Goal: Task Accomplishment & Management: Manage account settings

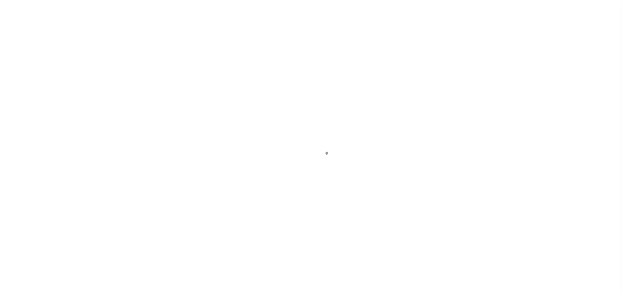
scroll to position [20, 0]
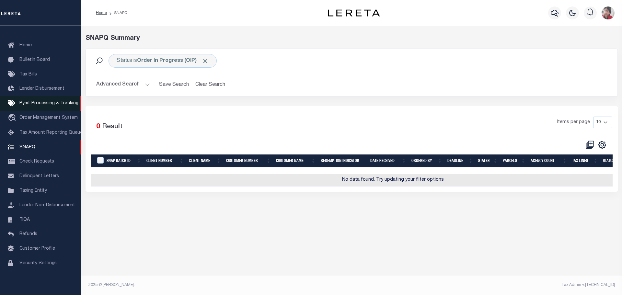
click at [30, 101] on span "Pymt Processing & Tracking" at bounding box center [48, 103] width 59 height 5
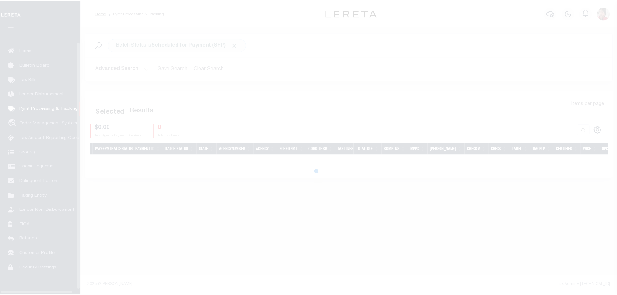
scroll to position [20, 0]
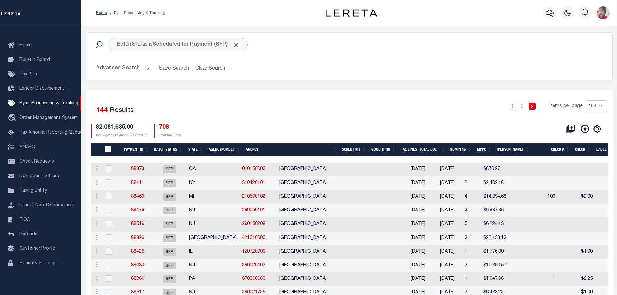
click at [601, 104] on select "100 200 500 1000" at bounding box center [596, 106] width 21 height 12
select select "1000"
click at [586, 100] on select "100 200 500 1000" at bounding box center [596, 106] width 21 height 12
click at [383, 79] on div "Advanced Search Save Search Clear Search Batch ID Equals Equals Is Not Equal To…" at bounding box center [349, 68] width 527 height 23
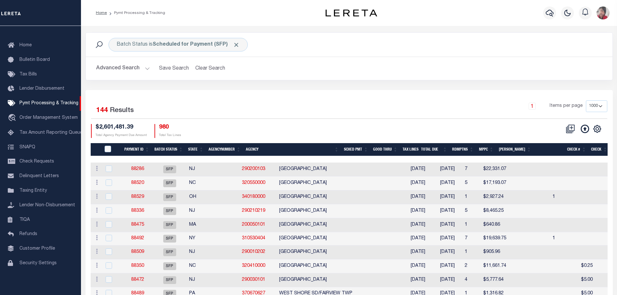
click at [147, 65] on button "Advanced Search" at bounding box center [123, 68] width 54 height 13
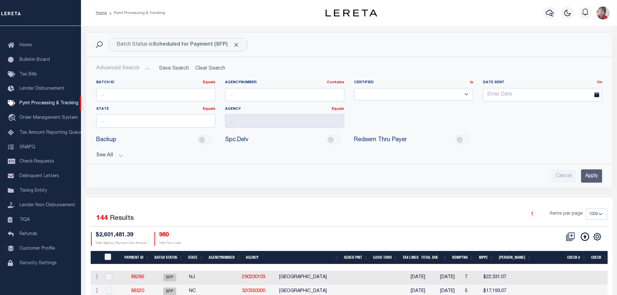
click at [117, 154] on button "See All" at bounding box center [349, 156] width 506 height 6
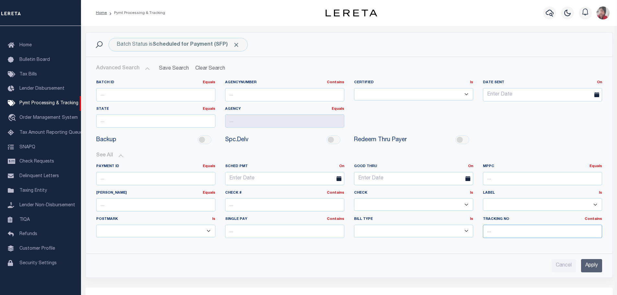
click at [509, 233] on input "text" at bounding box center [542, 231] width 119 height 13
type input "Gloria"
click at [591, 262] on input "Apply" at bounding box center [591, 265] width 21 height 13
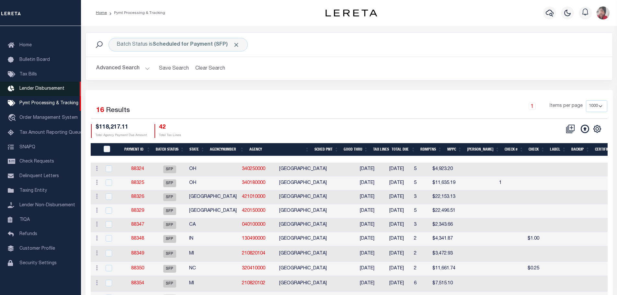
click at [38, 88] on span "Lender Disbursement" at bounding box center [41, 88] width 45 height 5
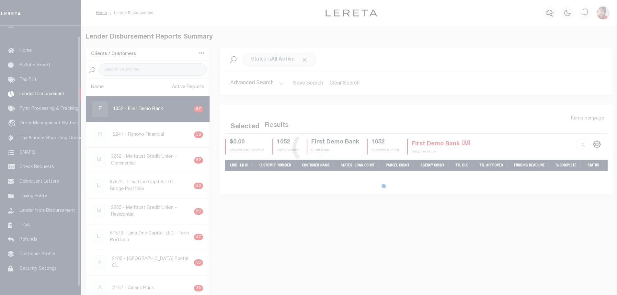
scroll to position [11, 0]
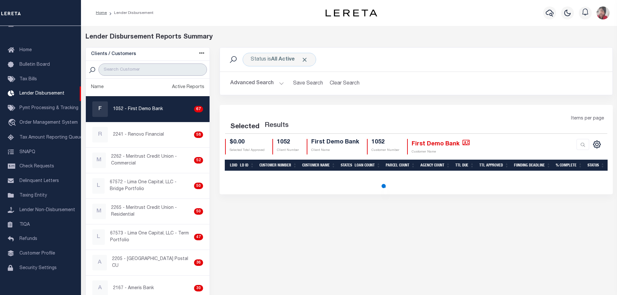
click at [138, 66] on input "search" at bounding box center [152, 69] width 108 height 12
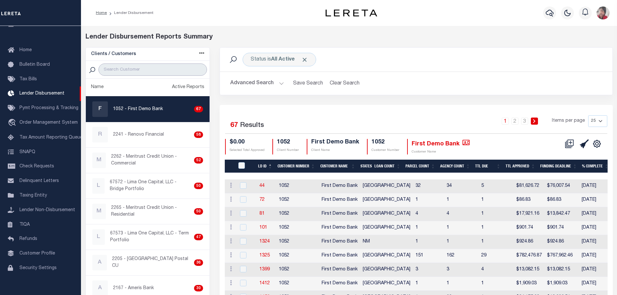
type input "kiavi"
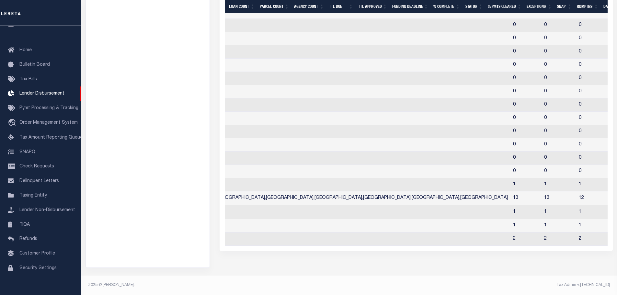
scroll to position [0, 0]
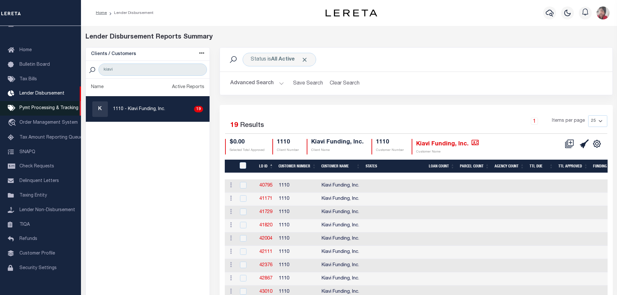
click at [38, 110] on span "Pymt Processing & Tracking" at bounding box center [48, 108] width 59 height 5
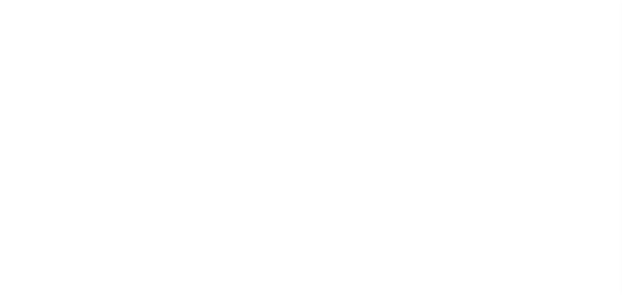
select select "1000"
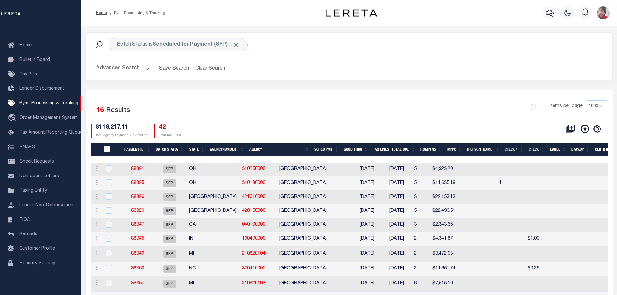
click at [285, 146] on th "Agency" at bounding box center [279, 149] width 65 height 13
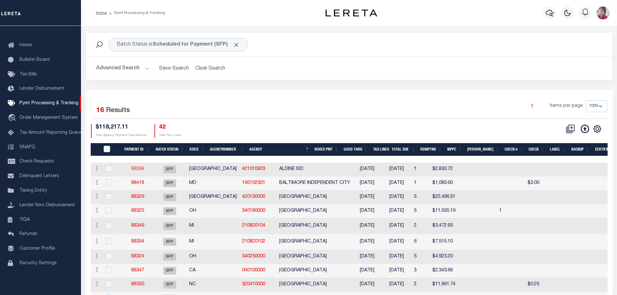
click at [138, 168] on link "88399" at bounding box center [137, 169] width 13 height 5
select select "SFP"
type input "12/12/2024"
type input "N"
select select "37"
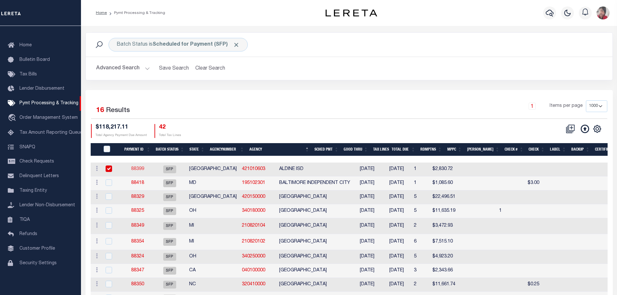
radio input "true"
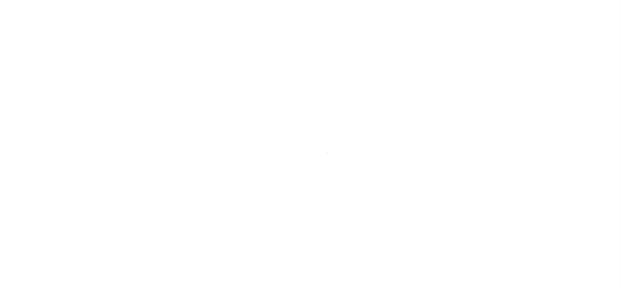
select select "1000"
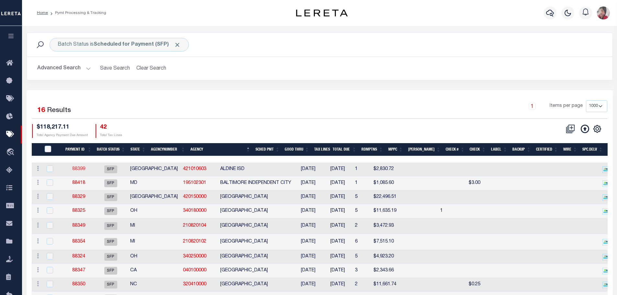
click at [80, 171] on link "88399" at bounding box center [78, 169] width 13 height 5
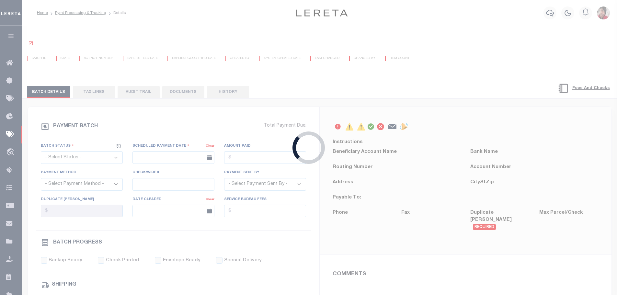
select select "SFP"
type input "12/12/2024"
type input "N"
select select "37"
radio input "true"
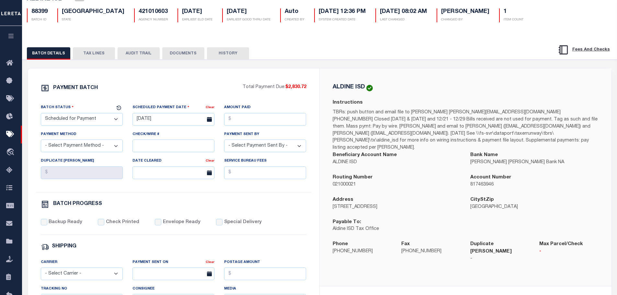
scroll to position [65, 0]
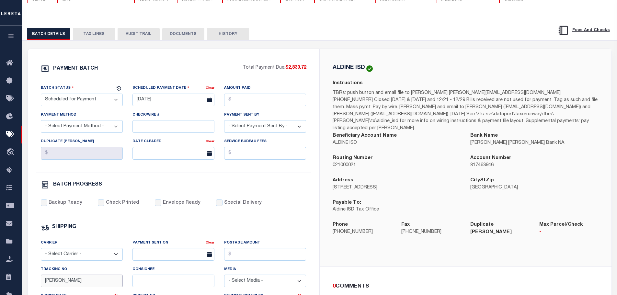
drag, startPoint x: 52, startPoint y: 283, endPoint x: 28, endPoint y: 280, distance: 23.8
click at [28, 280] on div "PAYMENT BATCH Total Payment Due: $2,830.72 Batch Status" at bounding box center [173, 238] width 291 height 379
paste input "883678049003"
type input "883678049003"
click at [52, 259] on select "- Select Carrier - E-mail Fax Fedex FTP Other UPS USPS" at bounding box center [82, 254] width 82 height 13
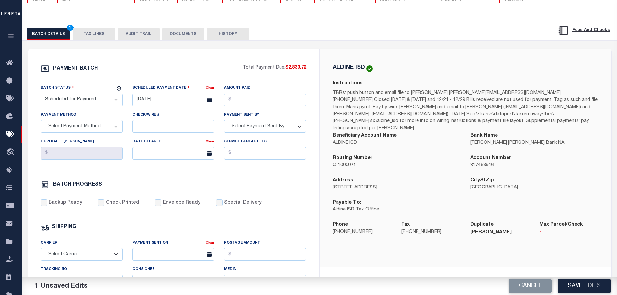
select select "FDX"
click at [41, 251] on select "- Select Carrier - E-mail Fax Fedex FTP Other UPS USPS" at bounding box center [82, 254] width 82 height 13
click at [152, 258] on input "text" at bounding box center [173, 254] width 82 height 13
click at [171, 222] on span "19" at bounding box center [168, 218] width 13 height 13
type input "08/19/2025"
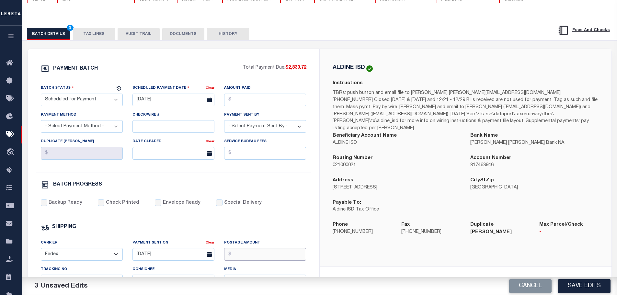
click at [251, 257] on input "Postage Amount" at bounding box center [265, 254] width 82 height 13
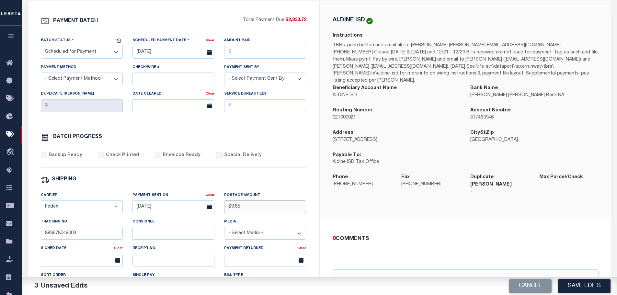
scroll to position [97, 0]
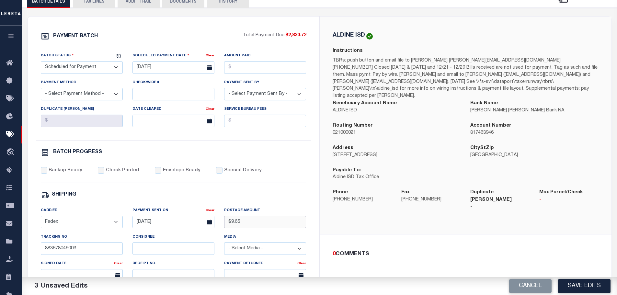
type input "$9.65"
click at [114, 66] on select "- Select Status - Scheduled for Payment Ready For Payment Payment Sent Cleared …" at bounding box center [82, 67] width 82 height 13
select select "RFP"
click at [41, 63] on select "- Select Status - Scheduled for Payment Ready For Payment Payment Sent Cleared …" at bounding box center [82, 67] width 82 height 13
click at [154, 70] on input "[DATE]" at bounding box center [173, 67] width 82 height 13
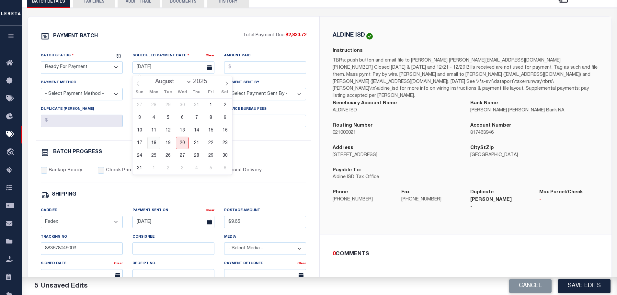
click at [156, 144] on span "18" at bounding box center [153, 143] width 13 height 13
type input "[DATE]"
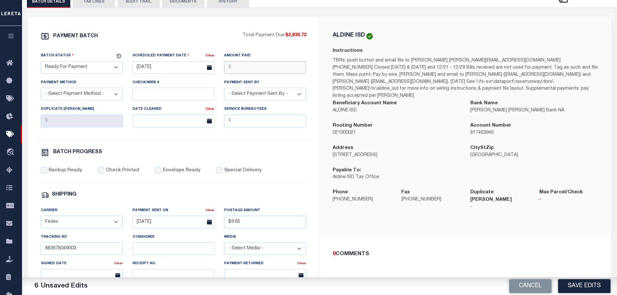
click at [257, 68] on input "Amount Paid" at bounding box center [265, 67] width 82 height 13
type input "$2,830.72"
click at [50, 95] on select "- Select Payment Method - ACH Certified Check Check Direct Deposit Wire Transfer" at bounding box center [82, 94] width 82 height 13
select select "CCK"
click at [41, 90] on select "- Select Payment Method - ACH Certified Check Check Direct Deposit Wire Transfer" at bounding box center [82, 94] width 82 height 13
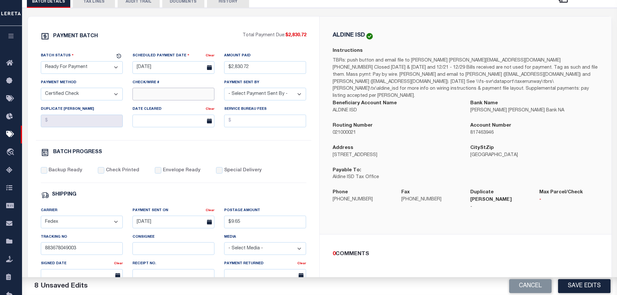
click at [150, 97] on input "Check/Wire #" at bounding box center [173, 94] width 82 height 13
drag, startPoint x: 178, startPoint y: 99, endPoint x: 163, endPoint y: 96, distance: 15.1
click at [163, 96] on input "316A-231600542" at bounding box center [173, 94] width 82 height 13
drag, startPoint x: 198, startPoint y: 90, endPoint x: 115, endPoint y: 93, distance: 83.0
click at [115, 93] on div "Batch Status - Select Status - Scheduled for Payment Ready For Payment Payment …" at bounding box center [173, 96] width 275 height 88
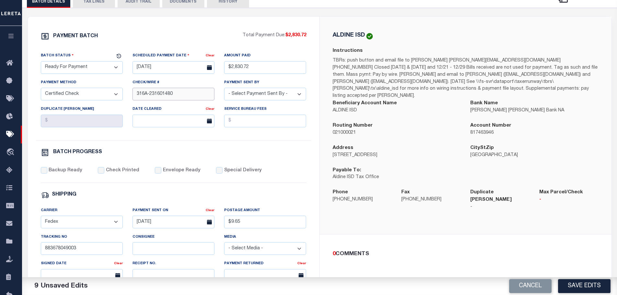
type input "316A-231601480"
click at [262, 94] on select "- Select Payment Sent By - Aakash Patel Abdul Muzain Adams, Pamela S Adhikary R…" at bounding box center [265, 94] width 82 height 13
select select "[PERSON_NAME]"
click at [224, 90] on select "- Select Payment Sent By - Aakash Patel Abdul Muzain Adams, Pamela S Adhikary R…" at bounding box center [265, 94] width 82 height 13
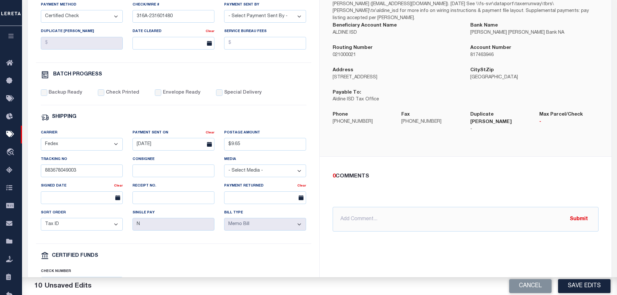
scroll to position [227, 0]
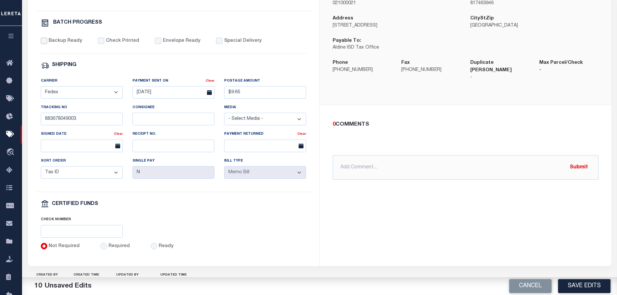
click at [47, 44] on input "Backup Ready" at bounding box center [44, 41] width 6 height 6
checkbox input "true"
click at [101, 43] on input "Check Printed" at bounding box center [101, 41] width 6 height 6
checkbox input "true"
click at [156, 43] on input "Envelope Ready" at bounding box center [158, 41] width 6 height 6
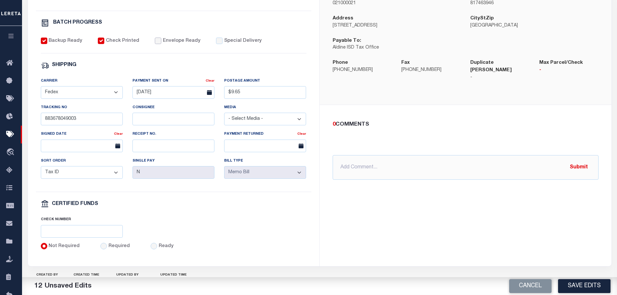
checkbox input "true"
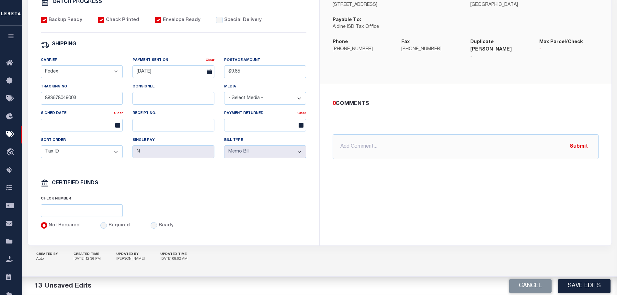
scroll to position [253, 0]
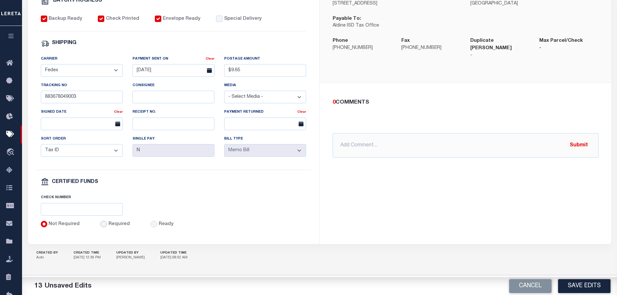
click at [103, 223] on input "Required" at bounding box center [103, 224] width 6 height 6
radio input "true"
click at [96, 212] on input "text" at bounding box center [82, 209] width 82 height 13
paste input "316A-231601480"
type input "316A-231601480"
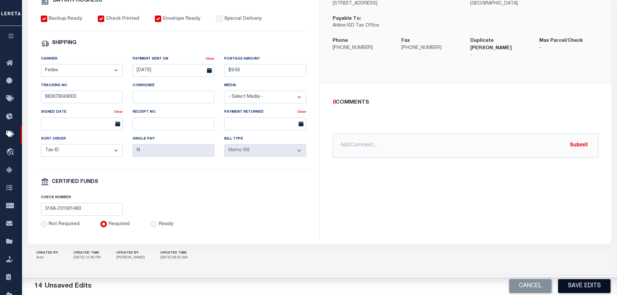
click at [577, 286] on button "Save Edits" at bounding box center [584, 286] width 52 height 14
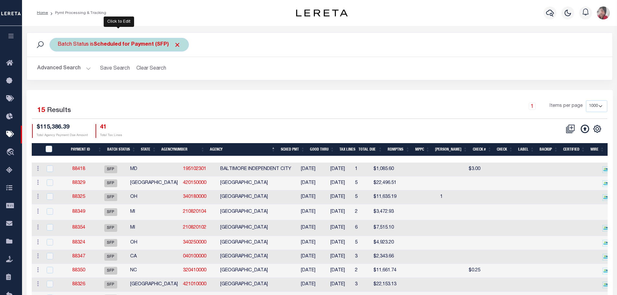
click at [118, 46] on b "Scheduled for Payment (SFP)" at bounding box center [137, 44] width 87 height 5
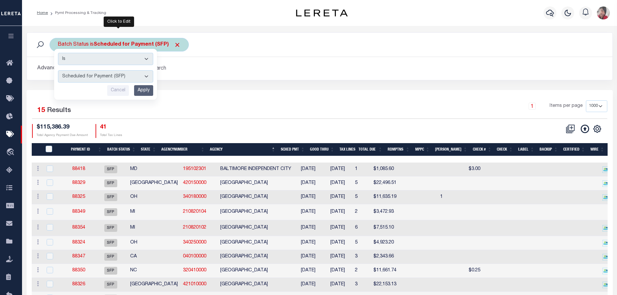
click at [146, 75] on select "Awaiting Funds (AWF) Cleared and Complete (CAC) New Check Needed (NCN) Payment …" at bounding box center [105, 76] width 95 height 12
select select "RFP"
click at [58, 70] on select "Awaiting Funds (AWF) Cleared and Complete (CAC) New Check Needed (NCN) Payment …" at bounding box center [105, 76] width 95 height 12
click at [138, 90] on input "Apply" at bounding box center [143, 90] width 19 height 11
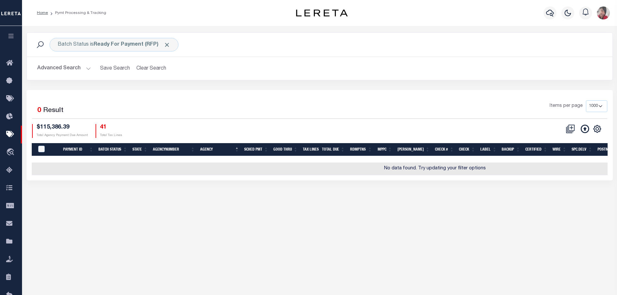
click at [88, 70] on button "Advanced Search" at bounding box center [64, 68] width 54 height 13
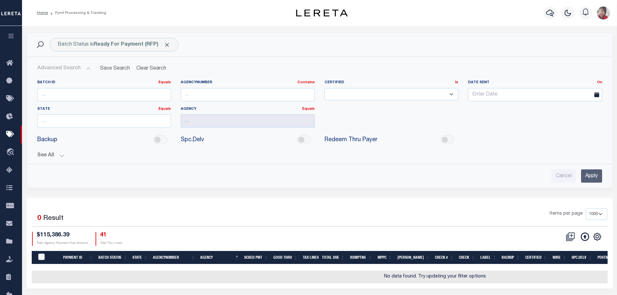
click at [62, 156] on button "See All" at bounding box center [319, 156] width 565 height 6
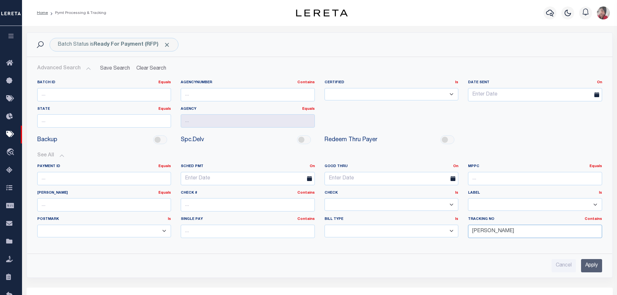
drag, startPoint x: 488, startPoint y: 231, endPoint x: 434, endPoint y: 227, distance: 54.2
click at [434, 227] on div "Payment ID Equals Equals Is Not Equal To Is Greater Than Is Less Than SCHED PMT…" at bounding box center [319, 203] width 575 height 79
click at [595, 267] on input "Apply" at bounding box center [591, 265] width 21 height 13
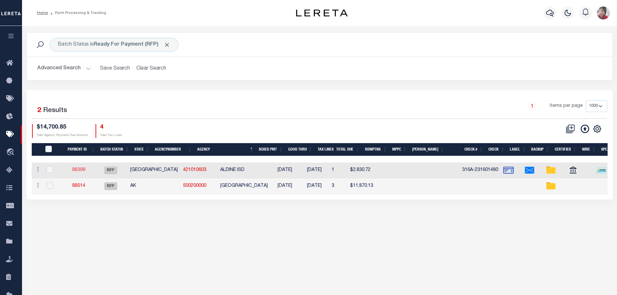
click at [81, 170] on link "88399" at bounding box center [78, 170] width 13 height 5
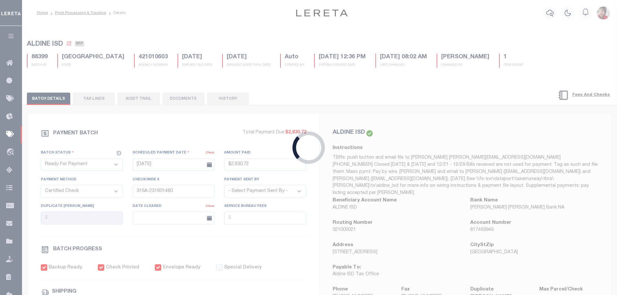
type input "$2,830.72"
type input "$9.65"
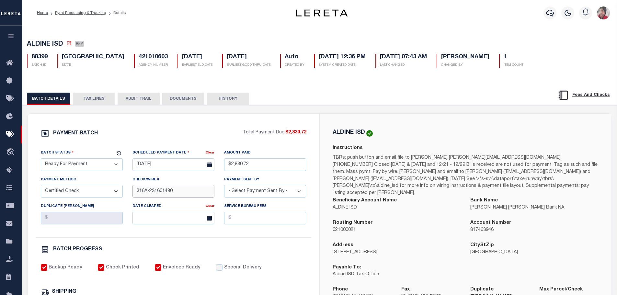
drag, startPoint x: 176, startPoint y: 192, endPoint x: 163, endPoint y: 192, distance: 12.6
click at [163, 192] on input "316A-231601480" at bounding box center [173, 191] width 82 height 13
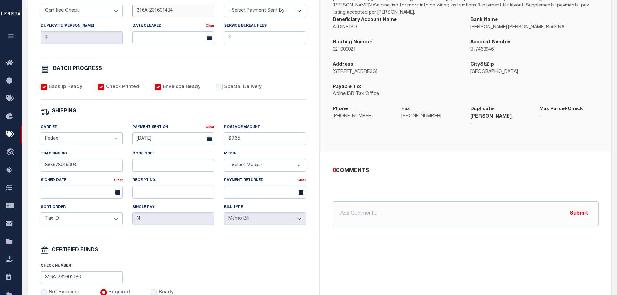
scroll to position [227, 0]
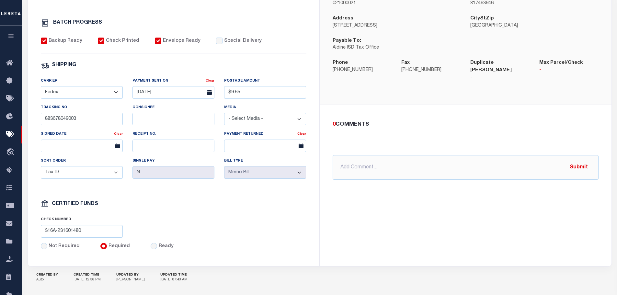
type input "316A-231601484"
click at [42, 120] on input "883678049003" at bounding box center [82, 119] width 82 height 13
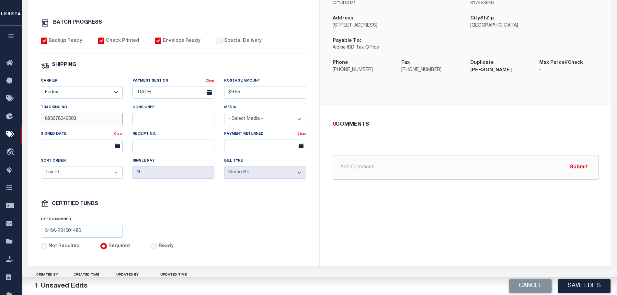
type input "883678049003"
click at [87, 235] on input "316A-231601480" at bounding box center [82, 231] width 82 height 13
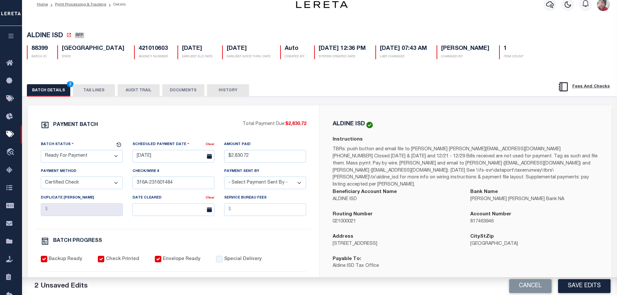
scroll to position [0, 0]
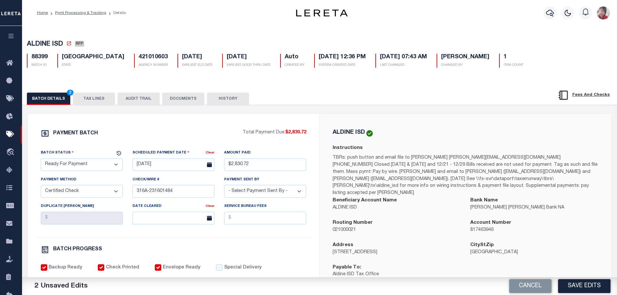
type input "316A-231601484"
click at [115, 164] on select "- Select Status - Scheduled for Payment Ready For Payment Payment Sent Cleared …" at bounding box center [82, 164] width 82 height 13
select select "SNT"
click at [41, 160] on select "- Select Status - Scheduled for Payment Ready For Payment Payment Sent Cleared …" at bounding box center [82, 164] width 82 height 13
click at [584, 288] on button "Save Edits" at bounding box center [584, 286] width 52 height 14
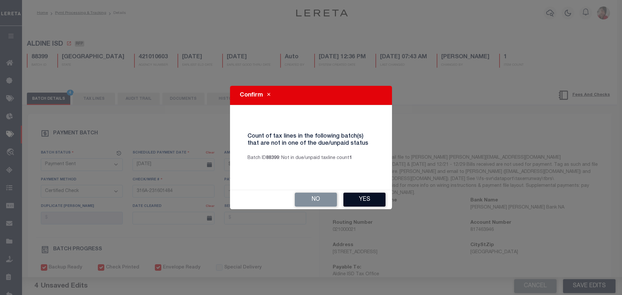
click at [372, 199] on button "Yes" at bounding box center [364, 200] width 42 height 14
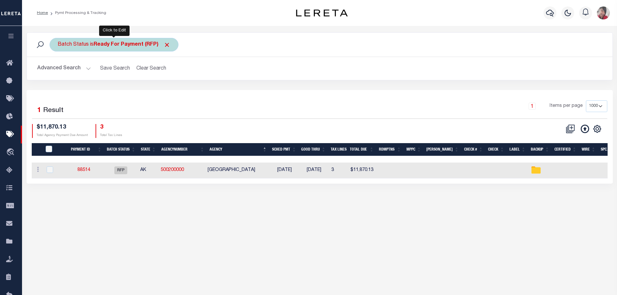
click at [105, 43] on b "Ready For Payment (RFP)" at bounding box center [132, 44] width 77 height 5
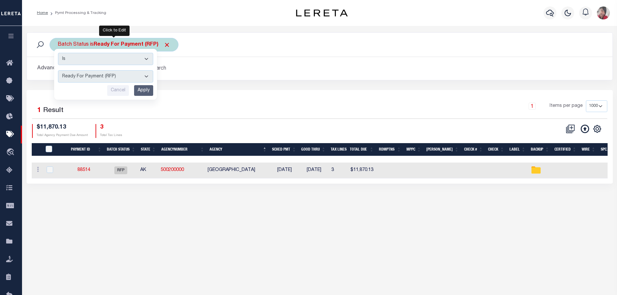
click at [147, 74] on select "Awaiting Funds (AWF) Cleared and Complete (CAC) New Check Needed (NCN) Payment …" at bounding box center [105, 76] width 95 height 12
select select "SFP"
click at [58, 70] on select "Awaiting Funds (AWF) Cleared and Complete (CAC) New Check Needed (NCN) Payment …" at bounding box center [105, 76] width 95 height 12
click at [137, 89] on input "Apply" at bounding box center [143, 90] width 19 height 11
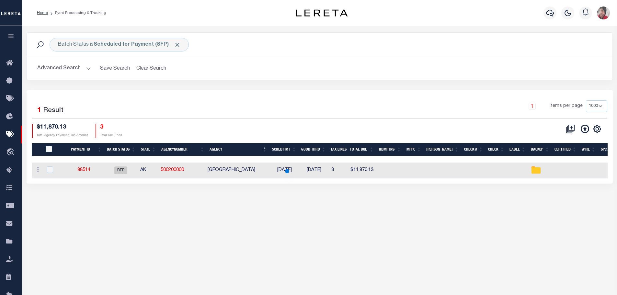
click at [86, 67] on button "Advanced Search" at bounding box center [64, 68] width 54 height 13
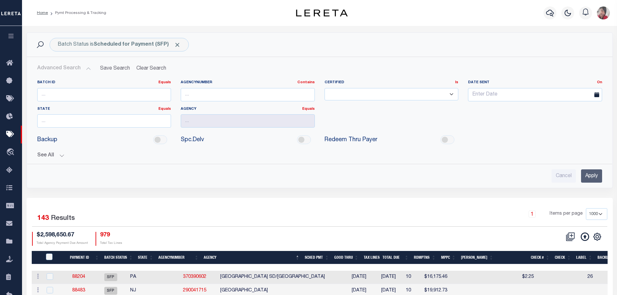
click at [63, 157] on button "See All" at bounding box center [319, 156] width 565 height 6
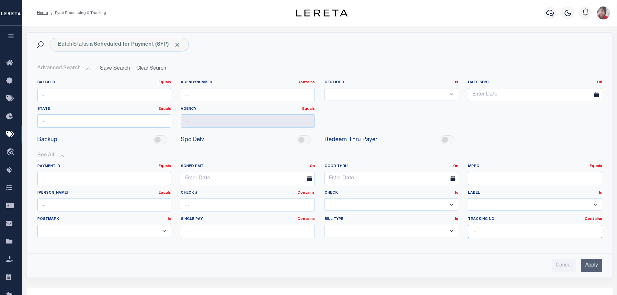
click at [481, 234] on input "text" at bounding box center [535, 231] width 134 height 13
type input "[PERSON_NAME]"
click at [593, 264] on input "Apply" at bounding box center [591, 265] width 21 height 13
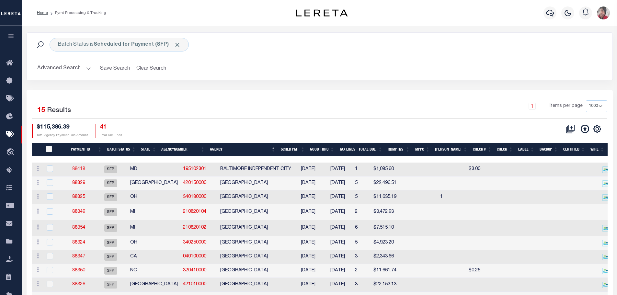
click at [85, 171] on link "88418" at bounding box center [78, 169] width 13 height 5
select select "SFP"
type input "07/22/2025"
select select
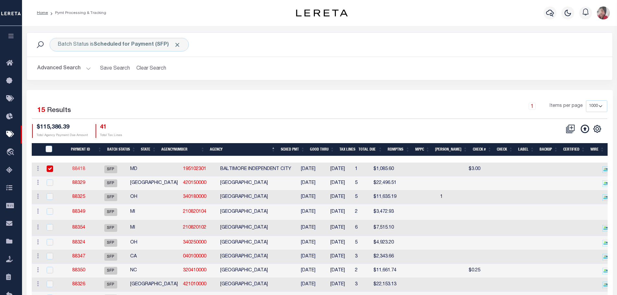
checkbox input "false"
select select
type input "[PERSON_NAME]"
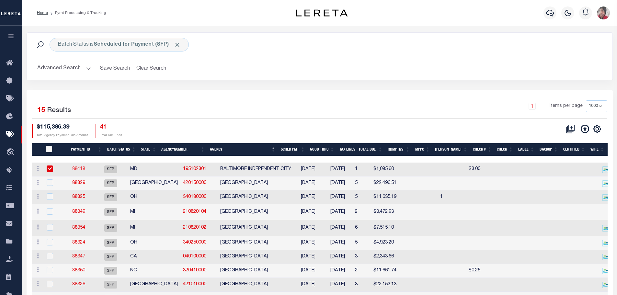
select select
radio input "true"
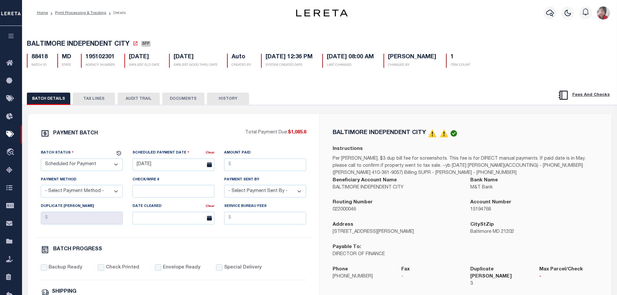
click at [113, 166] on select "- Select Status - Scheduled for Payment Ready For Payment Payment Sent Cleared …" at bounding box center [82, 164] width 82 height 13
select select "RFP"
click at [41, 160] on select "- Select Status - Scheduled for Payment Ready For Payment Payment Sent Cleared …" at bounding box center [82, 164] width 82 height 13
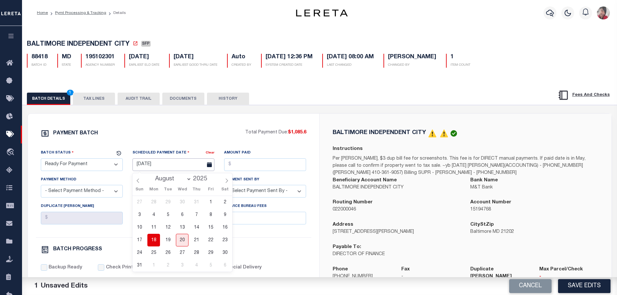
click at [155, 164] on input "07/22/2025" at bounding box center [173, 164] width 82 height 13
drag, startPoint x: 154, startPoint y: 238, endPoint x: 168, endPoint y: 230, distance: 16.0
click at [155, 238] on span "18" at bounding box center [153, 240] width 13 height 13
type input "08/18/2025"
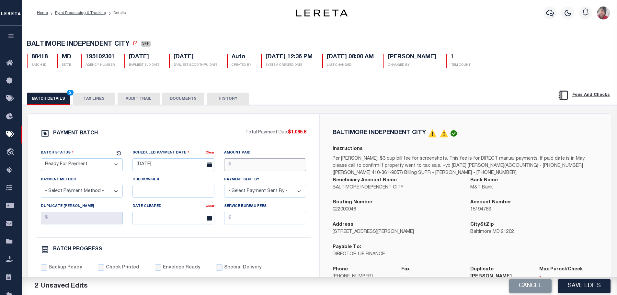
click at [235, 169] on input "Amount Paid" at bounding box center [265, 164] width 82 height 13
type input "$1,085.60"
click at [106, 194] on select "- Select Payment Method - ACH Certified Check Check Direct Deposit Wire Transfer" at bounding box center [82, 191] width 82 height 13
select select "CCK"
click at [41, 187] on select "- Select Payment Method - ACH Certified Check Check Direct Deposit Wire Transfer" at bounding box center [82, 191] width 82 height 13
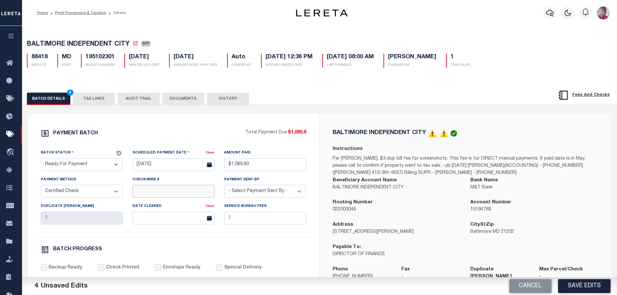
click at [152, 191] on input "Check/Wire #" at bounding box center [173, 191] width 82 height 13
paste input "316A-231601480"
type input "316A-231601485"
click at [245, 193] on select "- Select Payment Sent By - Aakash Patel Abdul Muzain Adams, Pamela S Adhikary R…" at bounding box center [265, 191] width 82 height 13
select select "Cole, Gloria"
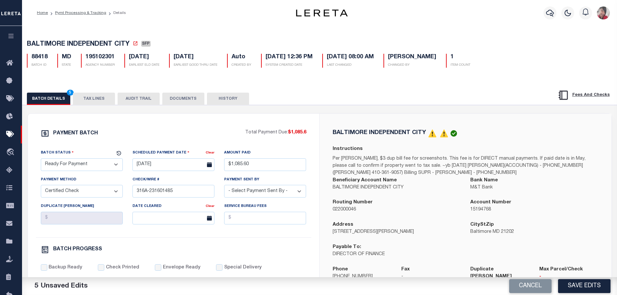
click at [224, 187] on select "- Select Payment Sent By - Aakash Patel Abdul Muzain Adams, Pamela S Adhikary R…" at bounding box center [265, 191] width 82 height 13
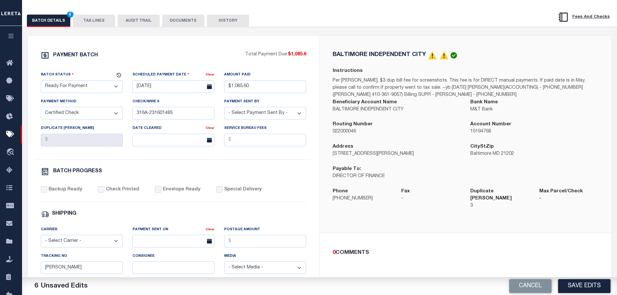
scroll to position [130, 0]
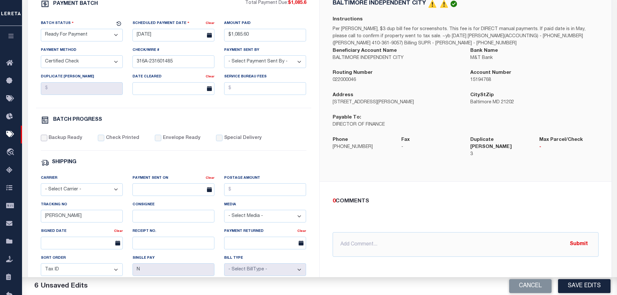
click at [45, 141] on input "Backup Ready" at bounding box center [44, 138] width 6 height 6
checkbox input "true"
click at [100, 139] on input "Check Printed" at bounding box center [101, 138] width 6 height 6
checkbox input "true"
click at [163, 138] on label "Envelope Ready" at bounding box center [182, 138] width 38 height 7
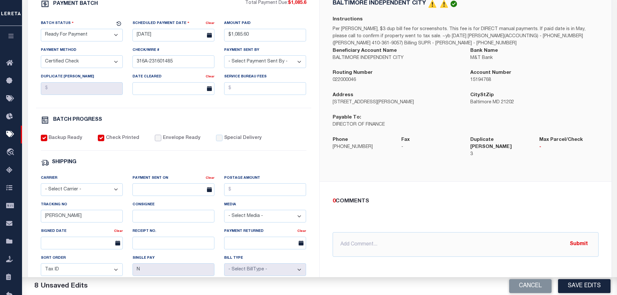
click at [161, 138] on input "Envelope Ready" at bounding box center [158, 138] width 6 height 6
checkbox input "true"
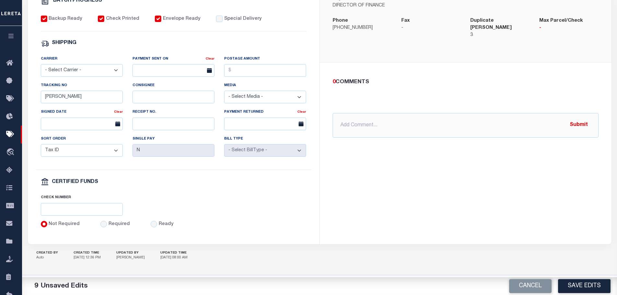
scroll to position [253, 0]
click at [104, 224] on input "Required" at bounding box center [103, 224] width 6 height 6
radio input "true"
click at [92, 212] on input "text" at bounding box center [82, 209] width 82 height 13
paste input "316A-231601480"
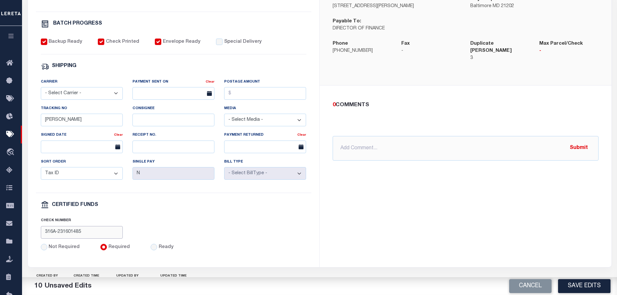
scroll to position [221, 0]
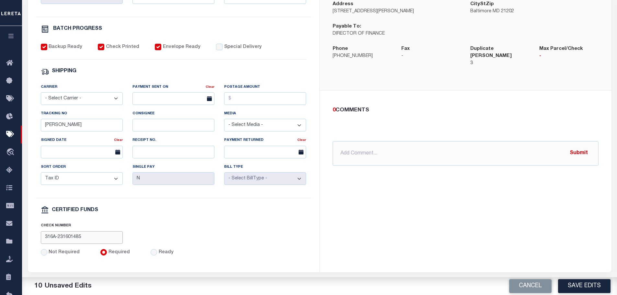
type input "316A-231601485"
click at [82, 102] on select "- Select Carrier - E-mail Fax Fedex FTP Other UPS USPS" at bounding box center [82, 98] width 82 height 13
select select "FDX"
click at [41, 95] on select "- Select Carrier - E-mail Fax Fedex FTP Other UPS USPS" at bounding box center [82, 98] width 82 height 13
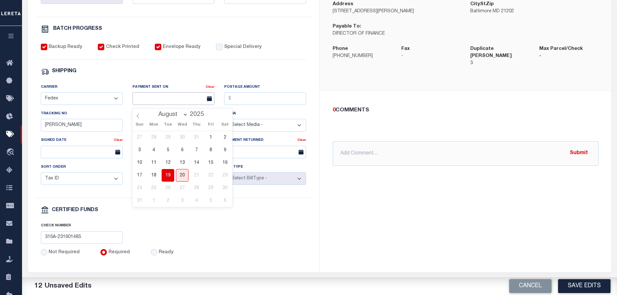
click at [144, 103] on input "text" at bounding box center [173, 98] width 82 height 13
click at [167, 174] on span "19" at bounding box center [168, 175] width 13 height 13
type input "08/19/2025"
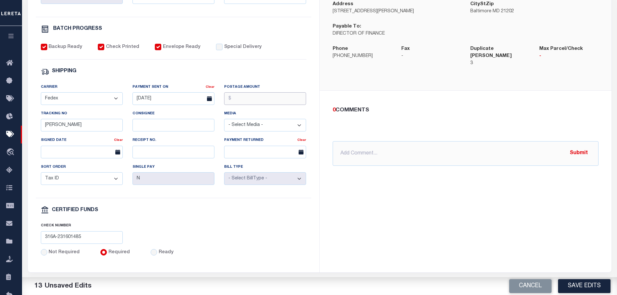
drag, startPoint x: 238, startPoint y: 101, endPoint x: 252, endPoint y: 98, distance: 13.8
click at [238, 101] on input "Postage Amount" at bounding box center [265, 98] width 82 height 13
type input "$9.65"
drag, startPoint x: 65, startPoint y: 129, endPoint x: 18, endPoint y: 124, distance: 47.2
click at [18, 124] on div "Home Pymt Processing & Tracking Details Profile Sign out" at bounding box center [308, 51] width 617 height 544
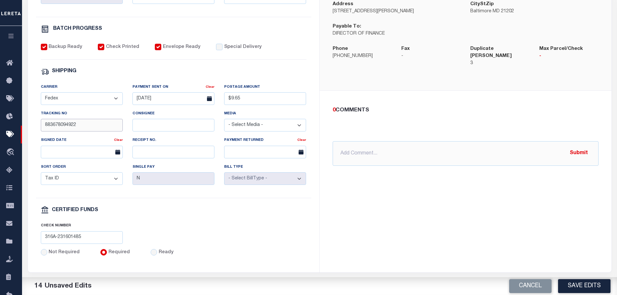
type input "883678094922"
click at [380, 215] on div "BALTIMORE INDEPENDENT CITY Instructions Per Ms. Abram, $3 dup bill fee for scre…" at bounding box center [466, 82] width 292 height 379
click at [589, 283] on button "Save Edits" at bounding box center [584, 286] width 52 height 14
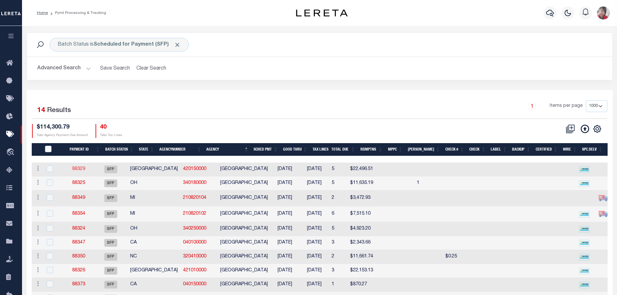
click at [85, 167] on link "88329" at bounding box center [78, 169] width 13 height 5
select select "SFP"
type input "12/12/2023"
select select
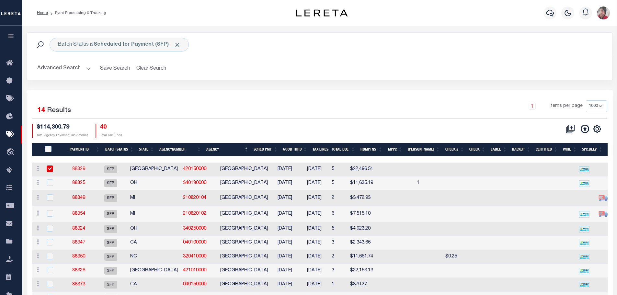
checkbox input "false"
select select
type input "[PERSON_NAME]"
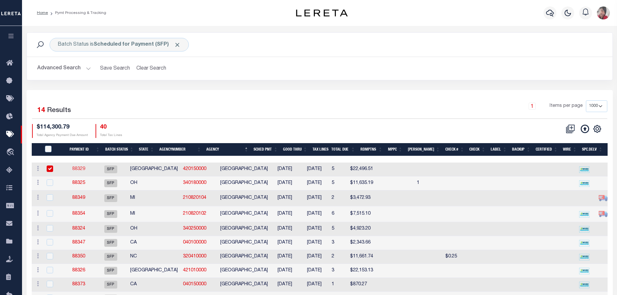
radio input "true"
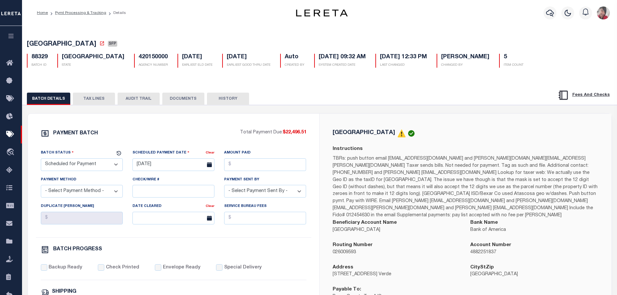
drag, startPoint x: 103, startPoint y: 165, endPoint x: 95, endPoint y: 173, distance: 11.5
click at [103, 165] on select "- Select Status - Scheduled for Payment Ready For Payment Payment Sent Cleared …" at bounding box center [82, 164] width 82 height 13
select select "RFP"
click at [41, 160] on select "- Select Status - Scheduled for Payment Ready For Payment Payment Sent Cleared …" at bounding box center [82, 164] width 82 height 13
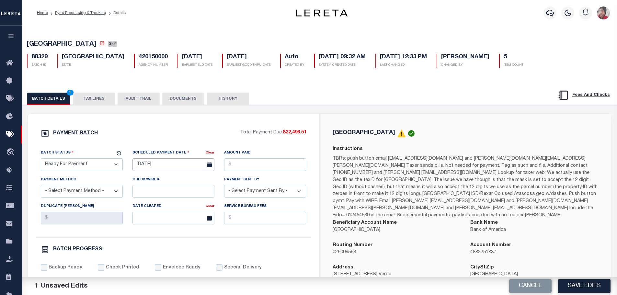
click at [149, 162] on input "12/12/2023" at bounding box center [173, 164] width 82 height 13
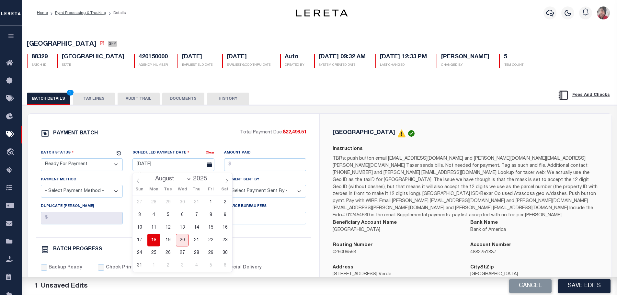
click at [151, 238] on span "18" at bounding box center [153, 240] width 13 height 13
type input "08/18/2025"
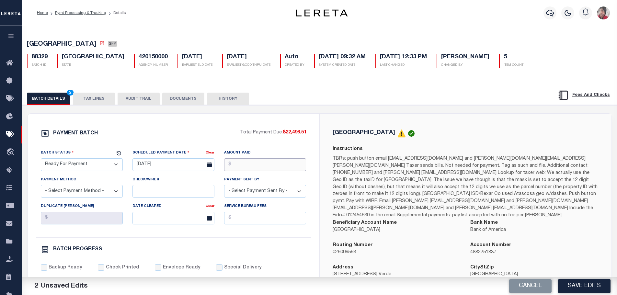
click at [240, 164] on input "Amount Paid" at bounding box center [265, 164] width 82 height 13
type input "$22,496.51"
click at [93, 194] on select "- Select Payment Method - ACH Certified Check Check Direct Deposit Wire Transfer" at bounding box center [82, 191] width 82 height 13
select select "CCK"
click at [41, 187] on select "- Select Payment Method - ACH Certified Check Check Direct Deposit Wire Transfer" at bounding box center [82, 191] width 82 height 13
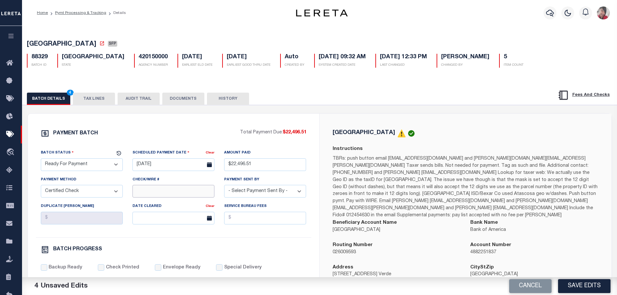
click at [147, 189] on input "Check/Wire #" at bounding box center [173, 191] width 82 height 13
paste input "316A-231601480"
type input "316A-231601486-1489"
click at [279, 190] on select "- Select Payment Sent By - [PERSON_NAME] [PERSON_NAME] [PERSON_NAME] [PERSON_NA…" at bounding box center [265, 191] width 82 height 13
select select "[PERSON_NAME]"
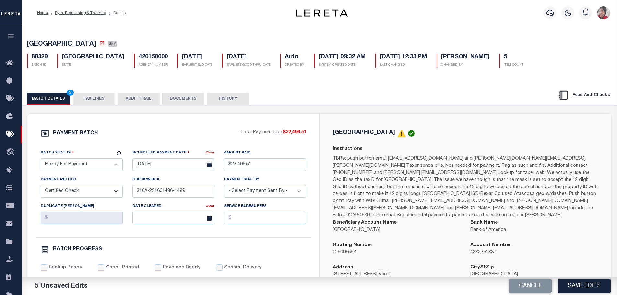
click at [224, 187] on select "- Select Payment Sent By - [PERSON_NAME] [PERSON_NAME] [PERSON_NAME] [PERSON_NA…" at bounding box center [265, 191] width 82 height 13
drag, startPoint x: 194, startPoint y: 193, endPoint x: 95, endPoint y: 190, distance: 98.8
click at [95, 190] on div "Batch Status - Select Status - Scheduled for Payment Ready For Payment Payment …" at bounding box center [173, 193] width 275 height 88
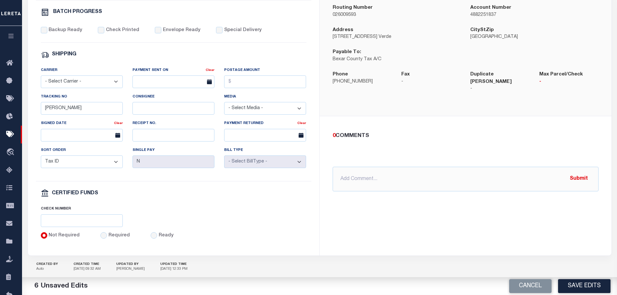
scroll to position [253, 0]
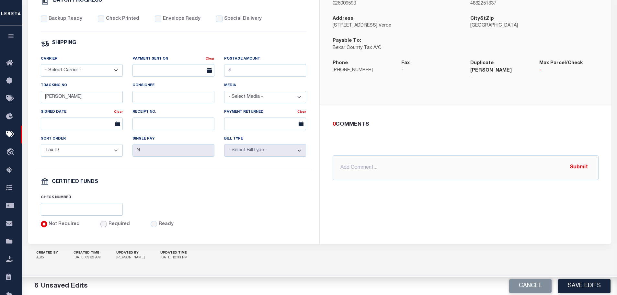
drag, startPoint x: 101, startPoint y: 224, endPoint x: 99, endPoint y: 221, distance: 4.1
click at [101, 223] on input "Required" at bounding box center [103, 224] width 6 height 6
radio input "true"
drag, startPoint x: 95, startPoint y: 212, endPoint x: 88, endPoint y: 203, distance: 11.4
click at [95, 212] on input "text" at bounding box center [82, 209] width 82 height 13
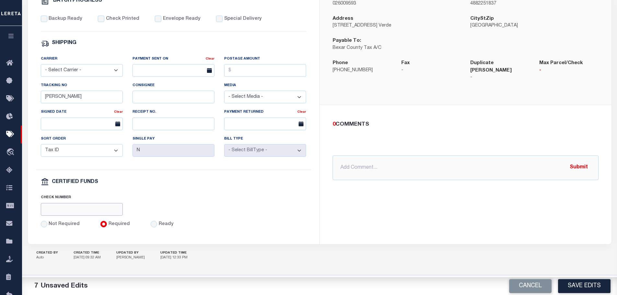
paste input "316A-231601486-1489"
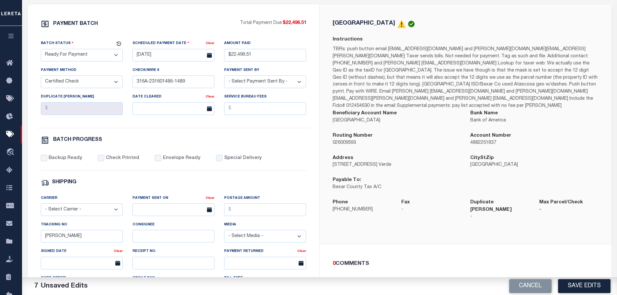
scroll to position [91, 0]
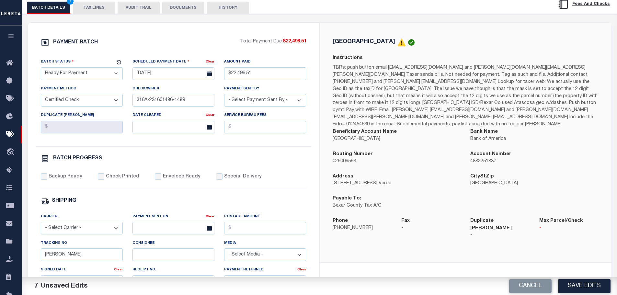
type input "316A-231601486-1489"
click at [42, 179] on input "Backup Ready" at bounding box center [44, 176] width 6 height 6
checkbox input "true"
click at [101, 176] on input "Check Printed" at bounding box center [101, 176] width 6 height 6
checkbox input "true"
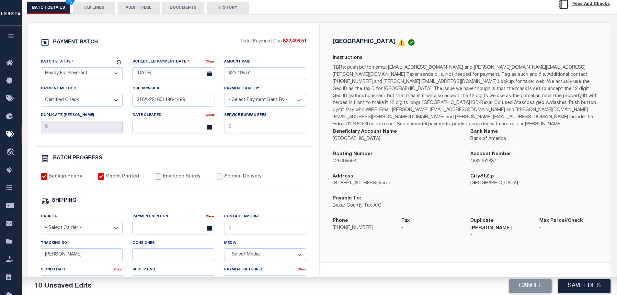
click at [156, 178] on input "Envelope Ready" at bounding box center [158, 176] width 6 height 6
checkbox input "true"
click at [224, 178] on label "Special Delivery" at bounding box center [243, 176] width 38 height 7
click at [220, 178] on input "Special Delivery" at bounding box center [219, 176] width 6 height 6
checkbox input "true"
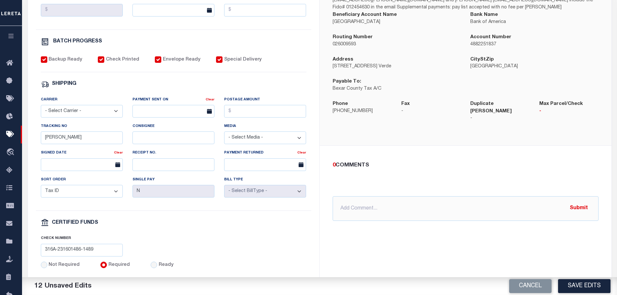
scroll to position [221, 0]
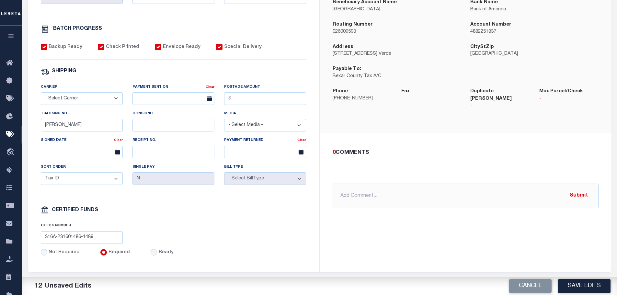
click at [88, 102] on select "- Select Carrier - E-mail Fax Fedex FTP Other UPS USPS" at bounding box center [82, 98] width 82 height 13
select select "FDX"
click at [41, 95] on select "- Select Carrier - E-mail Fax Fedex FTP Other UPS USPS" at bounding box center [82, 98] width 82 height 13
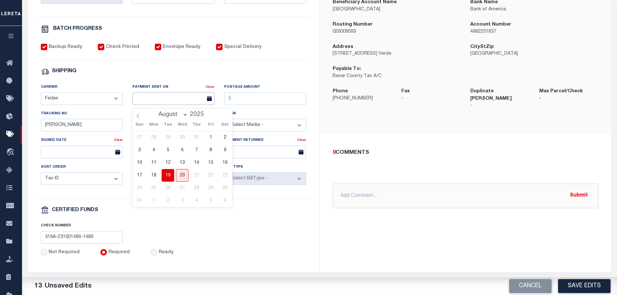
click at [142, 101] on input "text" at bounding box center [173, 98] width 82 height 13
click at [182, 167] on span "13" at bounding box center [182, 162] width 13 height 13
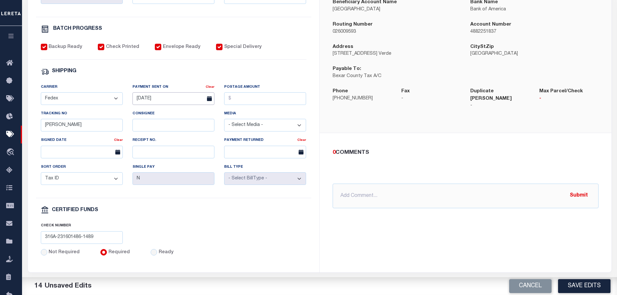
click at [161, 96] on input "08/13/2025" at bounding box center [173, 98] width 82 height 13
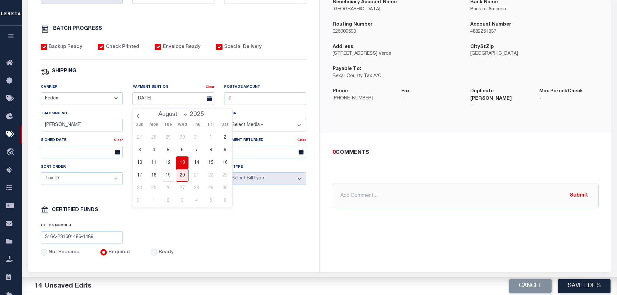
click at [167, 176] on span "19" at bounding box center [168, 175] width 13 height 13
type input "08/19/2025"
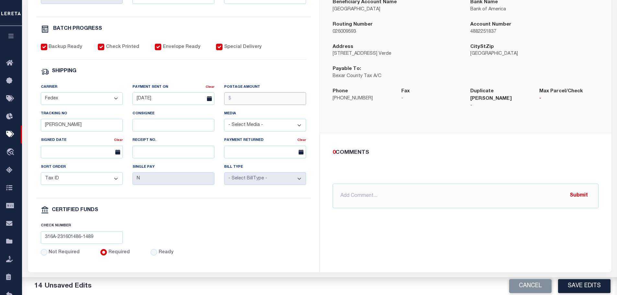
drag, startPoint x: 245, startPoint y: 102, endPoint x: 245, endPoint y: 113, distance: 11.3
click at [246, 101] on input "Postage Amount" at bounding box center [265, 98] width 82 height 13
type input "$9.65"
drag, startPoint x: 70, startPoint y: 124, endPoint x: 17, endPoint y: 123, distance: 52.5
click at [17, 123] on div "Home Pymt Processing & Tracking Details Profile Sign out" at bounding box center [308, 51] width 617 height 544
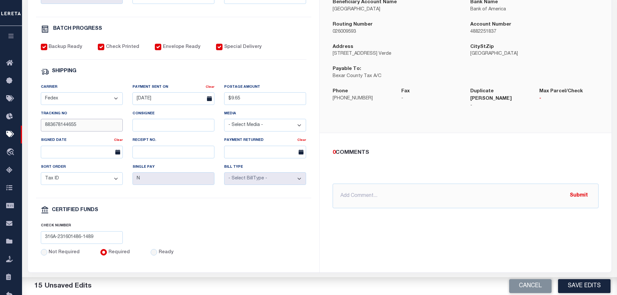
type input "883678144655"
click at [386, 184] on input "text" at bounding box center [466, 196] width 266 height 25
paste input "316A-231601486-1489"
type input "8/19/2025- 4ccks mailed: 316A-231601486-1489"
click at [578, 189] on button "Submit" at bounding box center [578, 195] width 27 height 13
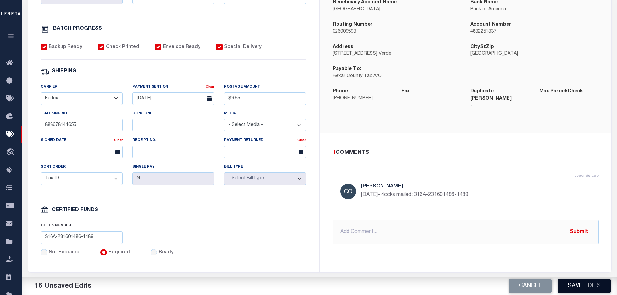
click at [582, 288] on button "Save Edits" at bounding box center [584, 286] width 52 height 14
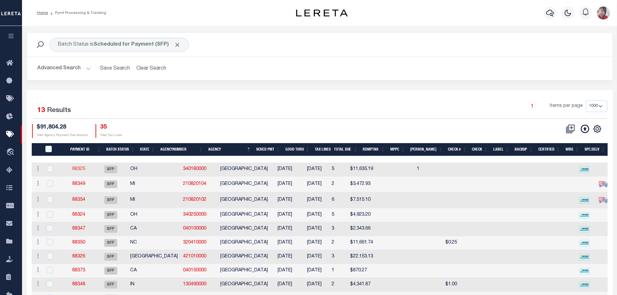
click at [85, 170] on link "88325" at bounding box center [78, 169] width 13 height 5
select select "SFP"
type input "[DATE]"
select select
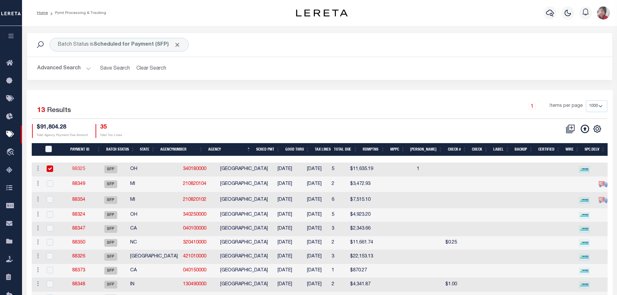
checkbox input "false"
select select
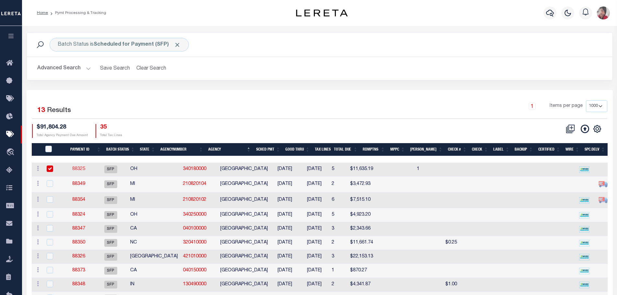
type input "Gloria"
radio input "true"
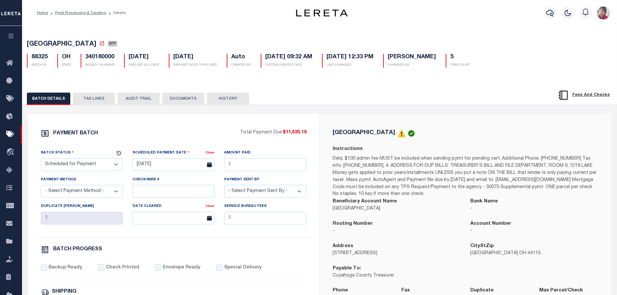
click at [92, 170] on select "- Select Status - Scheduled for Payment Ready For Payment Payment Sent Cleared …" at bounding box center [82, 164] width 82 height 13
select select "RFP"
click at [41, 160] on select "- Select Status - Scheduled for Payment Ready For Payment Payment Sent Cleared …" at bounding box center [82, 164] width 82 height 13
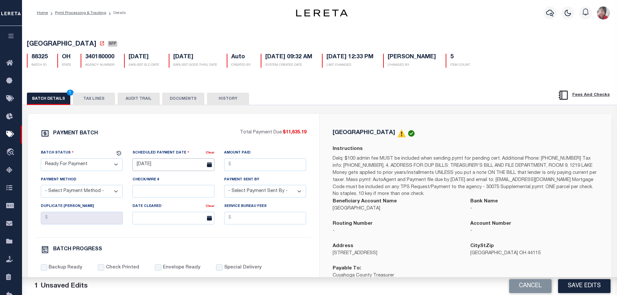
click at [150, 169] on input "01/25/2025" at bounding box center [173, 164] width 82 height 13
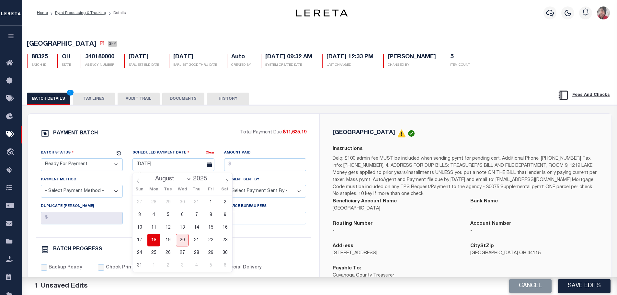
click at [156, 239] on span "18" at bounding box center [153, 240] width 13 height 13
type input "08/18/2025"
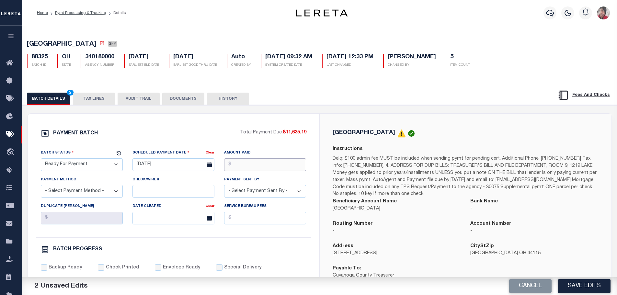
click at [239, 166] on input "Amount Paid" at bounding box center [265, 164] width 82 height 13
type input "$11,635.19"
click at [67, 194] on select "- Select Payment Method - ACH Certified Check Check Direct Deposit Wire Transfer" at bounding box center [82, 191] width 82 height 13
select select "CCK"
click at [41, 187] on select "- Select Payment Method - ACH Certified Check Check Direct Deposit Wire Transfer" at bounding box center [82, 191] width 82 height 13
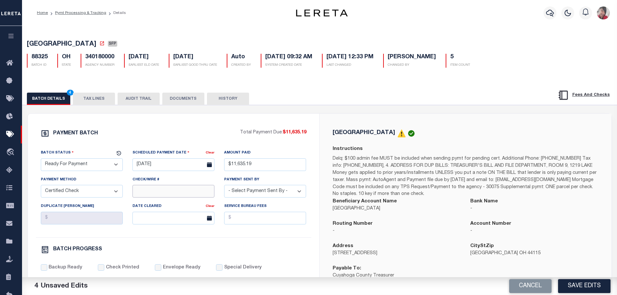
click at [151, 191] on input "Check/Wire #" at bounding box center [173, 191] width 82 height 13
paste input "316A-231601486-1489"
type input "316A-231601490-1491"
click at [256, 197] on select "- Select Payment Sent By - Aakash Patel Abdul Muzain Adams, Pamela S Adhikary R…" at bounding box center [265, 191] width 82 height 13
select select "Cole, Gloria"
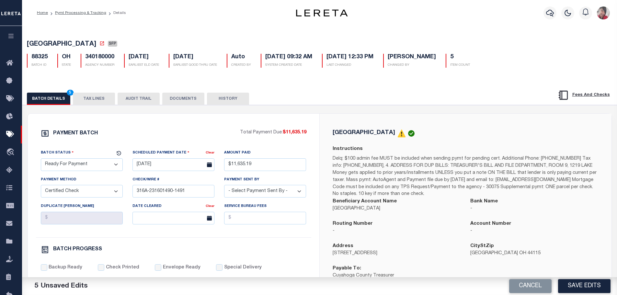
click at [224, 187] on select "- Select Payment Sent By - Aakash Patel Abdul Muzain Adams, Pamela S Adhikary R…" at bounding box center [265, 191] width 82 height 13
drag, startPoint x: 190, startPoint y: 195, endPoint x: 105, endPoint y: 192, distance: 84.9
click at [106, 194] on div "Batch Status - Select Status - Scheduled for Payment Ready For Payment Payment …" at bounding box center [173, 193] width 275 height 88
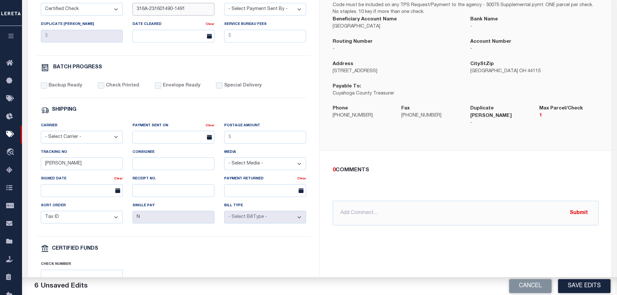
scroll to position [194, 0]
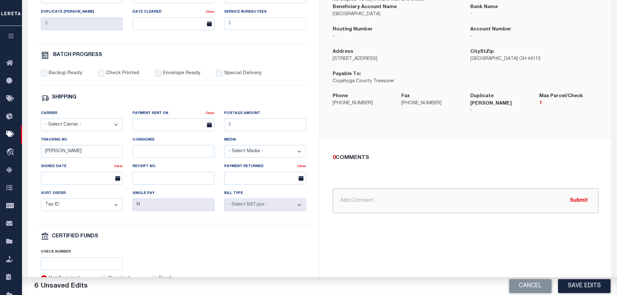
click at [358, 192] on input "text" at bounding box center [466, 200] width 266 height 25
paste input "316A-231601490-1491"
type input "8/19/2025- 2 ccks mailed: 316A-231601490-1491."
click at [582, 194] on button "Submit" at bounding box center [578, 200] width 27 height 13
drag, startPoint x: 213, startPoint y: 74, endPoint x: 210, endPoint y: 74, distance: 3.9
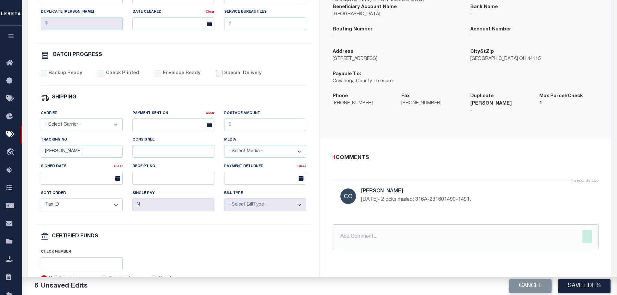
click at [216, 74] on input "Special Delivery" at bounding box center [219, 73] width 6 height 6
checkbox input "true"
click at [155, 73] on input "Envelope Ready" at bounding box center [158, 73] width 6 height 6
checkbox input "true"
click at [98, 74] on input "Check Printed" at bounding box center [101, 73] width 6 height 6
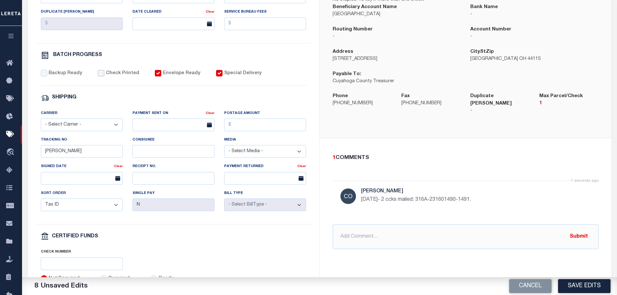
checkbox input "true"
click at [45, 75] on input "Backup Ready" at bounding box center [44, 73] width 6 height 6
checkbox input "true"
drag, startPoint x: 249, startPoint y: 130, endPoint x: 262, endPoint y: 125, distance: 14.3
click at [249, 130] on input "Postage Amount" at bounding box center [265, 125] width 82 height 13
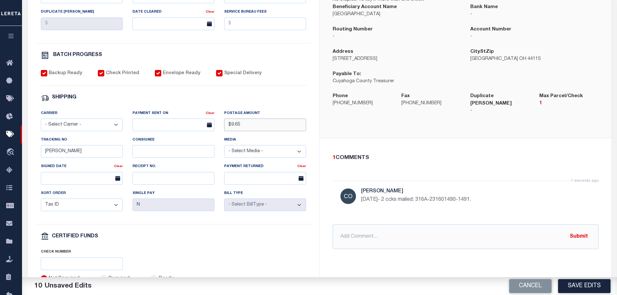
type input "$9.65"
click at [61, 129] on select "- Select Carrier - E-mail Fax Fedex FTP Other UPS USPS" at bounding box center [82, 125] width 82 height 13
select select "FDX"
click at [41, 121] on select "- Select Carrier - E-mail Fax Fedex FTP Other UPS USPS" at bounding box center [82, 125] width 82 height 13
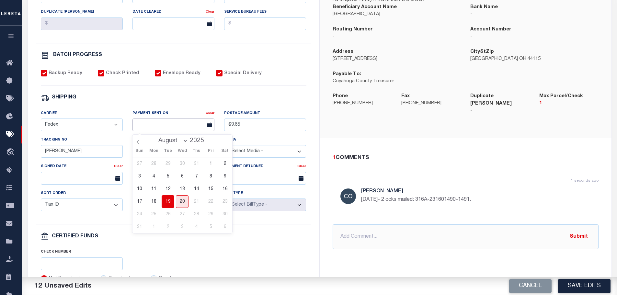
click at [137, 129] on input "text" at bounding box center [173, 125] width 82 height 13
click at [166, 200] on span "19" at bounding box center [168, 201] width 13 height 13
type input "08/19/2025"
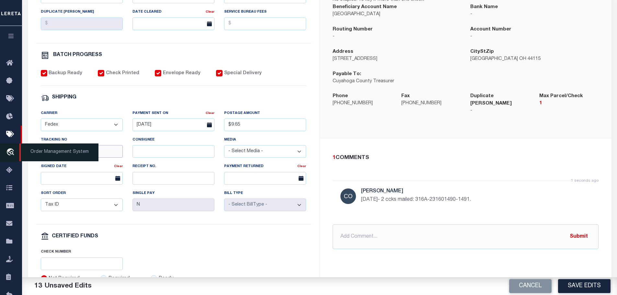
drag, startPoint x: 63, startPoint y: 155, endPoint x: 8, endPoint y: 150, distance: 54.9
click at [8, 150] on div "Home Pymt Processing & Tracking Details Profile Sign out" at bounding box center [308, 78] width 617 height 544
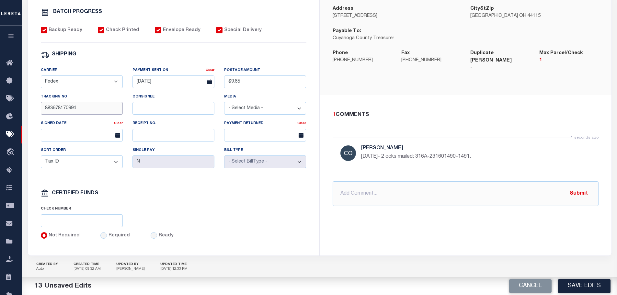
scroll to position [253, 0]
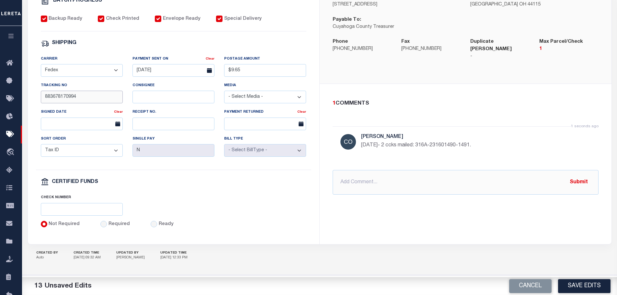
type input "883678170994"
click at [102, 226] on input "Required" at bounding box center [103, 224] width 6 height 6
radio input "true"
click at [93, 208] on input "text" at bounding box center [82, 209] width 82 height 13
paste input "316A-231601490-1491"
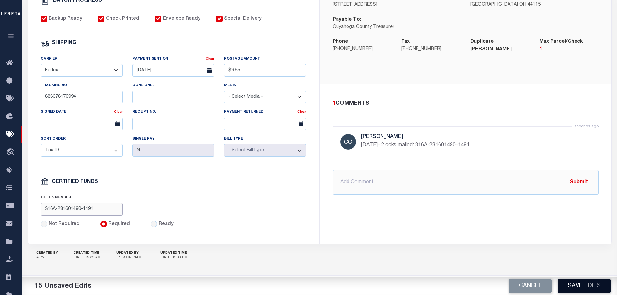
type input "316A-231601490-1491"
click at [577, 283] on button "Save Edits" at bounding box center [584, 286] width 52 height 14
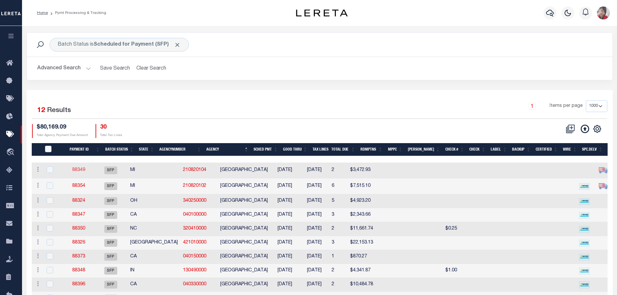
click at [84, 169] on link "88349" at bounding box center [78, 170] width 13 height 5
select select "SFP"
type input "$3,472.93"
select select
checkbox input "false"
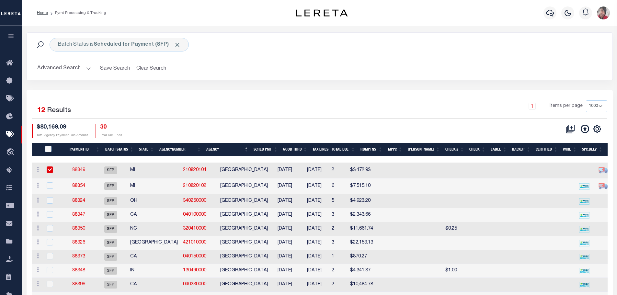
checkbox input "false"
select select
type input "Gloria"
radio input "true"
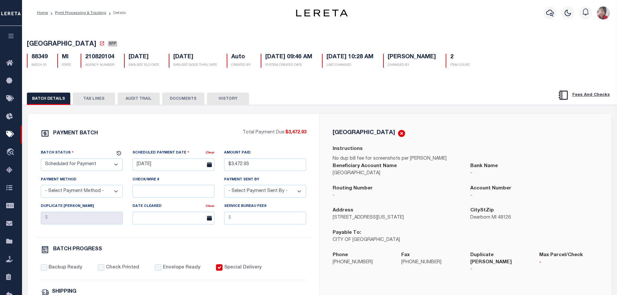
click at [94, 167] on select "- Select Status - Scheduled for Payment Ready For Payment Payment Sent Cleared …" at bounding box center [82, 164] width 82 height 13
select select "RFP"
click at [41, 160] on select "- Select Status - Scheduled for Payment Ready For Payment Payment Sent Cleared …" at bounding box center [82, 164] width 82 height 13
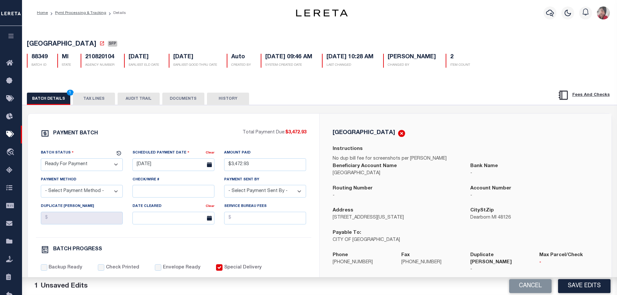
click at [113, 198] on select "- Select Payment Method - ACH Certified Check Check Direct Deposit Wire Transfer" at bounding box center [82, 191] width 82 height 13
select select "CCK"
click at [41, 187] on select "- Select Payment Method - ACH Certified Check Check Direct Deposit Wire Transfer" at bounding box center [82, 191] width 82 height 13
click at [144, 194] on input "Check/Wire #" at bounding box center [173, 191] width 82 height 13
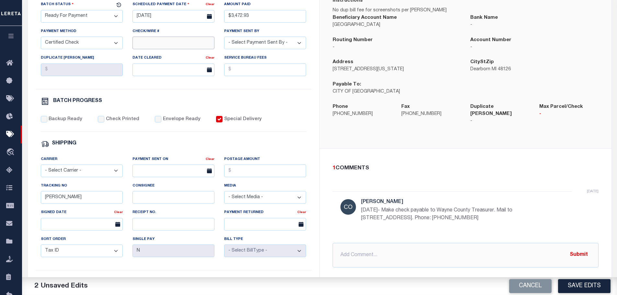
scroll to position [162, 0]
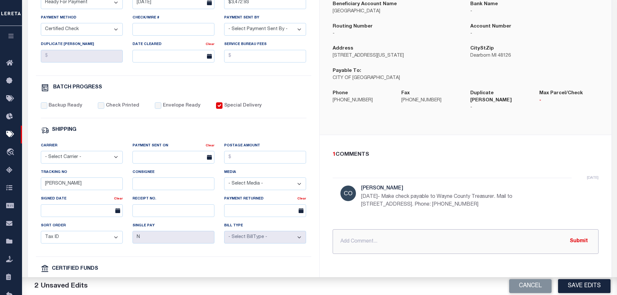
click at [345, 234] on input "text" at bounding box center [466, 241] width 266 height 25
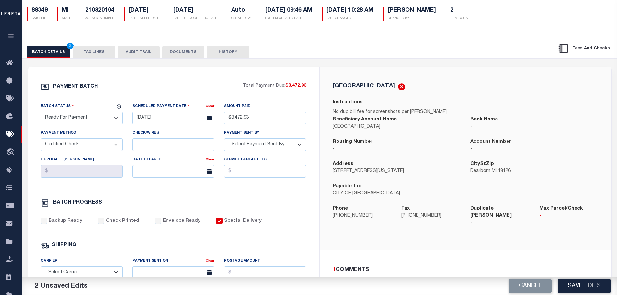
scroll to position [32, 0]
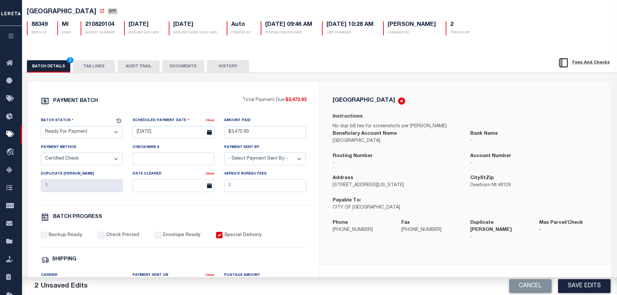
type input "8/19/2025- mailed batches 88349 & 88354 together."
click at [95, 68] on button "TAX LINES" at bounding box center [94, 66] width 42 height 12
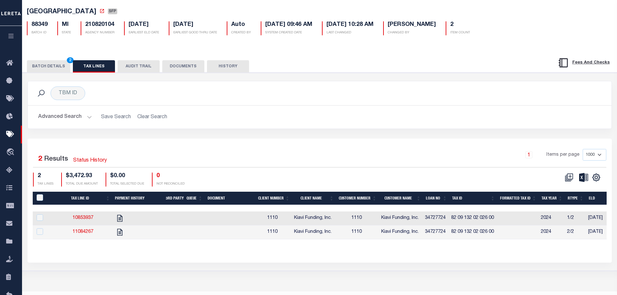
click at [56, 67] on button "BATCH DETAILS 2" at bounding box center [48, 66] width 43 height 12
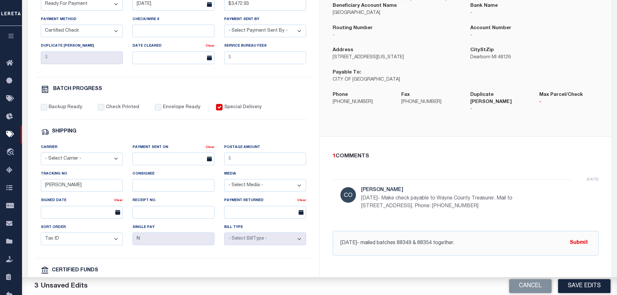
scroll to position [162, 0]
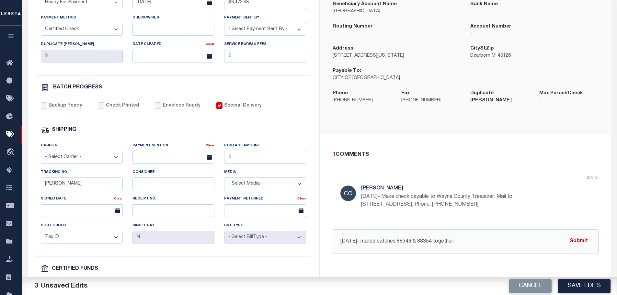
click at [579, 236] on button "Submit" at bounding box center [578, 241] width 27 height 13
click at [102, 162] on select "- Select Carrier - E-mail Fax Fedex FTP Other UPS USPS" at bounding box center [82, 157] width 82 height 13
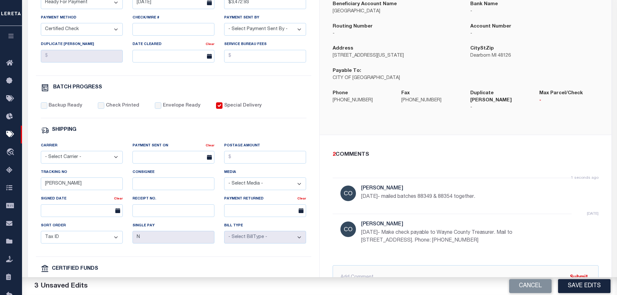
select select "FDX"
click at [41, 154] on select "- Select Carrier - E-mail Fax Fedex FTP Other UPS USPS" at bounding box center [82, 157] width 82 height 13
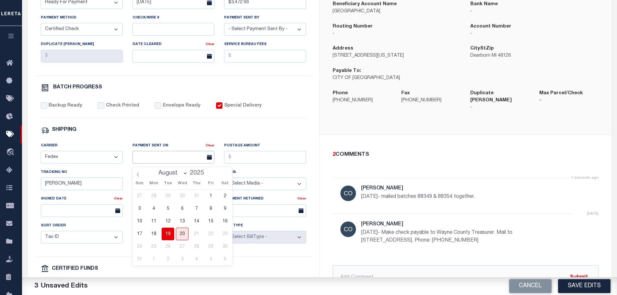
click at [147, 161] on input "text" at bounding box center [173, 157] width 82 height 13
click at [168, 235] on span "19" at bounding box center [168, 234] width 13 height 13
type input "08/19/2025"
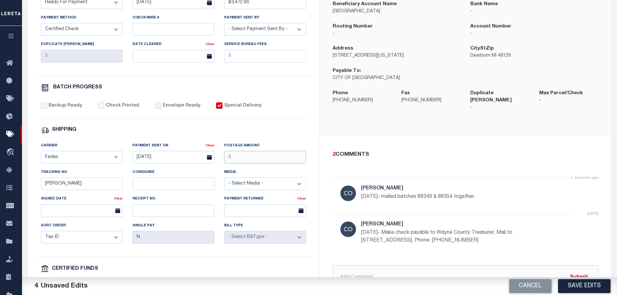
drag, startPoint x: 239, startPoint y: 163, endPoint x: 233, endPoint y: 168, distance: 7.4
click at [239, 163] on input "Postage Amount" at bounding box center [265, 157] width 82 height 13
type input "$9.65"
drag, startPoint x: 77, startPoint y: 188, endPoint x: 20, endPoint y: 184, distance: 57.8
click at [20, 185] on div "Home Pymt Processing & Tracking Details Profile Sign out" at bounding box center [308, 110] width 617 height 544
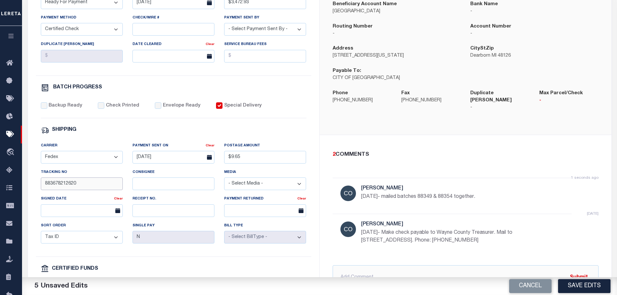
type input "883678212620"
click at [43, 108] on input "Backup Ready" at bounding box center [44, 105] width 6 height 6
checkbox input "true"
click at [102, 107] on input "Check Printed" at bounding box center [101, 105] width 6 height 6
checkbox input "true"
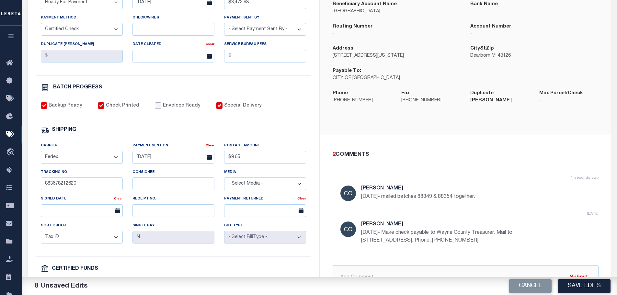
click at [155, 107] on input "Envelope Ready" at bounding box center [158, 105] width 6 height 6
checkbox input "true"
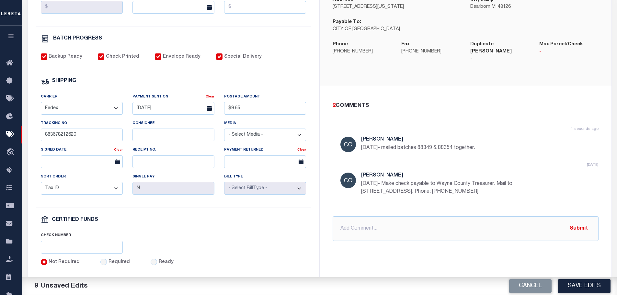
scroll to position [253, 0]
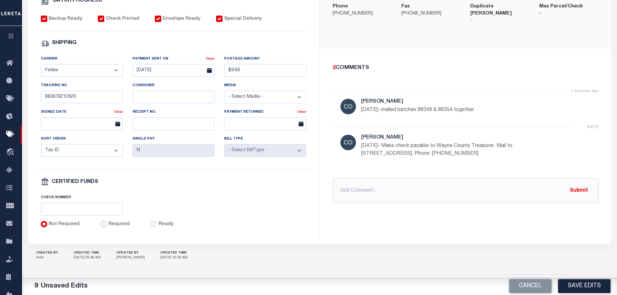
click at [100, 223] on input "Required" at bounding box center [103, 224] width 6 height 6
radio input "true"
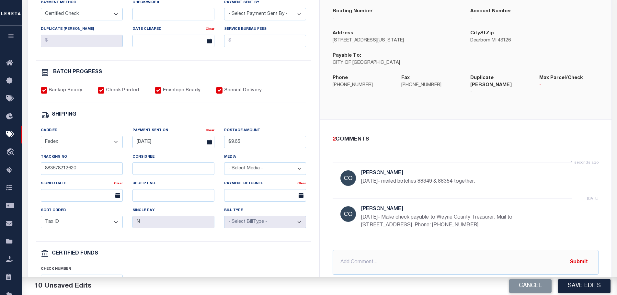
scroll to position [156, 0]
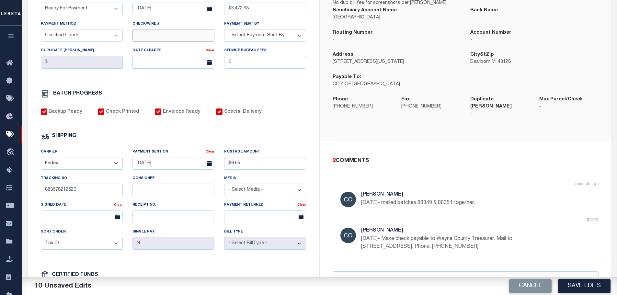
click at [167, 39] on input "Check/Wire #" at bounding box center [173, 35] width 82 height 13
drag, startPoint x: 180, startPoint y: 39, endPoint x: 163, endPoint y: 37, distance: 17.9
click at [163, 37] on input "316A-231600542" at bounding box center [173, 35] width 82 height 13
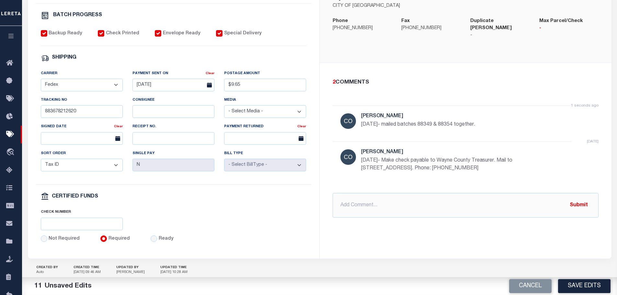
scroll to position [253, 0]
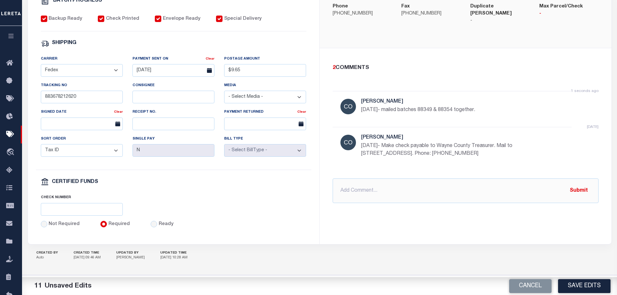
type input "316A-231601492"
click at [63, 212] on input "text" at bounding box center [82, 209] width 82 height 13
drag, startPoint x: 85, startPoint y: 211, endPoint x: 71, endPoint y: 208, distance: 14.2
click at [71, 208] on input "316A-231600542" at bounding box center [82, 209] width 82 height 13
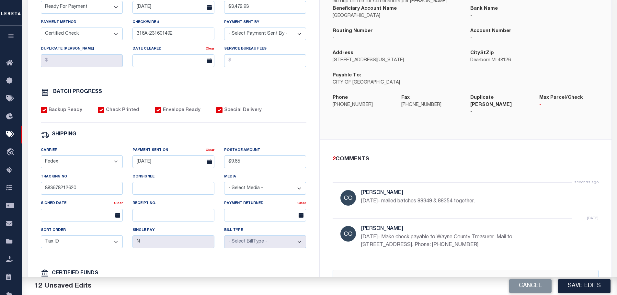
scroll to position [188, 0]
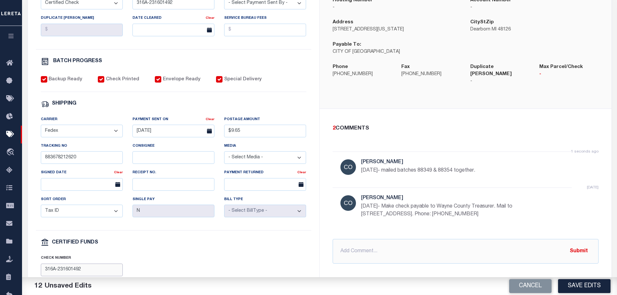
type input "316A-231601492"
drag, startPoint x: 489, startPoint y: 165, endPoint x: 360, endPoint y: 170, distance: 129.0
click at [360, 170] on div "1 seconds ago Cole, Gloria 8/19/2025- mailed batches 88349 & 88354 together." at bounding box center [466, 170] width 266 height 36
copy p "8/19/2025- mailed batches 88349 & 88354 together."
click at [593, 282] on button "Save Edits" at bounding box center [584, 286] width 52 height 14
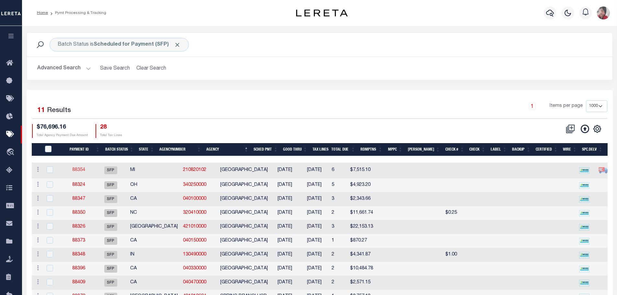
click at [84, 170] on link "88354" at bounding box center [78, 170] width 13 height 5
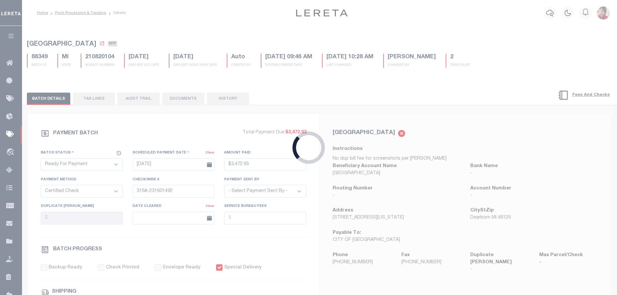
select select "SFP"
type input "$7,515.1"
select select
checkbox input "false"
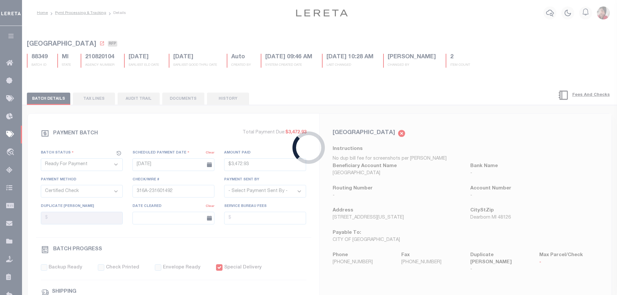
checkbox input "false"
select select
type input "[PERSON_NAME]"
select select "37"
radio input "true"
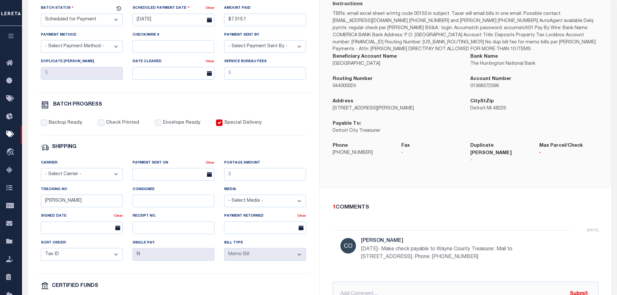
scroll to position [162, 0]
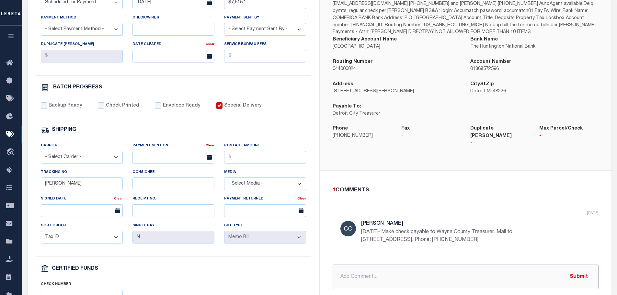
click at [384, 268] on input "text" at bounding box center [466, 277] width 266 height 25
paste input "8/19/2025- mailed batches 88349 & 88354 together."
type input "8/19/2025- mailed batches 88349 & 88354 together."
click at [579, 271] on button "Submit" at bounding box center [578, 276] width 27 height 13
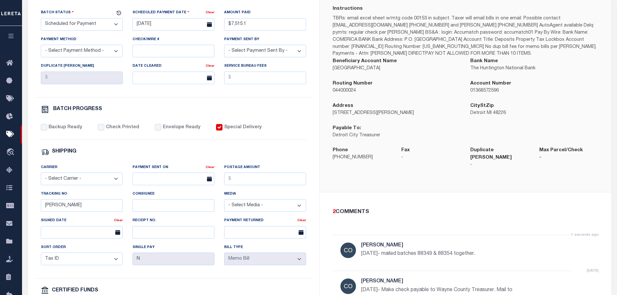
scroll to position [124, 0]
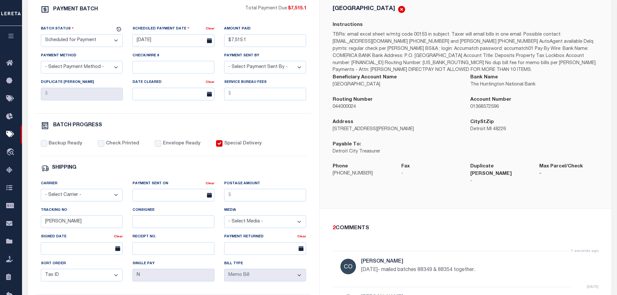
click at [98, 45] on select "- Select Status - Scheduled for Payment Ready For Payment Payment Sent Cleared …" at bounding box center [82, 40] width 82 height 13
select select "RFP"
click at [41, 36] on select "- Select Status - Scheduled for Payment Ready For Payment Payment Sent Cleared …" at bounding box center [82, 40] width 82 height 13
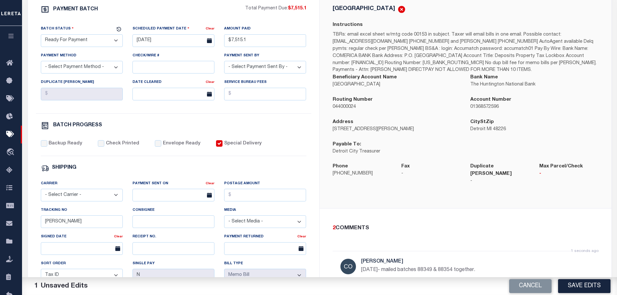
click at [104, 72] on select "- Select Payment Method - ACH Certified Check Check Direct Deposit Wire Transfer" at bounding box center [82, 67] width 82 height 13
select select "CCK"
click at [41, 63] on select "- Select Payment Method - ACH Certified Check Check Direct Deposit Wire Transfer" at bounding box center [82, 67] width 82 height 13
click at [142, 68] on input "Check/Wire #" at bounding box center [173, 67] width 82 height 13
click at [46, 144] on input "Backup Ready" at bounding box center [44, 143] width 6 height 6
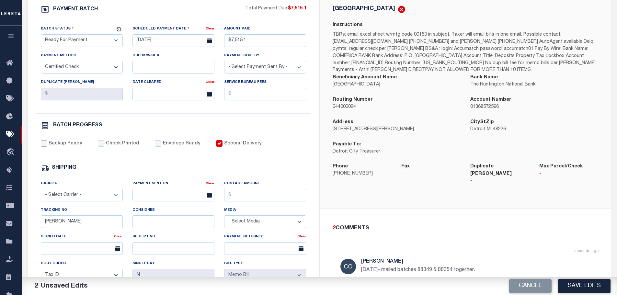
checkbox input "true"
click at [98, 145] on input "Check Printed" at bounding box center [101, 143] width 6 height 6
checkbox input "true"
click at [155, 147] on input "Envelope Ready" at bounding box center [158, 143] width 6 height 6
checkbox input "true"
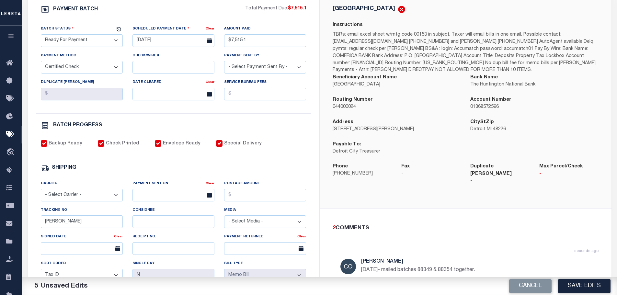
click at [80, 201] on select "- Select Carrier - E-mail Fax Fedex FTP Other UPS USPS" at bounding box center [82, 195] width 82 height 13
select select "FDX"
click at [41, 192] on select "- Select Carrier - E-mail Fax Fedex FTP Other UPS USPS" at bounding box center [82, 195] width 82 height 13
click at [166, 201] on input "text" at bounding box center [173, 195] width 82 height 13
click at [168, 164] on span "19" at bounding box center [168, 159] width 13 height 13
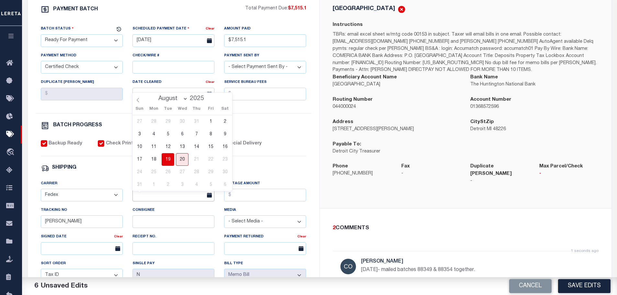
type input "08/19/2025"
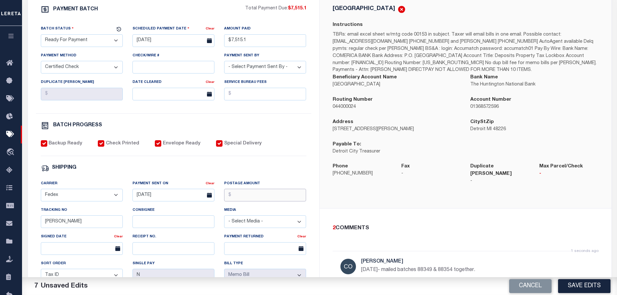
drag, startPoint x: 239, startPoint y: 195, endPoint x: 239, endPoint y: 203, distance: 8.1
click at [239, 195] on input "Postage Amount" at bounding box center [265, 195] width 82 height 13
type input "$9.65"
drag, startPoint x: 59, startPoint y: 225, endPoint x: 29, endPoint y: 220, distance: 30.8
click at [29, 220] on div "PAYMENT BATCH Total Payment Due: $7,515.1 Batch Status" at bounding box center [173, 179] width 291 height 379
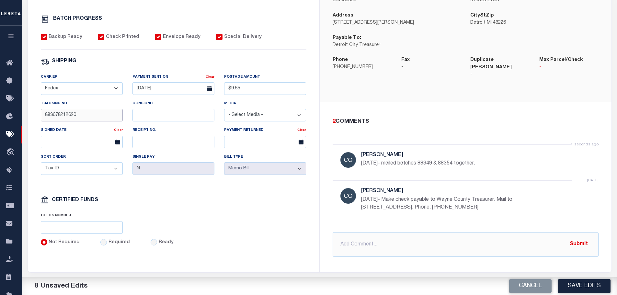
scroll to position [254, 0]
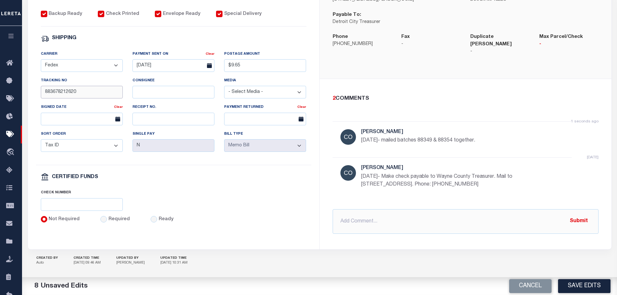
type input "883678212620"
click at [102, 222] on input "Required" at bounding box center [103, 219] width 6 height 6
radio input "true"
click at [91, 211] on input "text" at bounding box center [82, 204] width 82 height 13
paste input "8/19/2025- mailed ba"
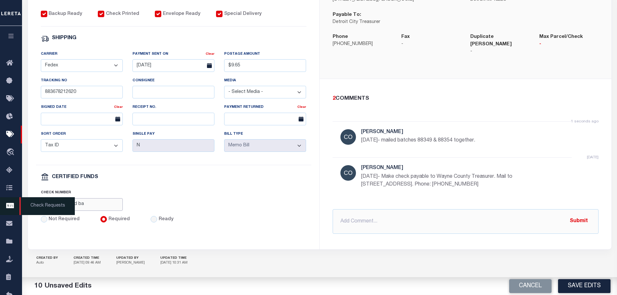
drag, startPoint x: 105, startPoint y: 210, endPoint x: 20, endPoint y: 205, distance: 85.0
click at [20, 205] on div "Home Pymt Processing & Tracking Details Profile Sign out" at bounding box center [308, 23] width 617 height 554
drag, startPoint x: 84, startPoint y: 207, endPoint x: 70, endPoint y: 207, distance: 14.6
click at [70, 207] on input "316A-231600542" at bounding box center [82, 204] width 82 height 13
drag, startPoint x: 108, startPoint y: 207, endPoint x: 27, endPoint y: 208, distance: 81.0
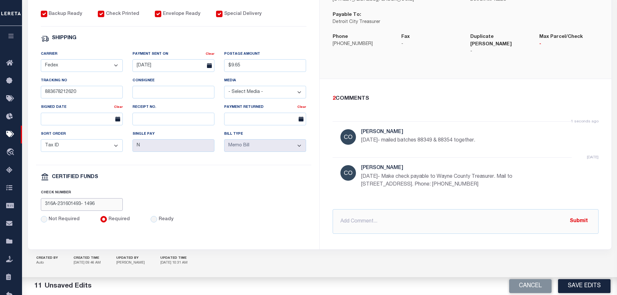
click at [28, 208] on div "PAYMENT BATCH Total Payment Due: $7,515.1 Batch Status - Select Status -" at bounding box center [320, 55] width 584 height 390
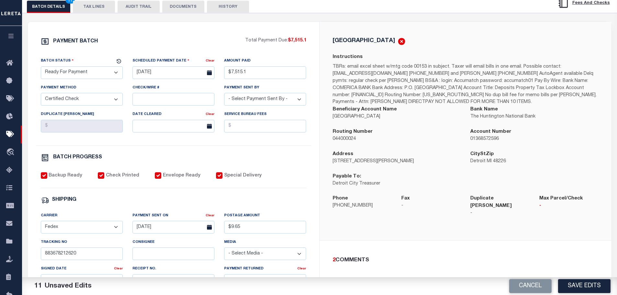
scroll to position [92, 0]
type input "316A-231601493- 1496"
click at [141, 100] on input "Check/Wire #" at bounding box center [173, 99] width 82 height 13
paste input "316A-231601493- 1496"
type input "316A-231601493- 1496"
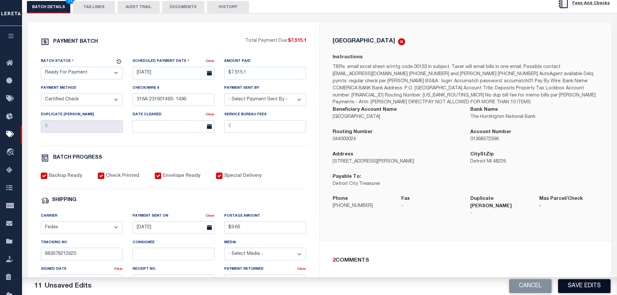
click at [588, 283] on button "Save Edits" at bounding box center [584, 286] width 52 height 14
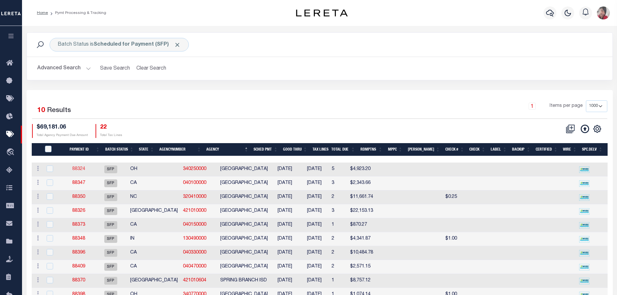
click at [85, 168] on link "88324" at bounding box center [78, 169] width 13 height 5
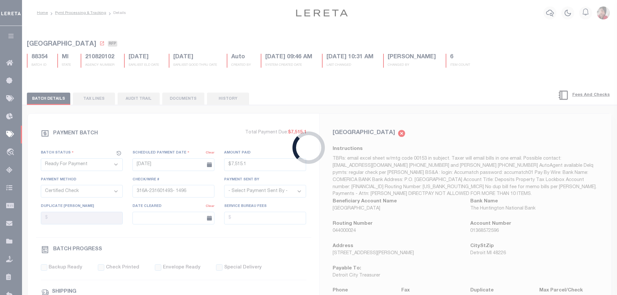
select select "SFP"
type input "[DATE]"
select select
checkbox input "false"
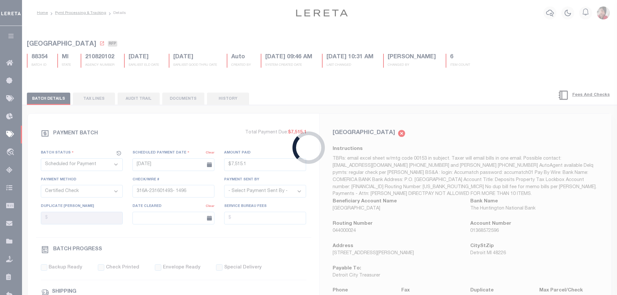
checkbox input "false"
select select
type input "[PERSON_NAME]"
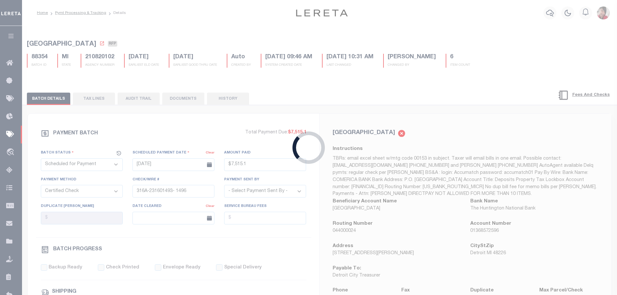
select select
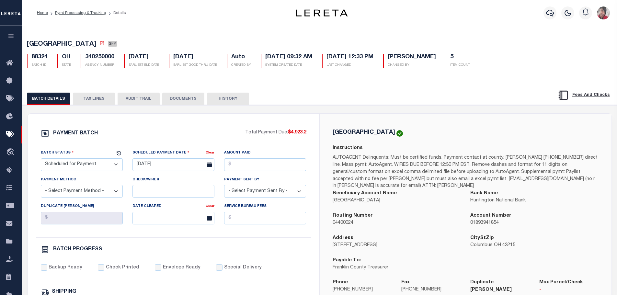
click at [108, 165] on select "- Select Status - Scheduled for Payment Ready For Payment Payment Sent Cleared …" at bounding box center [82, 164] width 82 height 13
click at [41, 160] on select "- Select Status - Scheduled for Payment Ready For Payment Payment Sent Cleared …" at bounding box center [82, 164] width 82 height 13
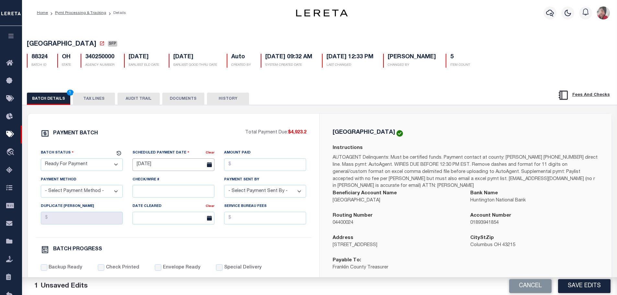
click at [155, 169] on input "[DATE]" at bounding box center [173, 164] width 82 height 13
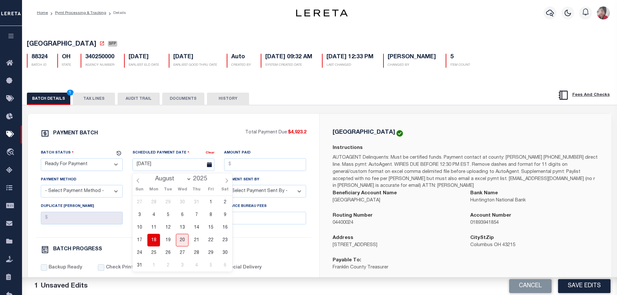
click at [156, 236] on span "18" at bounding box center [153, 240] width 13 height 13
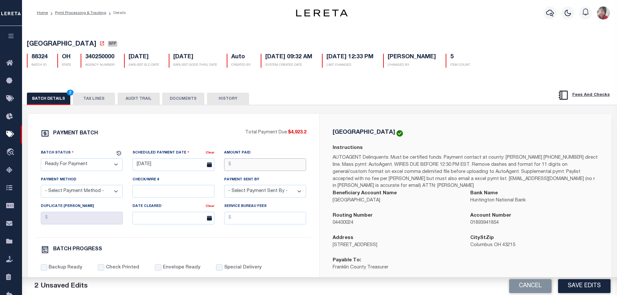
click at [244, 166] on input "Amount Paid" at bounding box center [265, 164] width 82 height 13
click at [65, 198] on select "- Select Payment Method - ACH Certified Check Check Direct Deposit Wire Transfer" at bounding box center [82, 191] width 82 height 13
click at [41, 187] on select "- Select Payment Method - ACH Certified Check Check Direct Deposit Wire Transfer" at bounding box center [82, 191] width 82 height 13
click at [146, 195] on input "Check/Wire #" at bounding box center [173, 191] width 82 height 13
drag, startPoint x: 151, startPoint y: 190, endPoint x: 139, endPoint y: 189, distance: 11.4
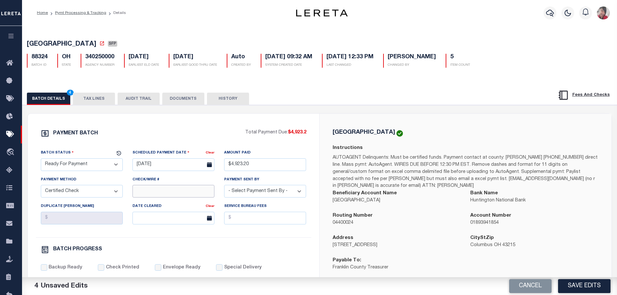
click at [139, 189] on input "Check/Wire #" at bounding box center [173, 191] width 82 height 13
drag, startPoint x: 184, startPoint y: 194, endPoint x: 162, endPoint y: 193, distance: 21.7
click at [162, 193] on input "316A-231600542" at bounding box center [173, 191] width 82 height 13
click at [191, 194] on input "316A-231600542" at bounding box center [173, 191] width 82 height 13
drag, startPoint x: 189, startPoint y: 193, endPoint x: 130, endPoint y: 194, distance: 59.3
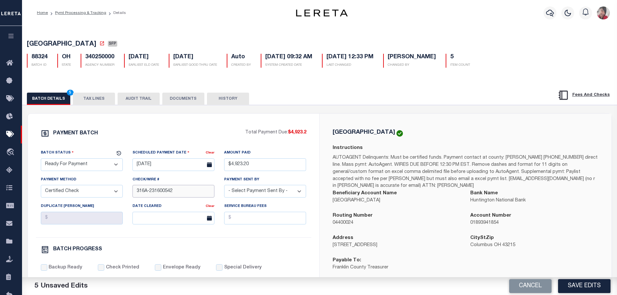
click at [130, 194] on div "Check/Wire # 316A-231600542" at bounding box center [174, 189] width 92 height 27
paste input "1493- 1496"
click at [171, 192] on input "316A-231601493- 1496" at bounding box center [173, 191] width 82 height 13
drag, startPoint x: 188, startPoint y: 192, endPoint x: 109, endPoint y: 190, distance: 78.4
click at [109, 190] on div "Batch Status - Select Status - Scheduled for Payment Ready For Payment Payment …" at bounding box center [173, 193] width 275 height 88
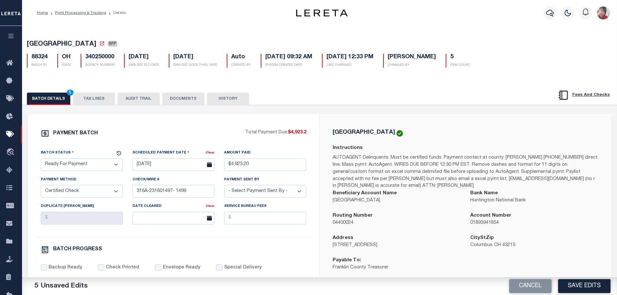
click at [286, 193] on select "- Select Payment Sent By - Aakash Patel Abdul Muzain Adams, Pamela S Adhikary R…" at bounding box center [265, 191] width 82 height 13
click at [224, 187] on select "- Select Payment Sent By - Aakash Patel Abdul Muzain Adams, Pamela S Adhikary R…" at bounding box center [265, 191] width 82 height 13
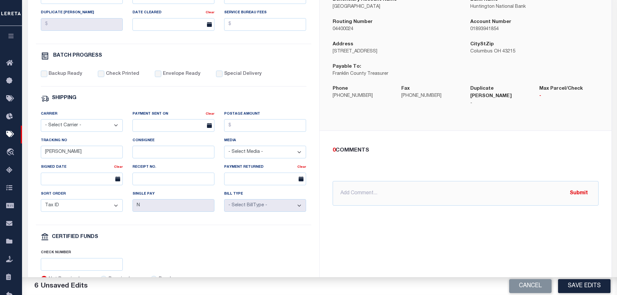
scroll to position [227, 0]
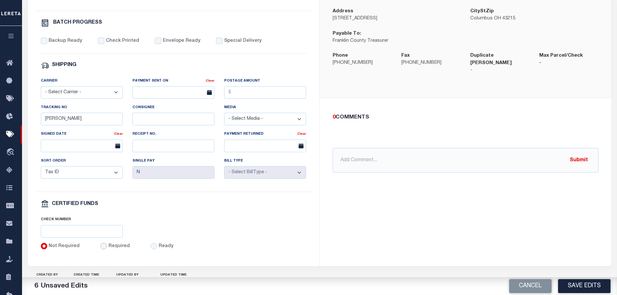
click at [102, 249] on input "Required" at bounding box center [103, 246] width 6 height 6
click at [102, 236] on input "text" at bounding box center [82, 231] width 82 height 13
paste input "316A-231601497- 1499"
click at [46, 43] on input "Backup Ready" at bounding box center [44, 41] width 6 height 6
click at [98, 44] on input "Check Printed" at bounding box center [101, 41] width 6 height 6
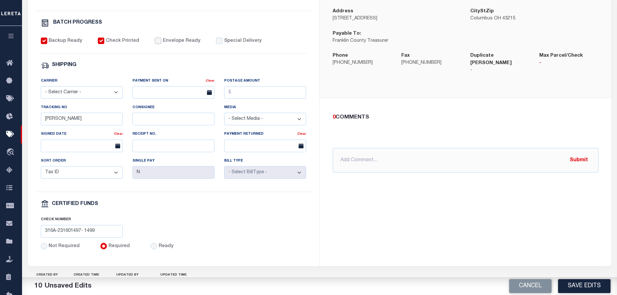
drag, startPoint x: 154, startPoint y: 45, endPoint x: 160, endPoint y: 44, distance: 5.2
click at [155, 44] on input "Envelope Ready" at bounding box center [158, 41] width 6 height 6
click at [216, 43] on input "Special Delivery" at bounding box center [219, 41] width 6 height 6
click at [67, 98] on select "- Select Carrier - E-mail Fax Fedex FTP Other UPS USPS" at bounding box center [82, 92] width 82 height 13
click at [41, 89] on select "- Select Carrier - E-mail Fax Fedex FTP Other UPS USPS" at bounding box center [82, 92] width 82 height 13
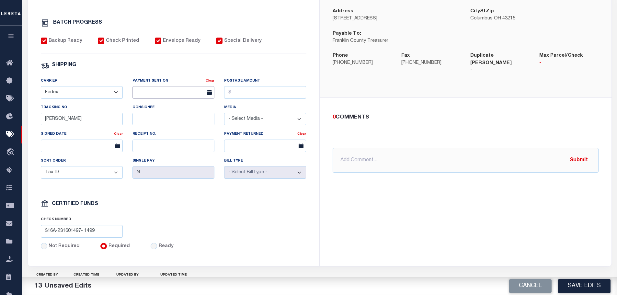
click at [158, 99] on input "text" at bounding box center [173, 92] width 82 height 13
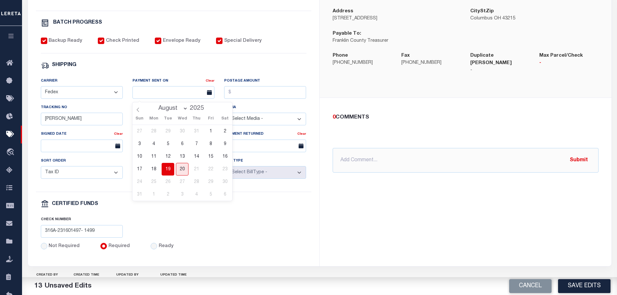
click at [168, 170] on span "19" at bounding box center [168, 169] width 13 height 13
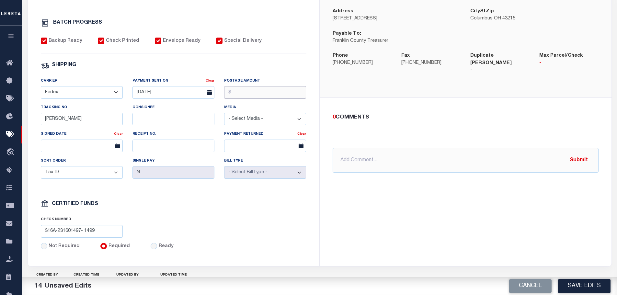
click at [244, 97] on input "Postage Amount" at bounding box center [265, 92] width 82 height 13
drag, startPoint x: 59, startPoint y: 122, endPoint x: 22, endPoint y: 120, distance: 36.3
click at [22, 120] on div "PAYMENT BATCH Total Payment Due: $4,923.2 Batch Status" at bounding box center [319, 87] width 601 height 419
click at [362, 148] on input "text" at bounding box center [466, 160] width 266 height 25
paste input "316A-231601497- 1499"
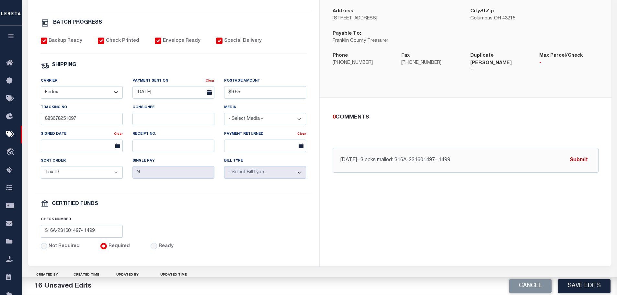
click at [582, 154] on button "Submit" at bounding box center [578, 160] width 27 height 13
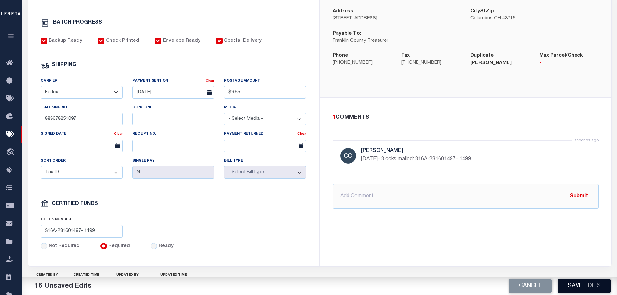
click at [575, 285] on button "Save Edits" at bounding box center [584, 286] width 52 height 14
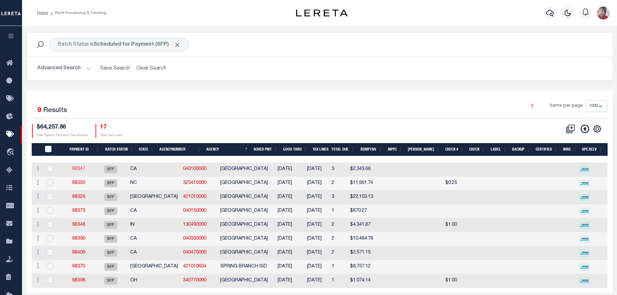
click at [80, 168] on link "88347" at bounding box center [78, 169] width 13 height 5
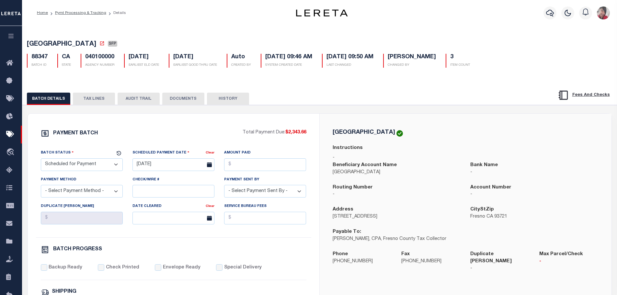
click at [109, 163] on select "- Select Status - Scheduled for Payment Ready For Payment Payment Sent Cleared …" at bounding box center [82, 164] width 82 height 13
click at [41, 160] on select "- Select Status - Scheduled for Payment Ready For Payment Payment Sent Cleared …" at bounding box center [82, 164] width 82 height 13
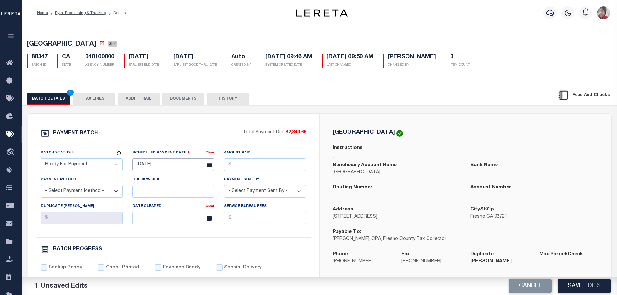
drag, startPoint x: 169, startPoint y: 166, endPoint x: 159, endPoint y: 168, distance: 10.2
click at [169, 166] on input "04/01/2025" at bounding box center [173, 164] width 82 height 13
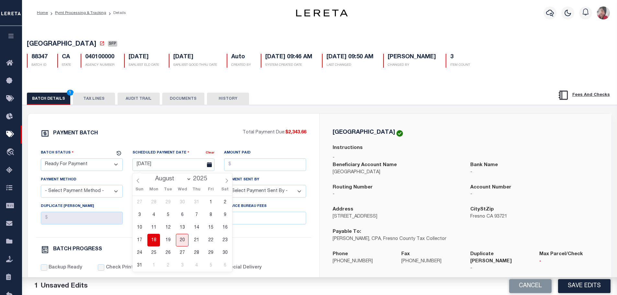
click at [157, 237] on span "18" at bounding box center [153, 240] width 13 height 13
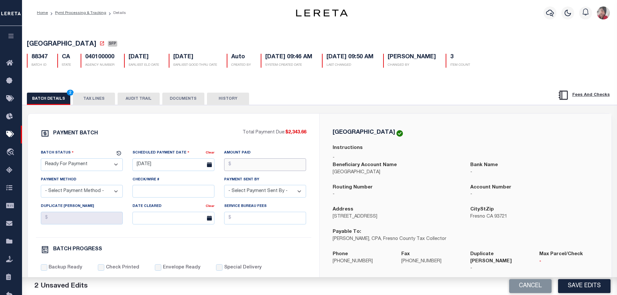
drag, startPoint x: 248, startPoint y: 168, endPoint x: 219, endPoint y: 174, distance: 30.1
click at [248, 168] on input "Amount Paid" at bounding box center [265, 164] width 82 height 13
click at [71, 192] on select "- Select Payment Method - ACH Certified Check Check Direct Deposit Wire Transfer" at bounding box center [82, 191] width 82 height 13
click at [41, 187] on select "- Select Payment Method - ACH Certified Check Check Direct Deposit Wire Transfer" at bounding box center [82, 191] width 82 height 13
click at [143, 190] on input "Check/Wire #" at bounding box center [173, 191] width 82 height 13
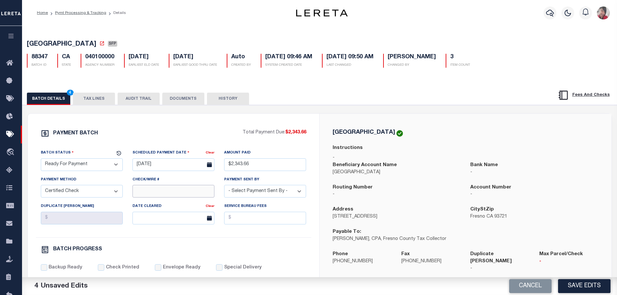
paste input "316A-231601497- 1499"
click at [169, 193] on input "316A-231601497- 1499" at bounding box center [173, 191] width 82 height 13
drag, startPoint x: 196, startPoint y: 194, endPoint x: 131, endPoint y: 190, distance: 65.2
click at [131, 190] on div "Check/Wire # 316A-231601500- 1501" at bounding box center [174, 189] width 92 height 27
click at [285, 191] on select "- Select Payment Sent By - Aakash Patel Abdul Muzain Adams, Pamela S Adhikary R…" at bounding box center [265, 191] width 82 height 13
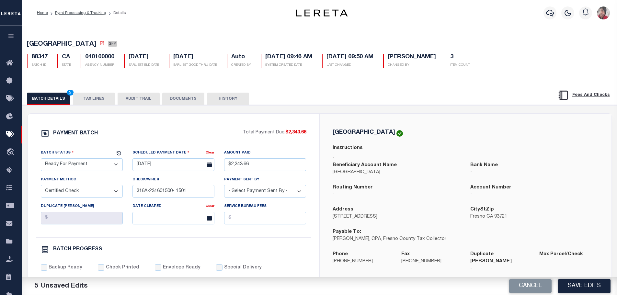
click at [224, 187] on select "- Select Payment Sent By - Aakash Patel Abdul Muzain Adams, Pamela S Adhikary R…" at bounding box center [265, 191] width 82 height 13
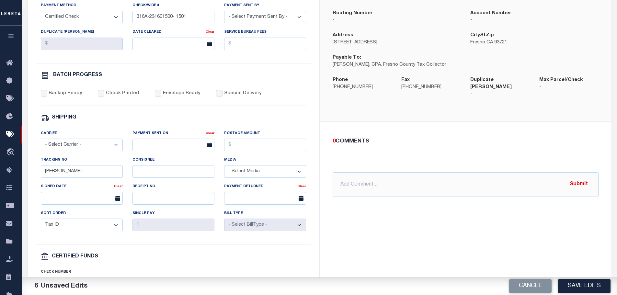
scroll to position [227, 0]
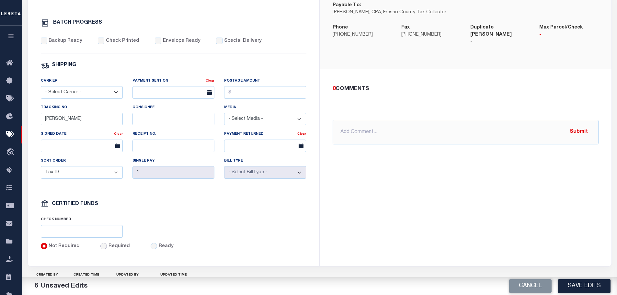
click at [100, 249] on input "Required" at bounding box center [103, 246] width 6 height 6
click at [101, 237] on input "text" at bounding box center [82, 231] width 82 height 13
paste input "316A-231601500- 1501"
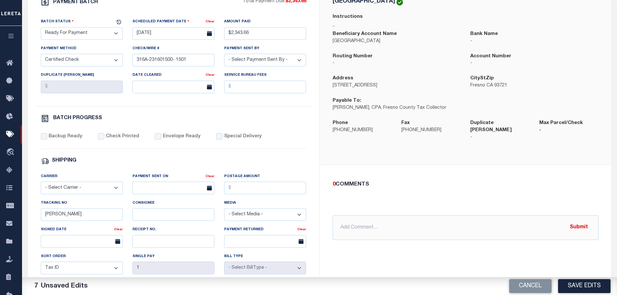
scroll to position [130, 0]
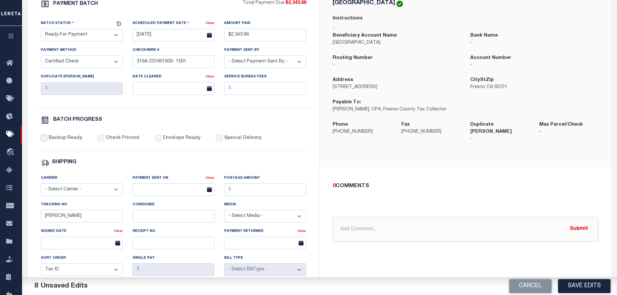
click at [46, 141] on input "Backup Ready" at bounding box center [44, 138] width 6 height 6
click at [100, 141] on input "Check Printed" at bounding box center [101, 138] width 6 height 6
click at [163, 142] on label "Envelope Ready" at bounding box center [182, 138] width 38 height 7
click at [159, 141] on input "Envelope Ready" at bounding box center [158, 138] width 6 height 6
click at [216, 142] on div "Special Delivery" at bounding box center [239, 138] width 46 height 7
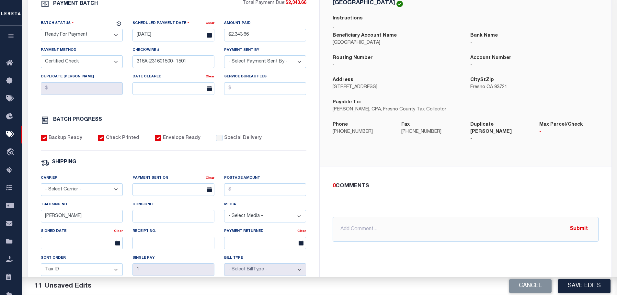
click at [98, 195] on select "- Select Carrier - E-mail Fax Fedex FTP Other UPS USPS" at bounding box center [82, 189] width 82 height 13
click at [41, 186] on select "- Select Carrier - E-mail Fax Fedex FTP Other UPS USPS" at bounding box center [82, 189] width 82 height 13
click at [151, 195] on input "text" at bounding box center [173, 189] width 82 height 13
click at [168, 155] on span "19" at bounding box center [168, 154] width 13 height 13
click at [245, 192] on input "Postage Amount" at bounding box center [265, 189] width 82 height 13
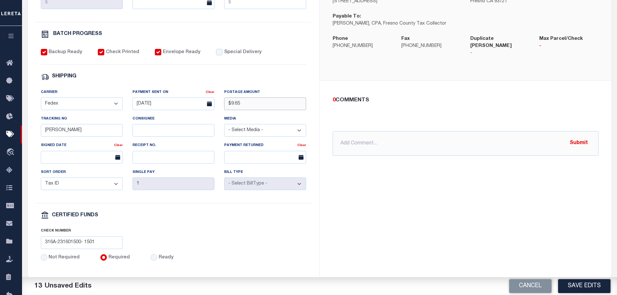
scroll to position [227, 0]
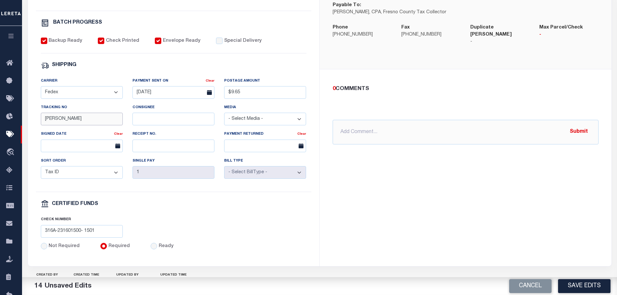
drag, startPoint x: 76, startPoint y: 125, endPoint x: 34, endPoint y: 123, distance: 42.8
click at [34, 123] on div "PAYMENT BATCH Total Payment Due: $2,343.66 Batch Status" at bounding box center [173, 76] width 291 height 379
click at [374, 125] on input "text" at bounding box center [466, 132] width 266 height 25
paste input "316A-231601500- 1501"
click at [583, 125] on button "Submit" at bounding box center [578, 131] width 27 height 13
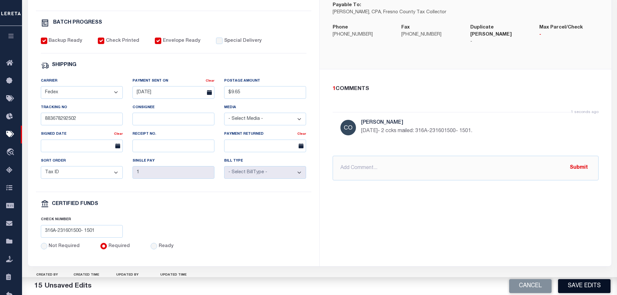
click at [579, 287] on button "Save Edits" at bounding box center [584, 286] width 52 height 14
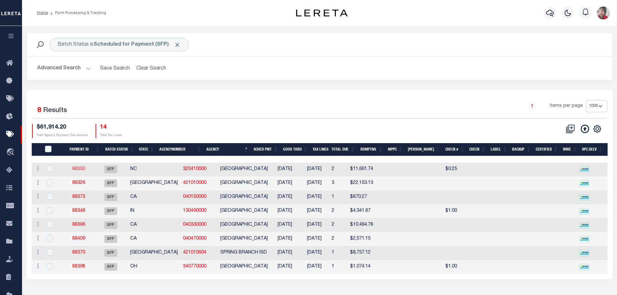
click at [85, 169] on link "88350" at bounding box center [78, 169] width 13 height 5
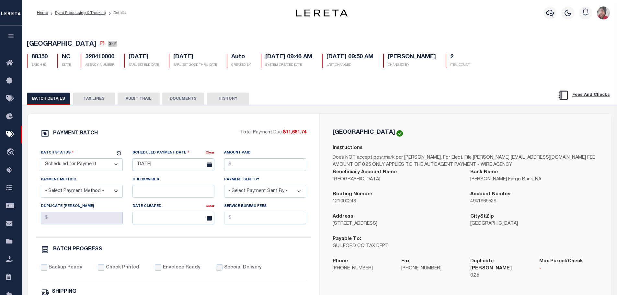
click at [85, 169] on select "- Select Status - Scheduled for Payment Ready For Payment Payment Sent Cleared …" at bounding box center [82, 164] width 82 height 13
click at [41, 160] on select "- Select Status - Scheduled for Payment Ready For Payment Payment Sent Cleared …" at bounding box center [82, 164] width 82 height 13
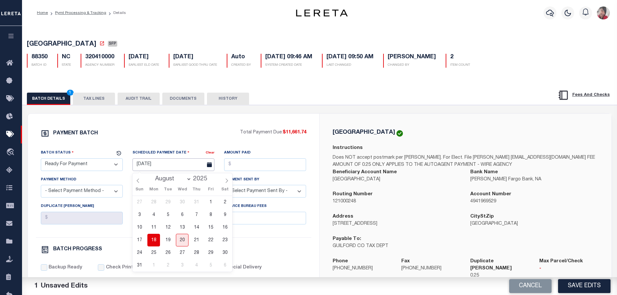
click at [174, 166] on input "08/30/2024" at bounding box center [173, 164] width 82 height 13
click at [151, 239] on span "18" at bounding box center [153, 240] width 13 height 13
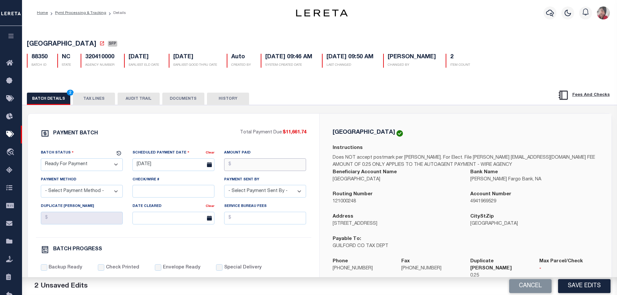
click at [234, 168] on input "Amount Paid" at bounding box center [265, 164] width 82 height 13
click at [107, 189] on select "- Select Payment Method - ACH Certified Check Check Direct Deposit Wire Transfer" at bounding box center [82, 191] width 82 height 13
click at [41, 187] on select "- Select Payment Method - ACH Certified Check Check Direct Deposit Wire Transfer" at bounding box center [82, 191] width 82 height 13
click at [147, 190] on input "Check/Wire #" at bounding box center [173, 191] width 82 height 13
paste input "316A-231601500- 1501"
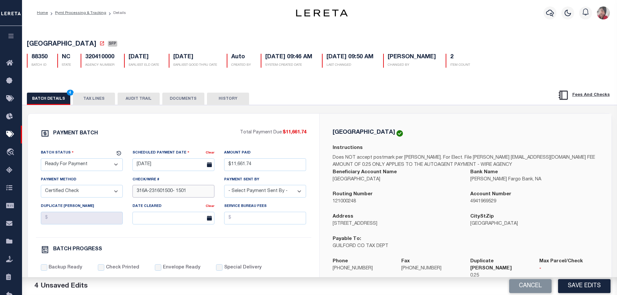
click at [171, 191] on input "316A-231601500- 1501" at bounding box center [173, 191] width 82 height 13
click at [269, 196] on select "- Select Payment Sent By - Aakash Patel Abdul Muzain Adams, Pamela S Adhikary R…" at bounding box center [265, 191] width 82 height 13
click at [224, 187] on select "- Select Payment Sent By - Aakash Patel Abdul Muzain Adams, Pamela S Adhikary R…" at bounding box center [265, 191] width 82 height 13
drag, startPoint x: 189, startPoint y: 193, endPoint x: 109, endPoint y: 194, distance: 80.3
click at [109, 194] on div "Batch Status - Select Status - Scheduled for Payment Ready For Payment Payment …" at bounding box center [173, 193] width 275 height 88
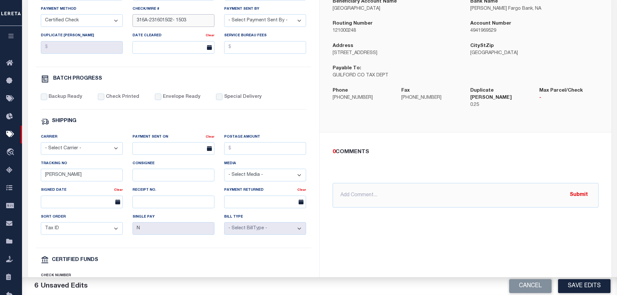
scroll to position [227, 0]
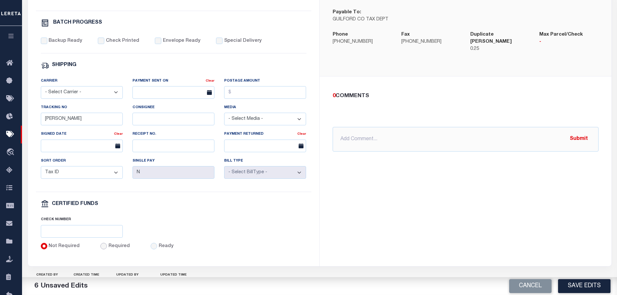
click at [103, 249] on input "Required" at bounding box center [103, 246] width 6 height 6
click at [98, 232] on input "text" at bounding box center [82, 231] width 82 height 13
paste input "316A-231601502- 1503"
click at [45, 44] on input "Backup Ready" at bounding box center [44, 41] width 6 height 6
click at [99, 44] on input "Check Printed" at bounding box center [101, 41] width 6 height 6
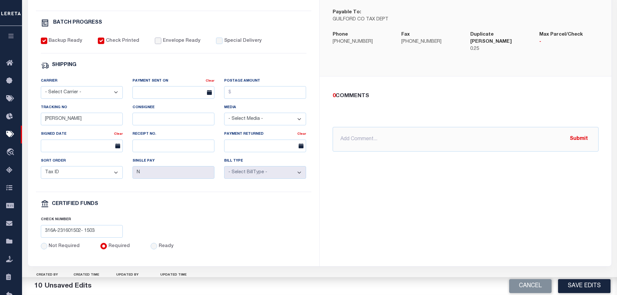
click at [156, 43] on input "Envelope Ready" at bounding box center [158, 41] width 6 height 6
click at [216, 43] on input "Special Delivery" at bounding box center [219, 41] width 6 height 6
click at [96, 97] on select "- Select Carrier - E-mail Fax Fedex FTP Other UPS USPS" at bounding box center [82, 92] width 82 height 13
click at [41, 89] on select "- Select Carrier - E-mail Fax Fedex FTP Other UPS USPS" at bounding box center [82, 92] width 82 height 13
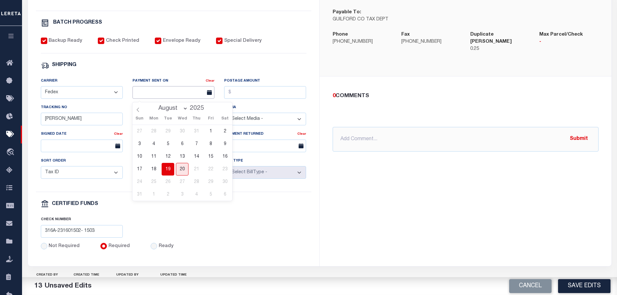
click at [142, 99] on input "text" at bounding box center [173, 92] width 82 height 13
click at [165, 169] on span "19" at bounding box center [168, 169] width 13 height 13
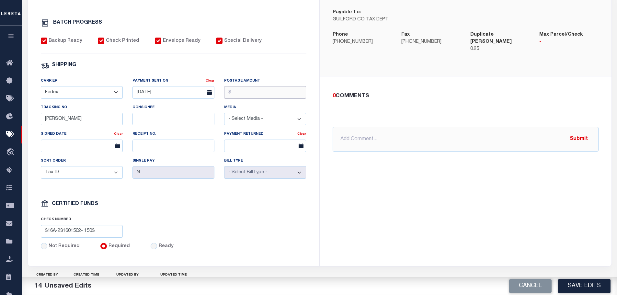
click at [249, 93] on input "Postage Amount" at bounding box center [265, 92] width 82 height 13
drag, startPoint x: 66, startPoint y: 124, endPoint x: 21, endPoint y: 120, distance: 45.5
click at [21, 120] on div "Home Pymt Processing & Tracking Details Profile Sign out" at bounding box center [308, 45] width 617 height 544
click at [394, 133] on input "text" at bounding box center [466, 139] width 266 height 25
paste input "316A-231601502- 1503"
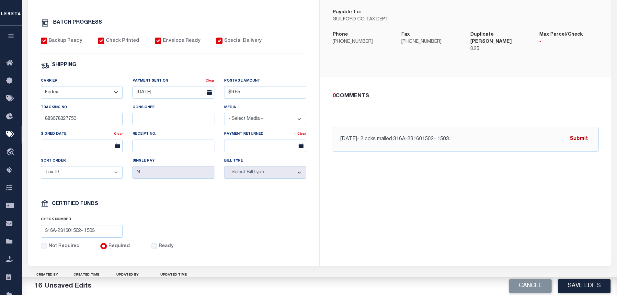
click at [582, 134] on button "Submit" at bounding box center [578, 138] width 27 height 13
drag, startPoint x: 586, startPoint y: 288, endPoint x: 590, endPoint y: 281, distance: 8.1
click at [587, 288] on button "Save Edits" at bounding box center [584, 286] width 52 height 14
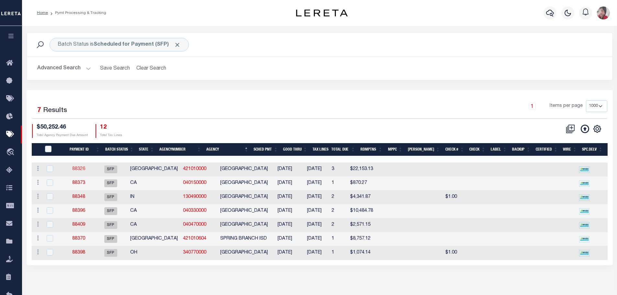
click at [83, 169] on link "88326" at bounding box center [78, 169] width 13 height 5
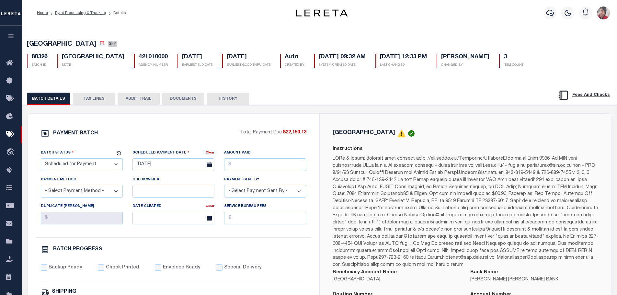
click at [101, 162] on select "- Select Status - Scheduled for Payment Ready For Payment Payment Sent Cleared …" at bounding box center [82, 164] width 82 height 13
click at [41, 160] on select "- Select Status - Scheduled for Payment Ready For Payment Payment Sent Cleared …" at bounding box center [82, 164] width 82 height 13
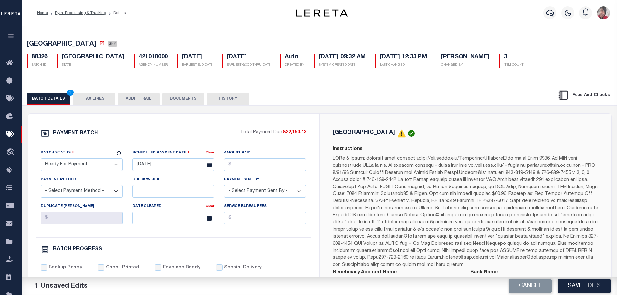
click at [149, 156] on label "Scheduled Payment Date" at bounding box center [160, 153] width 57 height 6
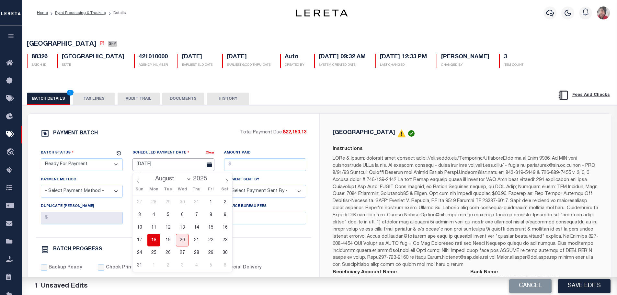
click at [144, 165] on input "[DATE]" at bounding box center [173, 164] width 82 height 13
click at [157, 236] on span "18" at bounding box center [153, 240] width 13 height 13
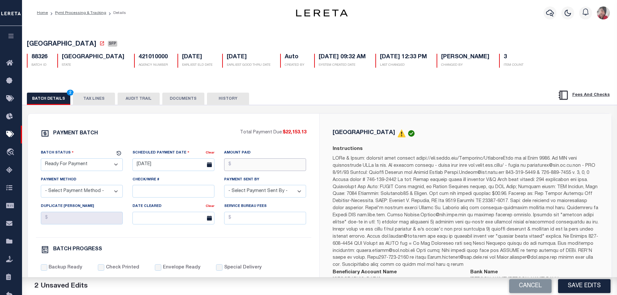
drag, startPoint x: 240, startPoint y: 165, endPoint x: 256, endPoint y: 170, distance: 17.0
click at [240, 165] on input "Amount Paid" at bounding box center [265, 164] width 82 height 13
click at [104, 196] on select "- Select Payment Method - ACH Certified Check Check Direct Deposit Wire Transfer" at bounding box center [82, 191] width 82 height 13
click at [41, 187] on select "- Select Payment Method - ACH Certified Check Check Direct Deposit Wire Transfer" at bounding box center [82, 191] width 82 height 13
click at [157, 189] on input "Check/Wire #" at bounding box center [173, 191] width 82 height 13
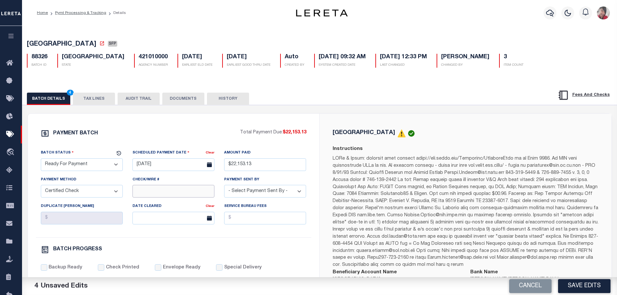
paste input "316A-231601502- 1503"
click at [169, 192] on input "316A-231601502- 1503" at bounding box center [173, 191] width 82 height 13
drag, startPoint x: 198, startPoint y: 192, endPoint x: 102, endPoint y: 173, distance: 97.4
click at [91, 189] on div "Batch Status - Select Status - Scheduled for Payment Ready For Payment Payment …" at bounding box center [173, 193] width 275 height 88
drag, startPoint x: 294, startPoint y: 193, endPoint x: 289, endPoint y: 192, distance: 5.6
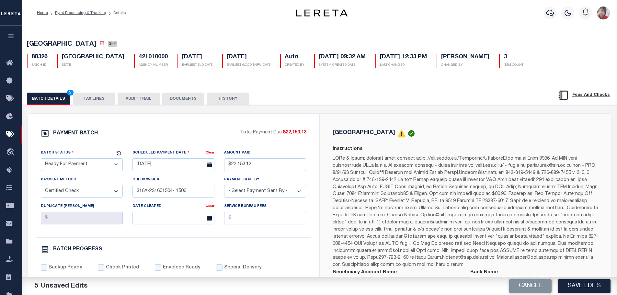
click at [294, 193] on select "- Select Payment Sent By - Aakash Patel Abdul Muzain Adams, Pamela S Adhikary R…" at bounding box center [265, 191] width 82 height 13
click at [224, 187] on select "- Select Payment Sent By - Aakash Patel Abdul Muzain Adams, Pamela S Adhikary R…" at bounding box center [265, 191] width 82 height 13
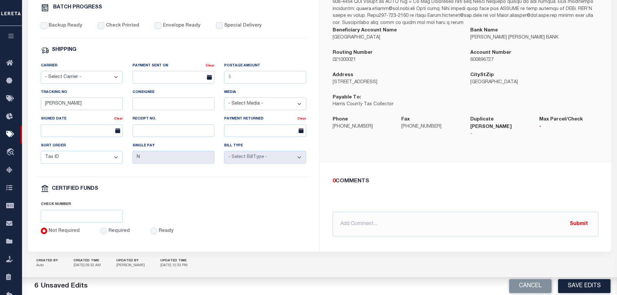
scroll to position [253, 0]
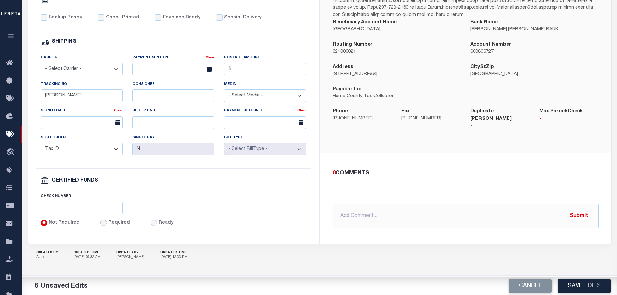
click at [100, 224] on input "Required" at bounding box center [103, 223] width 6 height 6
click at [95, 210] on input "text" at bounding box center [82, 208] width 82 height 13
paste input "316A-231601504- 1506"
click at [46, 16] on input "Backup Ready" at bounding box center [44, 17] width 6 height 6
click at [98, 19] on input "Check Printed" at bounding box center [101, 17] width 6 height 6
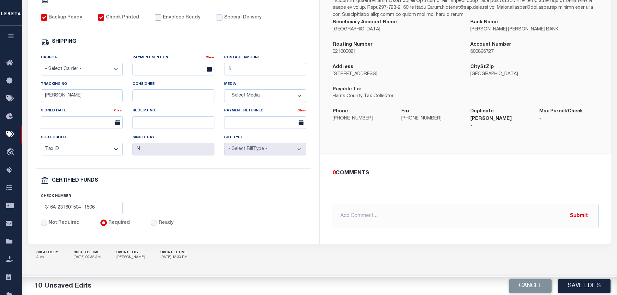
click at [155, 19] on input "Envelope Ready" at bounding box center [158, 17] width 6 height 6
click at [216, 17] on input "Special Delivery" at bounding box center [219, 17] width 6 height 6
click at [70, 71] on select "- Select Carrier - E-mail Fax Fedex FTP Other UPS USPS" at bounding box center [82, 69] width 82 height 13
click at [41, 63] on select "- Select Carrier - E-mail Fax Fedex FTP Other UPS USPS" at bounding box center [82, 69] width 82 height 13
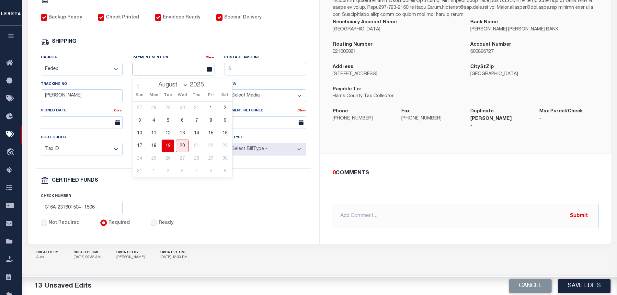
click at [138, 65] on input "text" at bounding box center [173, 69] width 82 height 13
click at [168, 141] on span "19" at bounding box center [168, 146] width 13 height 13
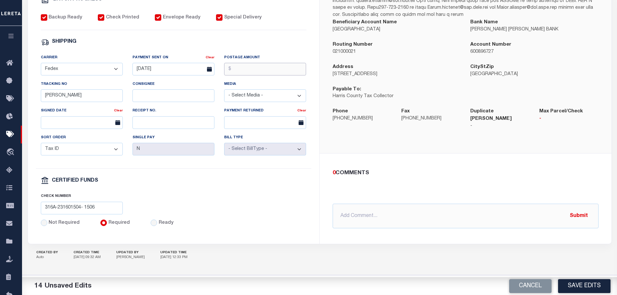
drag, startPoint x: 240, startPoint y: 70, endPoint x: 240, endPoint y: 81, distance: 10.4
click at [240, 70] on input "Postage Amount" at bounding box center [265, 69] width 82 height 13
drag, startPoint x: 77, startPoint y: 93, endPoint x: 29, endPoint y: 93, distance: 48.3
click at [29, 93] on div "PAYMENT BATCH Total Payment Due: $22,153.13 Batch Status" at bounding box center [173, 53] width 291 height 379
click at [581, 286] on button "Save Edits" at bounding box center [584, 286] width 52 height 14
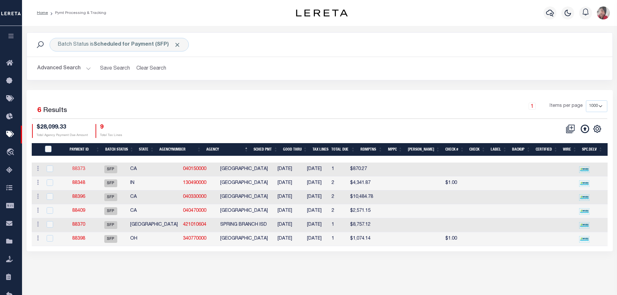
click at [85, 170] on link "88373" at bounding box center [78, 169] width 13 height 5
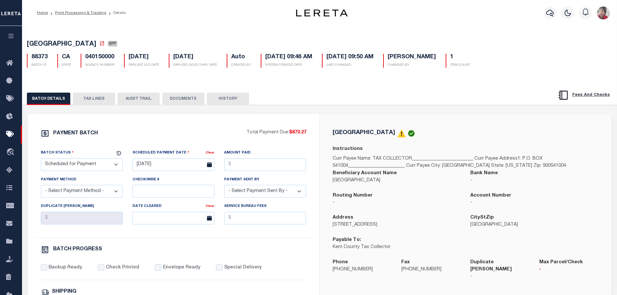
click at [108, 165] on select "- Select Status - Scheduled for Payment Ready For Payment Payment Sent Cleared …" at bounding box center [82, 164] width 82 height 13
click at [41, 160] on select "- Select Status - Scheduled for Payment Ready For Payment Payment Sent Cleared …" at bounding box center [82, 164] width 82 height 13
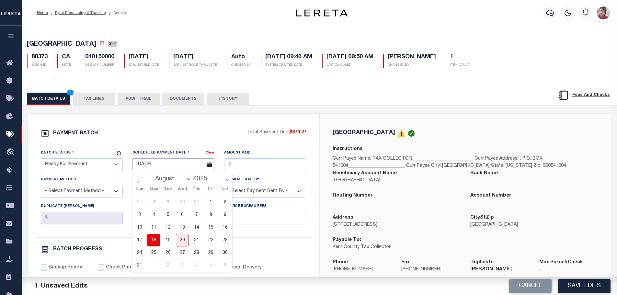
click at [169, 167] on input "04/01/2024" at bounding box center [173, 164] width 82 height 13
click at [152, 237] on span "18" at bounding box center [153, 240] width 13 height 13
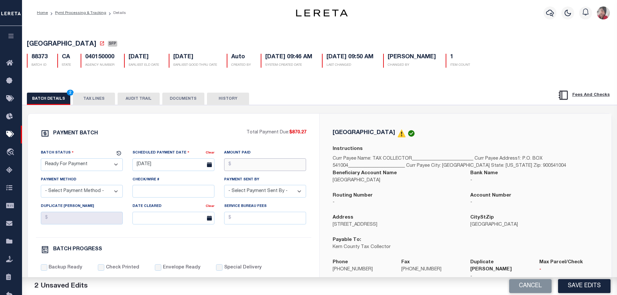
click at [247, 165] on input "Amount Paid" at bounding box center [265, 164] width 82 height 13
click at [88, 194] on select "- Select Payment Method - ACH Certified Check Check Direct Deposit Wire Transfer" at bounding box center [82, 191] width 82 height 13
click at [41, 187] on select "- Select Payment Method - ACH Certified Check Check Direct Deposit Wire Transfer" at bounding box center [82, 191] width 82 height 13
click at [144, 190] on input "Check/Wire #" at bounding box center [173, 191] width 82 height 13
paste input "316A-231601504- 1506"
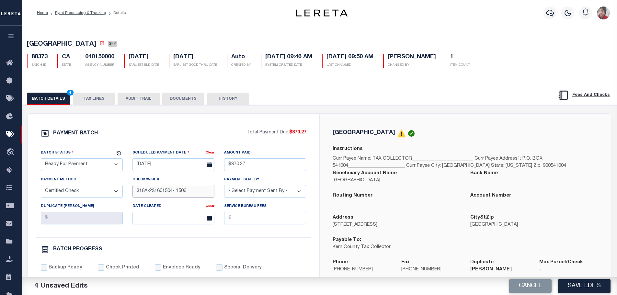
drag, startPoint x: 198, startPoint y: 194, endPoint x: 171, endPoint y: 193, distance: 27.2
click at [171, 193] on input "316A-231601504- 1506" at bounding box center [173, 191] width 82 height 13
click at [266, 194] on select "- Select Payment Sent By - Aakash Patel Abdul Muzain Adams, Pamela S Adhikary R…" at bounding box center [265, 191] width 82 height 13
click at [224, 187] on select "- Select Payment Sent By - Aakash Patel Abdul Muzain Adams, Pamela S Adhikary R…" at bounding box center [265, 191] width 82 height 13
click at [45, 271] on input "Backup Ready" at bounding box center [44, 267] width 6 height 6
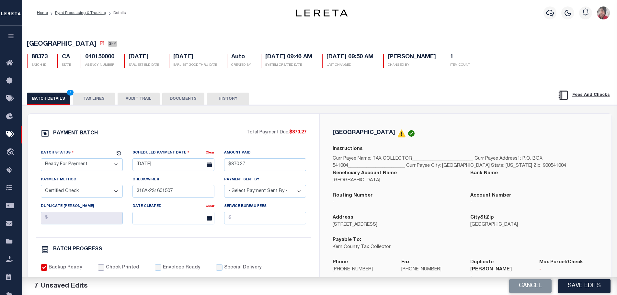
click at [102, 271] on input "Check Printed" at bounding box center [101, 267] width 6 height 6
drag, startPoint x: 153, startPoint y: 269, endPoint x: 156, endPoint y: 267, distance: 4.1
click at [155, 269] on input "Envelope Ready" at bounding box center [158, 267] width 6 height 6
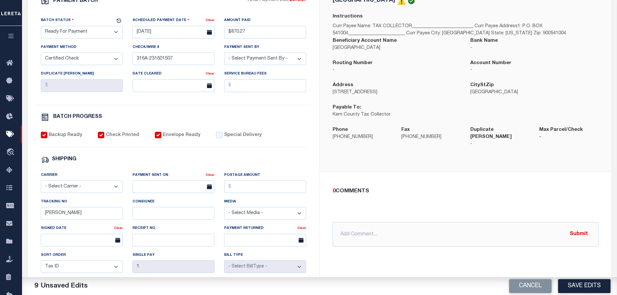
scroll to position [162, 0]
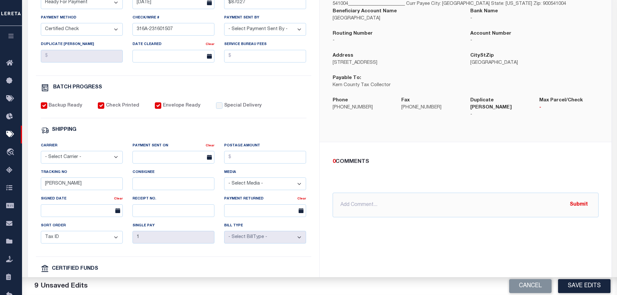
drag, startPoint x: 67, startPoint y: 162, endPoint x: 60, endPoint y: 165, distance: 7.5
click at [67, 162] on select "- Select Carrier - E-mail Fax Fedex FTP Other UPS USPS" at bounding box center [82, 157] width 82 height 13
click at [41, 154] on select "- Select Carrier - E-mail Fax Fedex FTP Other UPS USPS" at bounding box center [82, 157] width 82 height 13
click at [177, 164] on input "text" at bounding box center [173, 157] width 82 height 13
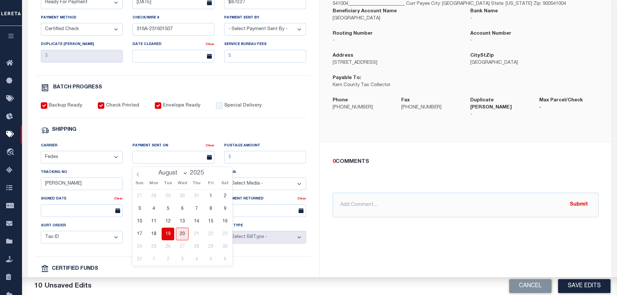
click at [170, 229] on span "19" at bounding box center [168, 234] width 13 height 13
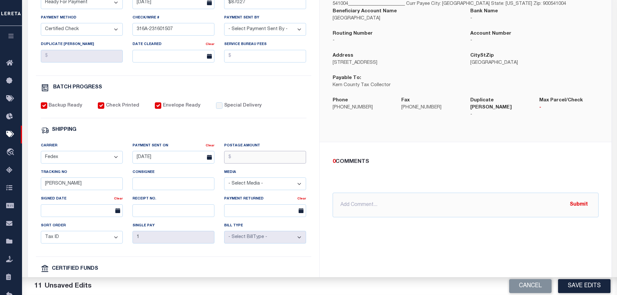
click at [259, 160] on input "Postage Amount" at bounding box center [265, 157] width 82 height 13
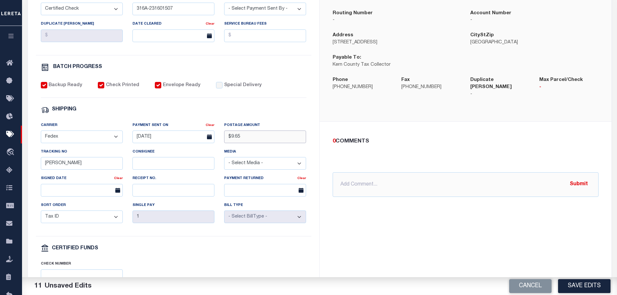
scroll to position [253, 0]
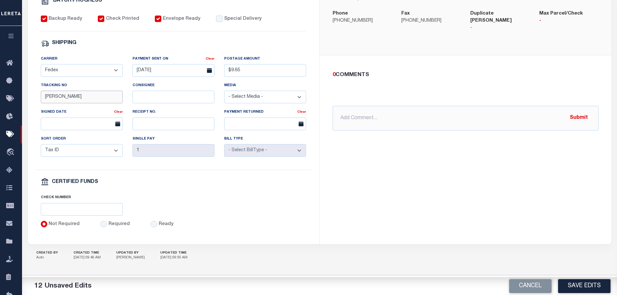
drag, startPoint x: 62, startPoint y: 97, endPoint x: 28, endPoint y: 92, distance: 34.4
click at [28, 92] on div "PAYMENT BATCH Total Payment Due: $870.27 Batch Status" at bounding box center [173, 54] width 291 height 379
click at [101, 221] on input "Required" at bounding box center [103, 224] width 6 height 6
click at [97, 209] on input "text" at bounding box center [82, 209] width 82 height 13
paste input "316A-231601504- 1506"
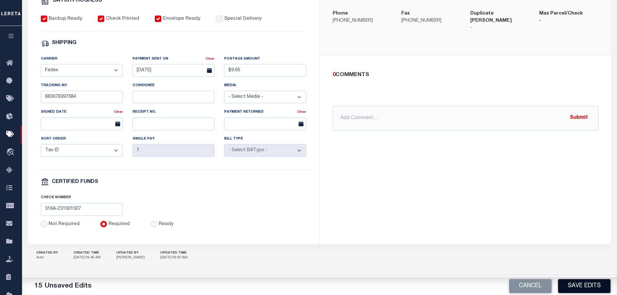
click at [596, 285] on button "Save Edits" at bounding box center [584, 286] width 52 height 14
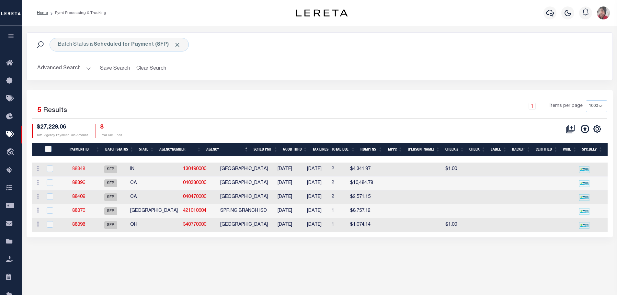
click at [84, 168] on link "88348" at bounding box center [78, 169] width 13 height 5
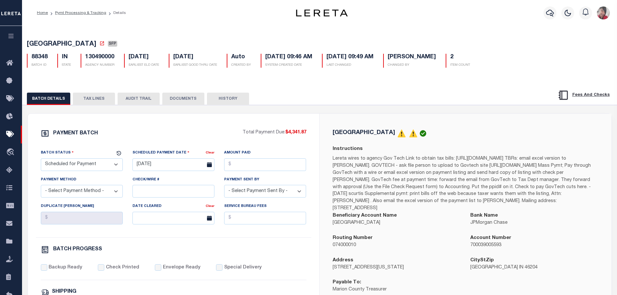
click at [107, 169] on select "- Select Status - Scheduled for Payment Ready For Payment Payment Sent Cleared …" at bounding box center [82, 164] width 82 height 13
click at [41, 160] on select "- Select Status - Scheduled for Payment Ready For Payment Payment Sent Cleared …" at bounding box center [82, 164] width 82 height 13
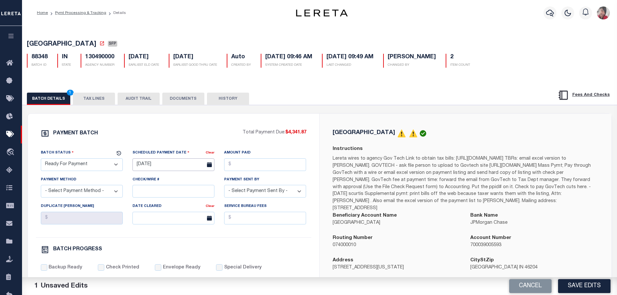
click at [158, 169] on input "10/31/2024" at bounding box center [173, 164] width 82 height 13
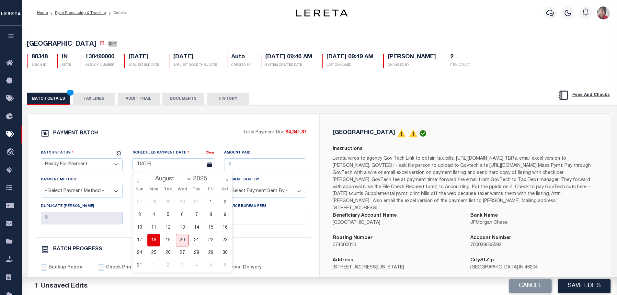
click at [155, 240] on span "18" at bounding box center [153, 240] width 13 height 13
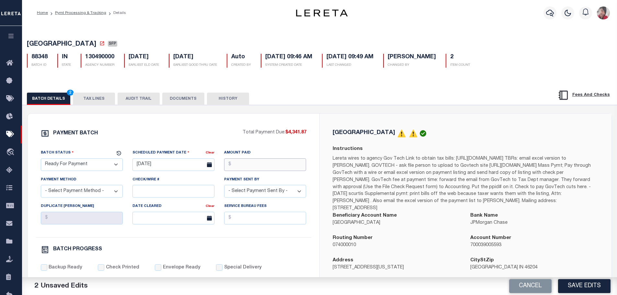
click at [238, 168] on input "Amount Paid" at bounding box center [265, 164] width 82 height 13
click at [84, 191] on select "- Select Payment Method - ACH Certified Check Check Direct Deposit Wire Transfer" at bounding box center [82, 191] width 82 height 13
click at [41, 187] on select "- Select Payment Method - ACH Certified Check Check Direct Deposit Wire Transfer" at bounding box center [82, 191] width 82 height 13
click at [148, 194] on input "Check/Wire #" at bounding box center [173, 191] width 82 height 13
paste input "316A-231601504- 1506"
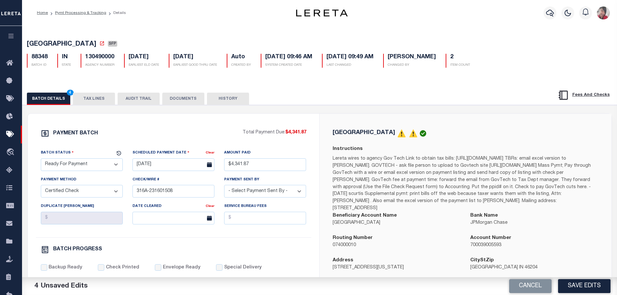
click at [294, 197] on select "- Select Payment Sent By - Aakash Patel Abdul Muzain Adams, Pamela S Adhikary R…" at bounding box center [265, 191] width 82 height 13
click at [224, 187] on select "- Select Payment Sent By - Aakash Patel Abdul Muzain Adams, Pamela S Adhikary R…" at bounding box center [265, 191] width 82 height 13
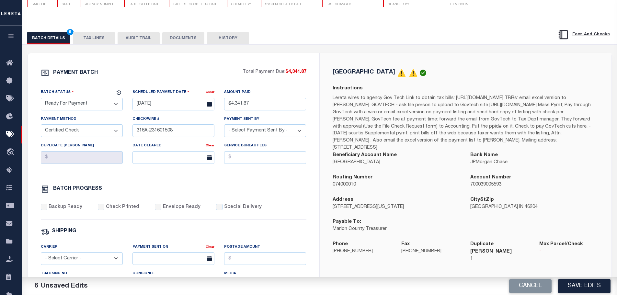
scroll to position [97, 0]
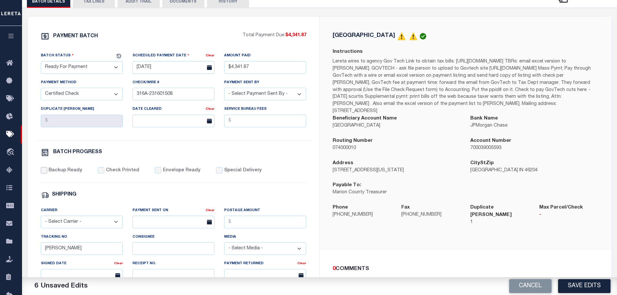
click at [46, 172] on input "Backup Ready" at bounding box center [44, 170] width 6 height 6
click at [100, 172] on input "Check Printed" at bounding box center [101, 170] width 6 height 6
click at [155, 173] on input "Envelope Ready" at bounding box center [158, 170] width 6 height 6
click at [95, 225] on select "- Select Carrier - E-mail Fax Fedex FTP Other UPS USPS" at bounding box center [82, 222] width 82 height 13
click at [41, 219] on select "- Select Carrier - E-mail Fax Fedex FTP Other UPS USPS" at bounding box center [82, 222] width 82 height 13
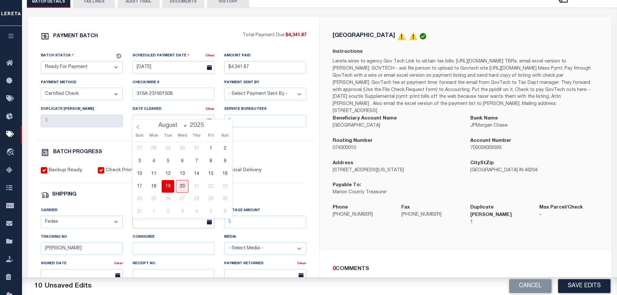
click at [147, 223] on input "text" at bounding box center [173, 222] width 82 height 13
click at [166, 187] on span "19" at bounding box center [168, 186] width 13 height 13
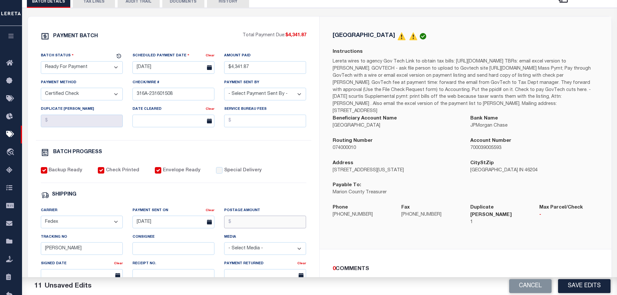
click at [234, 224] on input "Postage Amount" at bounding box center [265, 222] width 82 height 13
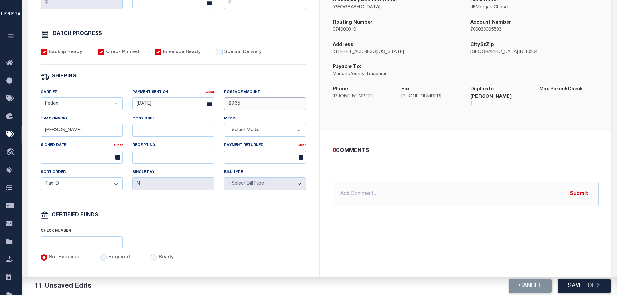
scroll to position [227, 0]
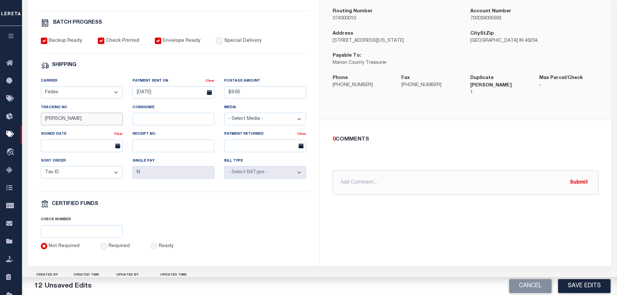
drag, startPoint x: 68, startPoint y: 121, endPoint x: 35, endPoint y: 122, distance: 33.7
click at [35, 122] on div "PAYMENT BATCH Total Payment Due: $4,341.87 Batch Status" at bounding box center [173, 76] width 291 height 379
click at [103, 249] on input "Required" at bounding box center [103, 246] width 6 height 6
click at [101, 237] on input "text" at bounding box center [82, 231] width 82 height 13
paste input "316A-231601504- 1506"
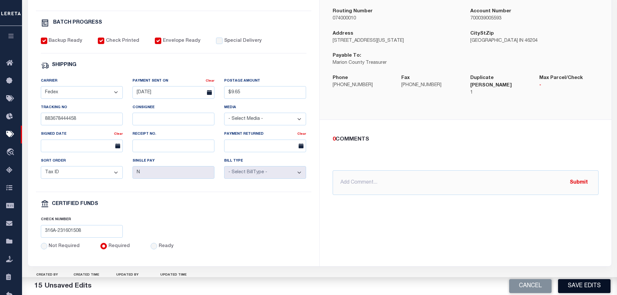
click at [581, 284] on button "Save Edits" at bounding box center [584, 286] width 52 height 14
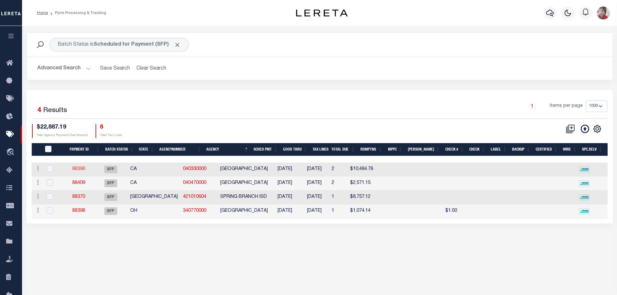
click at [80, 171] on link "88396" at bounding box center [78, 169] width 13 height 5
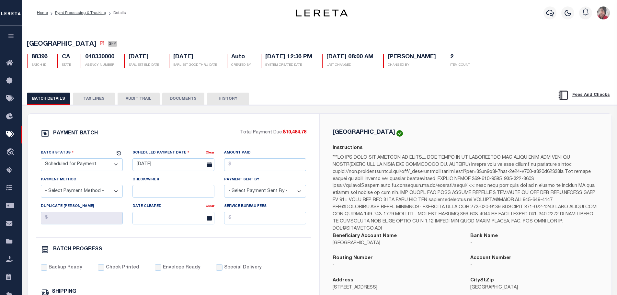
click at [118, 160] on select "- Select Status - Scheduled for Payment Ready For Payment Payment Sent Cleared …" at bounding box center [82, 164] width 82 height 13
click at [41, 160] on select "- Select Status - Scheduled for Payment Ready For Payment Payment Sent Cleared …" at bounding box center [82, 164] width 82 height 13
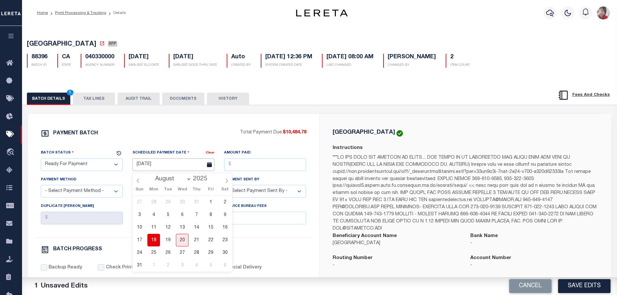
click at [156, 164] on input "[DATE]" at bounding box center [173, 164] width 82 height 13
click at [153, 239] on span "18" at bounding box center [153, 240] width 13 height 13
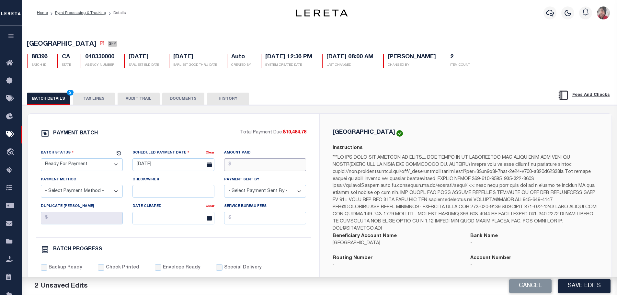
click at [242, 165] on input "Amount Paid" at bounding box center [265, 164] width 82 height 13
click at [72, 198] on select "- Select Payment Method - ACH Certified Check Check Direct Deposit Wire Transfer" at bounding box center [82, 191] width 82 height 13
click at [41, 187] on select "- Select Payment Method - ACH Certified Check Check Direct Deposit Wire Transfer" at bounding box center [82, 191] width 82 height 13
click at [149, 191] on input "Check/Wire #" at bounding box center [173, 191] width 82 height 13
paste input "316A-231601504- 1506"
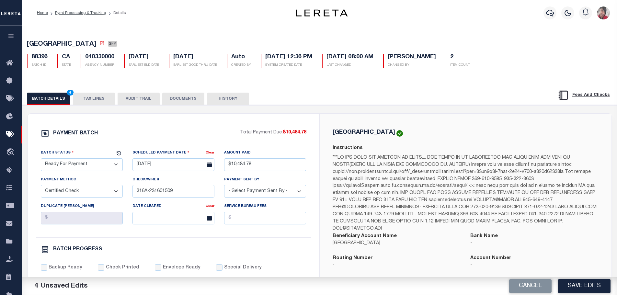
click at [267, 194] on select "- Select Payment Sent By - Aakash Patel Abdul Muzain Adams, Pamela S Adhikary R…" at bounding box center [265, 191] width 82 height 13
click at [224, 187] on select "- Select Payment Sent By - Aakash Patel Abdul Muzain Adams, Pamela S Adhikary R…" at bounding box center [265, 191] width 82 height 13
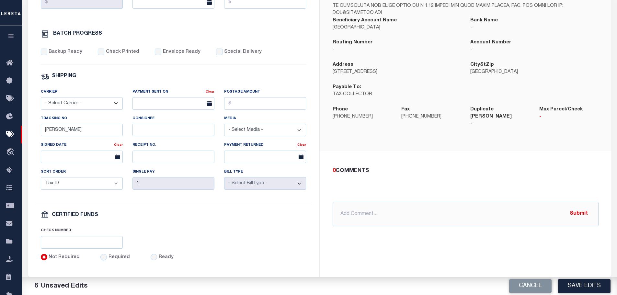
scroll to position [227, 0]
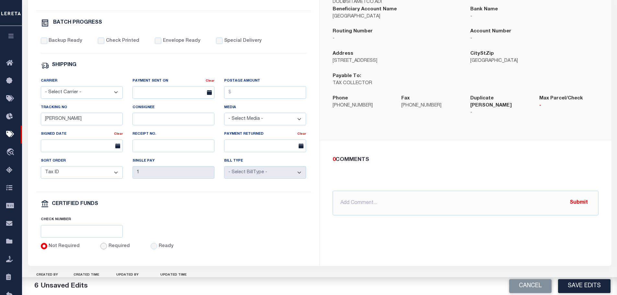
click at [101, 249] on input "Required" at bounding box center [103, 246] width 6 height 6
click at [99, 234] on input "text" at bounding box center [82, 231] width 82 height 13
paste input "316A-231601504- 1506"
click at [63, 98] on select "- Select Carrier - E-mail Fax Fedex FTP Other UPS USPS" at bounding box center [82, 92] width 82 height 13
click at [41, 89] on select "- Select Carrier - E-mail Fax Fedex FTP Other UPS USPS" at bounding box center [82, 92] width 82 height 13
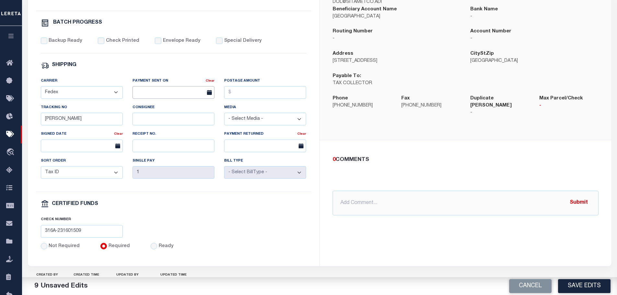
click at [156, 97] on input "text" at bounding box center [173, 92] width 82 height 13
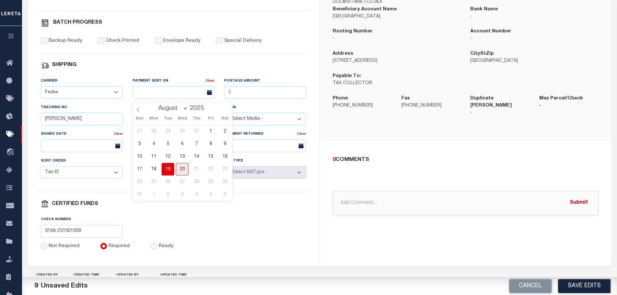
click at [168, 167] on span "19" at bounding box center [168, 169] width 13 height 13
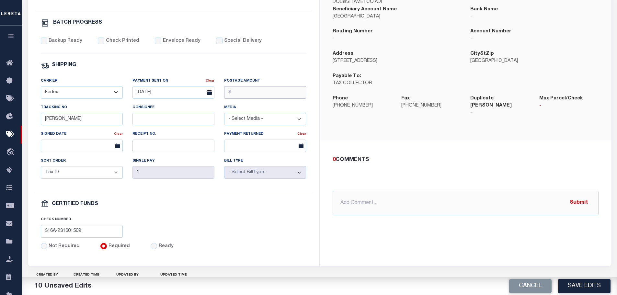
drag, startPoint x: 235, startPoint y: 97, endPoint x: 239, endPoint y: 97, distance: 4.3
click at [235, 97] on input "Postage Amount" at bounding box center [265, 92] width 82 height 13
drag, startPoint x: 77, startPoint y: 119, endPoint x: 33, endPoint y: 121, distance: 43.8
click at [33, 121] on div "PAYMENT BATCH Total Payment Due: $10,484.78 Batch Status" at bounding box center [173, 76] width 291 height 379
click at [45, 44] on input "Backup Ready" at bounding box center [44, 41] width 6 height 6
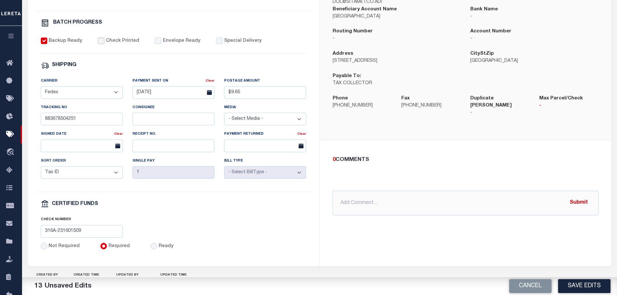
click at [100, 42] on input "Check Printed" at bounding box center [101, 41] width 6 height 6
click at [155, 43] on input "Envelope Ready" at bounding box center [158, 41] width 6 height 6
click at [581, 287] on button "Save Edits" at bounding box center [584, 286] width 52 height 14
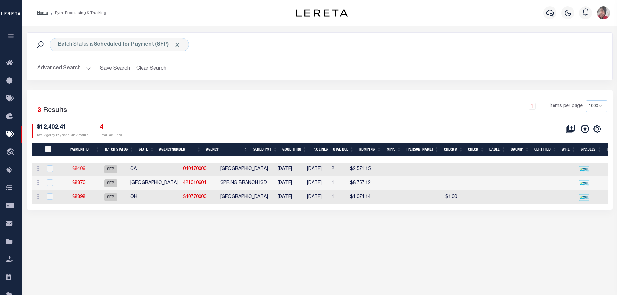
click at [84, 168] on link "88409" at bounding box center [78, 169] width 13 height 5
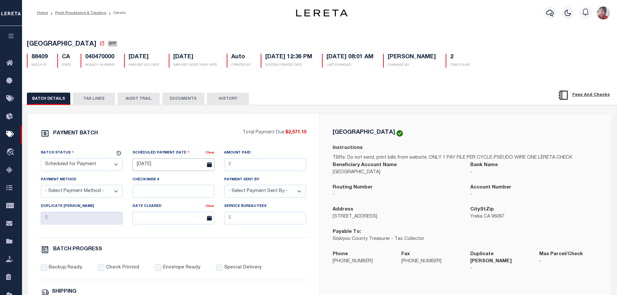
click at [159, 169] on input "[DATE]" at bounding box center [173, 164] width 82 height 13
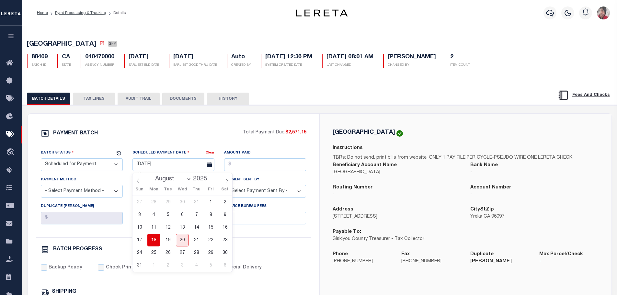
click at [154, 240] on span "18" at bounding box center [153, 240] width 13 height 13
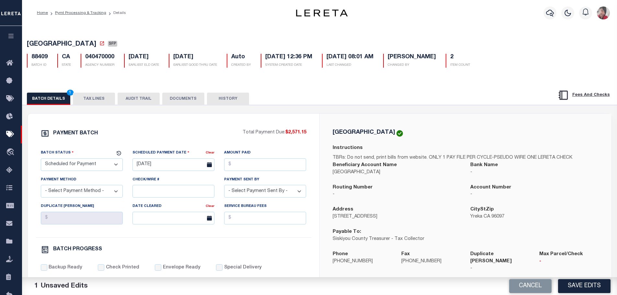
click at [98, 168] on select "- Select Status - Scheduled for Payment Ready For Payment Payment Sent Cleared …" at bounding box center [82, 164] width 82 height 13
click at [41, 160] on select "- Select Status - Scheduled for Payment Ready For Payment Payment Sent Cleared …" at bounding box center [82, 164] width 82 height 13
click at [251, 165] on input "Amount Paid" at bounding box center [265, 164] width 82 height 13
click at [105, 192] on select "- Select Payment Method - ACH Certified Check Check Direct Deposit Wire Transfer" at bounding box center [82, 191] width 82 height 13
click at [41, 187] on select "- Select Payment Method - ACH Certified Check Check Direct Deposit Wire Transfer" at bounding box center [82, 191] width 82 height 13
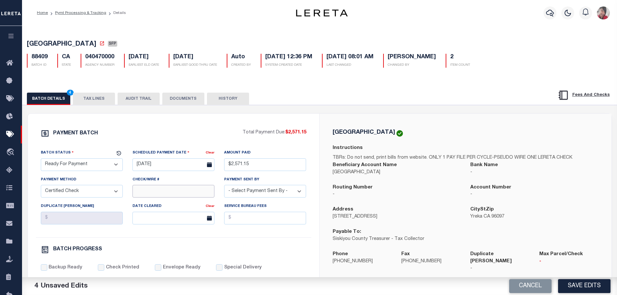
click at [154, 193] on input "Check/Wire #" at bounding box center [173, 191] width 82 height 13
paste input "316A-231601504- 1506"
click at [261, 192] on select "- Select Payment Sent By - Aakash Patel Abdul Muzain Adams, Pamela S Adhikary R…" at bounding box center [265, 191] width 82 height 13
click at [224, 187] on select "- Select Payment Sent By - Aakash Patel Abdul Muzain Adams, Pamela S Adhikary R…" at bounding box center [265, 191] width 82 height 13
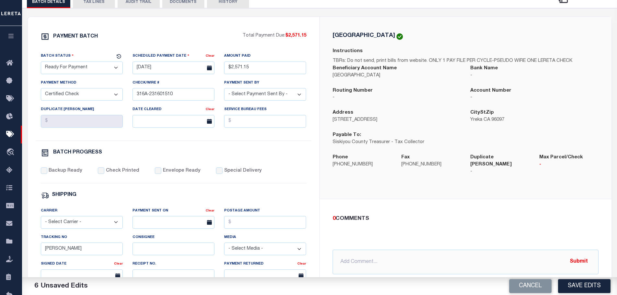
scroll to position [97, 0]
click at [44, 169] on div "PAYMENT BATCH Total Payment Due: $2,571.15 Batch Status - Select Status -" at bounding box center [174, 206] width 276 height 348
click at [46, 170] on input "Backup Ready" at bounding box center [44, 170] width 6 height 6
click at [99, 174] on input "Check Printed" at bounding box center [101, 170] width 6 height 6
click at [156, 174] on input "Envelope Ready" at bounding box center [158, 170] width 6 height 6
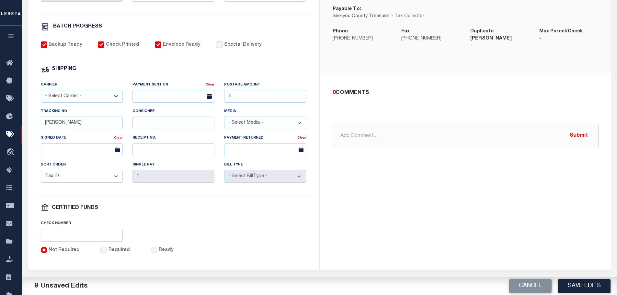
scroll to position [253, 0]
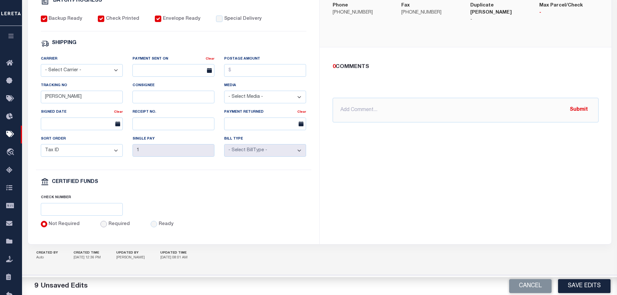
click at [102, 225] on input "Required" at bounding box center [103, 224] width 6 height 6
click at [96, 213] on input "text" at bounding box center [82, 209] width 82 height 13
paste input "316A-231601504- 1506"
click at [74, 70] on select "- Select Carrier - E-mail Fax Fedex FTP Other UPS USPS" at bounding box center [82, 70] width 82 height 13
click at [41, 64] on select "- Select Carrier - E-mail Fax Fedex FTP Other UPS USPS" at bounding box center [82, 70] width 82 height 13
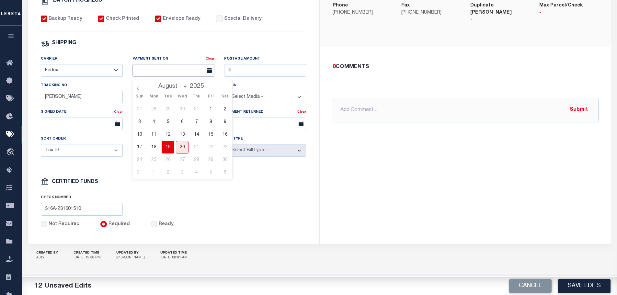
click at [159, 68] on input "text" at bounding box center [173, 70] width 82 height 13
click at [167, 143] on span "19" at bounding box center [168, 147] width 13 height 13
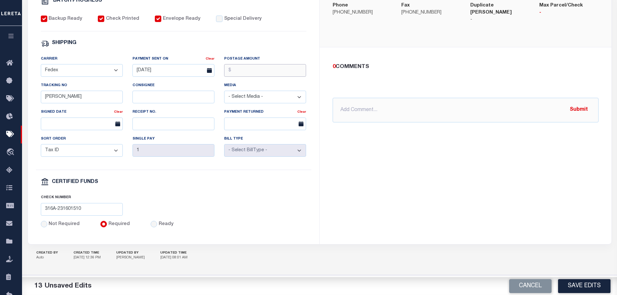
click at [240, 69] on input "Postage Amount" at bounding box center [265, 70] width 82 height 13
drag, startPoint x: 64, startPoint y: 95, endPoint x: 32, endPoint y: 97, distance: 31.5
click at [32, 97] on div "PAYMENT BATCH Total Payment Due: $2,571.15 Batch Status" at bounding box center [173, 54] width 291 height 379
click at [590, 285] on button "Save Edits" at bounding box center [584, 286] width 52 height 14
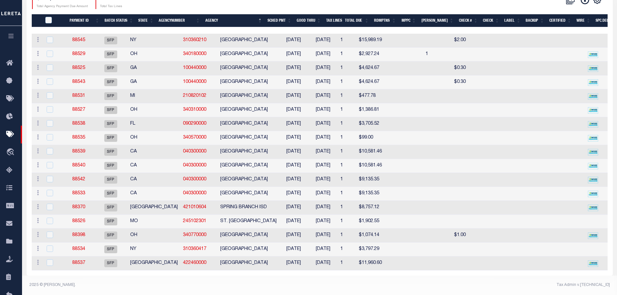
scroll to position [140, 0]
click at [85, 205] on link "88370" at bounding box center [78, 207] width 13 height 5
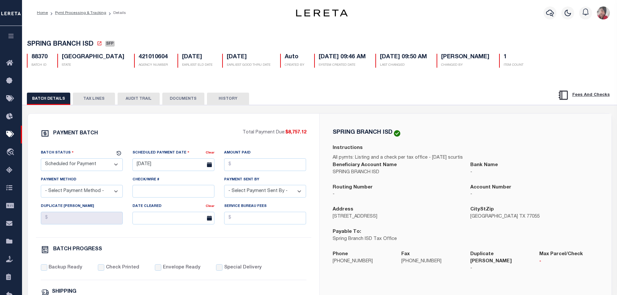
click at [83, 166] on select "- Select Status - Scheduled for Payment Ready For Payment Payment Sent Cleared …" at bounding box center [82, 164] width 82 height 13
click at [41, 160] on select "- Select Status - Scheduled for Payment Ready For Payment Payment Sent Cleared …" at bounding box center [82, 164] width 82 height 13
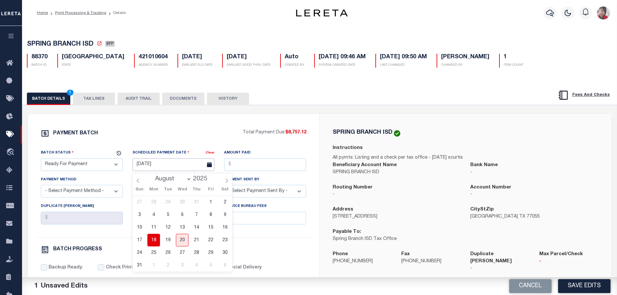
click at [151, 167] on input "[DATE]" at bounding box center [173, 164] width 82 height 13
click at [154, 239] on span "18" at bounding box center [153, 240] width 13 height 13
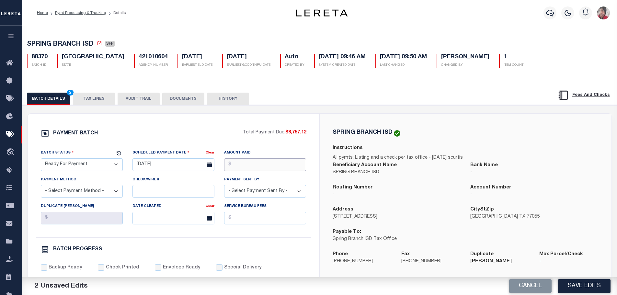
click at [246, 167] on input "Amount Paid" at bounding box center [265, 164] width 82 height 13
click at [92, 195] on select "- Select Payment Method - ACH Certified Check Check Direct Deposit Wire Transfer" at bounding box center [82, 191] width 82 height 13
click at [41, 187] on select "- Select Payment Method - ACH Certified Check Check Direct Deposit Wire Transfer" at bounding box center [82, 191] width 82 height 13
click at [145, 196] on input "Check/Wire #" at bounding box center [173, 191] width 82 height 13
paste input "316A-231601504- 1506"
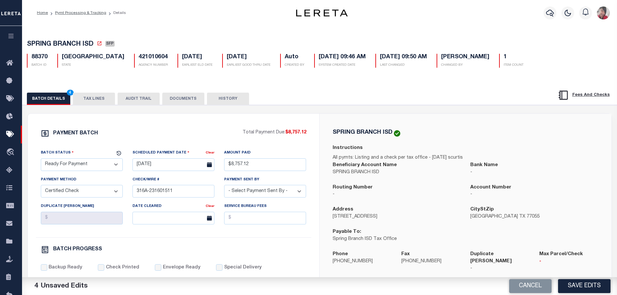
click at [285, 198] on select "- Select Payment Sent By - Aakash Patel Abdul Muzain Adams, Pamela S Adhikary R…" at bounding box center [265, 191] width 82 height 13
click at [224, 187] on select "- Select Payment Sent By - Aakash Patel Abdul Muzain Adams, Pamela S Adhikary R…" at bounding box center [265, 191] width 82 height 13
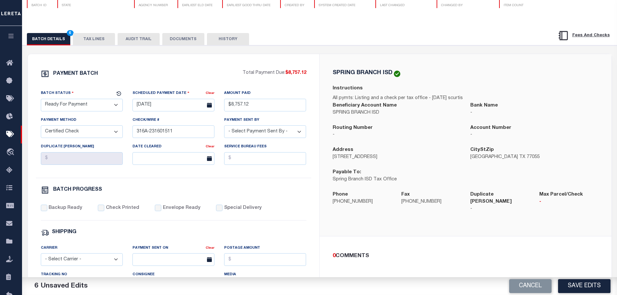
scroll to position [97, 0]
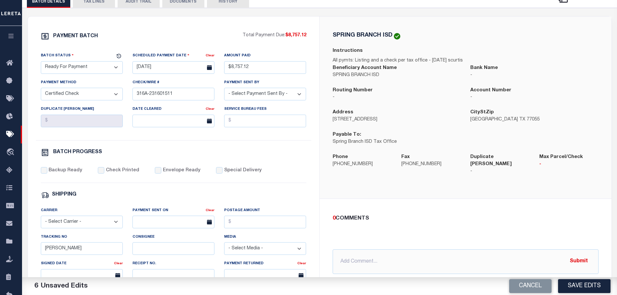
click at [40, 173] on div "PAYMENT BATCH Total Payment Due: $8,757.12 Batch Status - Select Status -" at bounding box center [174, 206] width 276 height 348
click at [46, 172] on input "Backup Ready" at bounding box center [44, 170] width 6 height 6
click at [101, 170] on input "Check Printed" at bounding box center [101, 170] width 6 height 6
click at [158, 173] on div "Envelope Ready" at bounding box center [178, 170] width 46 height 7
click at [155, 171] on input "Envelope Ready" at bounding box center [158, 170] width 6 height 6
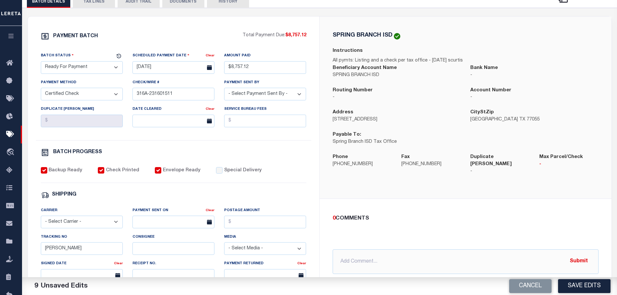
click at [78, 228] on select "- Select Carrier - E-mail Fax Fedex FTP Other UPS USPS" at bounding box center [82, 222] width 82 height 13
click at [41, 219] on select "- Select Carrier - E-mail Fax Fedex FTP Other UPS USPS" at bounding box center [82, 222] width 82 height 13
click at [144, 226] on input "text" at bounding box center [173, 222] width 82 height 13
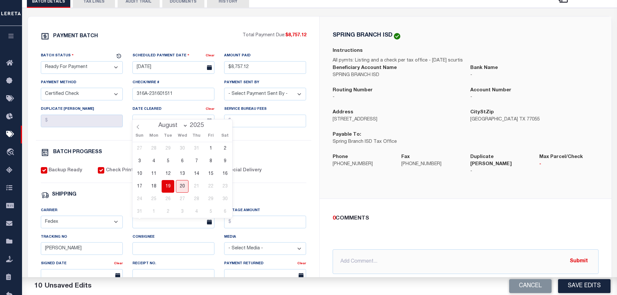
click at [168, 183] on span "19" at bounding box center [168, 186] width 13 height 13
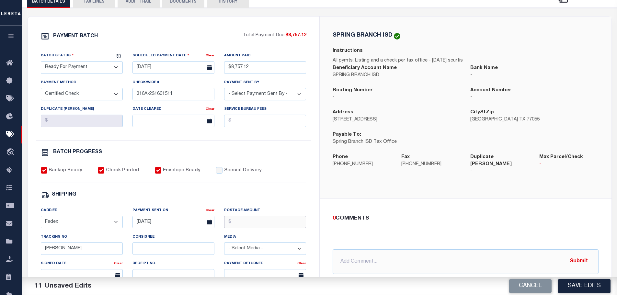
drag, startPoint x: 235, startPoint y: 224, endPoint x: 240, endPoint y: 222, distance: 4.8
click at [236, 224] on input "Postage Amount" at bounding box center [265, 222] width 82 height 13
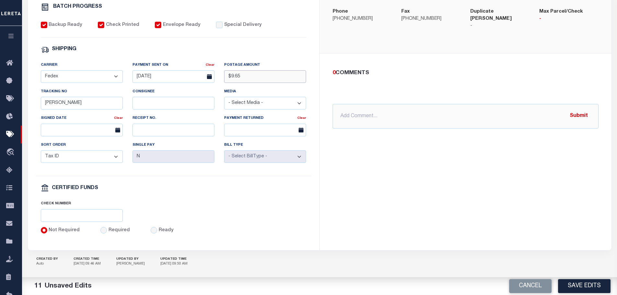
scroll to position [253, 0]
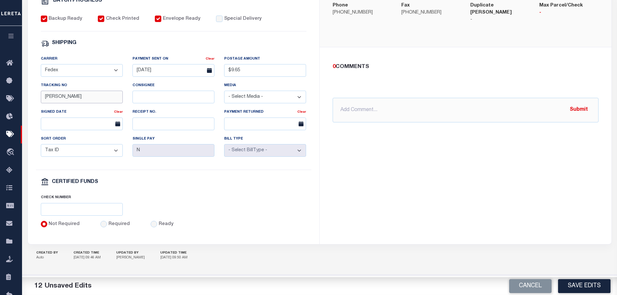
drag, startPoint x: 65, startPoint y: 94, endPoint x: 27, endPoint y: 91, distance: 38.0
click at [28, 91] on div "PAYMENT BATCH Total Payment Due: $8,757.12 Batch Status - Select Status -" at bounding box center [320, 55] width 584 height 380
click at [103, 222] on input "Required" at bounding box center [103, 224] width 6 height 6
click at [90, 207] on input "text" at bounding box center [82, 209] width 82 height 13
paste input "316A-231601504- 1506"
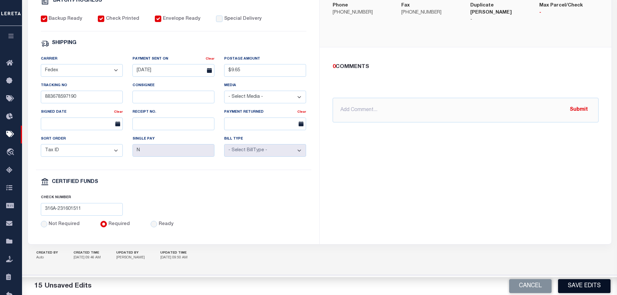
click at [580, 285] on button "Save Edits" at bounding box center [584, 286] width 52 height 14
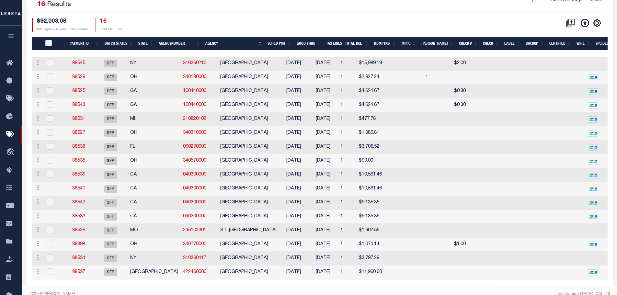
scroll to position [125, 0]
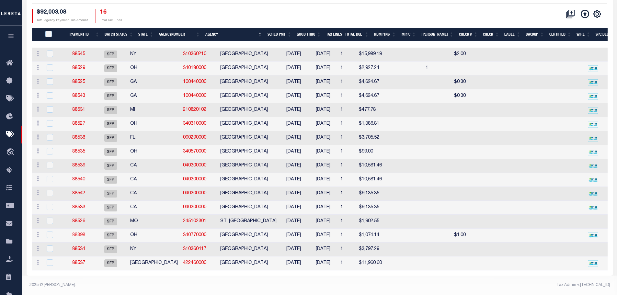
click at [85, 233] on link "88398" at bounding box center [78, 235] width 13 height 5
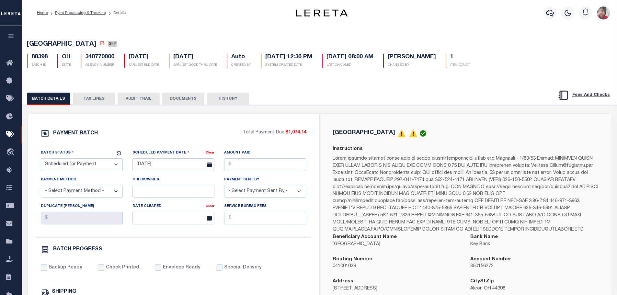
click at [89, 163] on select "- Select Status - Scheduled for Payment Ready For Payment Payment Sent Cleared …" at bounding box center [82, 164] width 82 height 13
click at [41, 160] on select "- Select Status - Scheduled for Payment Ready For Payment Payment Sent Cleared …" at bounding box center [82, 164] width 82 height 13
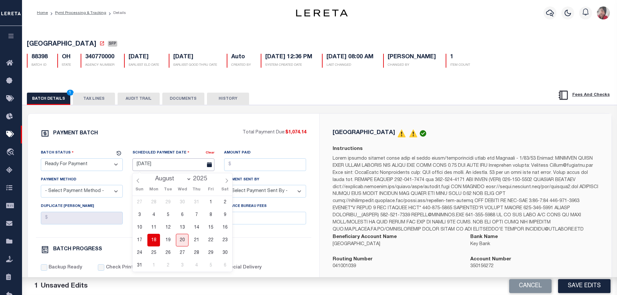
click at [158, 165] on input "07/10/2025" at bounding box center [173, 164] width 82 height 13
click at [154, 241] on span "18" at bounding box center [153, 240] width 13 height 13
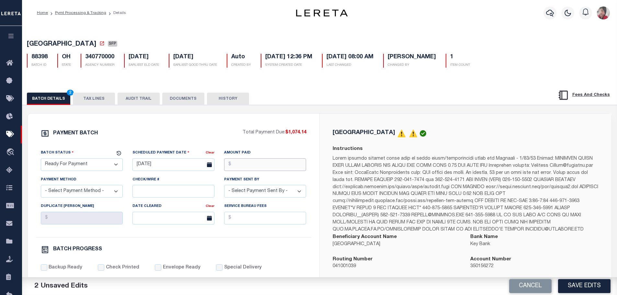
drag, startPoint x: 251, startPoint y: 163, endPoint x: 257, endPoint y: 159, distance: 7.6
click at [251, 163] on input "Amount Paid" at bounding box center [265, 164] width 82 height 13
click at [104, 189] on select "- Select Payment Method - ACH Certified Check Check Direct Deposit Wire Transfer" at bounding box center [82, 191] width 82 height 13
click at [41, 187] on select "- Select Payment Method - ACH Certified Check Check Direct Deposit Wire Transfer" at bounding box center [82, 191] width 82 height 13
click at [152, 191] on input "Check/Wire #" at bounding box center [173, 191] width 82 height 13
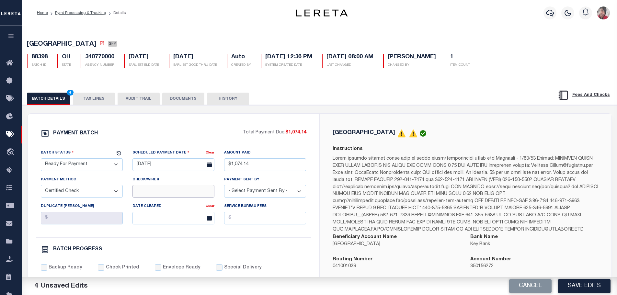
paste input "316A-231601504- 1506"
click at [272, 192] on select "- Select Payment Sent By - Aakash Patel Abdul Muzain Adams, Pamela S Adhikary R…" at bounding box center [265, 191] width 82 height 13
click at [224, 187] on select "- Select Payment Sent By - Aakash Patel Abdul Muzain Adams, Pamela S Adhikary R…" at bounding box center [265, 191] width 82 height 13
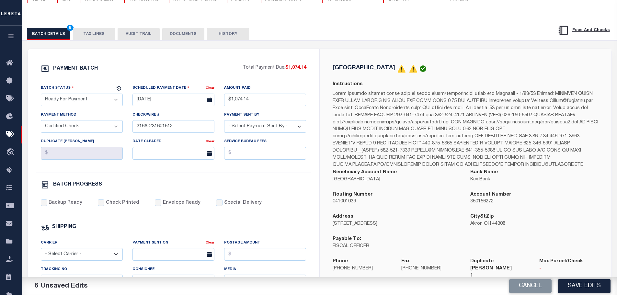
scroll to position [130, 0]
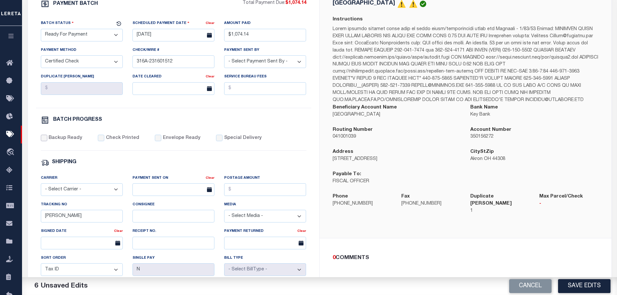
click at [44, 139] on input "Backup Ready" at bounding box center [44, 138] width 6 height 6
click at [95, 142] on div "Backup Ready Check Printed Envelope Ready Special Delivery" at bounding box center [174, 143] width 266 height 16
click at [101, 141] on input "Check Printed" at bounding box center [101, 138] width 6 height 6
click at [155, 140] on input "Envelope Ready" at bounding box center [158, 138] width 6 height 6
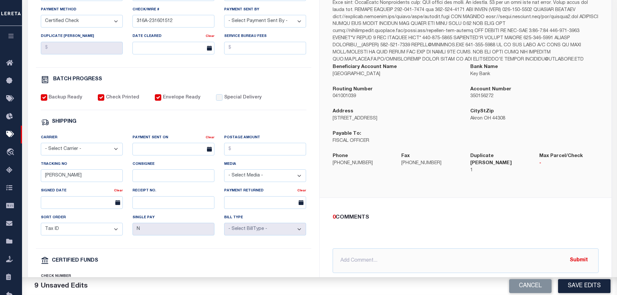
scroll to position [194, 0]
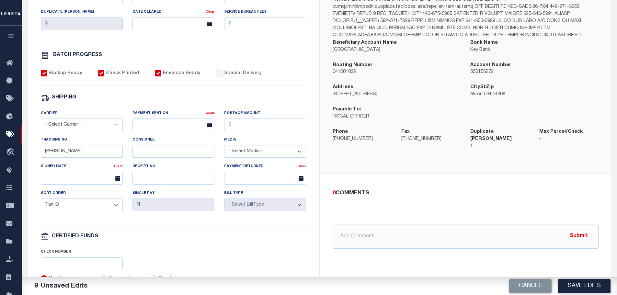
click at [91, 130] on select "- Select Carrier - E-mail Fax Fedex FTP Other UPS USPS" at bounding box center [82, 125] width 82 height 13
click at [41, 121] on select "- Select Carrier - E-mail Fax Fedex FTP Other UPS USPS" at bounding box center [82, 125] width 82 height 13
click at [177, 131] on input "text" at bounding box center [173, 125] width 82 height 13
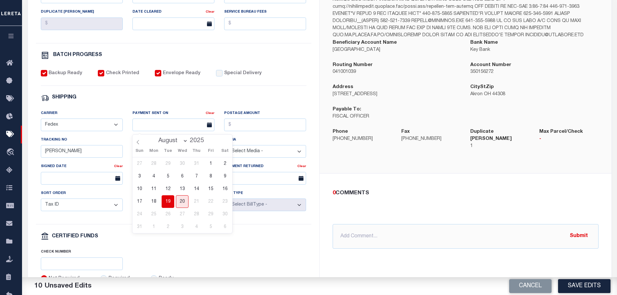
click at [168, 202] on span "19" at bounding box center [168, 201] width 13 height 13
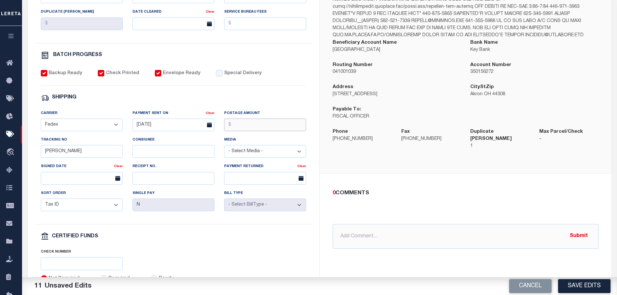
click at [238, 127] on input "Postage Amount" at bounding box center [265, 125] width 82 height 13
drag, startPoint x: 78, startPoint y: 157, endPoint x: 34, endPoint y: 155, distance: 44.4
click at [34, 155] on div "PAYMENT BATCH Total Payment Due: $1,074.14 Batch Status" at bounding box center [173, 108] width 291 height 379
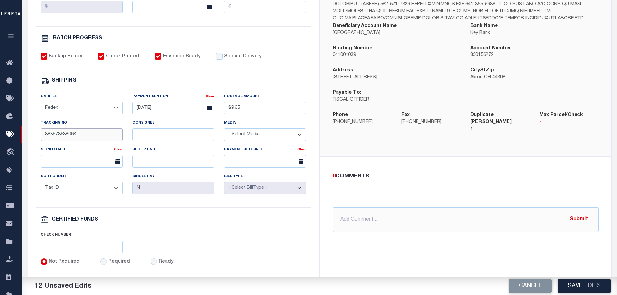
scroll to position [253, 0]
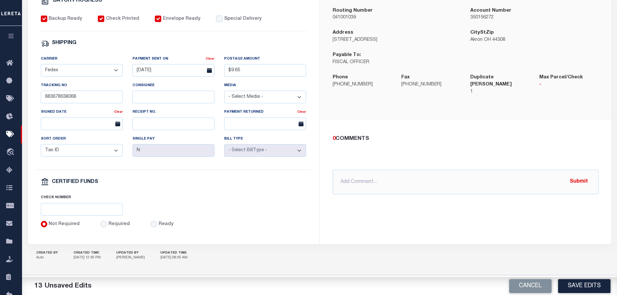
click at [105, 222] on div "Required" at bounding box center [114, 224] width 29 height 7
drag, startPoint x: 102, startPoint y: 226, endPoint x: 102, endPoint y: 217, distance: 9.1
click at [102, 225] on input "Required" at bounding box center [103, 224] width 6 height 6
click at [102, 210] on input "text" at bounding box center [82, 209] width 82 height 13
paste input "316A-231601504- 1506"
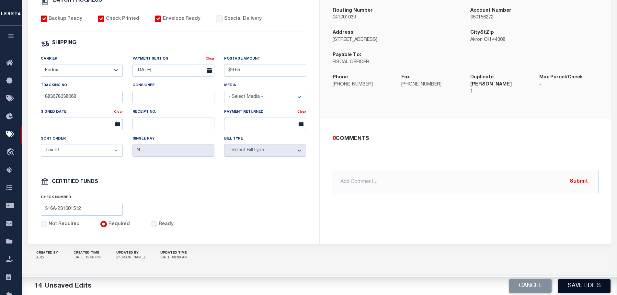
click at [586, 284] on button "Save Edits" at bounding box center [584, 286] width 52 height 14
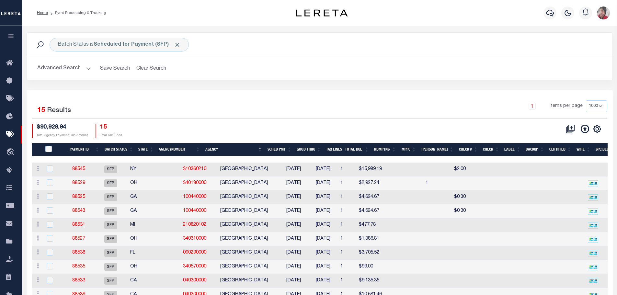
click at [89, 65] on button "Advanced Search" at bounding box center [64, 68] width 54 height 13
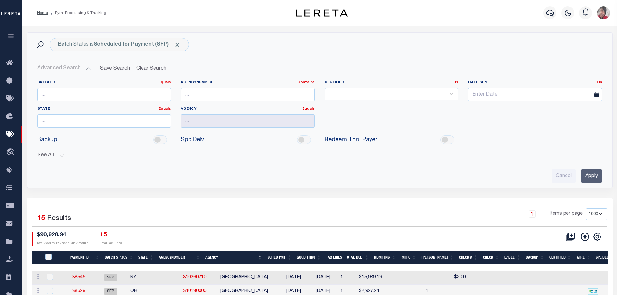
click at [61, 153] on button "See All" at bounding box center [319, 156] width 565 height 6
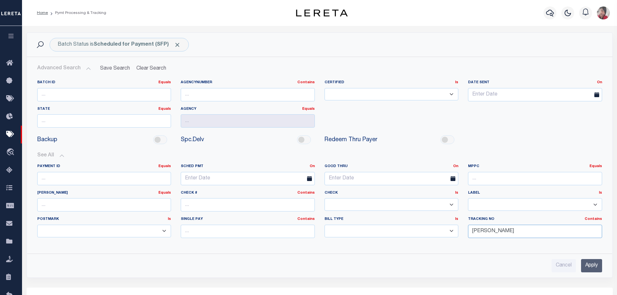
drag, startPoint x: 495, startPoint y: 234, endPoint x: 461, endPoint y: 233, distance: 34.0
click at [461, 233] on div "Payment ID Equals Equals Is Not Equal To Is Greater Than Is Less Than SCHED PMT…" at bounding box center [319, 203] width 575 height 79
click at [596, 267] on input "Apply" at bounding box center [591, 265] width 21 height 13
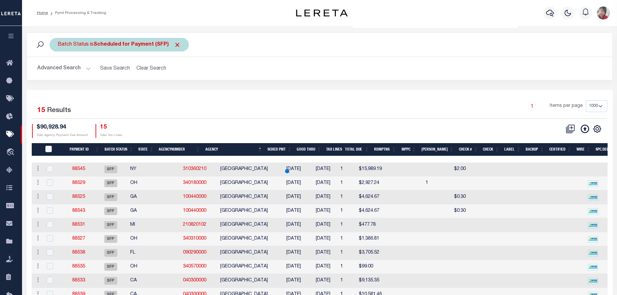
click at [119, 45] on b "Scheduled for Payment (SFP)" at bounding box center [137, 44] width 87 height 5
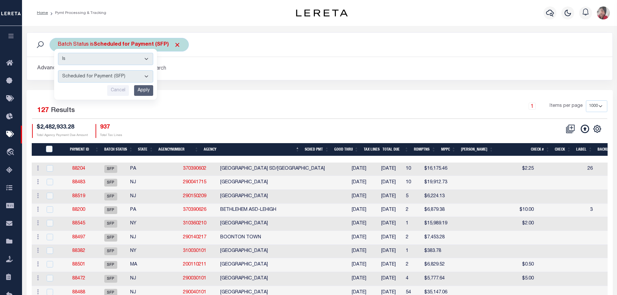
click at [147, 75] on select "Awaiting Funds (AWF) Cleared and Complete (CAC) New Check Needed (NCN) Payment …" at bounding box center [105, 76] width 95 height 12
click at [58, 70] on select "Awaiting Funds (AWF) Cleared and Complete (CAC) New Check Needed (NCN) Payment …" at bounding box center [105, 76] width 95 height 12
click at [144, 88] on input "Apply" at bounding box center [143, 90] width 19 height 11
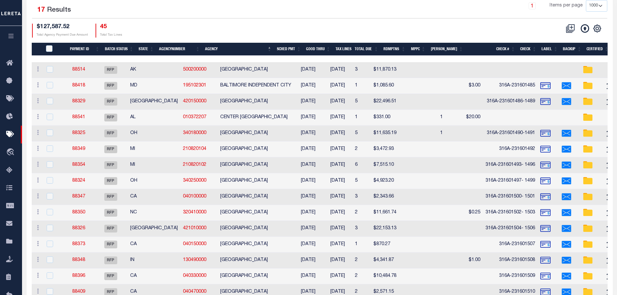
scroll to position [130, 0]
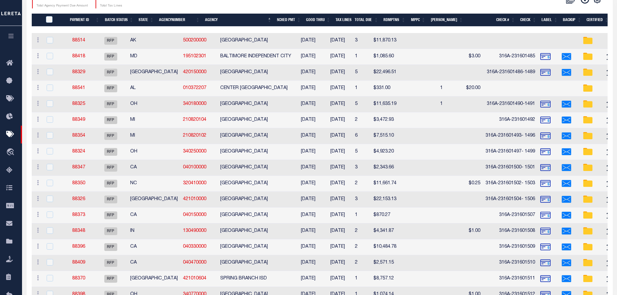
click at [503, 20] on th "Check #" at bounding box center [492, 20] width 52 height 13
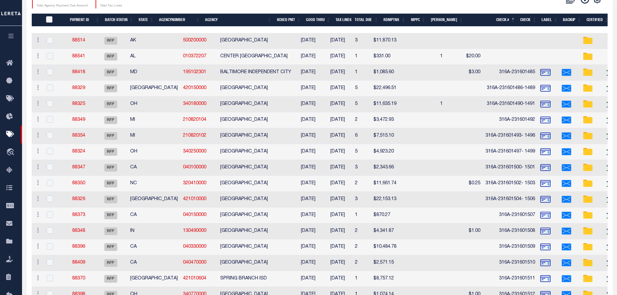
click at [51, 18] on input "PayeePmtBatchStatus" at bounding box center [49, 19] width 6 height 6
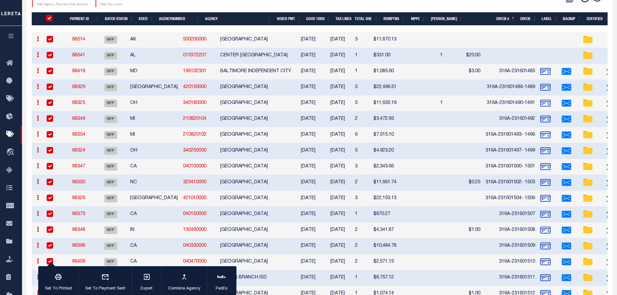
scroll to position [128, 0]
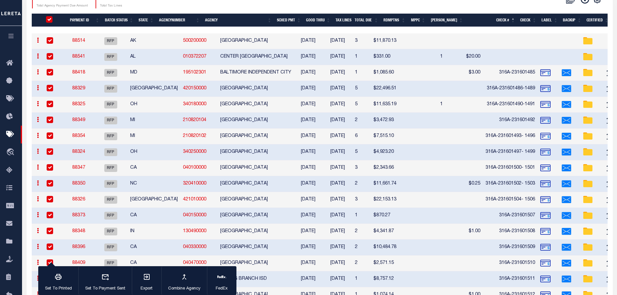
click at [48, 54] on input "checkbox" at bounding box center [50, 56] width 6 height 6
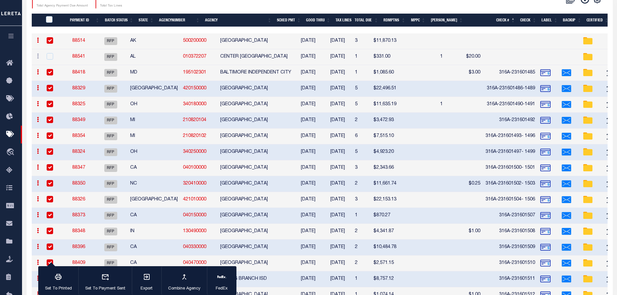
click at [50, 39] on input "checkbox" at bounding box center [50, 40] width 6 height 6
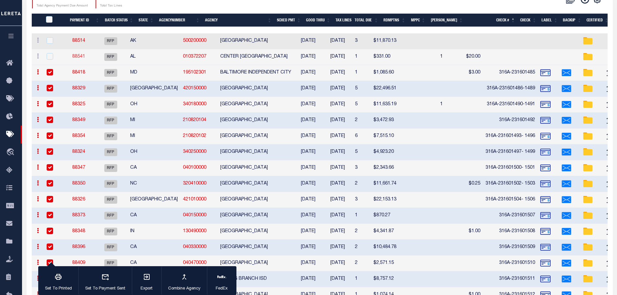
click at [85, 57] on link "88541" at bounding box center [78, 56] width 13 height 5
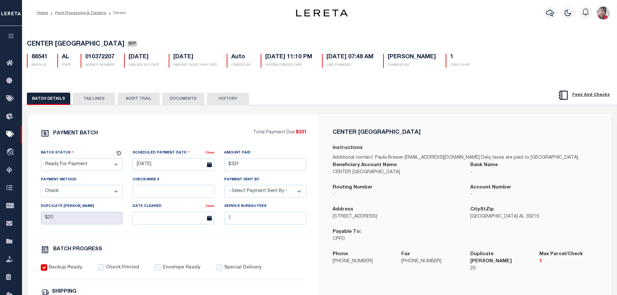
click at [97, 97] on button "TAX LINES" at bounding box center [94, 99] width 42 height 12
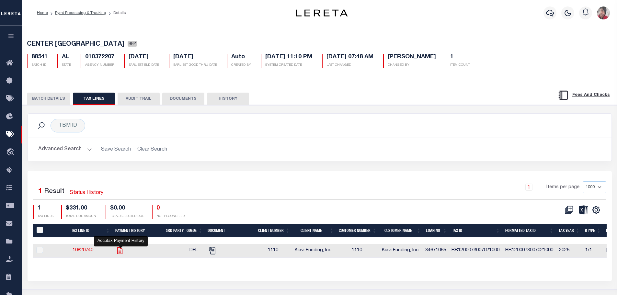
click at [121, 250] on icon "" at bounding box center [120, 250] width 8 height 8
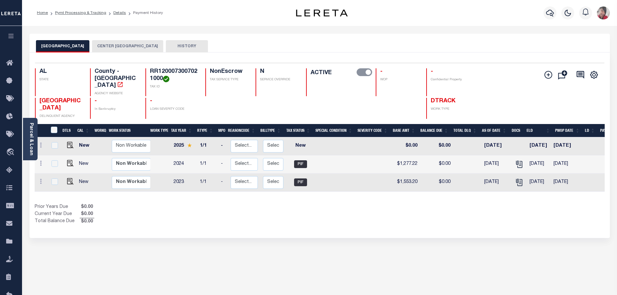
click at [143, 46] on button "CENTER [GEOGRAPHIC_DATA]" at bounding box center [127, 46] width 71 height 12
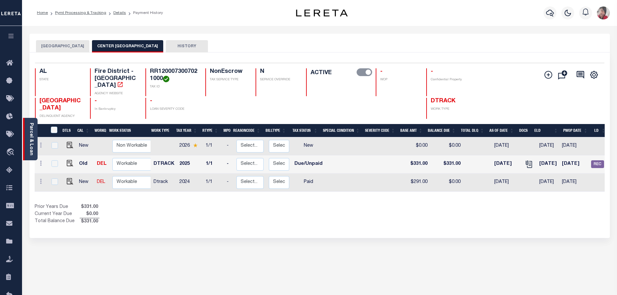
click at [32, 149] on link "Parcel & Loan" at bounding box center [31, 139] width 5 height 33
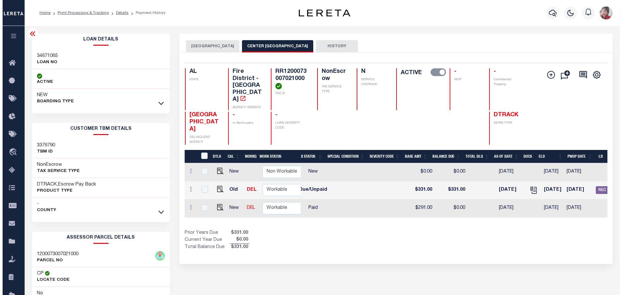
scroll to position [0, 220]
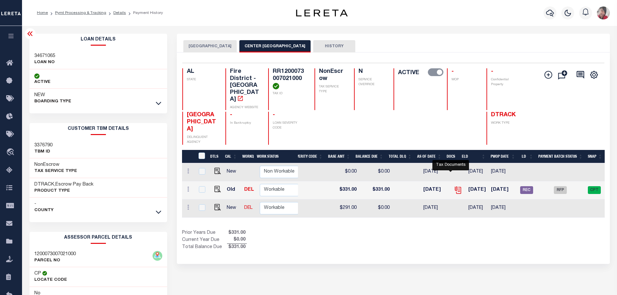
click at [454, 186] on icon "" at bounding box center [458, 190] width 8 height 8
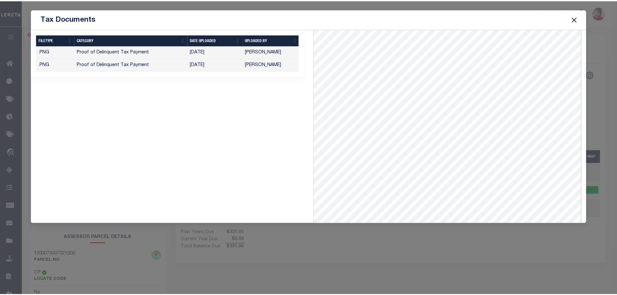
scroll to position [0, 0]
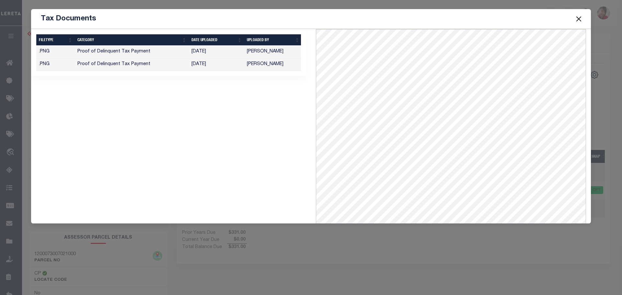
click at [581, 17] on button "Close" at bounding box center [579, 19] width 8 height 8
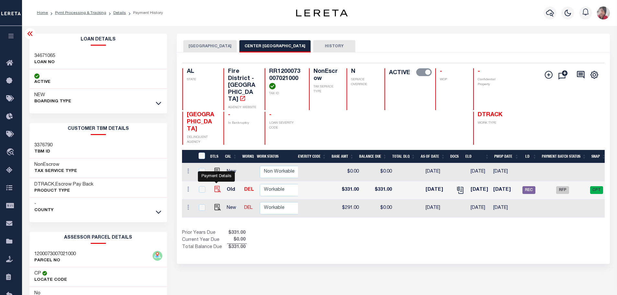
click at [218, 187] on img "" at bounding box center [217, 189] width 6 height 6
checkbox input "true"
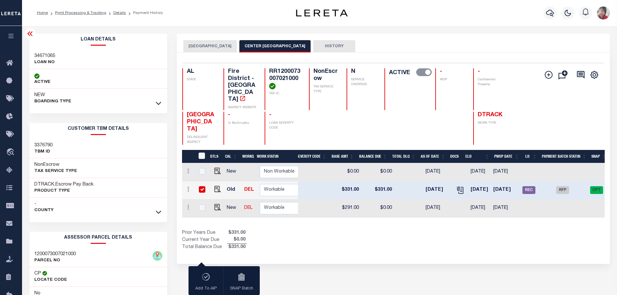
click at [201, 187] on input "checkbox" at bounding box center [202, 189] width 6 height 6
checkbox input "false"
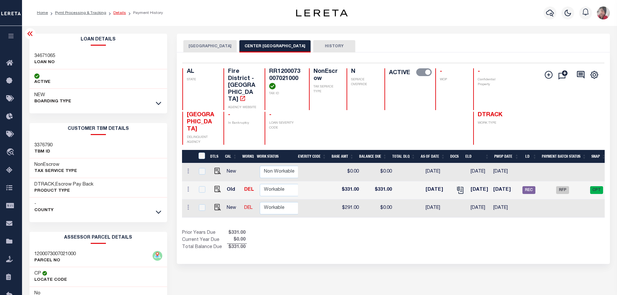
click at [122, 14] on link "Details" at bounding box center [119, 13] width 13 height 4
click at [99, 13] on link "Pymt Processing & Tracking" at bounding box center [80, 13] width 51 height 4
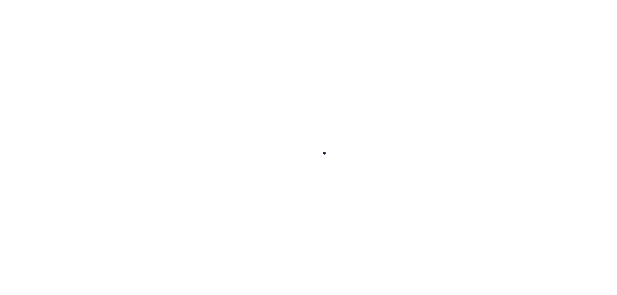
checkbox input "false"
type textarea "Please see the attached File on 2025 1/1 - $20.00 MLC was for the Tax Title Fee…"
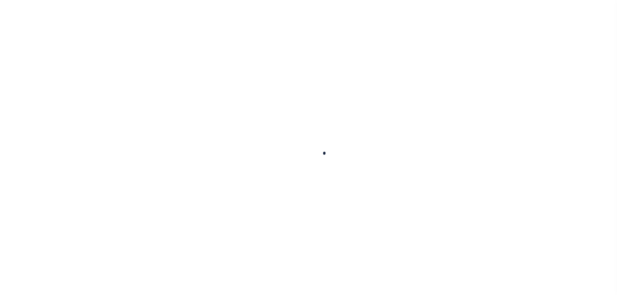
type input "[DATE]"
select select "DUE"
type input "$331"
type input "$0"
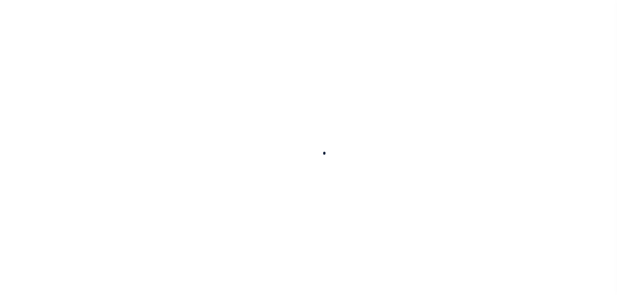
type input "$331"
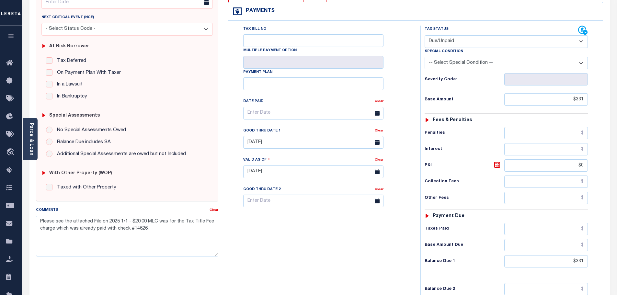
scroll to position [97, 0]
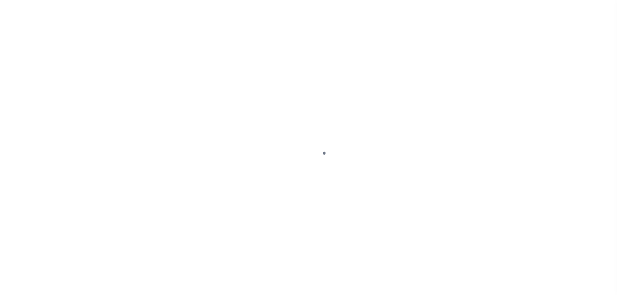
select select "RFP"
select select "CHK"
select select "[PERSON_NAME]"
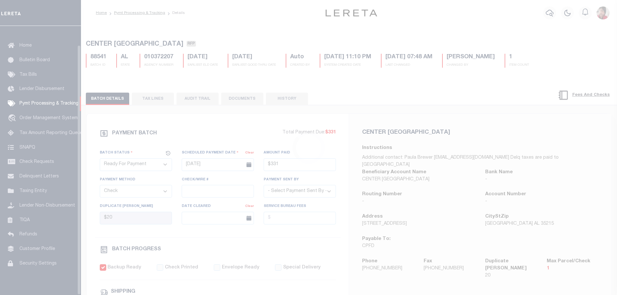
scroll to position [20, 0]
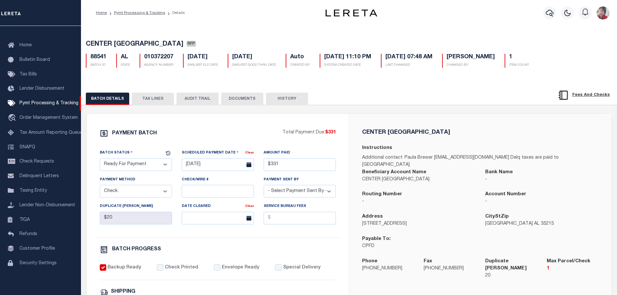
click at [226, 13] on div "Home Pymt Processing & Tracking Details" at bounding box center [199, 13] width 217 height 14
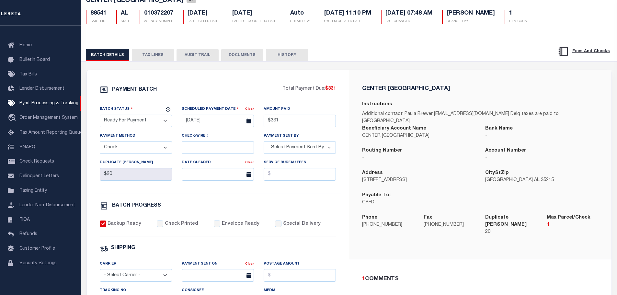
scroll to position [0, 0]
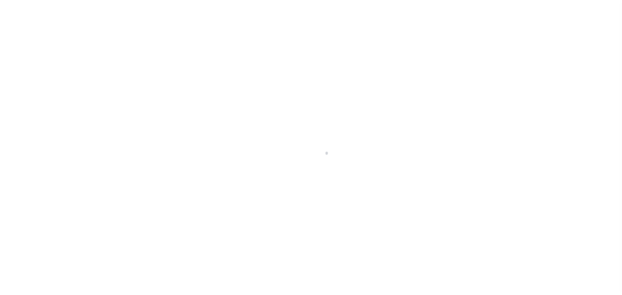
select select "1000"
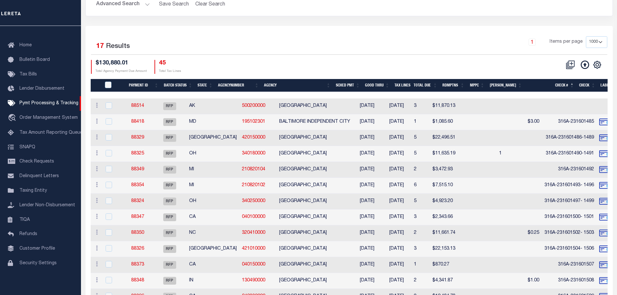
scroll to position [65, 0]
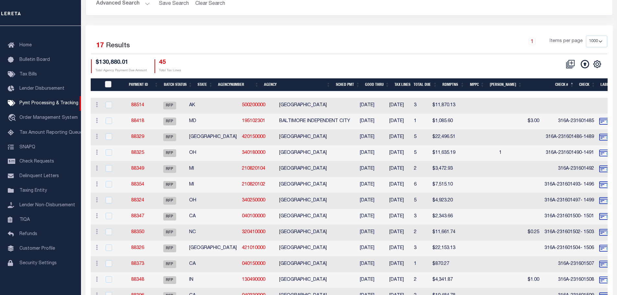
click at [110, 84] on input "PayeePmtBatchStatus" at bounding box center [108, 84] width 6 height 6
checkbox input "true"
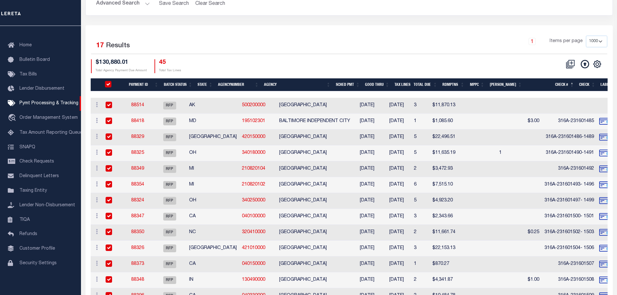
checkbox input "true"
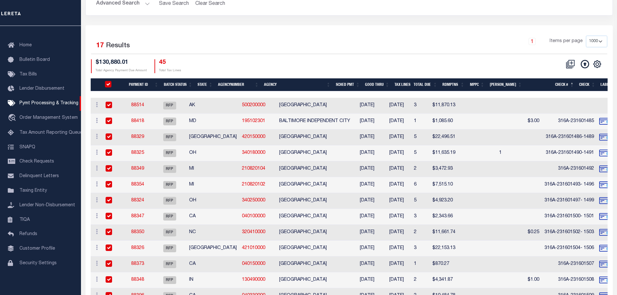
checkbox input "true"
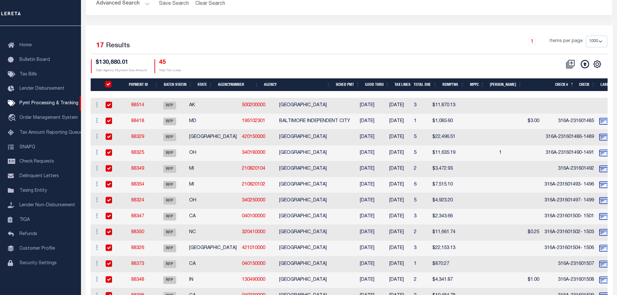
checkbox input "true"
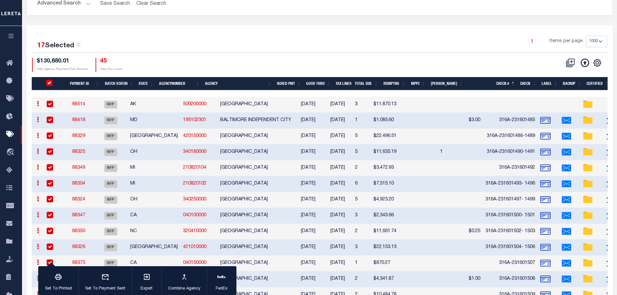
click at [50, 103] on input "checkbox" at bounding box center [50, 104] width 6 height 6
checkbox input "false"
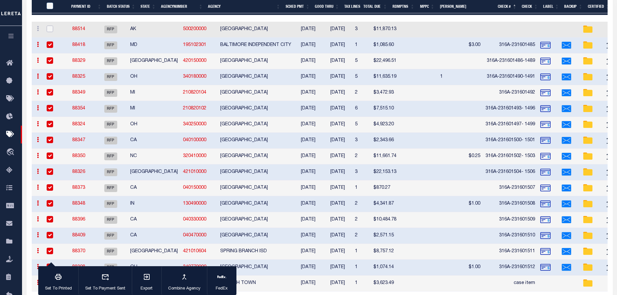
scroll to position [159, 0]
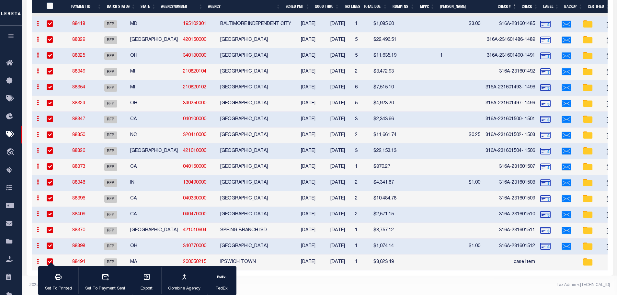
click at [52, 258] on input "checkbox" at bounding box center [50, 261] width 6 height 6
checkbox input "false"
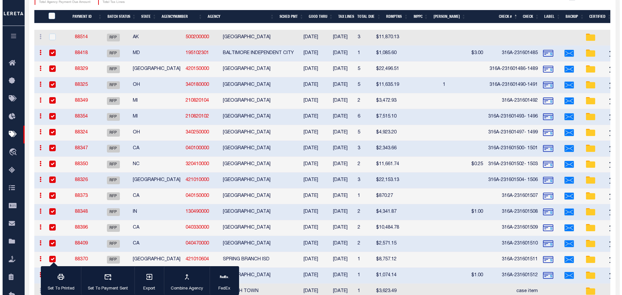
scroll to position [94, 0]
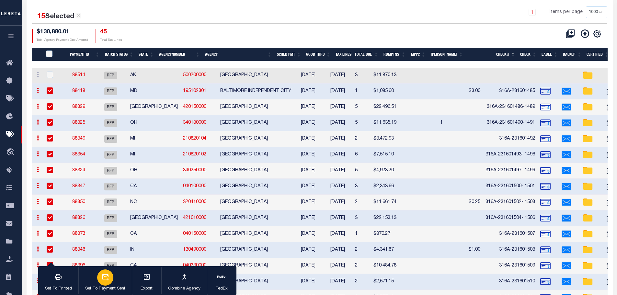
click at [107, 279] on icon "button" at bounding box center [105, 277] width 8 height 8
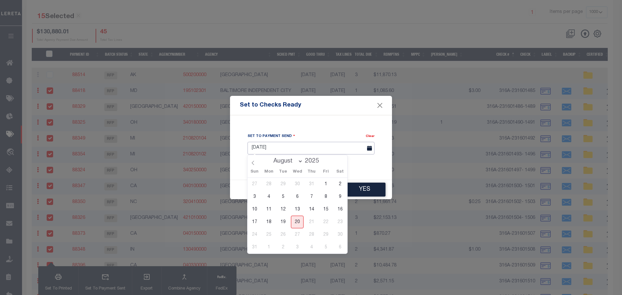
click at [343, 149] on input "[DATE]" at bounding box center [310, 148] width 127 height 13
click at [282, 220] on span "19" at bounding box center [283, 222] width 13 height 13
type input "[DATE]"
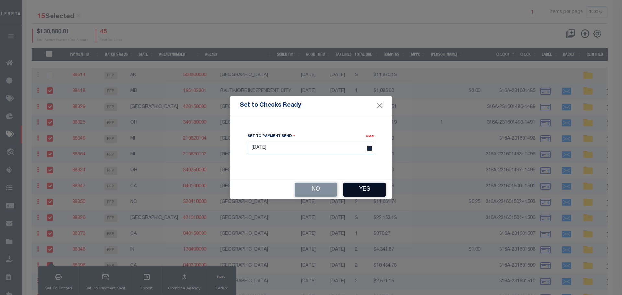
click at [374, 189] on button "Yes" at bounding box center [364, 190] width 42 height 14
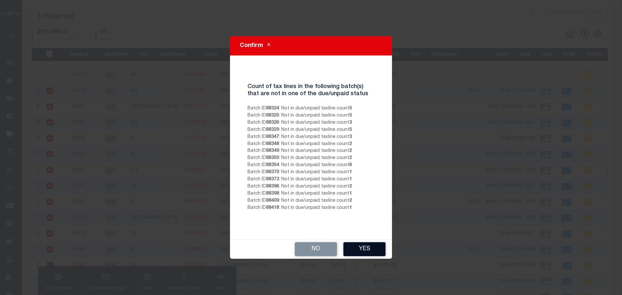
click at [368, 249] on button "Yes" at bounding box center [364, 249] width 42 height 14
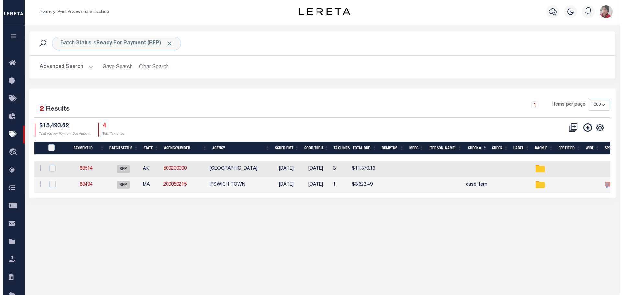
scroll to position [0, 0]
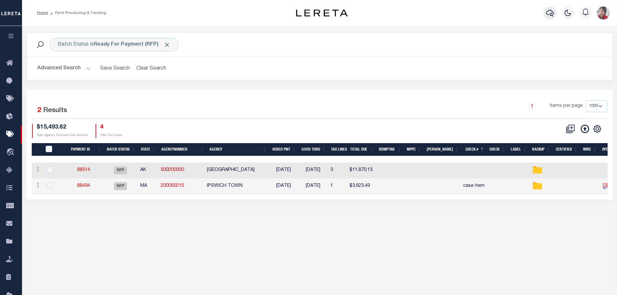
click at [550, 12] on icon "button" at bounding box center [550, 13] width 8 height 8
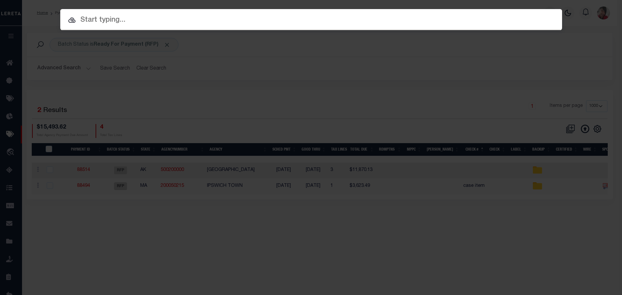
click at [304, 21] on input "text" at bounding box center [311, 20] width 502 height 11
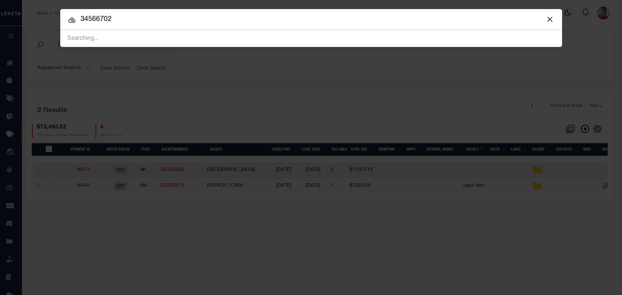
type input "34566702"
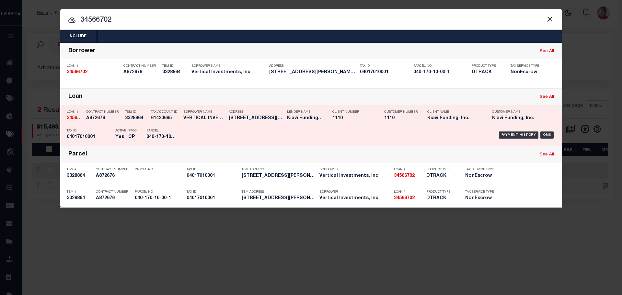
click at [183, 124] on div "Borrower Name VERTICAL INVESTMENTS, INC" at bounding box center [204, 116] width 42 height 19
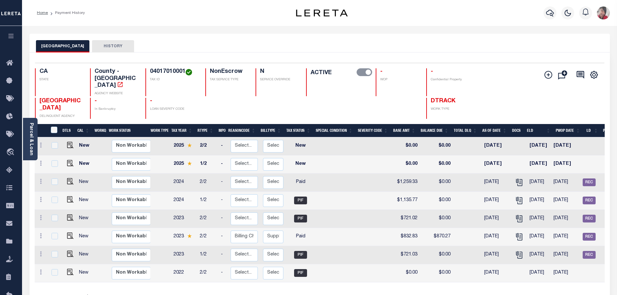
scroll to position [0, 65]
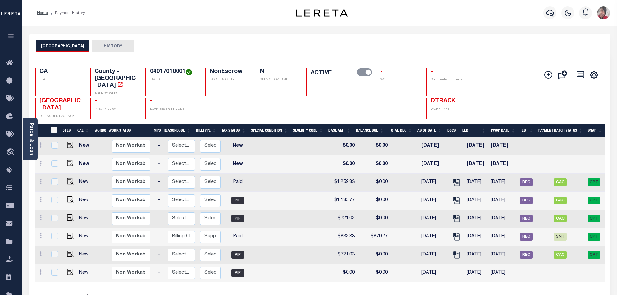
click at [13, 35] on icon "button" at bounding box center [10, 36] width 7 height 6
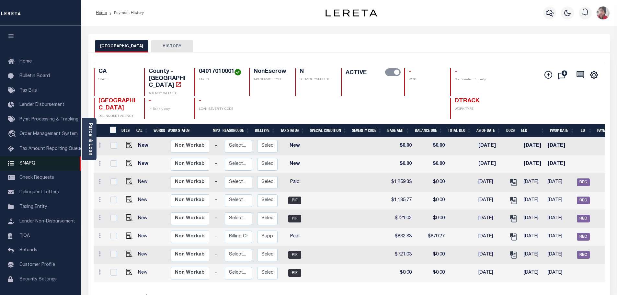
click at [28, 165] on span "SNAPQ" at bounding box center [27, 163] width 16 height 5
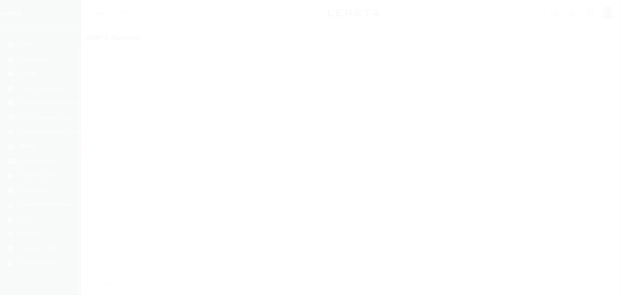
scroll to position [20, 0]
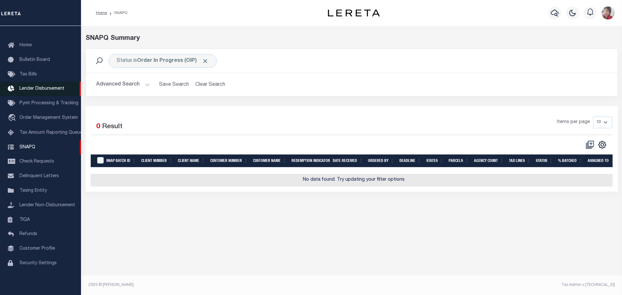
click at [38, 87] on span "Lender Disbursement" at bounding box center [41, 88] width 45 height 5
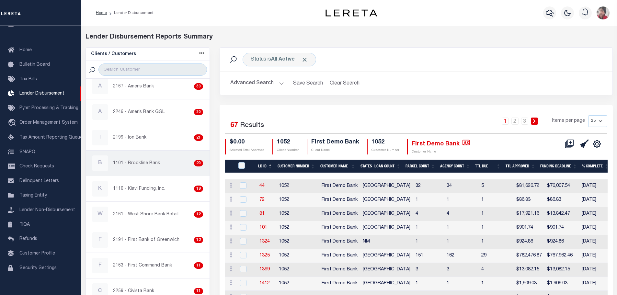
scroll to position [227, 0]
click at [151, 159] on div "K 1110 - Kiavi Funding, Inc. 19" at bounding box center [147, 164] width 111 height 16
checkbox input "true"
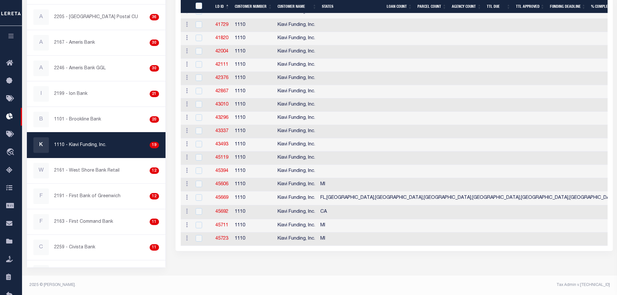
click at [13, 34] on icon "button" at bounding box center [10, 36] width 7 height 6
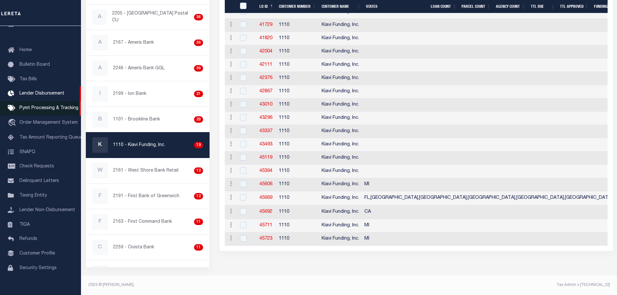
click at [37, 110] on span "Pymt Processing & Tracking" at bounding box center [48, 108] width 59 height 5
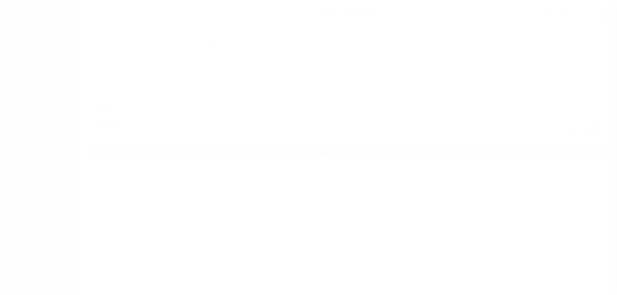
select select "1000"
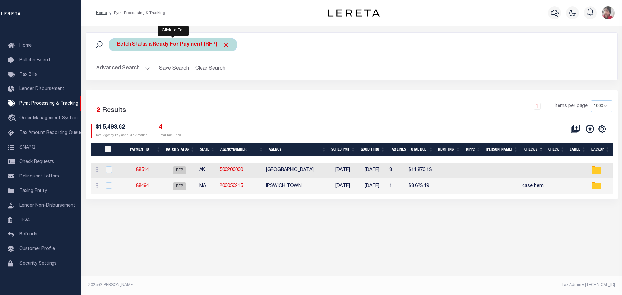
click at [171, 46] on b "Ready For Payment (RFP)" at bounding box center [191, 44] width 77 height 5
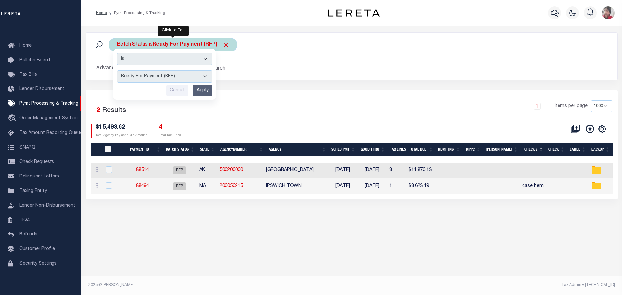
click at [207, 75] on select "Awaiting Funds (AWF) Cleared and Complete (CAC) New Check Needed (NCN) Payment …" at bounding box center [164, 76] width 95 height 12
select select "SFP"
click at [117, 70] on select "Awaiting Funds (AWF) Cleared and Complete (CAC) New Check Needed (NCN) Payment …" at bounding box center [164, 76] width 95 height 12
click at [205, 91] on input "Apply" at bounding box center [202, 90] width 19 height 11
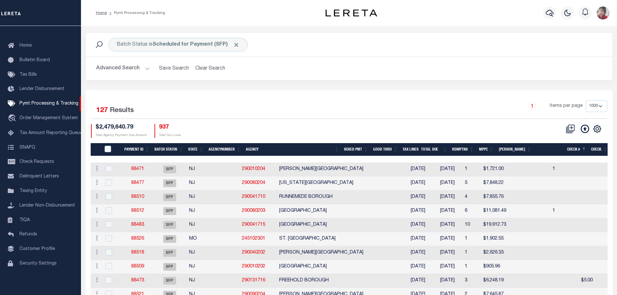
click at [149, 68] on h2 "Advanced Search Save Search Clear Search PayeeSearchTable_dynamictable_____Defa…" at bounding box center [349, 68] width 516 height 13
click at [148, 67] on button "Advanced Search" at bounding box center [123, 68] width 54 height 13
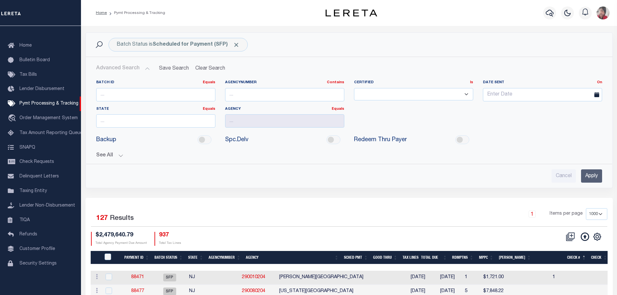
click at [121, 156] on button "See All" at bounding box center [349, 156] width 506 height 6
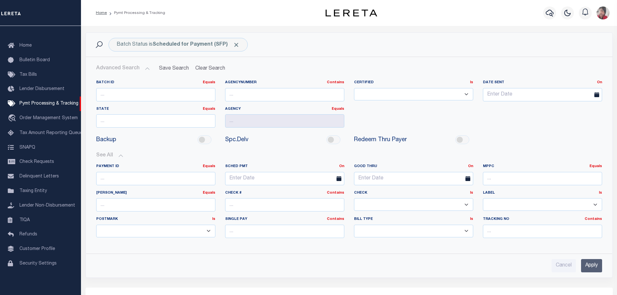
click at [391, 49] on div "Batch Status is Scheduled for Payment (SFP) Search" at bounding box center [349, 45] width 516 height 14
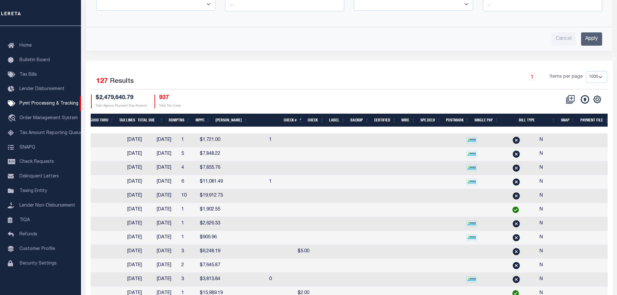
scroll to position [0, 309]
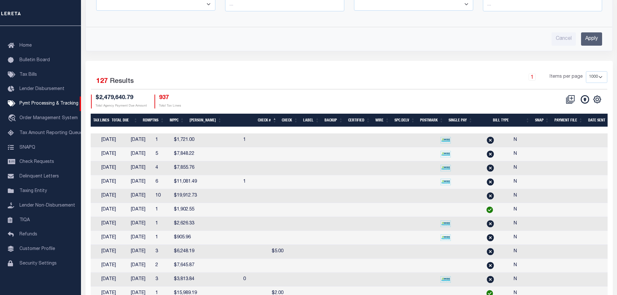
click at [542, 120] on th "SNAP" at bounding box center [541, 120] width 19 height 13
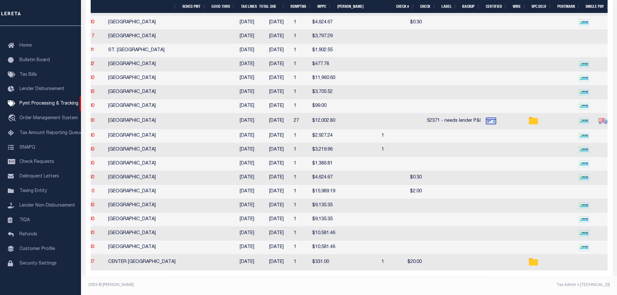
scroll to position [0, 0]
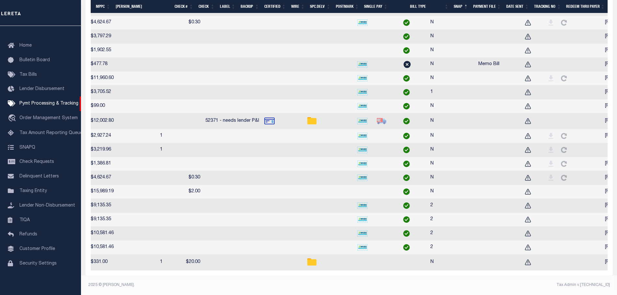
click at [543, 147] on div at bounding box center [557, 150] width 28 height 8
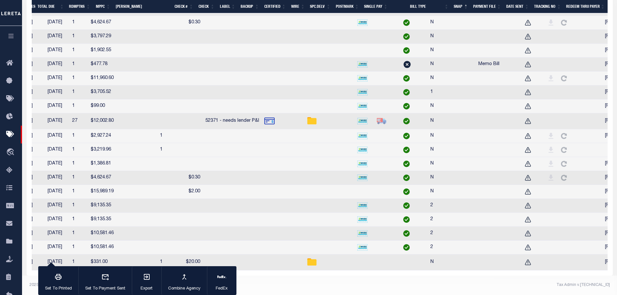
click at [457, 157] on td at bounding box center [489, 150] width 64 height 14
checkbox input "false"
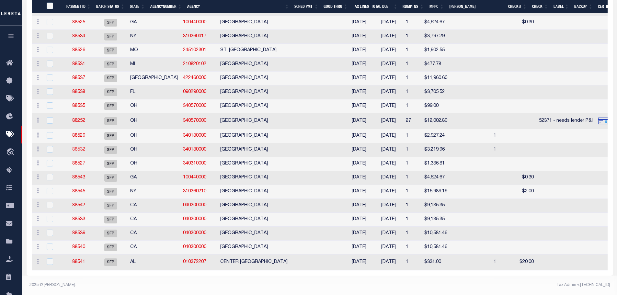
click at [81, 152] on link "88532" at bounding box center [78, 149] width 13 height 5
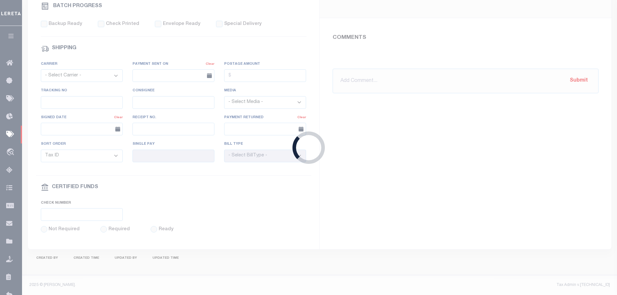
select select "SFP"
type input "07/08/2025"
type input "N"
radio input "true"
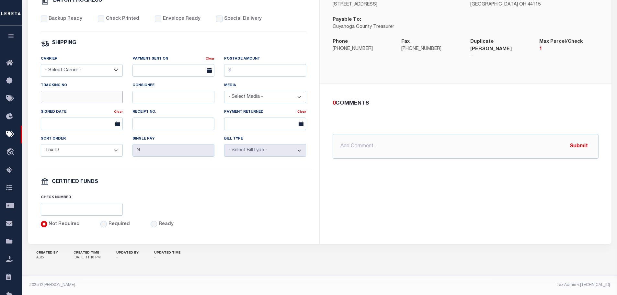
click at [86, 94] on input "Tracking No" at bounding box center [82, 97] width 82 height 13
type input "[PERSON_NAME]"
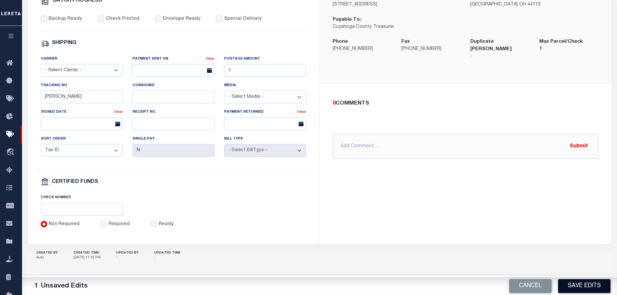
click at [592, 287] on button "Save Edits" at bounding box center [584, 286] width 52 height 14
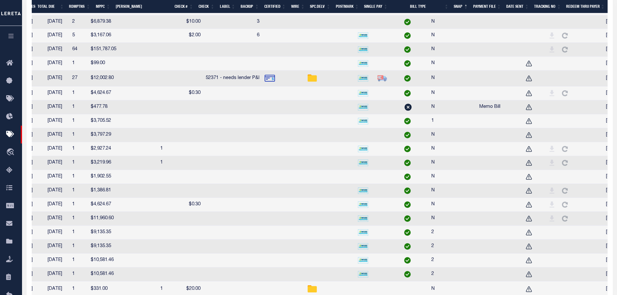
click at [575, 86] on td at bounding box center [589, 79] width 28 height 16
checkbox input "true"
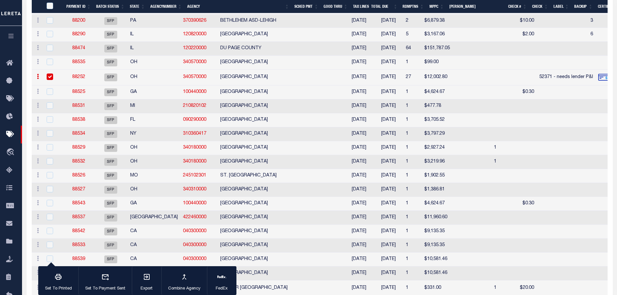
click at [77, 79] on link "88252" at bounding box center [78, 77] width 13 height 5
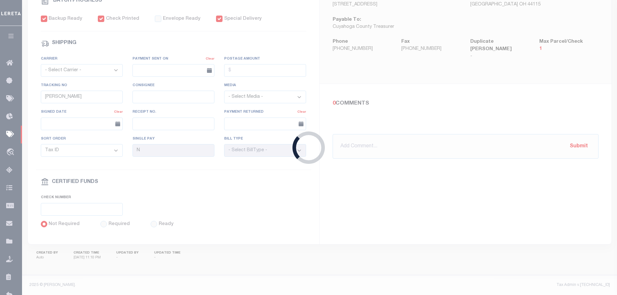
type input "08/07/2025"
type input "$9,878.28"
select select "CHK"
type input "52371 - needs lender P&I"
select select "[PERSON_NAME]"
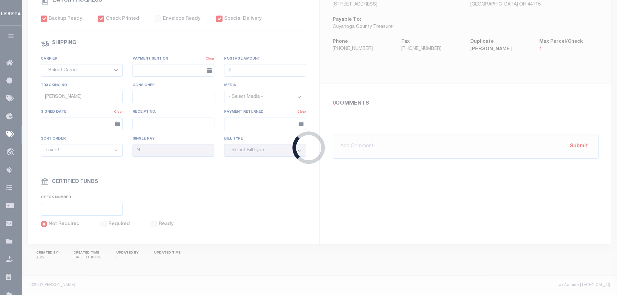
checkbox input "true"
type input "Barbara"
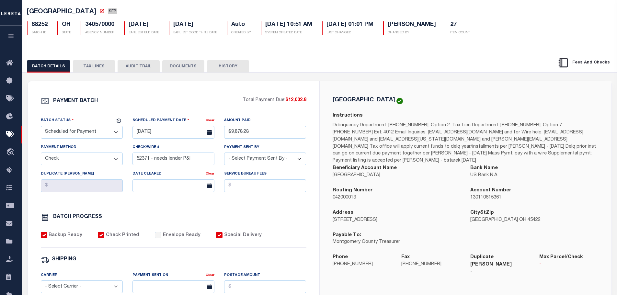
click at [96, 67] on button "TAX LINES" at bounding box center [94, 66] width 42 height 12
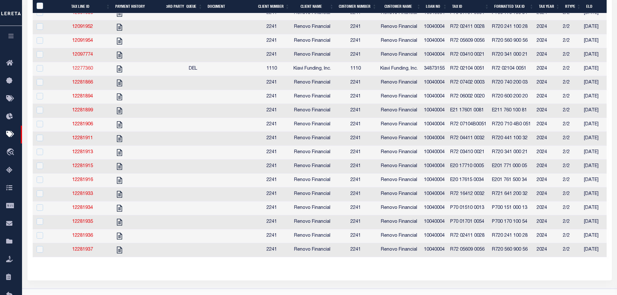
click at [84, 71] on link "12277360" at bounding box center [82, 68] width 21 height 5
checkbox input "true"
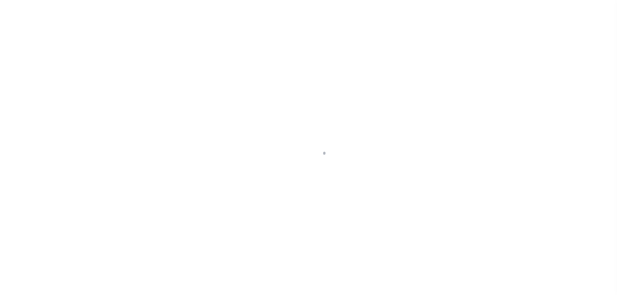
select select "DUE"
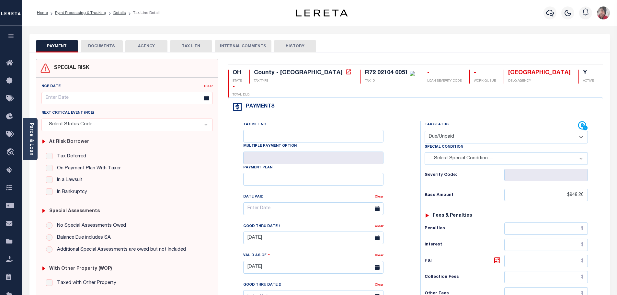
click at [103, 45] on button "DOCUMENTS" at bounding box center [102, 46] width 42 height 12
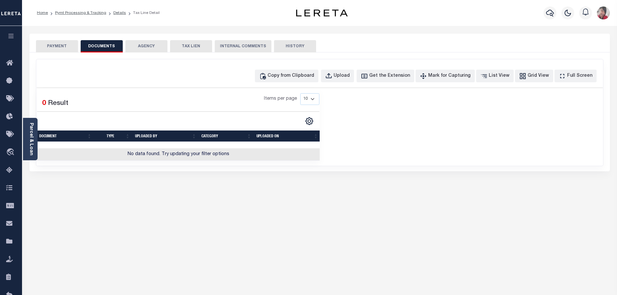
click at [62, 45] on button "PAYMENT" at bounding box center [57, 46] width 42 height 12
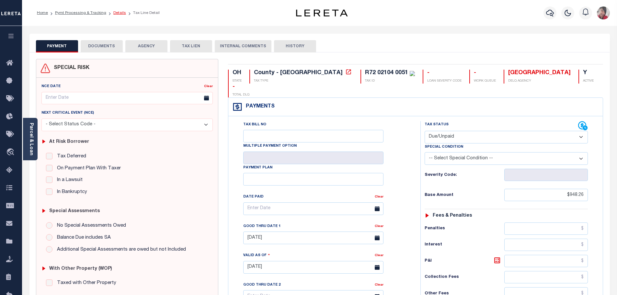
click at [118, 13] on link "Details" at bounding box center [119, 13] width 13 height 4
click at [99, 12] on link "Pymt Processing & Tracking" at bounding box center [80, 13] width 51 height 4
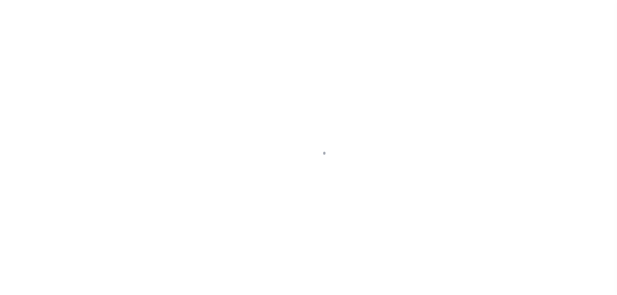
select select "SFP"
select select "CHK"
select select "[PERSON_NAME]"
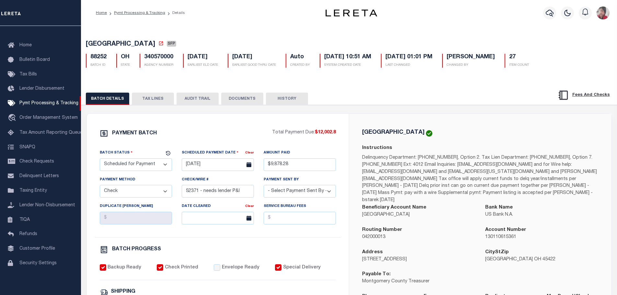
click at [153, 100] on button "TAX LINES" at bounding box center [153, 99] width 42 height 12
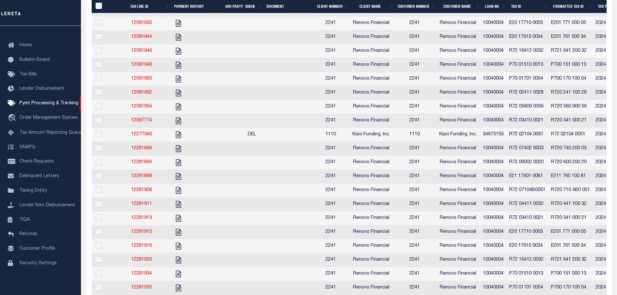
scroll to position [291, 0]
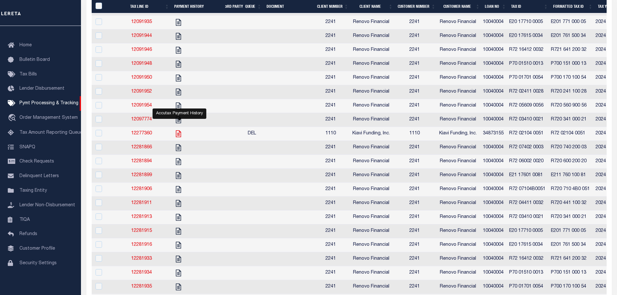
click at [178, 137] on icon "" at bounding box center [178, 133] width 5 height 7
checkbox input "true"
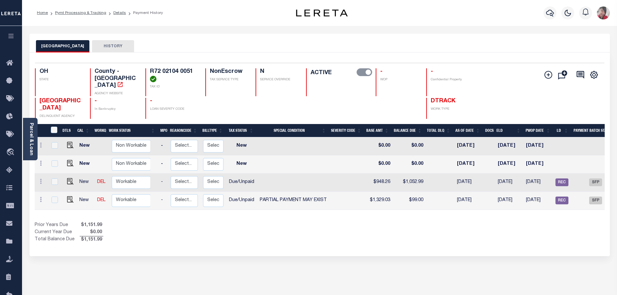
scroll to position [0, 96]
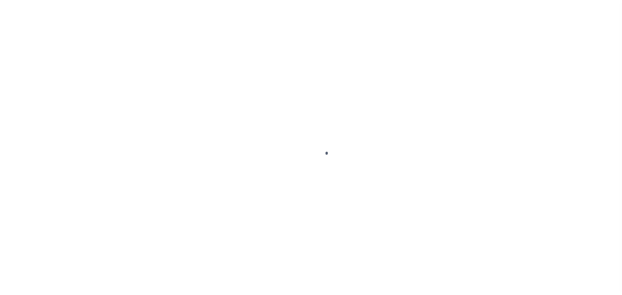
select select "1000"
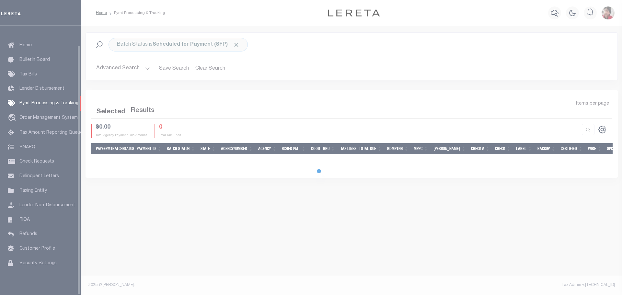
select select "1000"
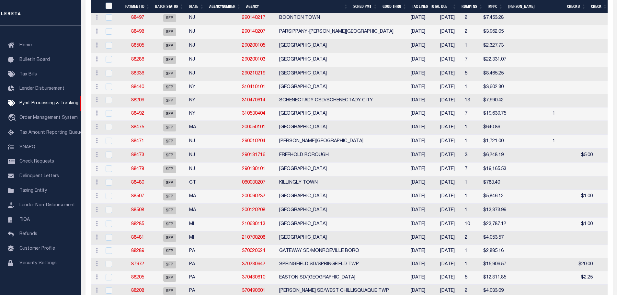
scroll to position [389, 0]
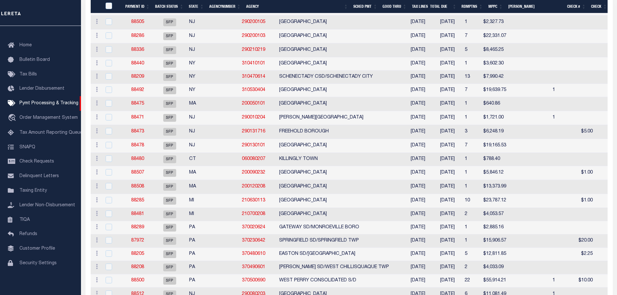
click at [270, 4] on th "Agency" at bounding box center [297, 6] width 107 height 13
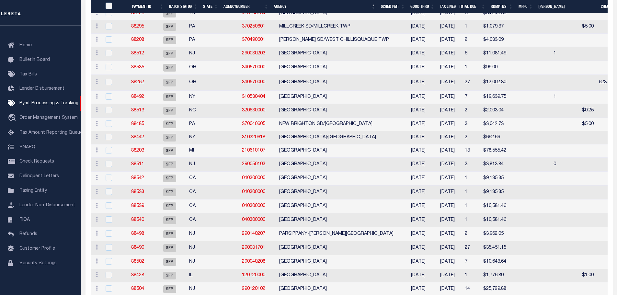
scroll to position [1133, 0]
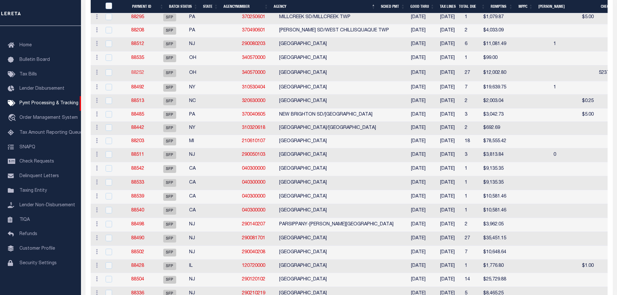
click at [144, 75] on link "88252" at bounding box center [137, 73] width 13 height 5
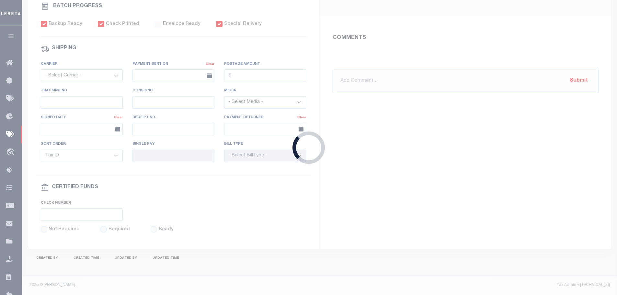
select select "SFP"
type input "08/07/2025"
type input "$9,878.28"
select select "CHK"
type input "52371 - needs lender P&I"
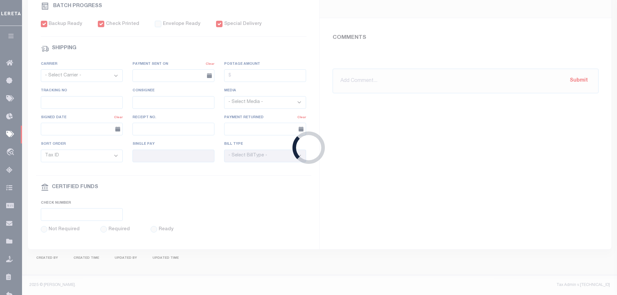
select select "[PERSON_NAME]"
checkbox input "true"
type input "Barbara"
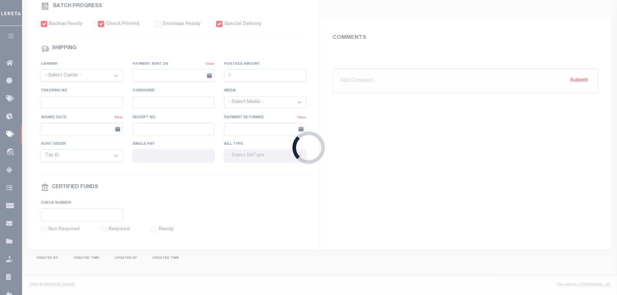
type input "N"
radio input "true"
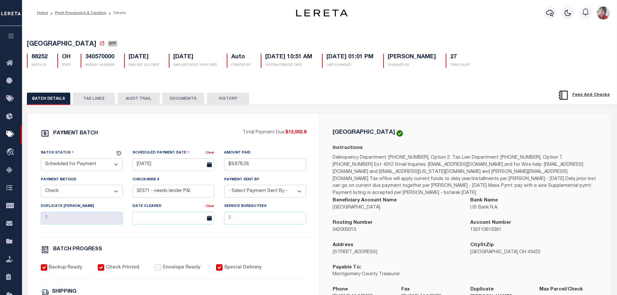
click at [93, 96] on button "TAX LINES" at bounding box center [94, 99] width 42 height 12
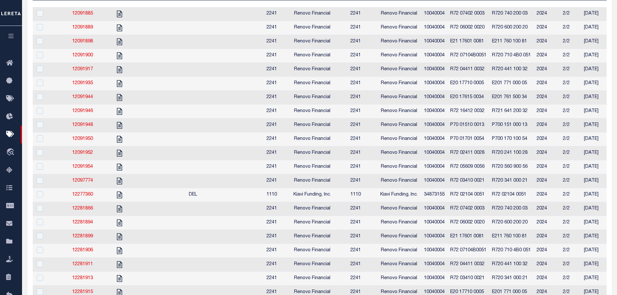
scroll to position [259, 0]
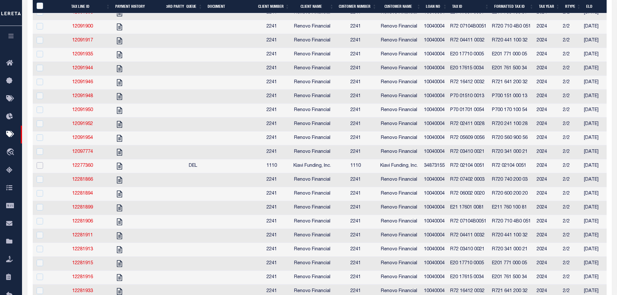
click at [38, 169] on input "checkbox" at bounding box center [40, 165] width 6 height 6
checkbox input "true"
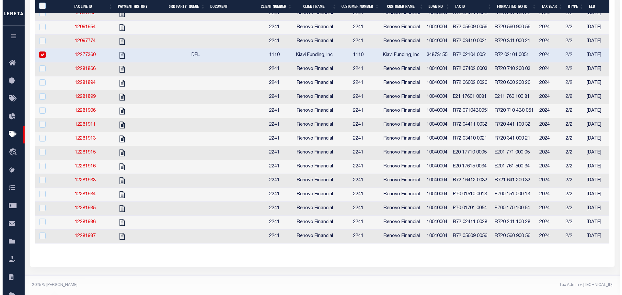
scroll to position [384, 0]
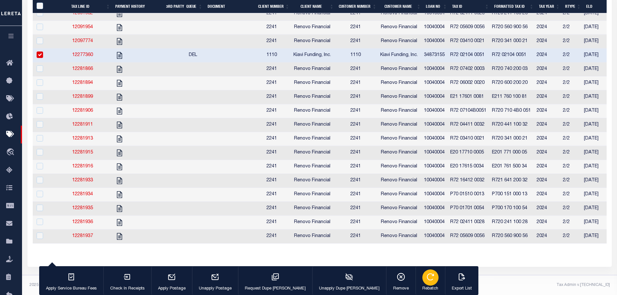
click at [426, 278] on icon "button" at bounding box center [430, 277] width 8 height 8
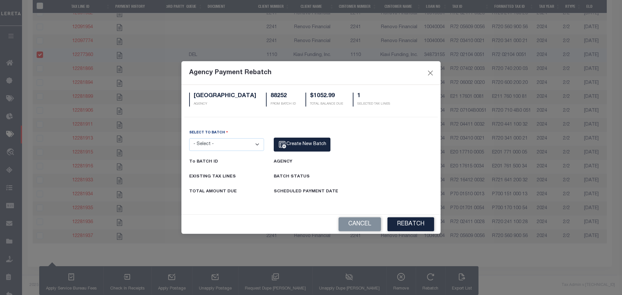
click at [258, 144] on select "- Select - 3769 37628 87416 88252 88535" at bounding box center [226, 144] width 75 height 13
select select "88535"
click at [189, 138] on select "- Select - 3769 37628 87416 88252 88535" at bounding box center [226, 144] width 75 height 13
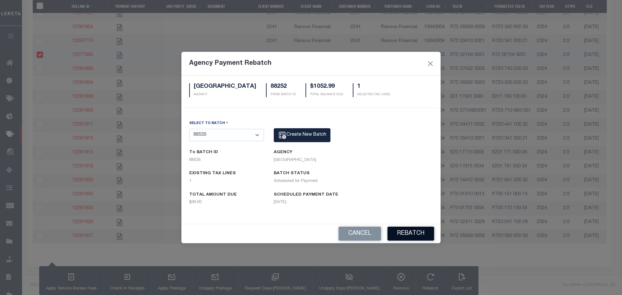
click at [410, 235] on button "Rebatch" at bounding box center [410, 234] width 47 height 14
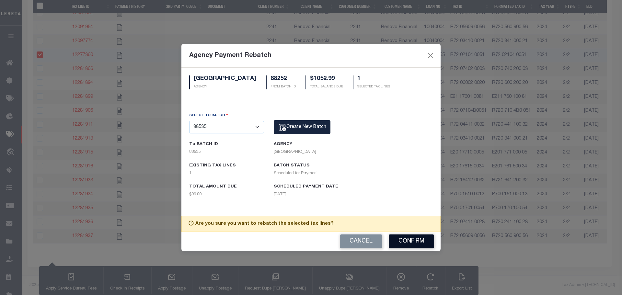
click at [410, 242] on button "Confirm" at bounding box center [411, 241] width 45 height 14
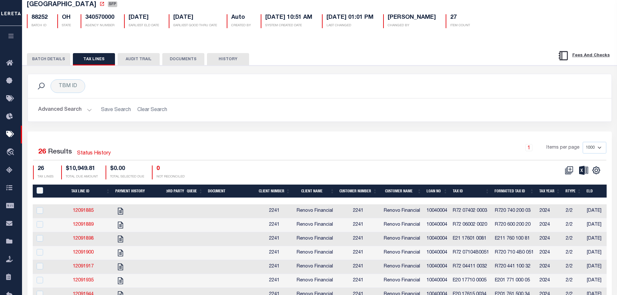
scroll to position [0, 0]
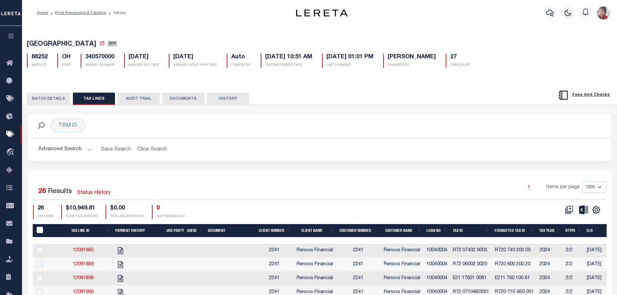
click at [42, 100] on button "BATCH DETAILS" at bounding box center [48, 99] width 43 height 12
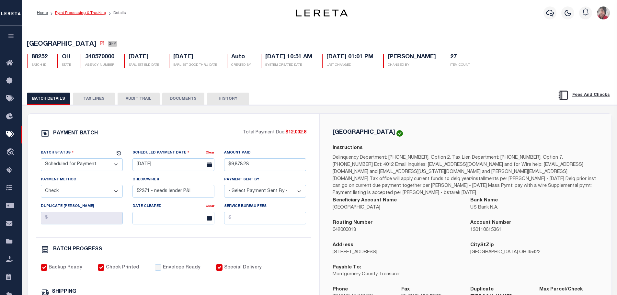
click at [82, 14] on link "Pymt Processing & Tracking" at bounding box center [80, 13] width 51 height 4
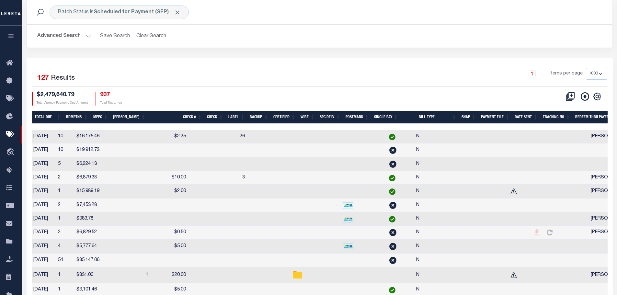
scroll to position [0, 358]
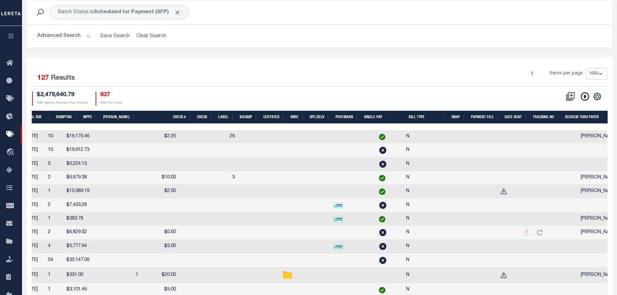
click at [456, 117] on th "SNAP" at bounding box center [459, 117] width 20 height 13
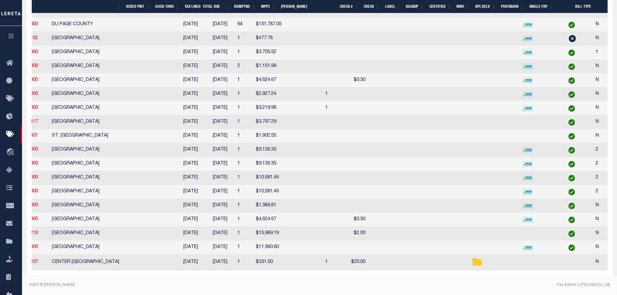
scroll to position [0, 0]
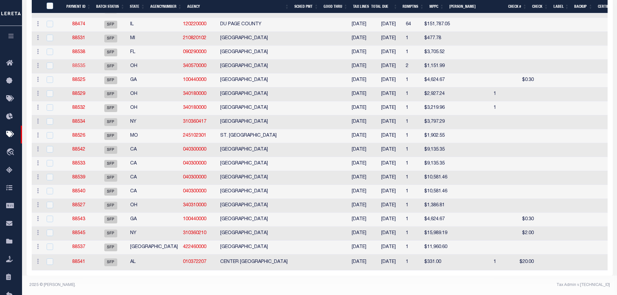
click at [79, 68] on link "88535" at bounding box center [78, 66] width 13 height 5
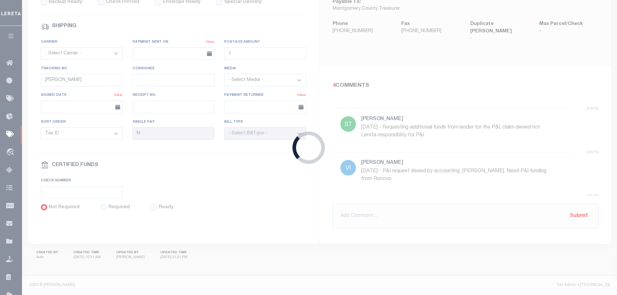
type input "[DATE]"
select select
checkbox input "false"
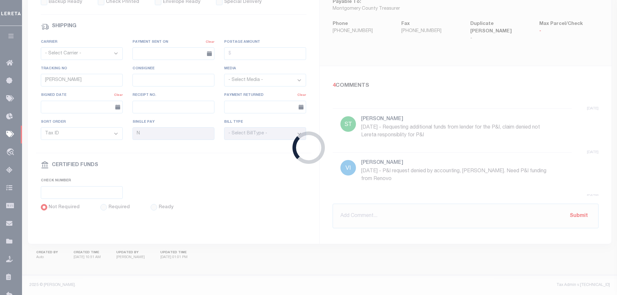
checkbox input "false"
type input "[PERSON_NAME]"
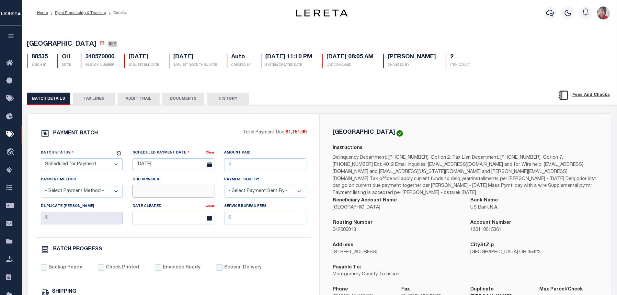
click at [144, 194] on input "Check/Wire #" at bounding box center [173, 191] width 82 height 13
type input "DELQ"
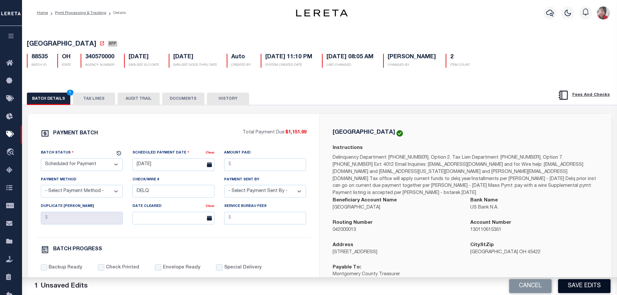
click at [578, 285] on button "Save Edits" at bounding box center [584, 286] width 52 height 14
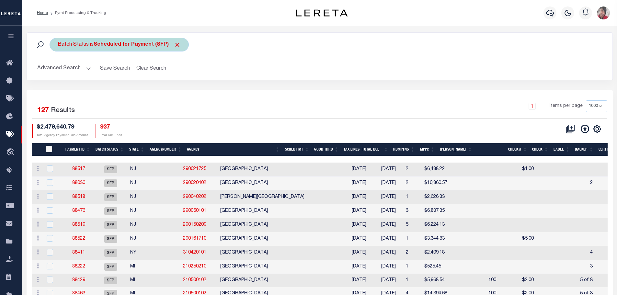
click at [107, 45] on b "Scheduled for Payment (SFP)" at bounding box center [137, 44] width 87 height 5
select select "SFP"
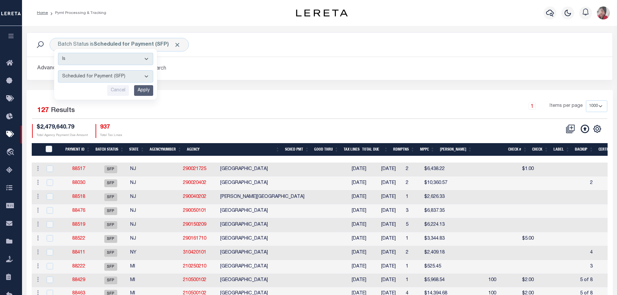
click at [236, 57] on div "Advanced Search Save Search Clear Search PayeeSearchTable_dynamictable_____Defa…" at bounding box center [320, 68] width 586 height 23
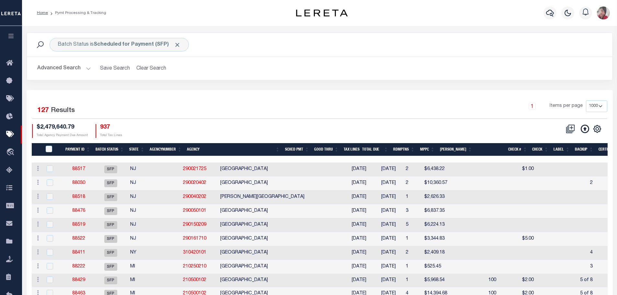
click at [88, 69] on button "Advanced Search" at bounding box center [64, 68] width 54 height 13
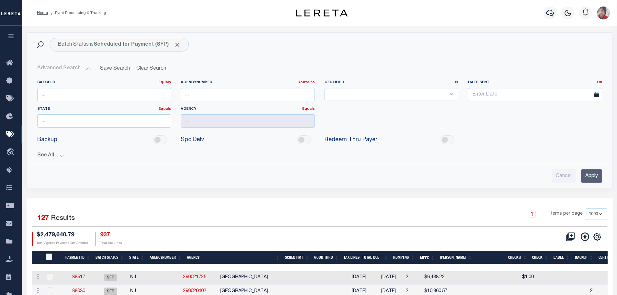
click at [63, 158] on button "See All" at bounding box center [319, 156] width 565 height 6
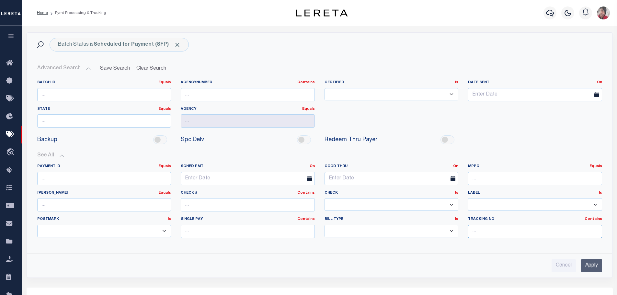
click at [484, 227] on input "text" at bounding box center [535, 231] width 134 height 13
type input "[PERSON_NAME]"
click at [590, 264] on input "Apply" at bounding box center [591, 265] width 21 height 13
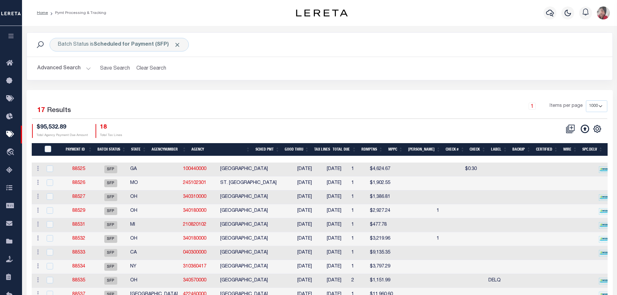
click at [404, 17] on div "Profile Sign out" at bounding box center [491, 13] width 242 height 23
click at [225, 153] on th "Agency" at bounding box center [221, 149] width 64 height 13
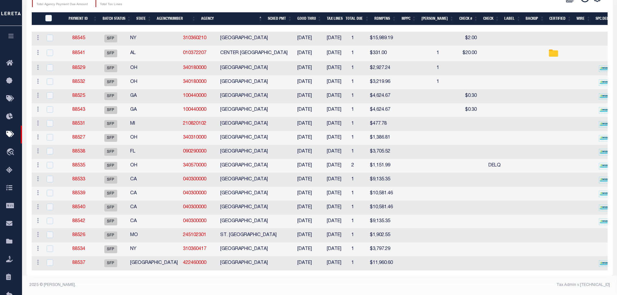
scroll to position [141, 0]
click at [51, 64] on input "checkbox" at bounding box center [50, 67] width 6 height 6
checkbox input "true"
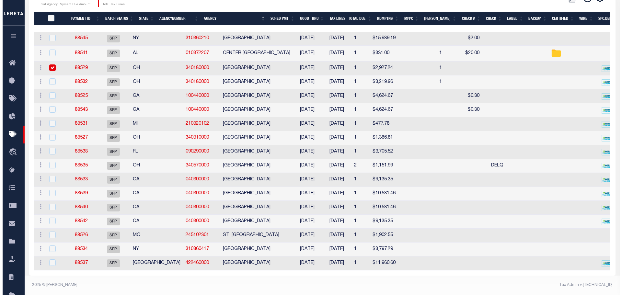
scroll to position [140, 0]
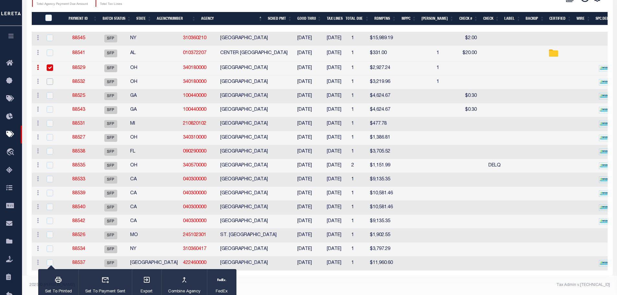
click at [50, 78] on input "checkbox" at bounding box center [50, 81] width 6 height 6
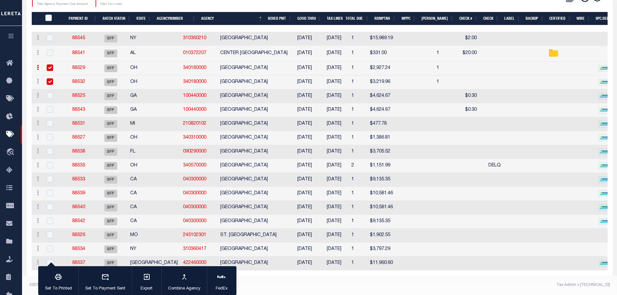
checkbox input "true"
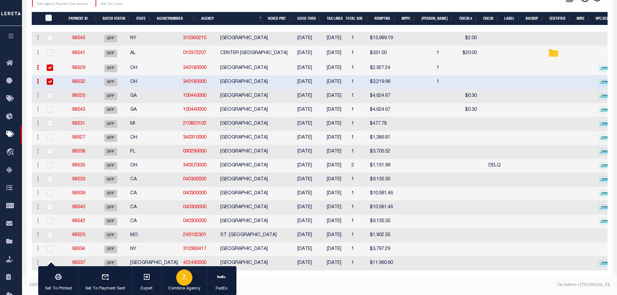
click at [186, 278] on icon "button" at bounding box center [184, 277] width 8 height 8
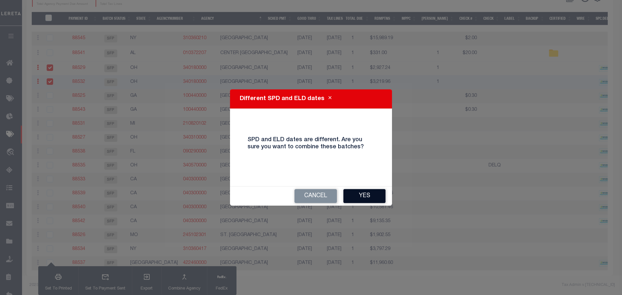
click at [370, 199] on button "Yes" at bounding box center [364, 196] width 42 height 14
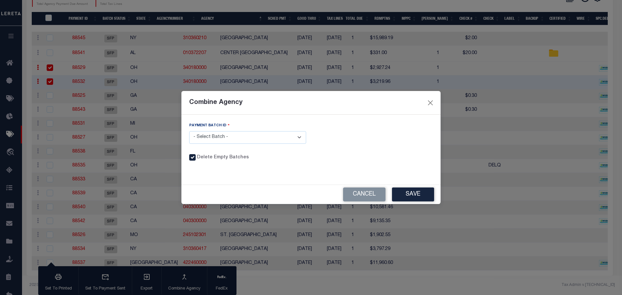
click at [301, 137] on select "- Select Batch - 88529 88532" at bounding box center [247, 137] width 117 height 13
select select "88529"
click at [189, 131] on select "- Select Batch - 88529 88532" at bounding box center [247, 137] width 117 height 13
click at [412, 194] on button "Save" at bounding box center [413, 195] width 42 height 14
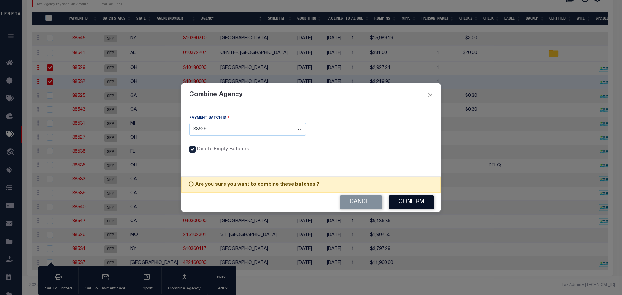
click at [412, 201] on button "Confirm" at bounding box center [411, 202] width 45 height 14
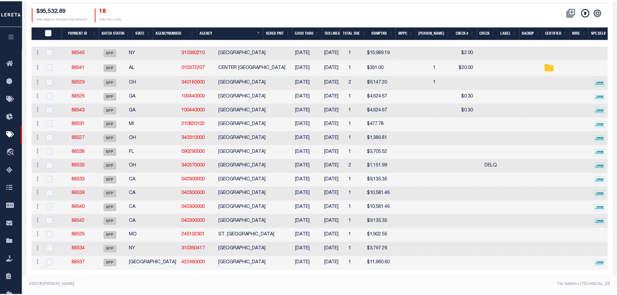
scroll to position [127, 0]
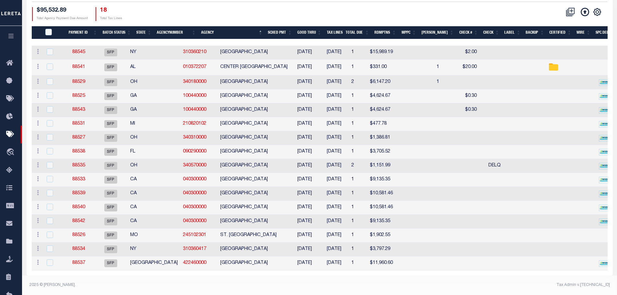
click at [54, 92] on div at bounding box center [53, 95] width 16 height 7
checkbox input "true"
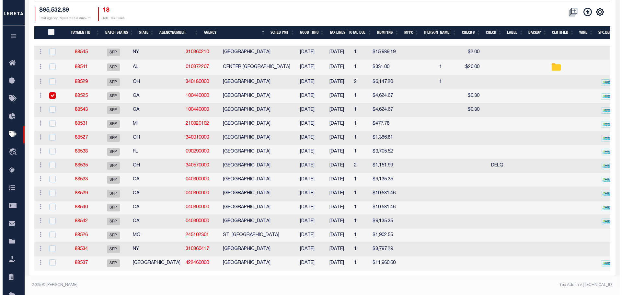
scroll to position [126, 0]
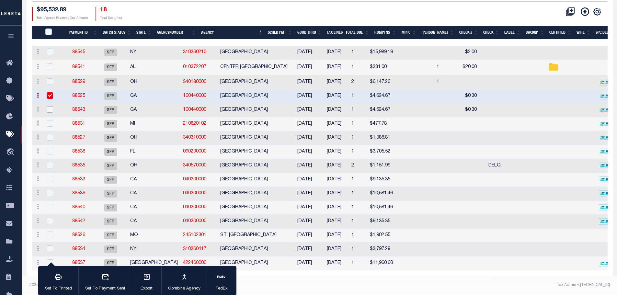
click at [52, 106] on input "checkbox" at bounding box center [50, 109] width 6 height 6
checkbox input "true"
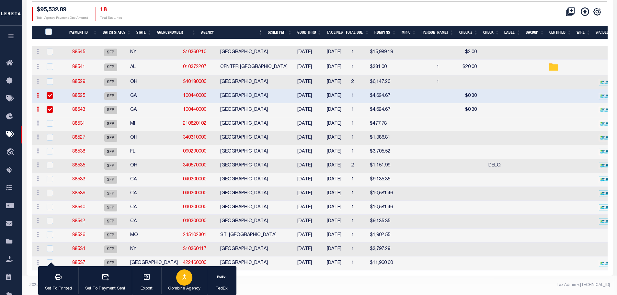
click at [192, 278] on button "Combine Agency" at bounding box center [184, 280] width 46 height 29
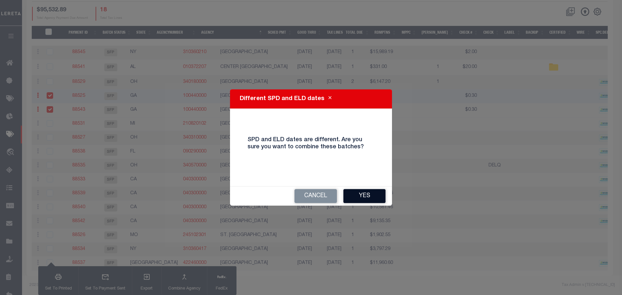
click at [369, 198] on button "Yes" at bounding box center [364, 196] width 42 height 14
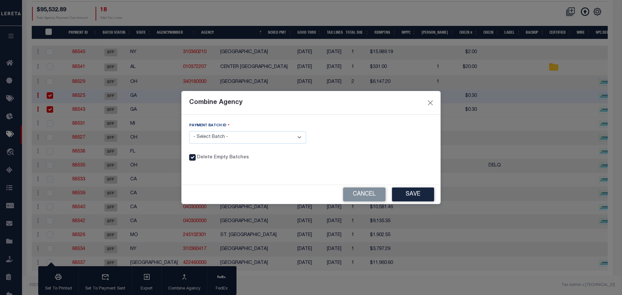
click at [296, 139] on select "- Select Batch - 88525 88543" at bounding box center [247, 137] width 117 height 13
select select "88525"
click at [189, 131] on select "- Select Batch - 88525 88543" at bounding box center [247, 137] width 117 height 13
click at [414, 195] on button "Save" at bounding box center [413, 195] width 42 height 14
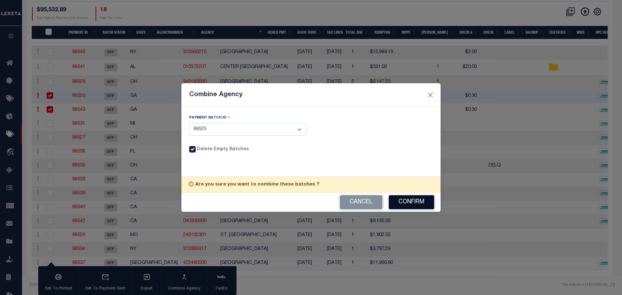
click at [413, 201] on button "Confirm" at bounding box center [411, 202] width 45 height 14
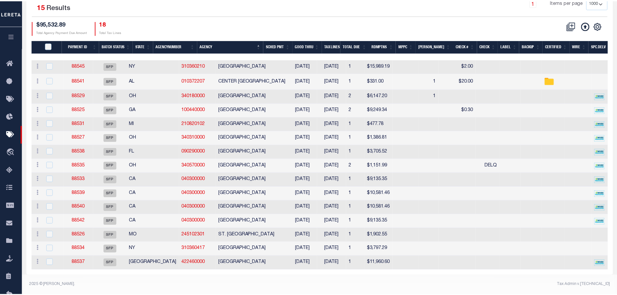
scroll to position [113, 0]
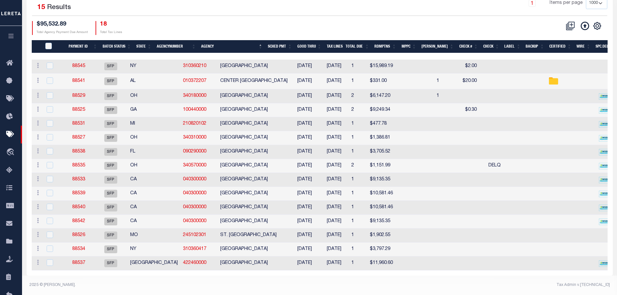
click at [439, 21] on div "CSV Export Selected Print Show Filter Show Search Columns 0: 1: PayeePmtBatchSt…" at bounding box center [464, 28] width 288 height 14
click at [146, 280] on footer "2025 © LERETA. Tax Admin v.1.0.0.1" at bounding box center [319, 285] width 595 height 19
click at [363, 7] on div "2 Selected 15 Results 1 Items per page 100 200 500 1000 $95,532.89 Total Agency…" at bounding box center [320, 15] width 586 height 37
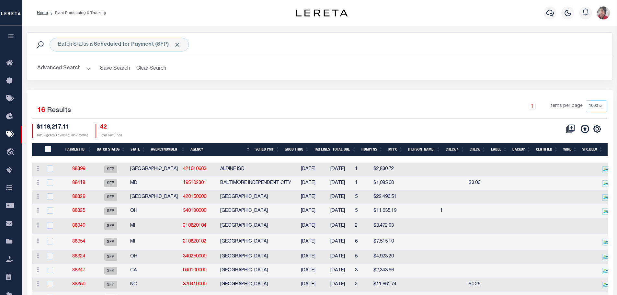
select select "1000"
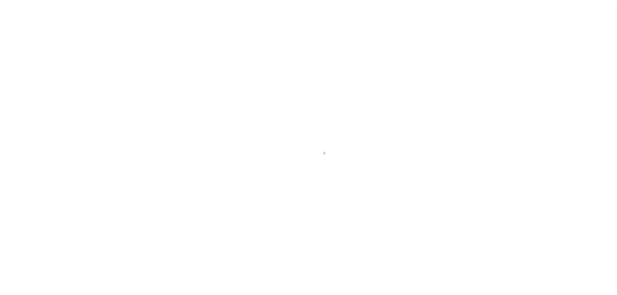
select select "1000"
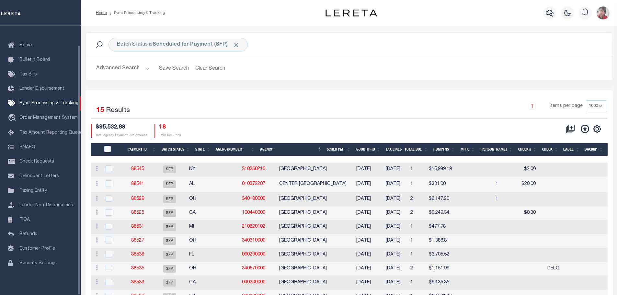
scroll to position [20, 0]
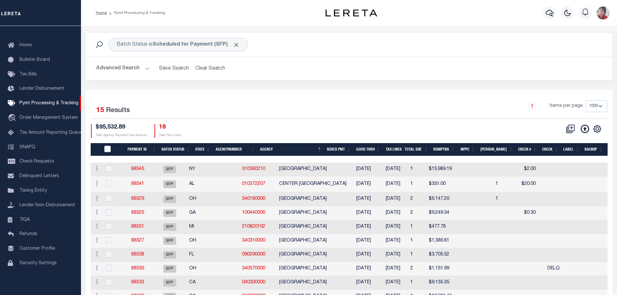
click at [289, 152] on th "Agency" at bounding box center [290, 149] width 67 height 13
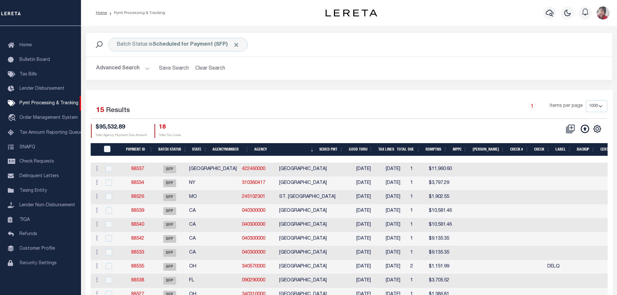
click at [287, 147] on th "Agency" at bounding box center [284, 149] width 65 height 13
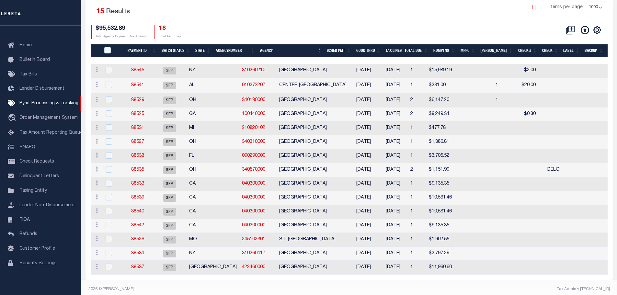
scroll to position [113, 0]
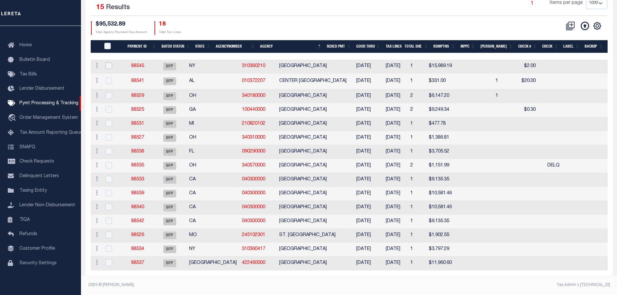
click at [110, 63] on input "checkbox" at bounding box center [109, 66] width 6 height 6
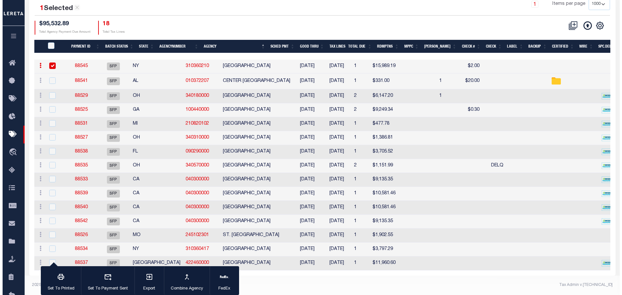
scroll to position [111, 0]
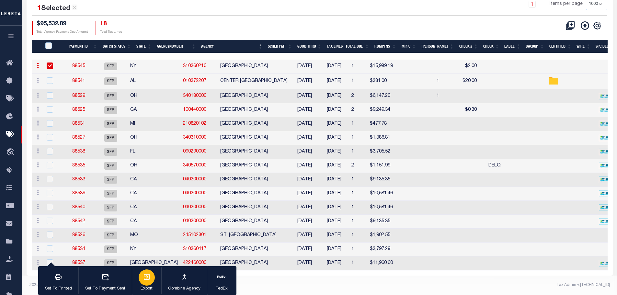
click at [148, 284] on div "button" at bounding box center [147, 277] width 16 height 16
click at [49, 63] on input "checkbox" at bounding box center [50, 66] width 6 height 6
checkbox input "false"
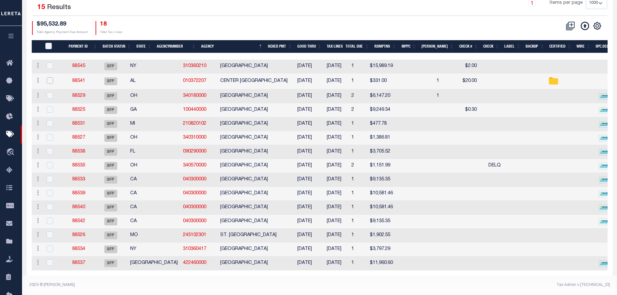
click at [52, 77] on input "checkbox" at bounding box center [50, 80] width 6 height 6
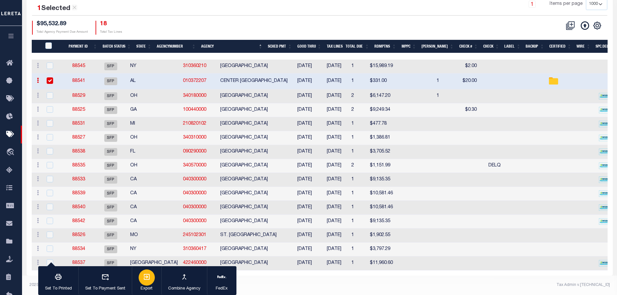
click at [147, 277] on icon "button" at bounding box center [147, 277] width 6 height 6
click at [50, 74] on td at bounding box center [53, 82] width 21 height 16
checkbox input "false"
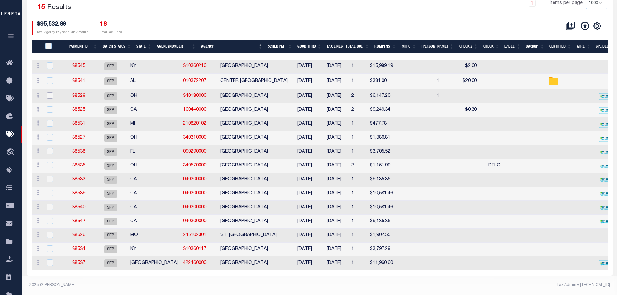
click at [47, 92] on input "checkbox" at bounding box center [50, 95] width 6 height 6
checkbox input "true"
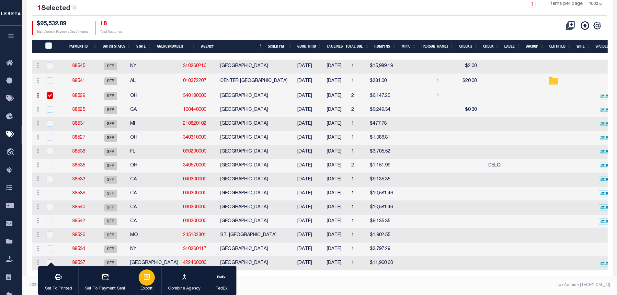
click at [147, 275] on icon "button" at bounding box center [147, 277] width 8 height 8
click at [49, 106] on input "checkbox" at bounding box center [50, 109] width 6 height 6
checkbox input "true"
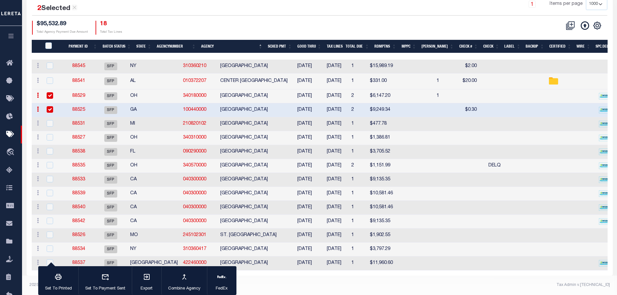
click at [48, 92] on input "checkbox" at bounding box center [50, 95] width 6 height 6
checkbox input "false"
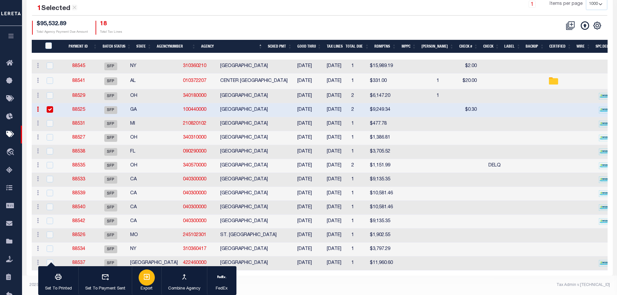
click at [145, 278] on icon "button" at bounding box center [147, 277] width 6 height 6
click at [52, 120] on input "checkbox" at bounding box center [50, 123] width 6 height 6
checkbox input "true"
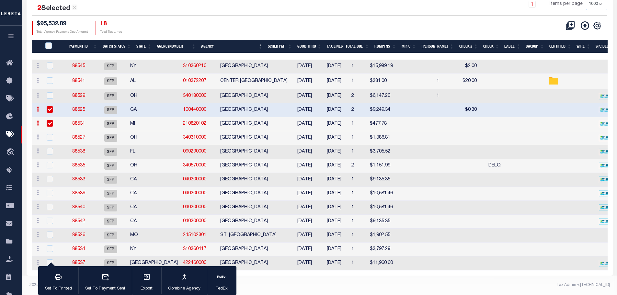
click at [49, 106] on input "checkbox" at bounding box center [50, 109] width 6 height 6
checkbox input "false"
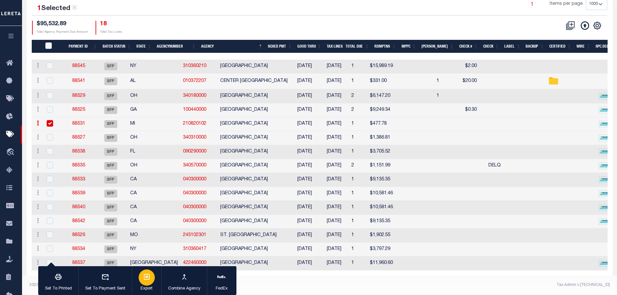
click at [146, 279] on icon "button" at bounding box center [147, 277] width 8 height 8
click at [48, 134] on input "checkbox" at bounding box center [50, 137] width 6 height 6
checkbox input "true"
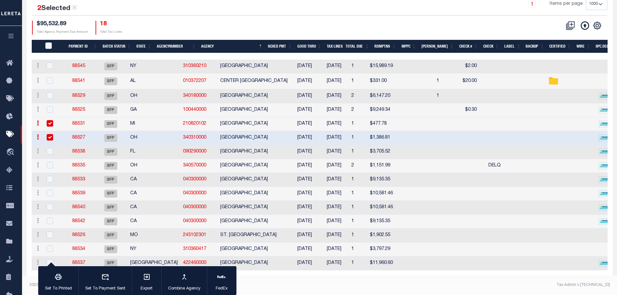
click at [50, 120] on input "checkbox" at bounding box center [50, 123] width 6 height 6
checkbox input "false"
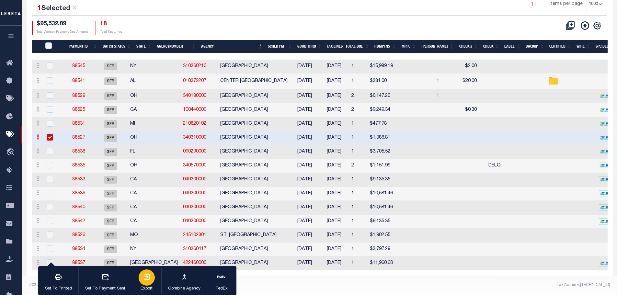
click at [147, 280] on icon "button" at bounding box center [147, 277] width 6 height 6
drag, startPoint x: 48, startPoint y: 145, endPoint x: 48, endPoint y: 141, distance: 4.5
click at [47, 148] on input "checkbox" at bounding box center [50, 151] width 6 height 6
checkbox input "true"
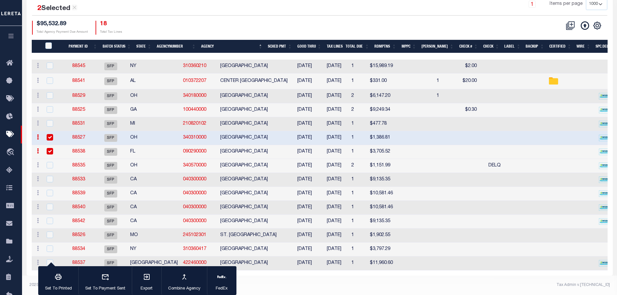
click at [48, 134] on input "checkbox" at bounding box center [50, 137] width 6 height 6
checkbox input "false"
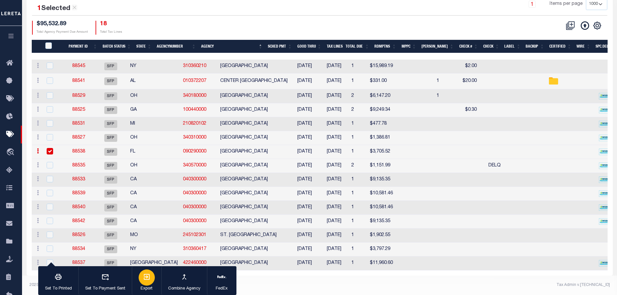
click at [151, 273] on div "button" at bounding box center [147, 277] width 16 height 16
click at [49, 162] on input "checkbox" at bounding box center [50, 165] width 6 height 6
checkbox input "true"
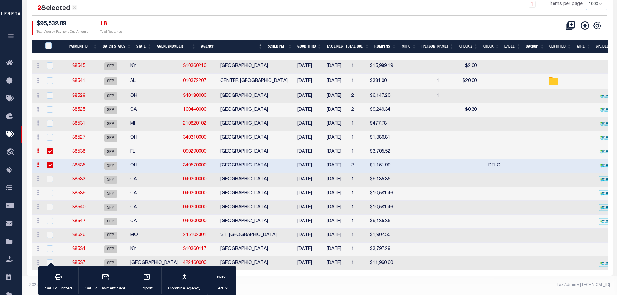
click at [50, 148] on input "checkbox" at bounding box center [50, 151] width 6 height 6
checkbox input "false"
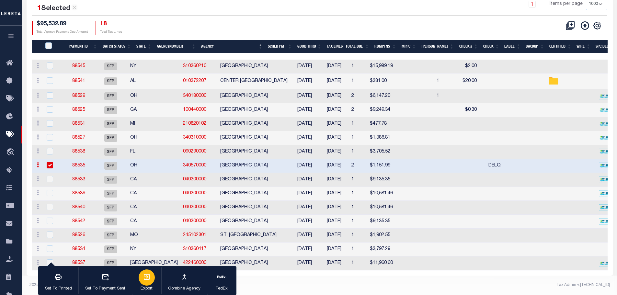
click at [146, 280] on icon "button" at bounding box center [147, 277] width 6 height 6
click at [52, 176] on input "checkbox" at bounding box center [50, 179] width 6 height 6
checkbox input "true"
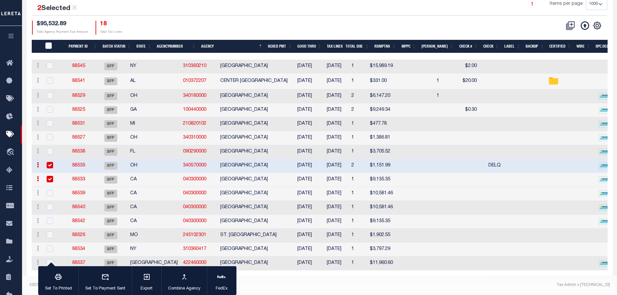
click at [51, 162] on input "checkbox" at bounding box center [50, 165] width 6 height 6
checkbox input "false"
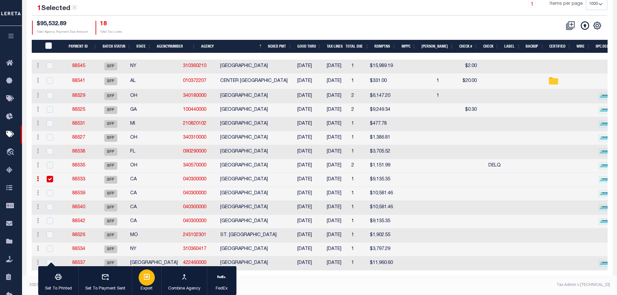
click at [145, 282] on div "button" at bounding box center [147, 277] width 16 height 16
drag, startPoint x: 52, startPoint y: 187, endPoint x: 50, endPoint y: 179, distance: 8.2
click at [51, 190] on input "checkbox" at bounding box center [50, 193] width 6 height 6
checkbox input "true"
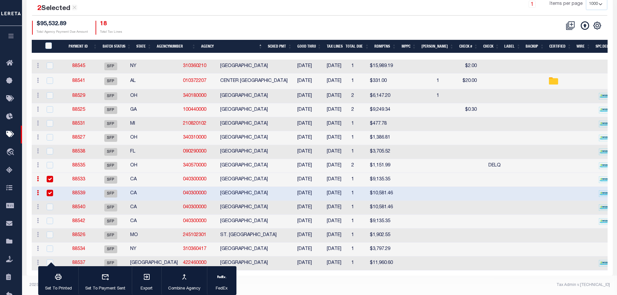
click at [49, 176] on input "checkbox" at bounding box center [50, 179] width 6 height 6
checkbox input "false"
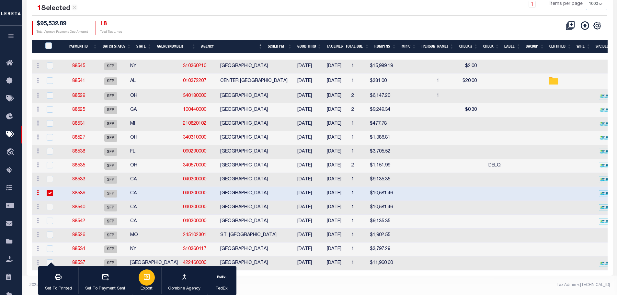
click at [142, 286] on p "Export" at bounding box center [147, 289] width 16 height 6
click at [49, 190] on input "checkbox" at bounding box center [50, 193] width 6 height 6
checkbox input "false"
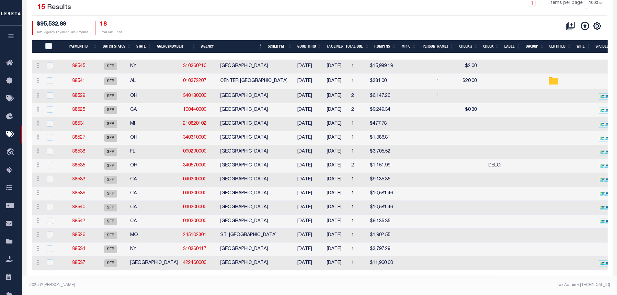
click at [51, 218] on input "checkbox" at bounding box center [50, 221] width 6 height 6
checkbox input "true"
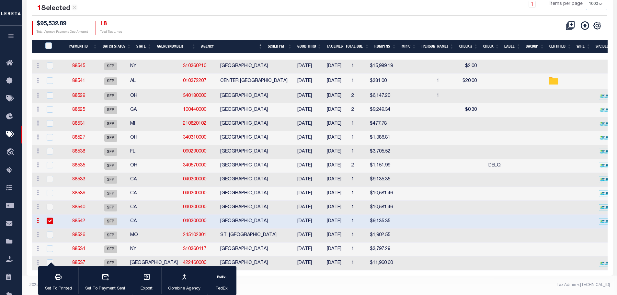
click at [51, 204] on input "checkbox" at bounding box center [50, 207] width 6 height 6
checkbox input "true"
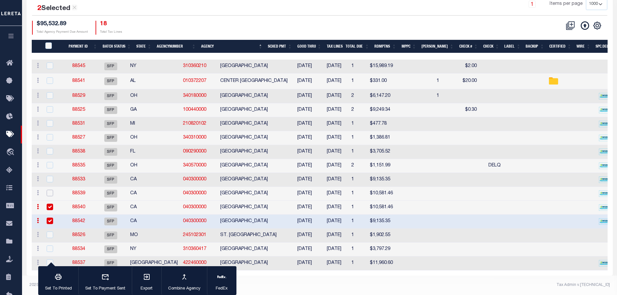
click at [50, 190] on input "checkbox" at bounding box center [50, 193] width 6 height 6
checkbox input "true"
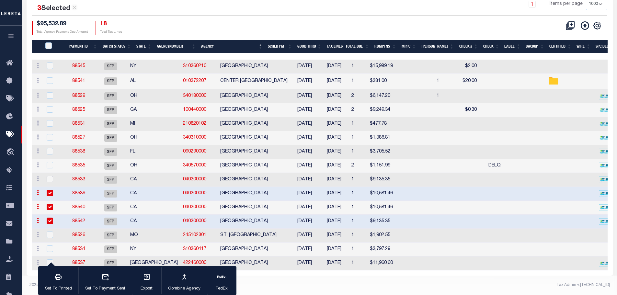
click at [50, 176] on input "checkbox" at bounding box center [50, 179] width 6 height 6
checkbox input "true"
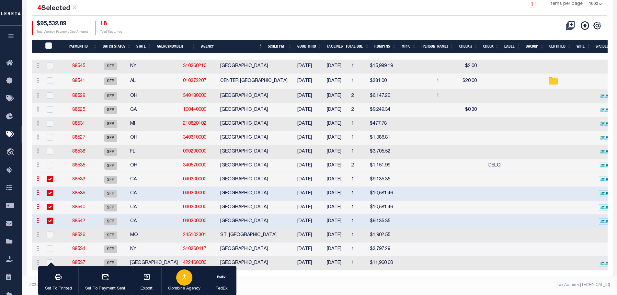
click at [183, 276] on icon "button" at bounding box center [184, 277] width 8 height 8
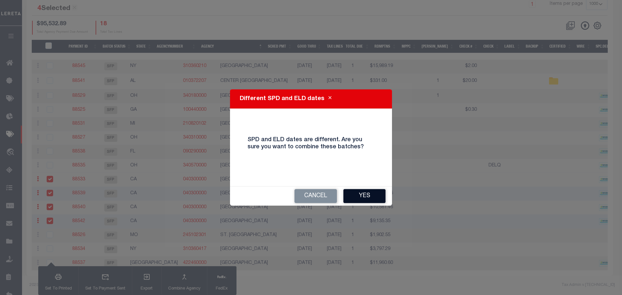
click at [364, 193] on button "Yes" at bounding box center [364, 196] width 42 height 14
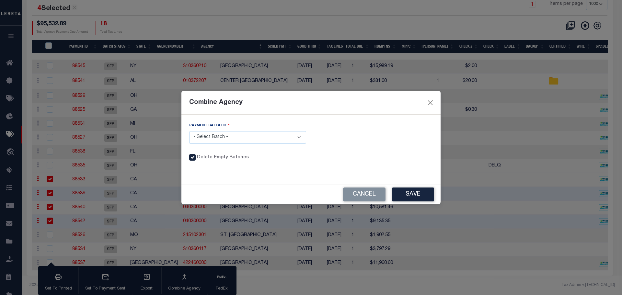
click at [298, 135] on select "- Select Batch - 88533 88539 88540 88542" at bounding box center [247, 137] width 117 height 13
select select "88533"
click at [189, 131] on select "- Select Batch - 88533 88539 88540 88542" at bounding box center [247, 137] width 117 height 13
click at [415, 195] on button "Save" at bounding box center [413, 195] width 42 height 14
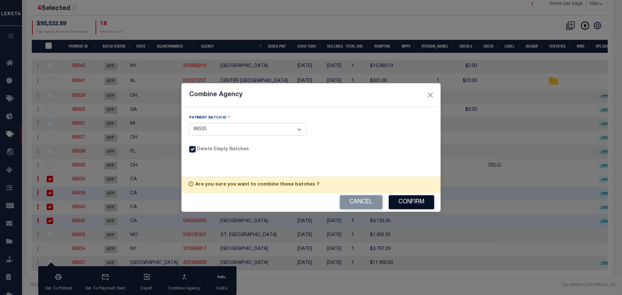
click at [409, 201] on button "Confirm" at bounding box center [411, 202] width 45 height 14
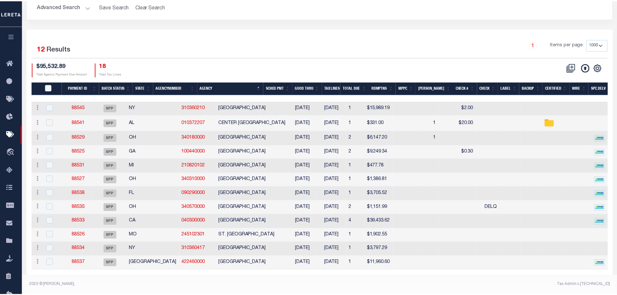
scroll to position [70, 0]
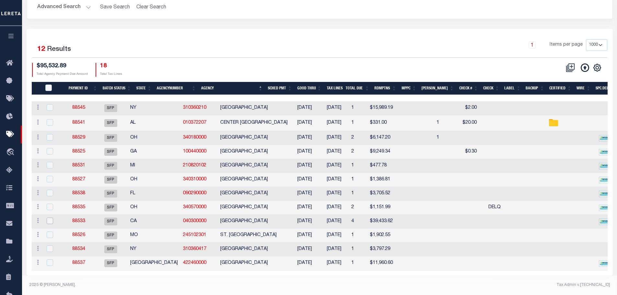
click at [49, 218] on input "checkbox" at bounding box center [50, 221] width 6 height 6
checkbox input "true"
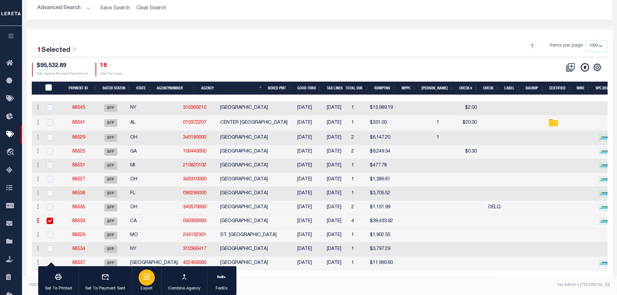
click at [151, 274] on div "button" at bounding box center [147, 277] width 16 height 16
click at [54, 232] on div at bounding box center [53, 235] width 16 height 7
checkbox input "true"
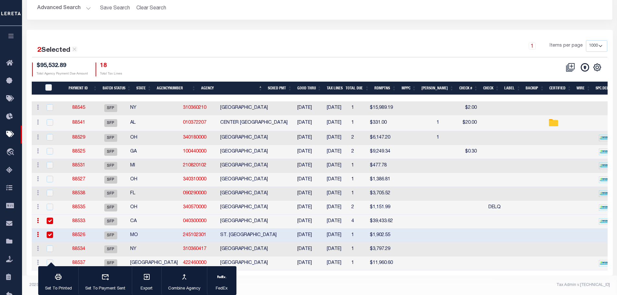
click at [50, 218] on input "checkbox" at bounding box center [50, 221] width 6 height 6
checkbox input "false"
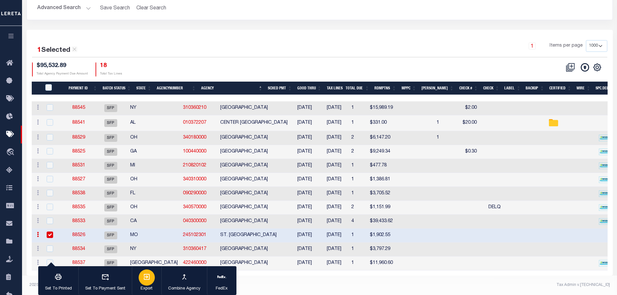
click at [152, 276] on div "button" at bounding box center [147, 277] width 16 height 16
click at [51, 245] on input "checkbox" at bounding box center [50, 248] width 6 height 6
checkbox input "true"
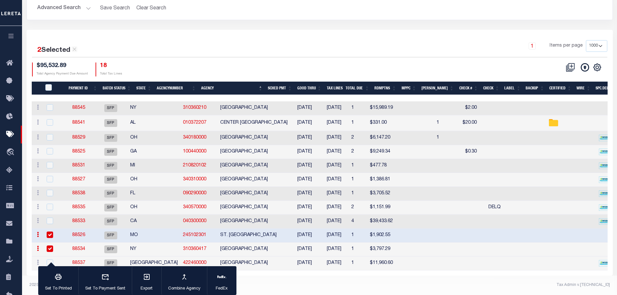
click at [50, 232] on input "checkbox" at bounding box center [50, 235] width 6 height 6
checkbox input "false"
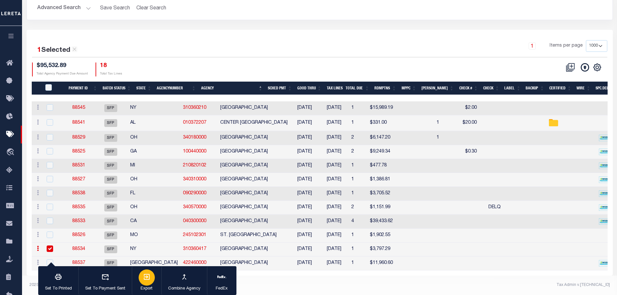
click at [149, 279] on icon "button" at bounding box center [147, 277] width 6 height 6
click at [51, 259] on input "checkbox" at bounding box center [50, 262] width 6 height 6
checkbox input "true"
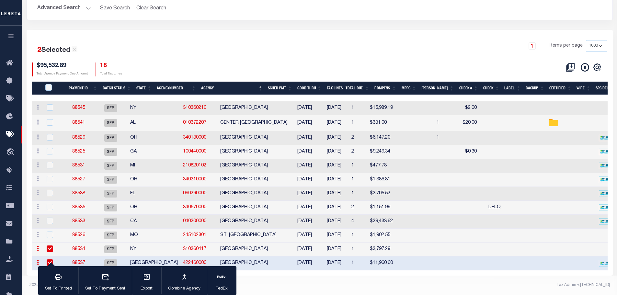
click at [50, 245] on input "checkbox" at bounding box center [50, 248] width 6 height 6
checkbox input "false"
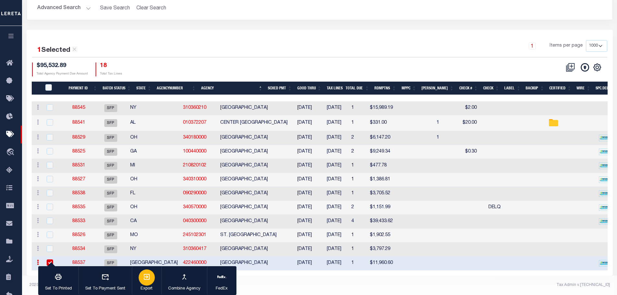
click at [147, 279] on icon "button" at bounding box center [147, 277] width 8 height 8
click at [47, 259] on input "checkbox" at bounding box center [50, 262] width 6 height 6
checkbox input "false"
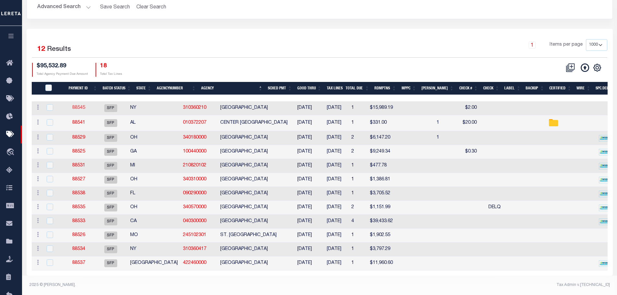
click at [84, 106] on link "88545" at bounding box center [78, 108] width 13 height 5
select select "SFP"
type input "[DATE]"
type input "N"
radio input "true"
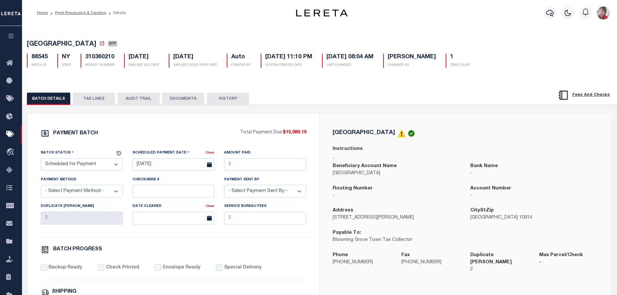
click at [91, 100] on button "TAX LINES" at bounding box center [94, 99] width 42 height 12
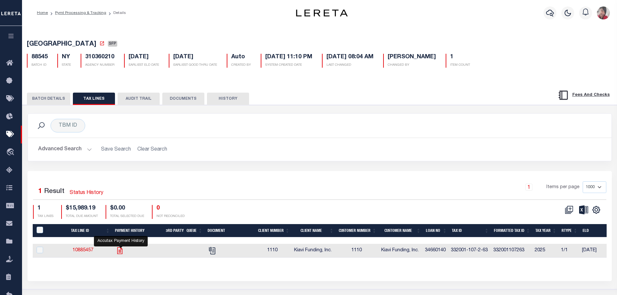
click at [122, 254] on icon "" at bounding box center [119, 250] width 5 height 7
checkbox input "true"
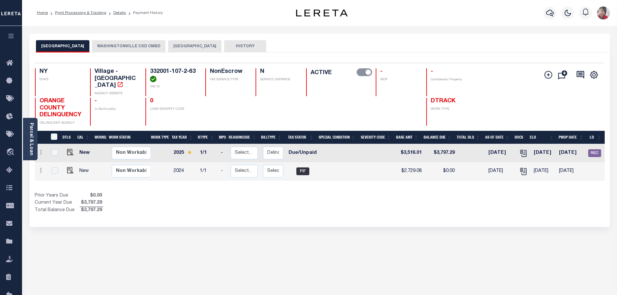
click at [209, 47] on button "[GEOGRAPHIC_DATA]" at bounding box center [194, 46] width 53 height 12
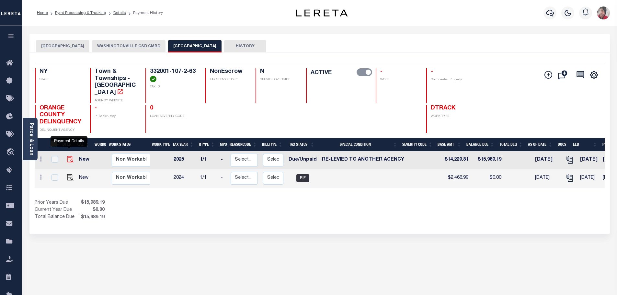
click at [67, 156] on img "" at bounding box center [70, 159] width 6 height 6
checkbox input "true"
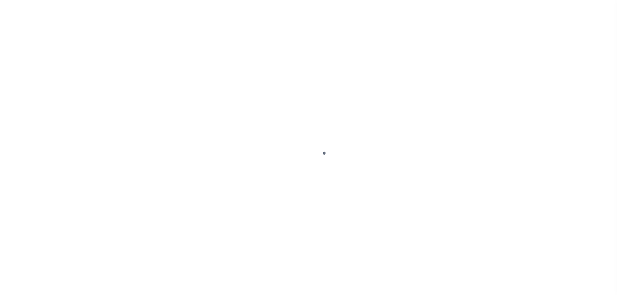
select select "DUE"
select select "31"
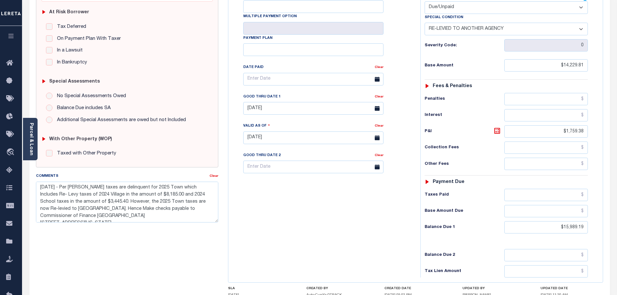
scroll to position [21, 0]
click at [148, 210] on textarea "[DATE] - Per [PERSON_NAME] taxes are delinquent for 2025 Town which Includes Re…" at bounding box center [127, 202] width 183 height 41
drag, startPoint x: 88, startPoint y: 187, endPoint x: 135, endPoint y: 213, distance: 53.3
click at [135, 213] on textarea "[DATE] - Per [PERSON_NAME] taxes are delinquent for 2025 Town which Includes Re…" at bounding box center [127, 202] width 183 height 41
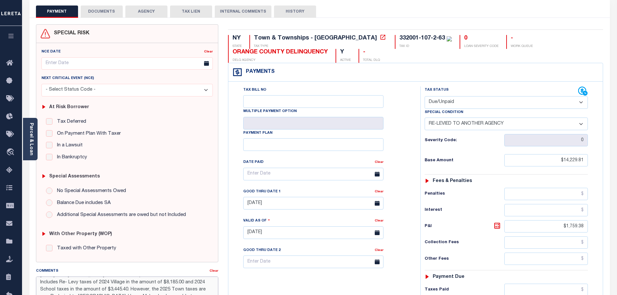
scroll to position [0, 0]
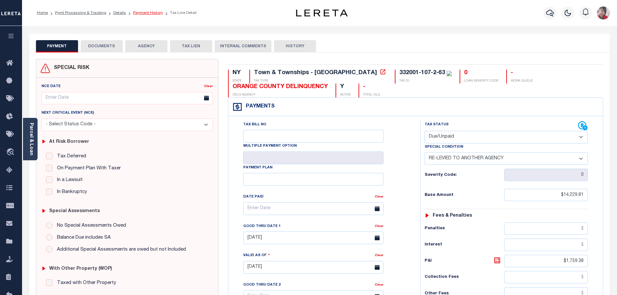
click at [142, 12] on link "Payment History" at bounding box center [148, 13] width 30 height 4
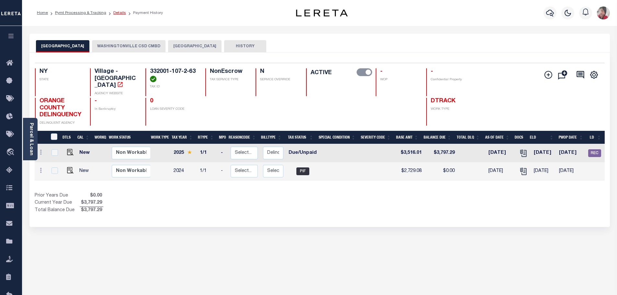
click at [113, 11] on link "Details" at bounding box center [119, 13] width 13 height 4
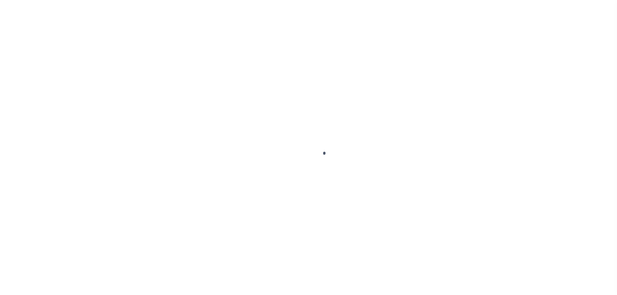
select select "SFP"
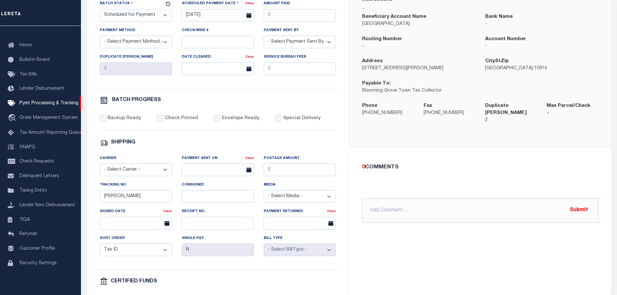
scroll to position [162, 0]
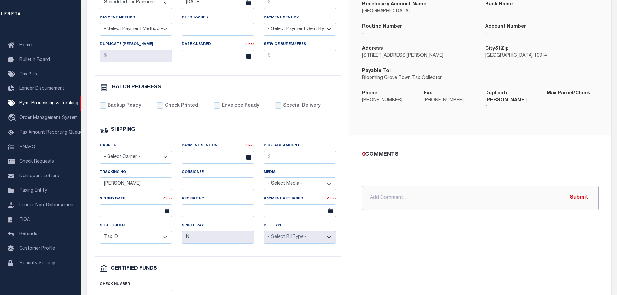
click at [379, 188] on input "text" at bounding box center [480, 198] width 236 height 25
paste input "Make checks payable to Commissioner of Finance [GEOGRAPHIC_DATA] [STREET_ADDRES…"
type input "[DATE]- Make checks payable to Commissioner of Finance [GEOGRAPHIC_DATA] [STREE…"
click at [583, 197] on button "Submit" at bounding box center [578, 197] width 27 height 13
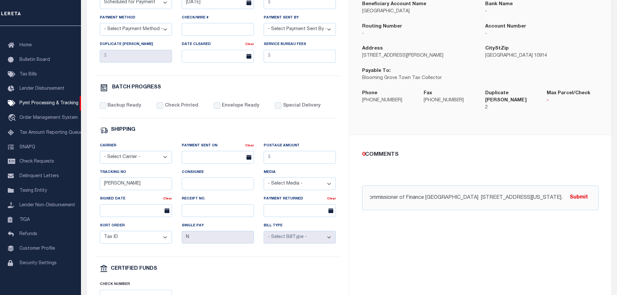
scroll to position [0, 0]
click at [275, 109] on input "Special Delivery" at bounding box center [278, 105] width 6 height 6
checkbox input "true"
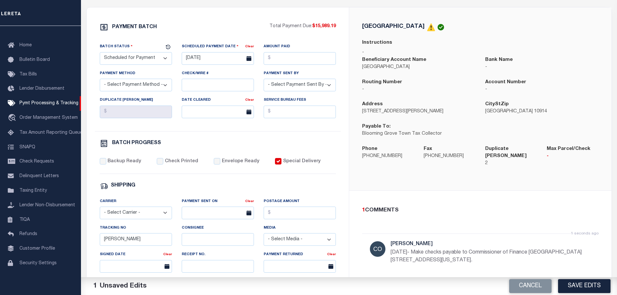
scroll to position [32, 0]
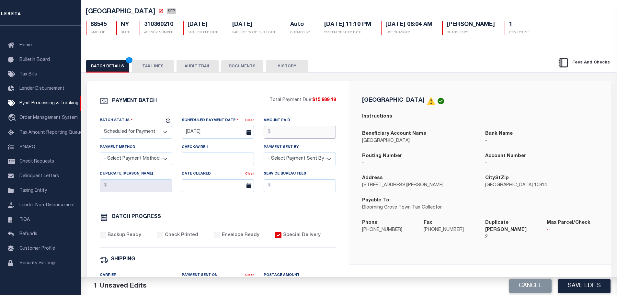
click at [307, 135] on input "Amount Paid" at bounding box center [300, 132] width 72 height 13
type input "$15,989.19"
click at [219, 137] on input "[DATE]" at bounding box center [218, 132] width 72 height 13
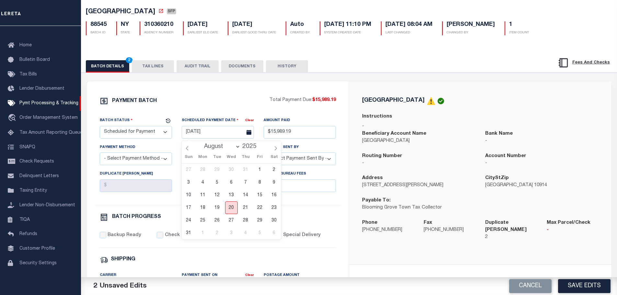
click at [231, 206] on span "20" at bounding box center [231, 207] width 13 height 13
type input "[DATE]"
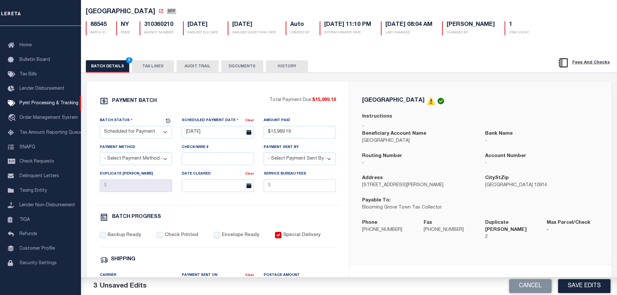
click at [309, 165] on select "- Select Payment Sent By - [PERSON_NAME] [PERSON_NAME] [PERSON_NAME] [PERSON_NA…" at bounding box center [300, 159] width 72 height 13
select select "[PERSON_NAME]"
click at [264, 154] on select "- Select Payment Sent By - [PERSON_NAME] [PERSON_NAME] [PERSON_NAME] [PERSON_NA…" at bounding box center [300, 159] width 72 height 13
click at [314, 213] on div "PAYMENT BATCH Total Payment Due: $15,989.19 Batch Status - Select Status -" at bounding box center [218, 271] width 246 height 348
click at [591, 289] on button "Save Edits" at bounding box center [584, 286] width 52 height 14
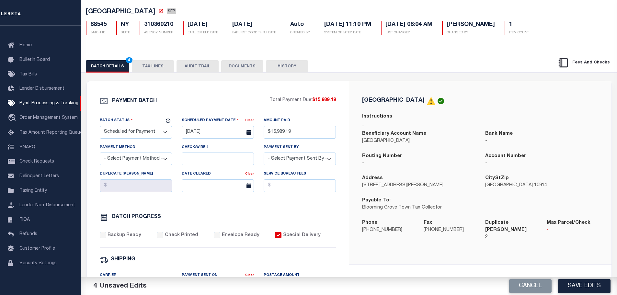
select select "1000"
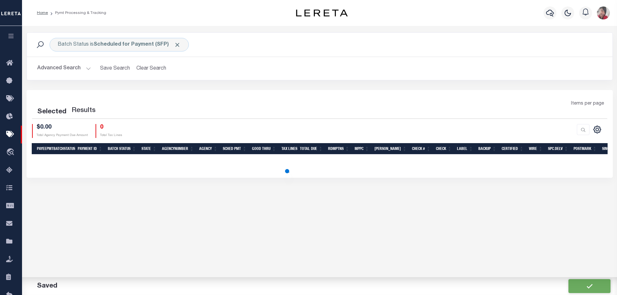
select select "1000"
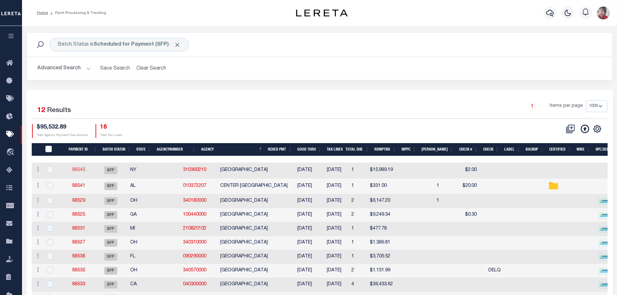
click at [85, 170] on link "88545" at bounding box center [78, 170] width 13 height 5
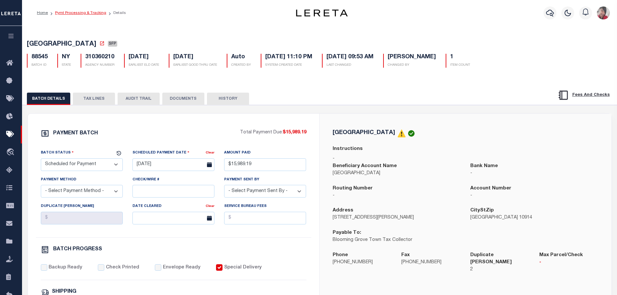
click at [73, 11] on link "Pymt Processing & Tracking" at bounding box center [80, 13] width 51 height 4
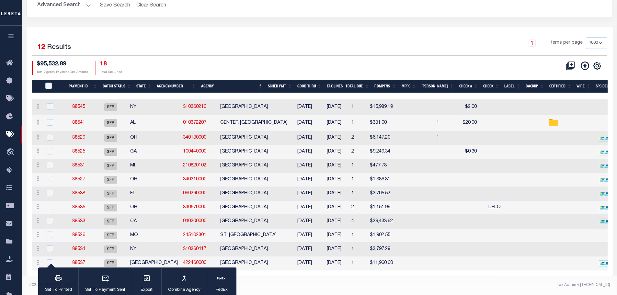
scroll to position [71, 0]
click at [83, 105] on link "88545" at bounding box center [78, 107] width 13 height 5
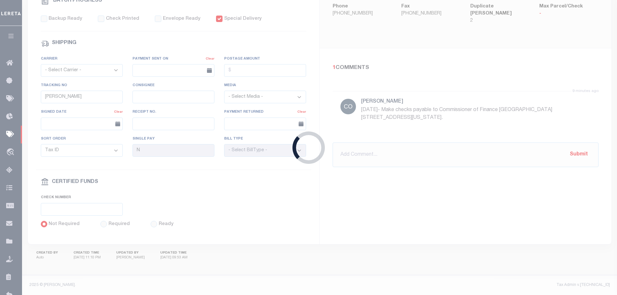
type input "$15,989.19"
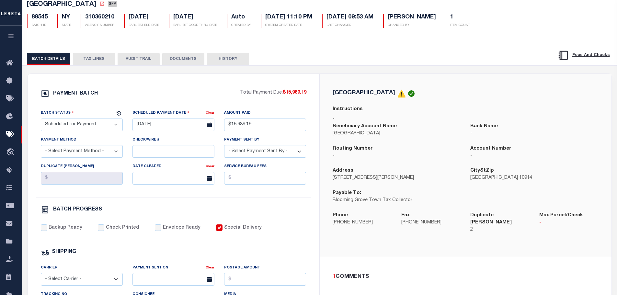
scroll to position [32, 0]
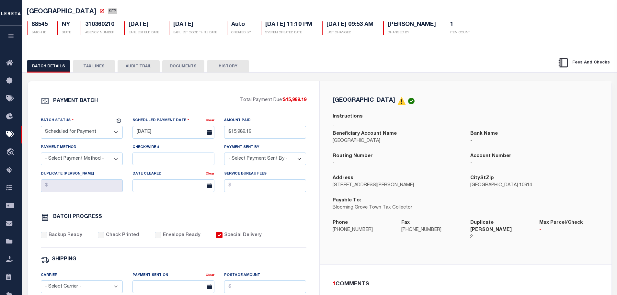
click at [84, 66] on button "TAX LINES" at bounding box center [94, 66] width 42 height 12
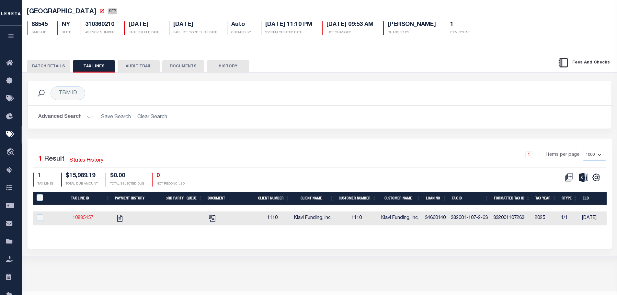
click at [87, 219] on link "10885457" at bounding box center [83, 218] width 21 height 5
checkbox input "true"
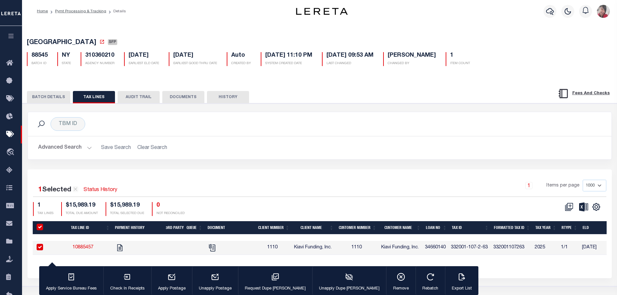
scroll to position [0, 0]
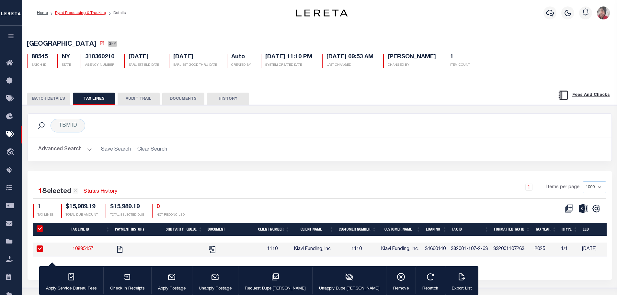
click at [83, 11] on link "Pymt Processing & Tracking" at bounding box center [80, 13] width 51 height 4
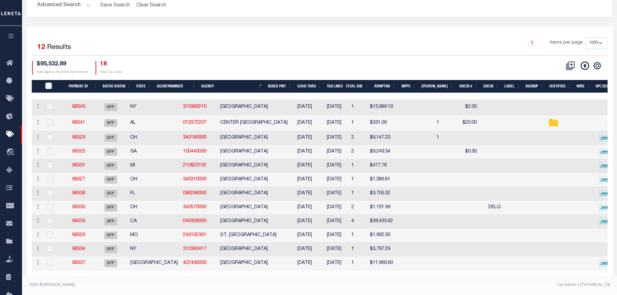
scroll to position [65, 0]
click at [79, 120] on link "88541" at bounding box center [78, 122] width 13 height 5
select select "[PERSON_NAME] [PERSON_NAME]"
type input "$20"
checkbox input "true"
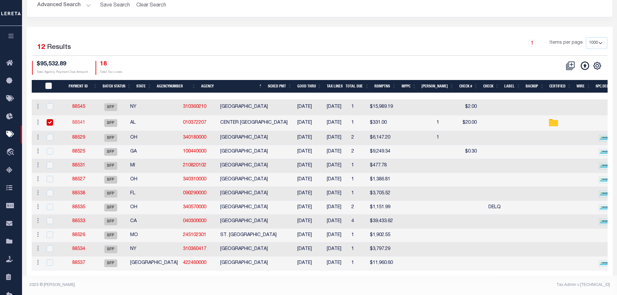
checkbox input "false"
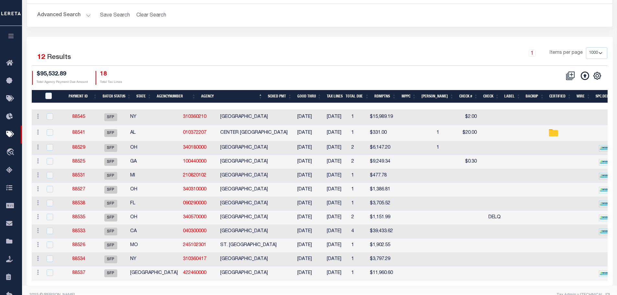
scroll to position [65, 0]
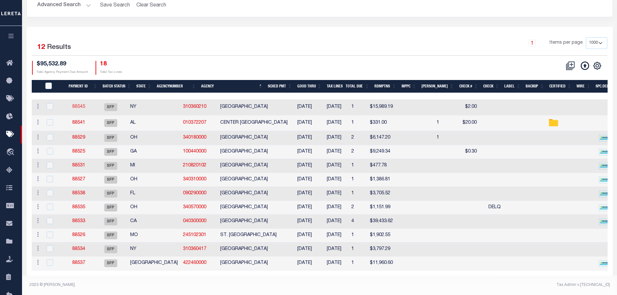
click at [82, 105] on link "88545" at bounding box center [78, 107] width 13 height 5
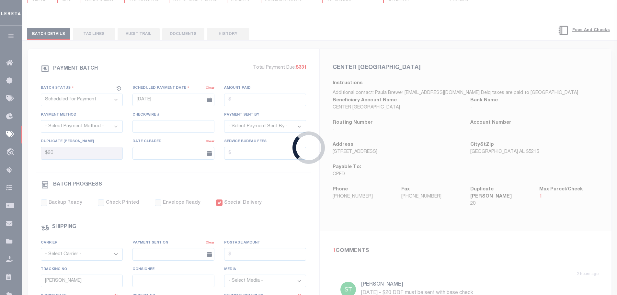
type input "$15,989.19"
select select "[PERSON_NAME]"
checkbox input "false"
checkbox input "true"
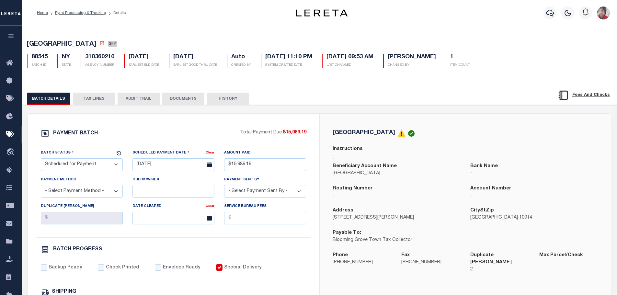
click at [92, 100] on button "TAX LINES" at bounding box center [94, 99] width 42 height 12
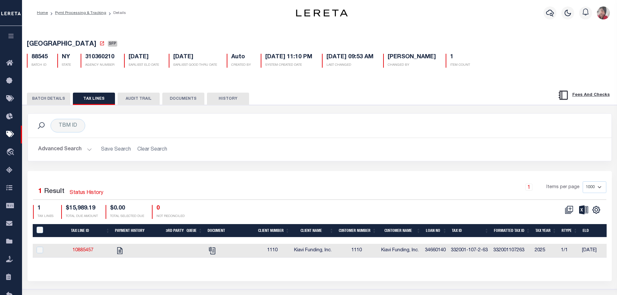
click at [97, 9] on ol "Home Pymt Processing & Tracking Details" at bounding box center [81, 13] width 99 height 14
click at [96, 12] on link "Pymt Processing & Tracking" at bounding box center [80, 13] width 51 height 4
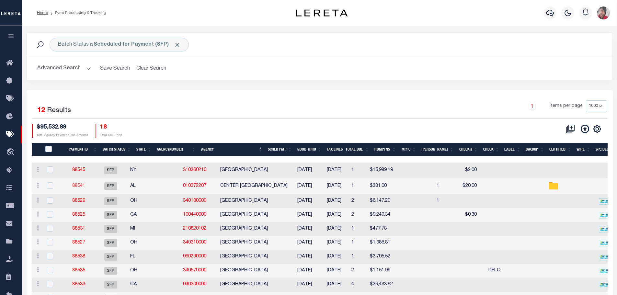
click at [80, 186] on link "88541" at bounding box center [78, 186] width 13 height 5
select select "[PERSON_NAME] [PERSON_NAME]"
type input "$20"
checkbox input "true"
checkbox input "false"
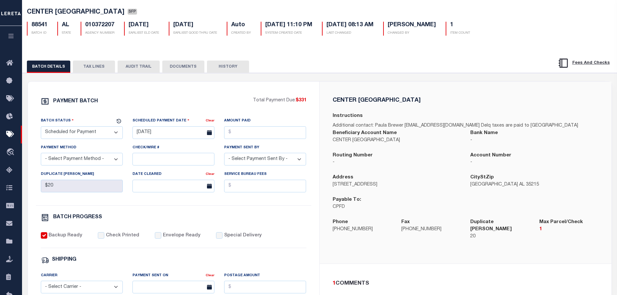
scroll to position [32, 0]
click at [88, 67] on button "TAX LINES" at bounding box center [94, 66] width 42 height 12
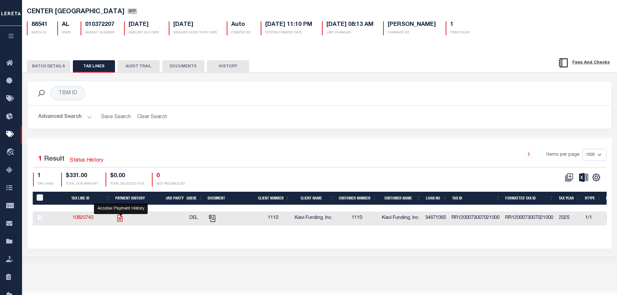
click at [122, 219] on icon "" at bounding box center [120, 218] width 8 height 8
checkbox input "true"
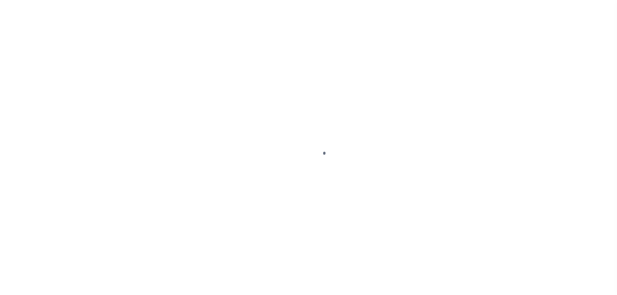
select select "DUE"
select select "31"
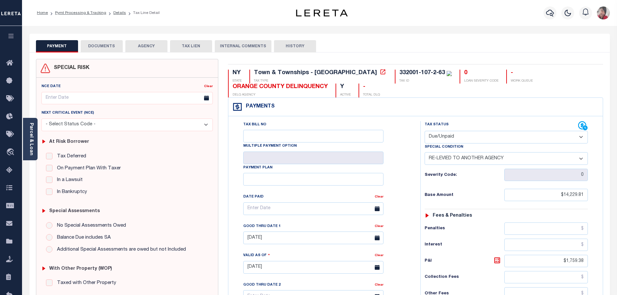
click at [109, 45] on button "DOCUMENTS" at bounding box center [102, 46] width 42 height 12
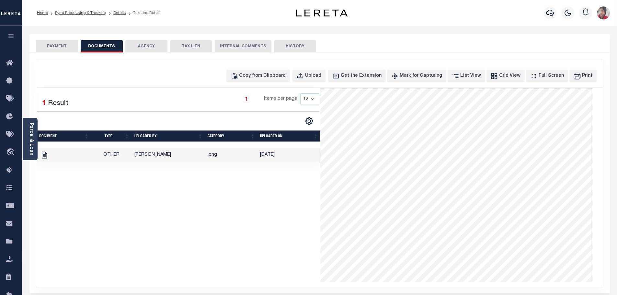
click at [57, 44] on button "PAYMENT" at bounding box center [57, 46] width 42 height 12
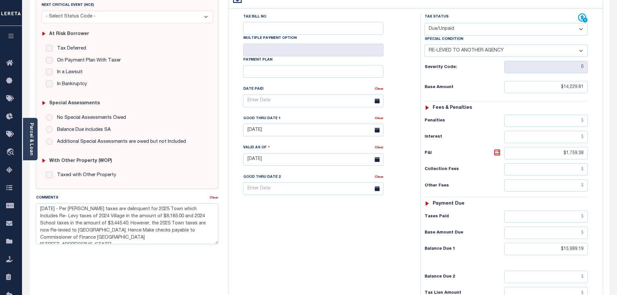
scroll to position [130, 0]
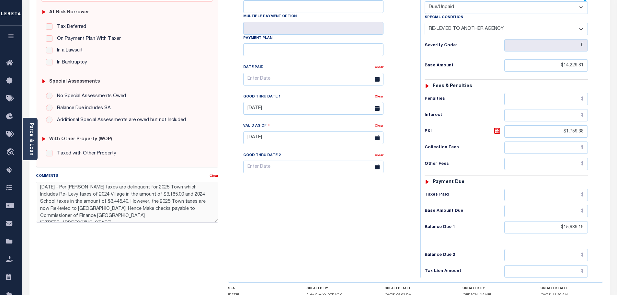
click at [159, 213] on textarea "8/6/25 - Per Linda taxes are delinquent for 2025 Town which Includes Re- Levy t…" at bounding box center [127, 202] width 183 height 41
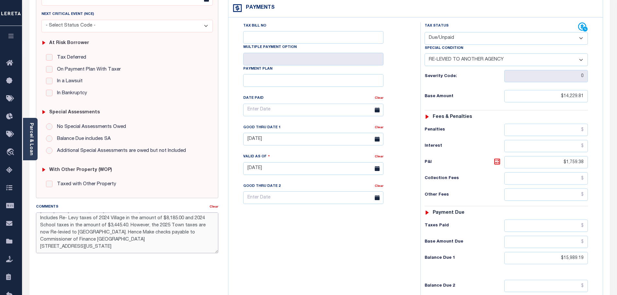
scroll to position [65, 0]
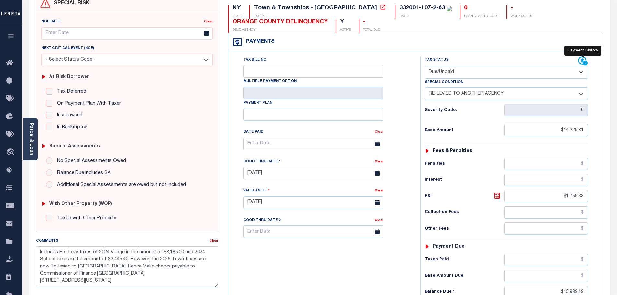
click at [582, 60] on icon at bounding box center [583, 61] width 10 height 10
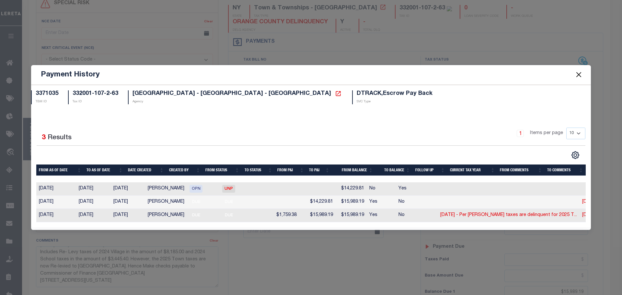
click at [580, 72] on button "Close" at bounding box center [579, 75] width 8 height 8
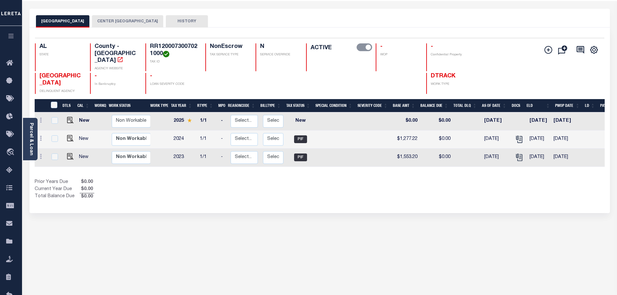
scroll to position [32, 0]
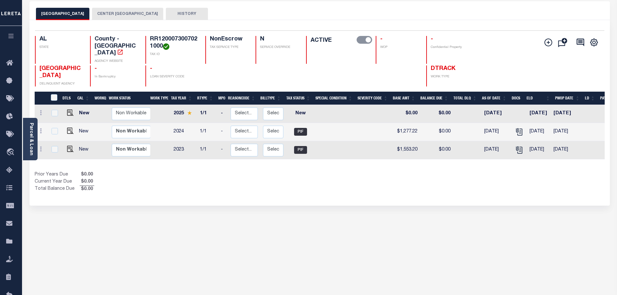
click at [135, 13] on button "CENTER [GEOGRAPHIC_DATA]" at bounding box center [127, 14] width 71 height 12
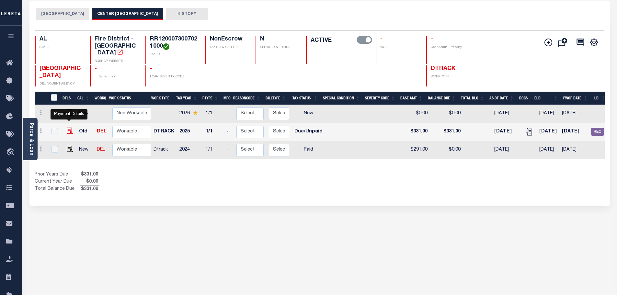
click at [68, 128] on img "" at bounding box center [70, 131] width 6 height 6
checkbox input "true"
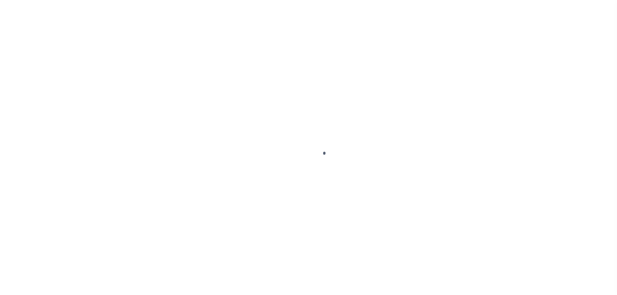
select select "DUE"
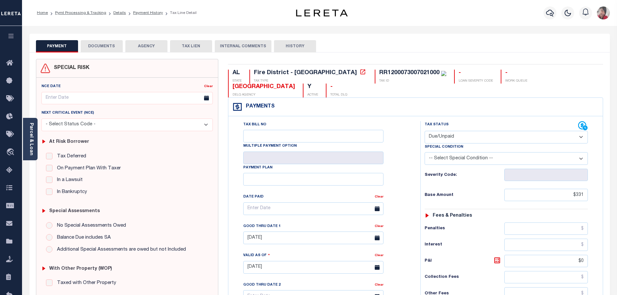
click at [102, 46] on button "DOCUMENTS" at bounding box center [102, 46] width 42 height 12
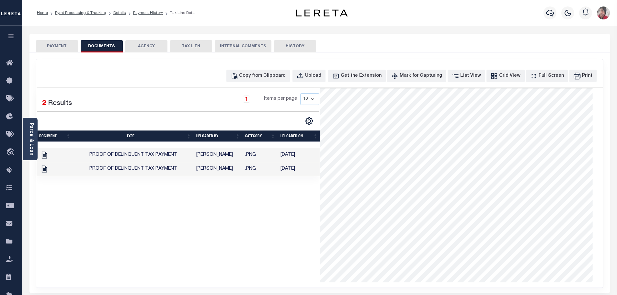
click at [235, 171] on td "[PERSON_NAME]" at bounding box center [218, 169] width 49 height 14
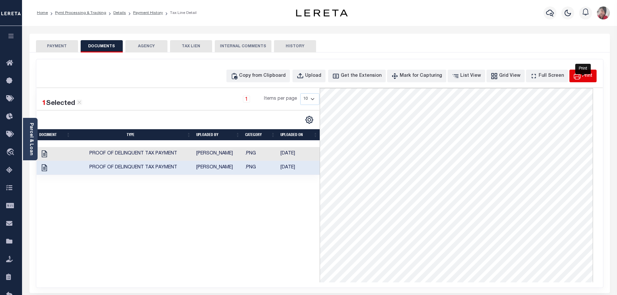
click at [581, 78] on button "Print" at bounding box center [582, 76] width 27 height 13
click at [63, 46] on button "PAYMENT" at bounding box center [57, 46] width 42 height 12
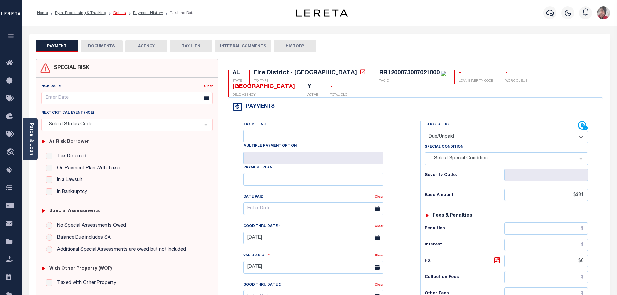
click at [119, 13] on link "Details" at bounding box center [119, 13] width 13 height 4
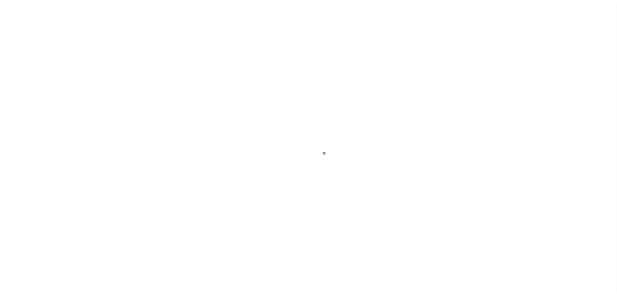
select select "SFP"
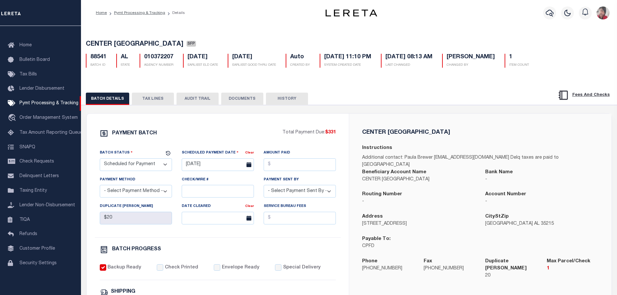
click at [150, 99] on button "TAX LINES" at bounding box center [153, 99] width 42 height 12
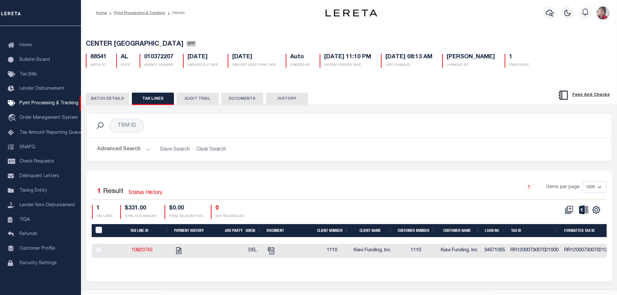
click at [112, 100] on button "BATCH DETAILS" at bounding box center [107, 99] width 43 height 12
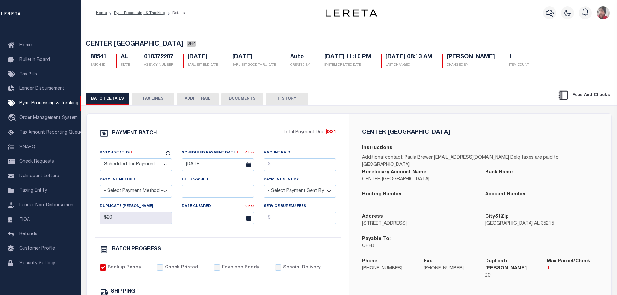
click at [330, 191] on select "- Select Payment Sent By - Aakash Patel Abdul Muzain Adams, Pamela S Adhikary R…" at bounding box center [300, 191] width 72 height 13
select select "Cole, Gloria"
click at [264, 187] on select "- Select Payment Sent By - Aakash Patel Abdul Muzain Adams, Pamela S Adhikary R…" at bounding box center [300, 191] width 72 height 13
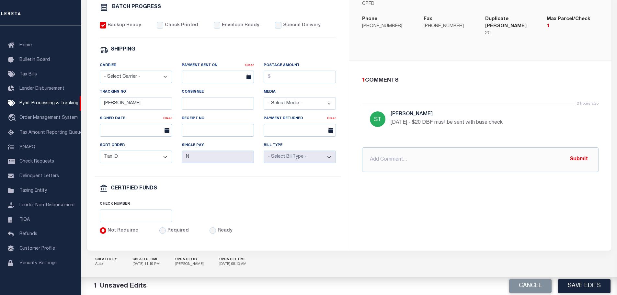
scroll to position [253, 0]
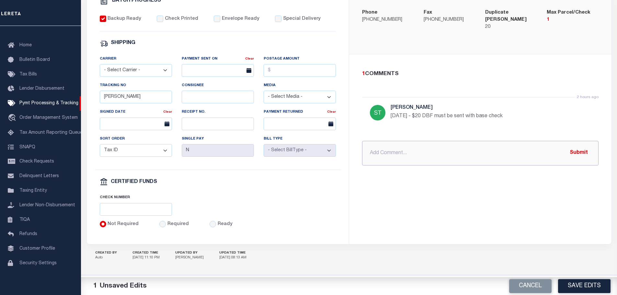
click at [424, 141] on input "text" at bounding box center [480, 153] width 236 height 25
type input "8/20/2025- DBF/MLC fee has been sent to obtain the payoff. No needed."
click at [585, 146] on button "Submit" at bounding box center [578, 152] width 27 height 13
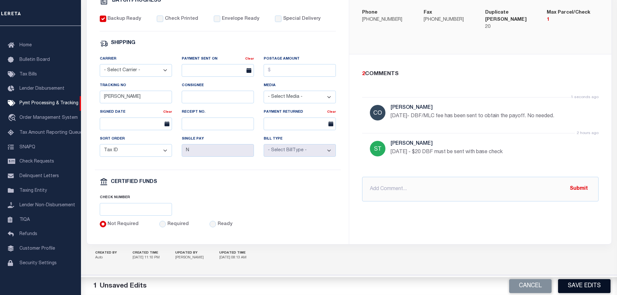
click at [586, 287] on button "Save Edits" at bounding box center [584, 286] width 52 height 14
select select "1000"
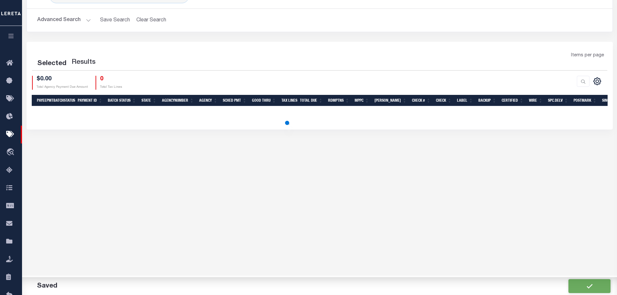
scroll to position [46, 0]
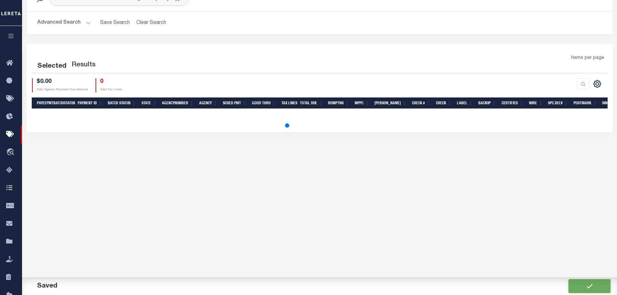
select select "1000"
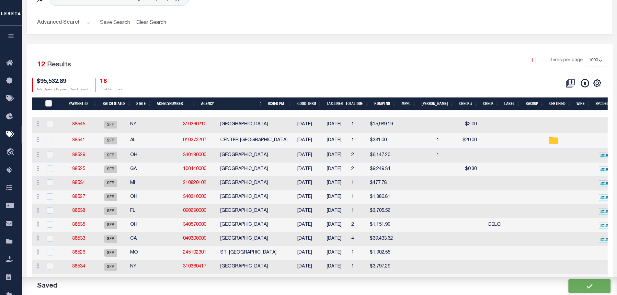
scroll to position [0, 0]
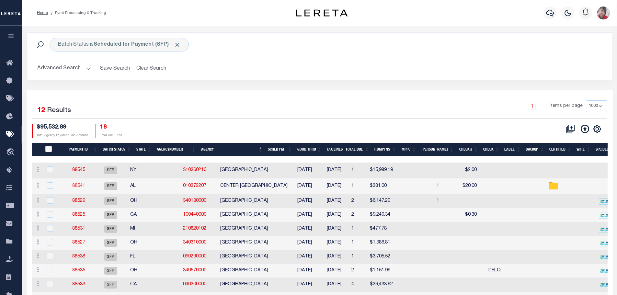
click at [82, 187] on link "88541" at bounding box center [78, 186] width 13 height 5
type input "$20"
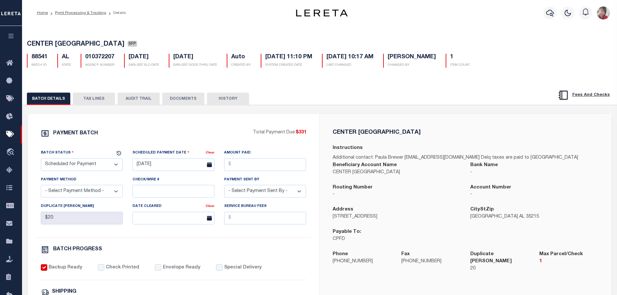
click at [97, 101] on button "TAX LINES" at bounding box center [94, 99] width 42 height 12
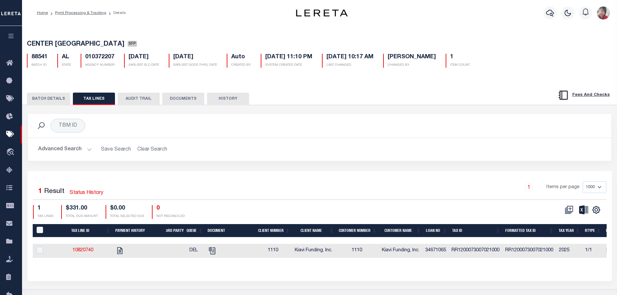
click at [53, 99] on button "BATCH DETAILS" at bounding box center [48, 99] width 43 height 12
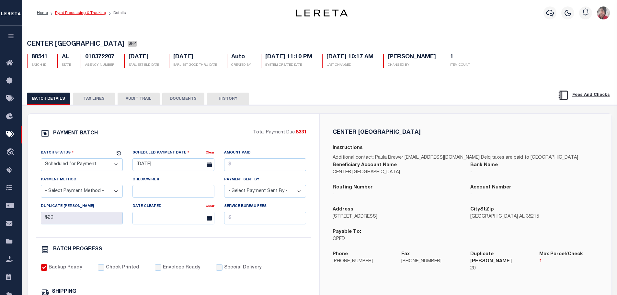
click at [77, 12] on link "Pymt Processing & Tracking" at bounding box center [80, 13] width 51 height 4
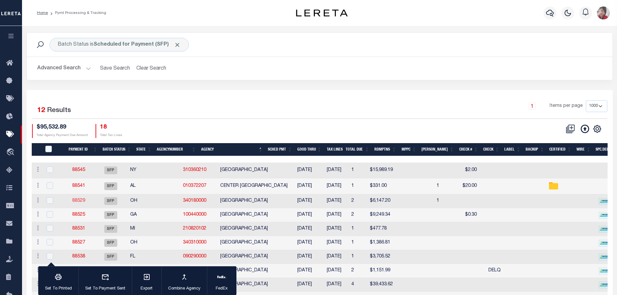
click at [85, 199] on link "88529" at bounding box center [78, 201] width 13 height 5
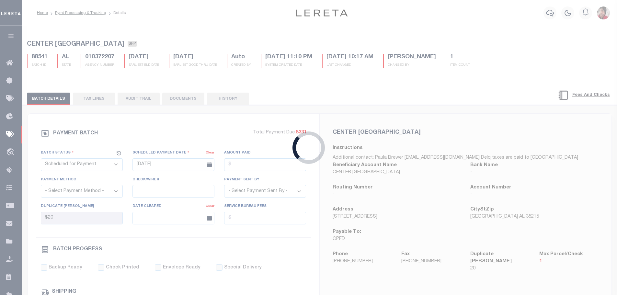
type input "[DATE]"
select select
checkbox input "false"
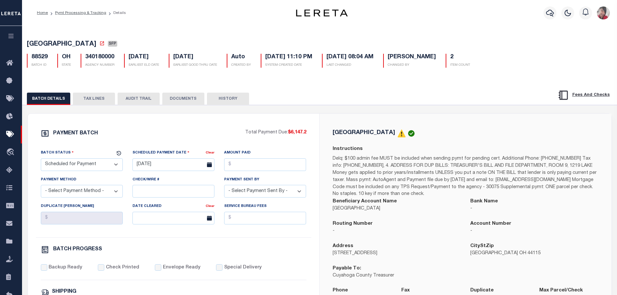
click at [109, 100] on button "TAX LINES" at bounding box center [94, 99] width 42 height 12
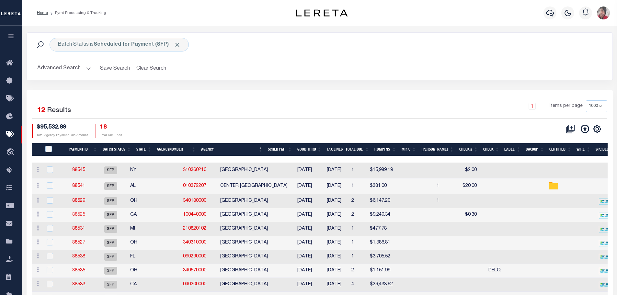
click at [82, 215] on link "88525" at bounding box center [78, 214] width 13 height 5
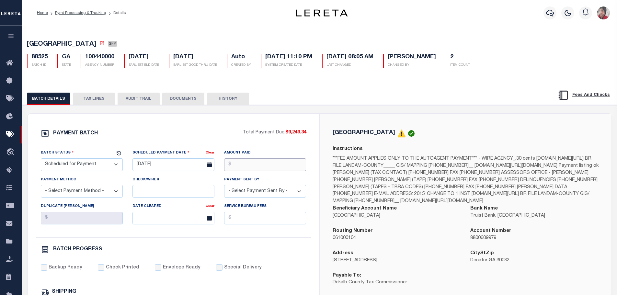
click at [242, 166] on input "Amount Paid" at bounding box center [265, 164] width 82 height 13
click at [94, 96] on button "TAX LINES" at bounding box center [94, 99] width 42 height 12
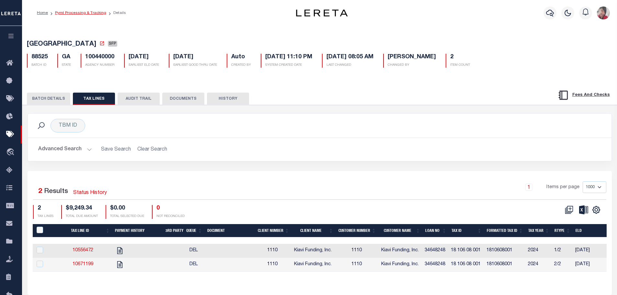
click at [71, 13] on link "Pymt Processing & Tracking" at bounding box center [80, 13] width 51 height 4
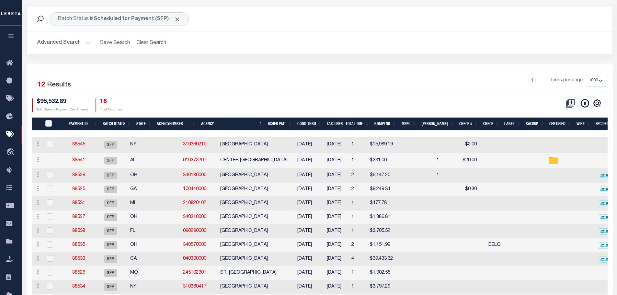
scroll to position [32, 0]
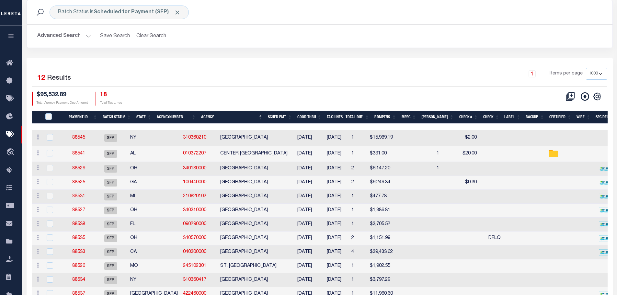
click at [85, 198] on link "88531" at bounding box center [78, 196] width 13 height 5
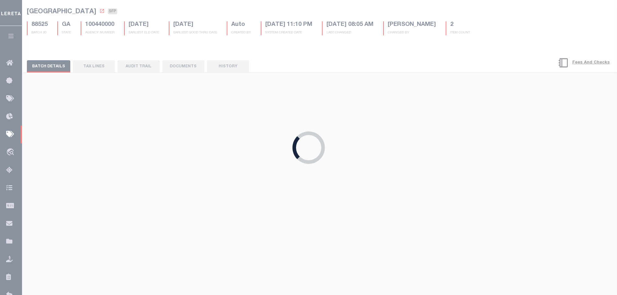
type input "[DATE]"
select select "37"
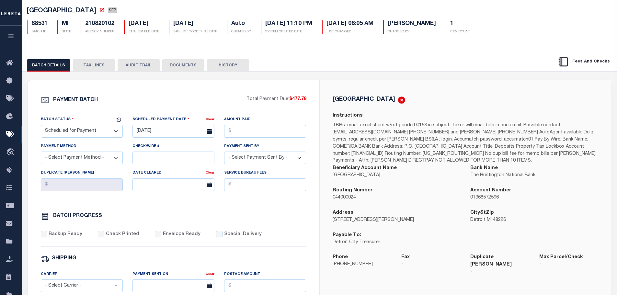
scroll to position [65, 0]
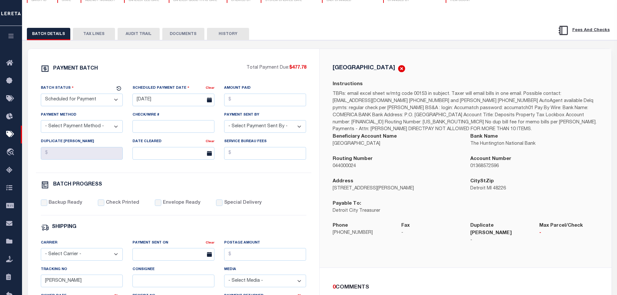
click at [97, 34] on button "TAX LINES" at bounding box center [94, 34] width 42 height 12
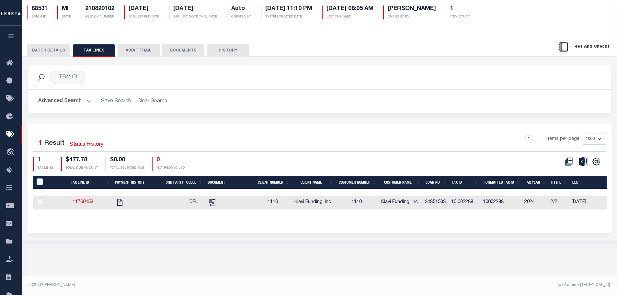
scroll to position [48, 0]
click at [121, 203] on icon "" at bounding box center [120, 202] width 8 height 8
checkbox input "true"
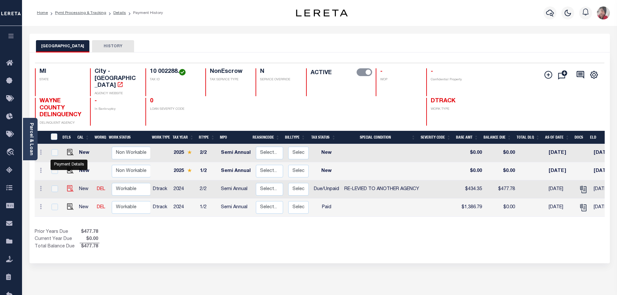
click at [71, 185] on img "" at bounding box center [70, 188] width 6 height 6
checkbox input "true"
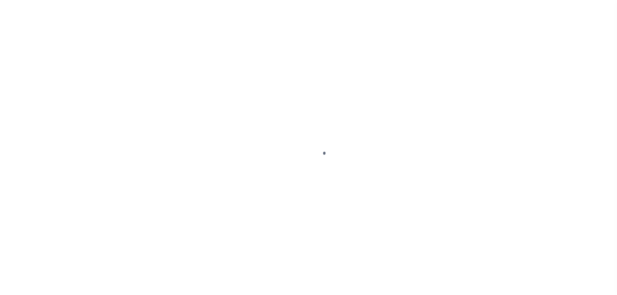
select select "DUE"
select select "31"
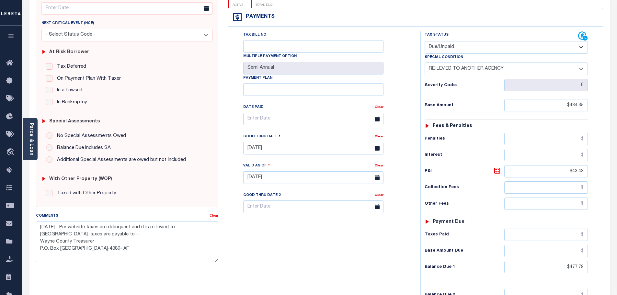
scroll to position [97, 0]
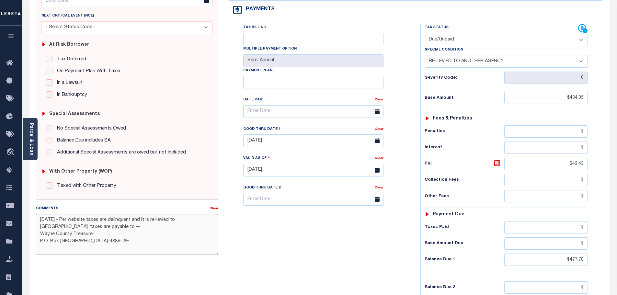
drag, startPoint x: 98, startPoint y: 236, endPoint x: 40, endPoint y: 235, distance: 58.3
click at [40, 235] on textarea "[DATE] - Per website taxes are delinquent and it is re-levied to [GEOGRAPHIC_DA…" at bounding box center [127, 234] width 183 height 41
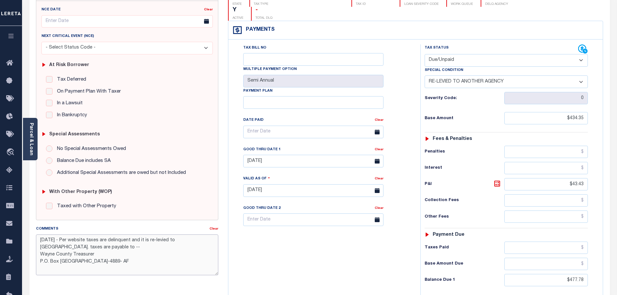
scroll to position [0, 0]
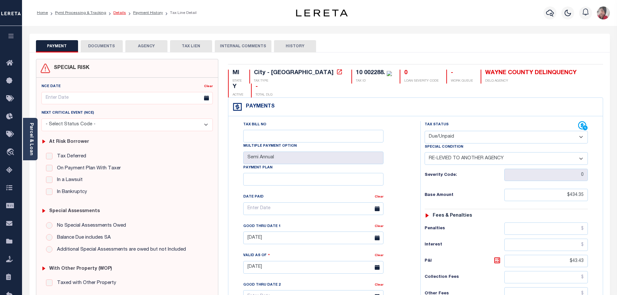
click at [119, 12] on link "Details" at bounding box center [119, 13] width 13 height 4
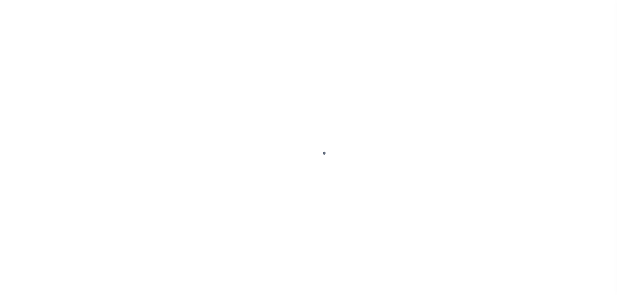
select select "SFP"
select select "37"
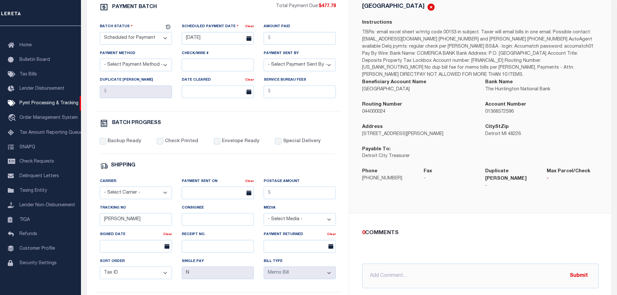
scroll to position [162, 0]
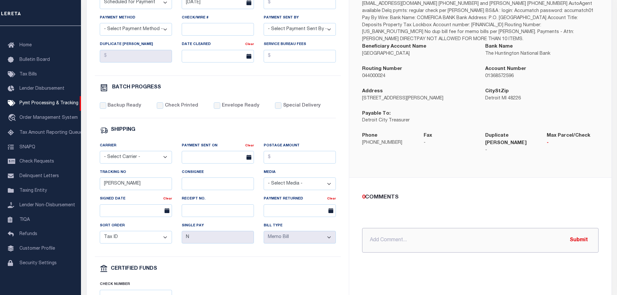
click at [394, 228] on input "text" at bounding box center [480, 240] width 236 height 25
paste input "Wayne County Treasurer"
click at [543, 229] on input "[DATE]- Payable to Wayne County Treasurer. Mail to 400 Monroe" at bounding box center [480, 240] width 236 height 25
paste input "[STREET_ADDRESS]"
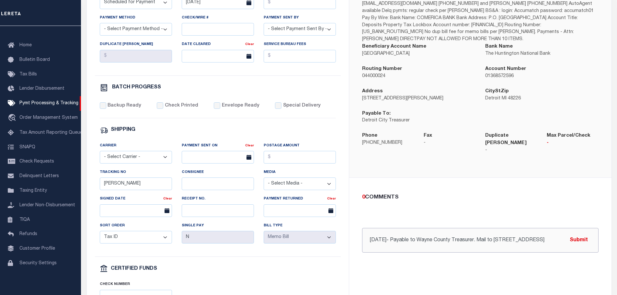
type input "[DATE]- Payable to Wayne County Treasurer. Mail to [STREET_ADDRESS]."
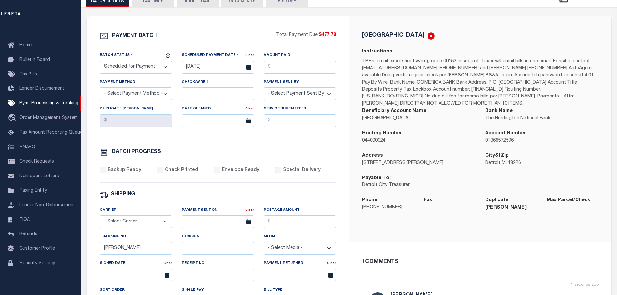
scroll to position [97, 0]
click at [160, 8] on button "TAX LINES" at bounding box center [153, 1] width 42 height 12
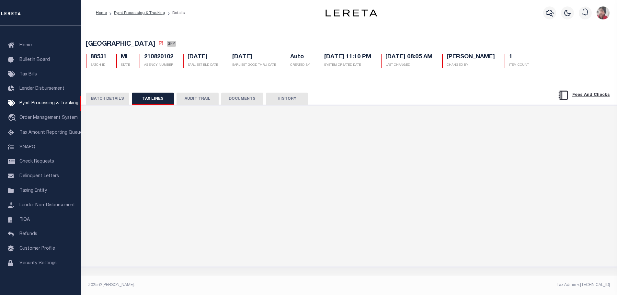
scroll to position [0, 0]
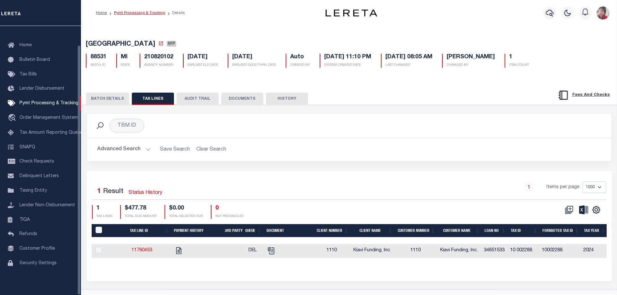
click at [131, 15] on link "Pymt Processing & Tracking" at bounding box center [139, 13] width 51 height 4
select select "1000"
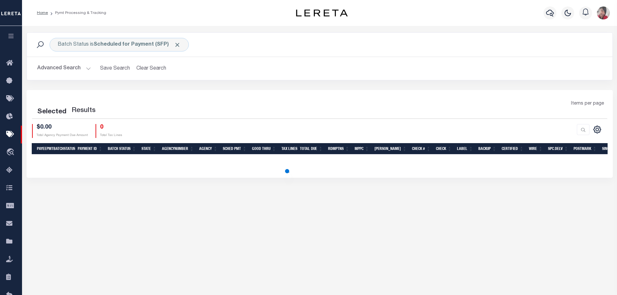
select select "1000"
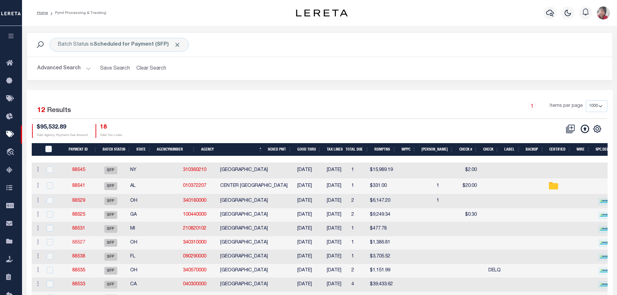
click at [85, 243] on link "88527" at bounding box center [78, 242] width 13 height 5
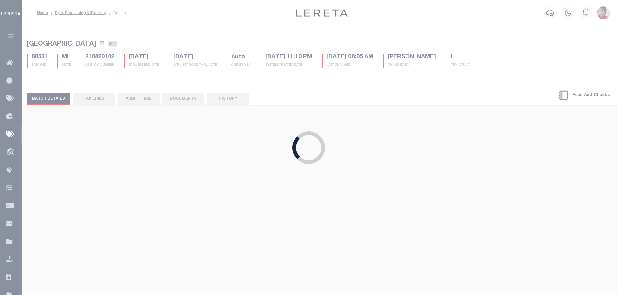
type input "[DATE]"
select select
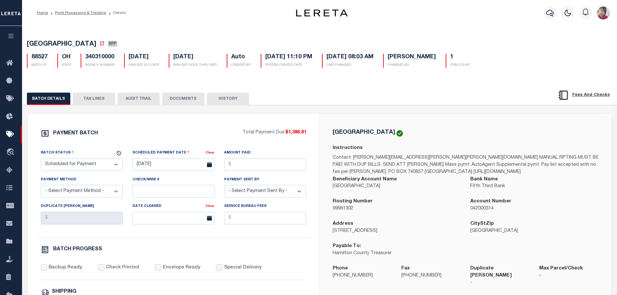
click at [105, 98] on button "TAX LINES" at bounding box center [94, 99] width 42 height 12
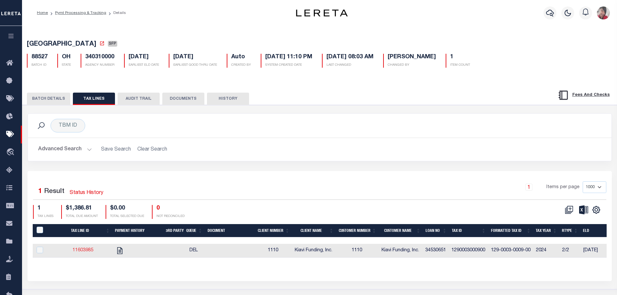
click at [89, 253] on link "11603985" at bounding box center [83, 250] width 21 height 5
checkbox input "true"
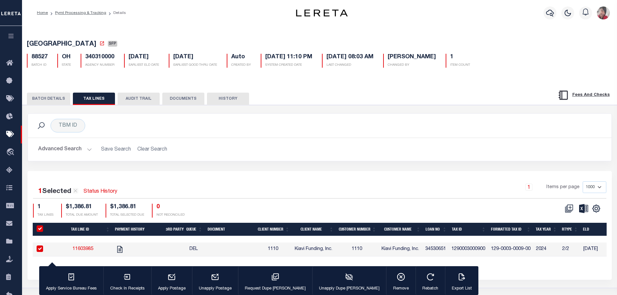
click at [41, 230] on input "PayeePaymentBatchId" at bounding box center [40, 228] width 6 height 6
checkbox input "false"
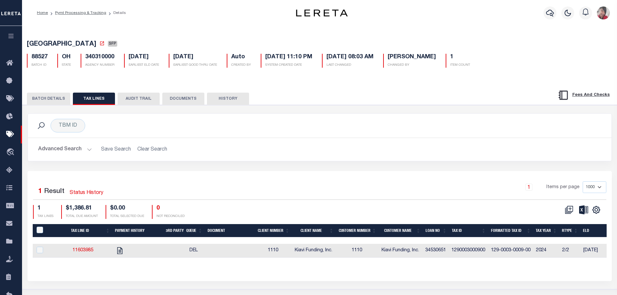
click at [45, 101] on button "BATCH DETAILS" at bounding box center [48, 99] width 43 height 12
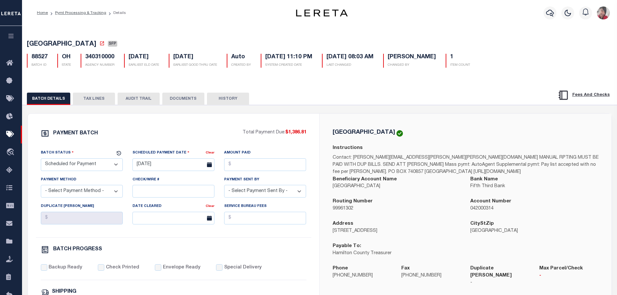
click at [95, 95] on button "TAX LINES" at bounding box center [94, 99] width 42 height 12
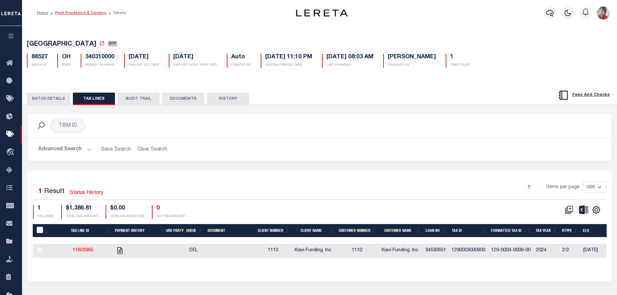
click at [66, 12] on link "Pymt Processing & Tracking" at bounding box center [80, 13] width 51 height 4
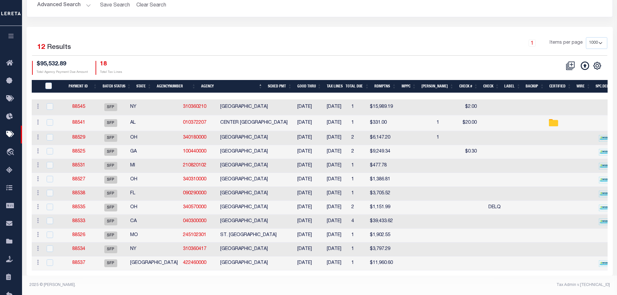
scroll to position [71, 0]
click at [79, 191] on link "88538" at bounding box center [78, 193] width 13 height 5
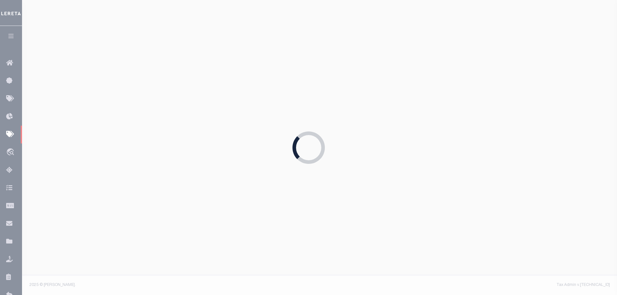
type input "[DATE]"
type input "1"
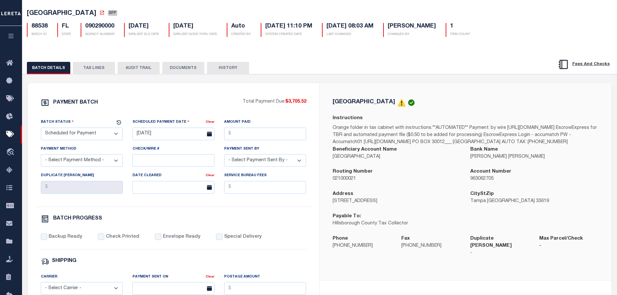
scroll to position [32, 0]
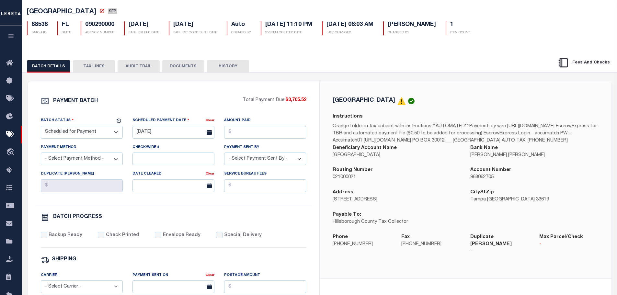
click at [95, 68] on button "TAX LINES" at bounding box center [94, 66] width 42 height 12
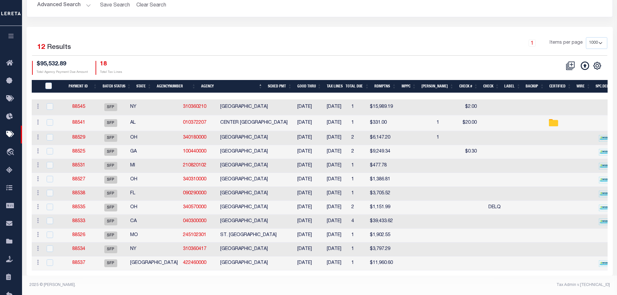
scroll to position [71, 0]
click at [85, 205] on link "88535" at bounding box center [78, 207] width 13 height 5
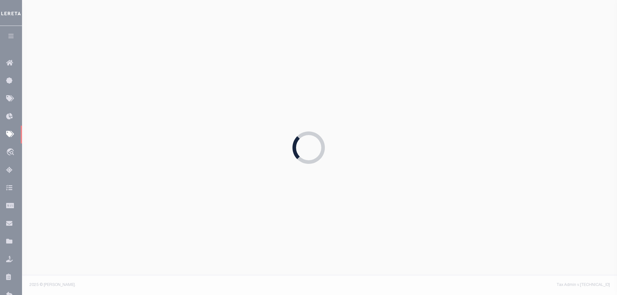
type input "[DATE]"
type input "DELQ"
type input "N"
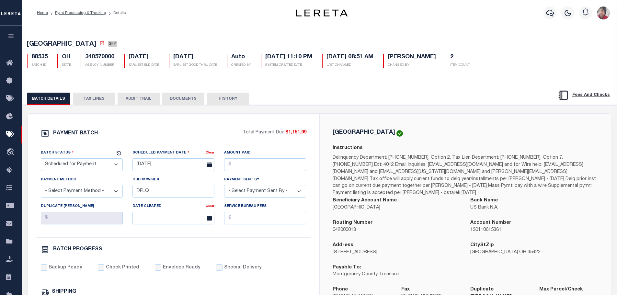
click at [87, 99] on button "TAX LINES" at bounding box center [94, 99] width 42 height 12
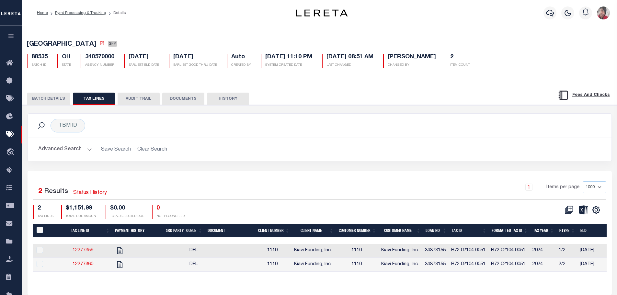
click at [80, 251] on link "12277359" at bounding box center [83, 250] width 21 height 5
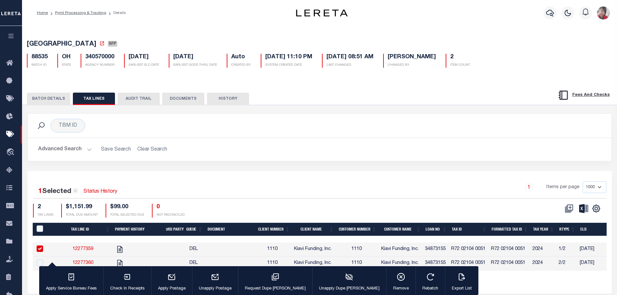
click at [377, 194] on div "1 Items per page 1000 2500 5000 10000" at bounding box center [392, 189] width 427 height 17
click at [43, 249] on input "checkbox" at bounding box center [40, 248] width 6 height 6
checkbox input "false"
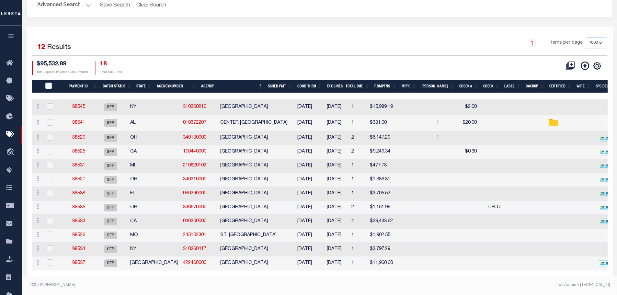
scroll to position [71, 0]
click at [82, 219] on link "88533" at bounding box center [78, 221] width 13 height 5
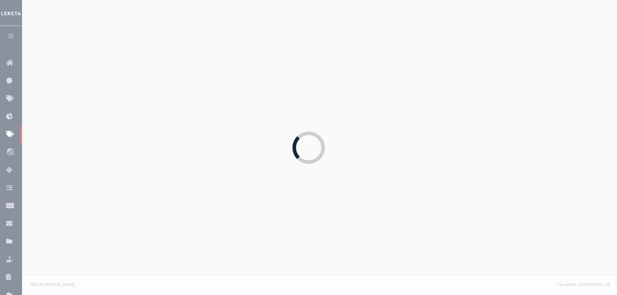
type input "03/31/2025"
type input "2"
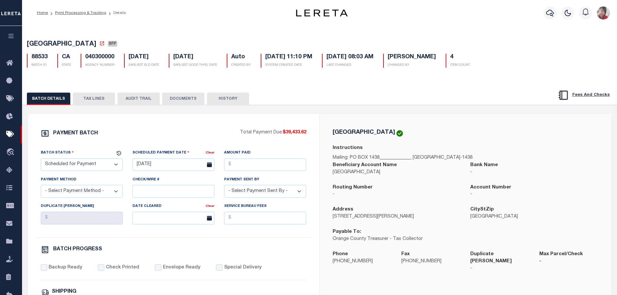
click at [92, 99] on button "TAX LINES" at bounding box center [94, 99] width 42 height 12
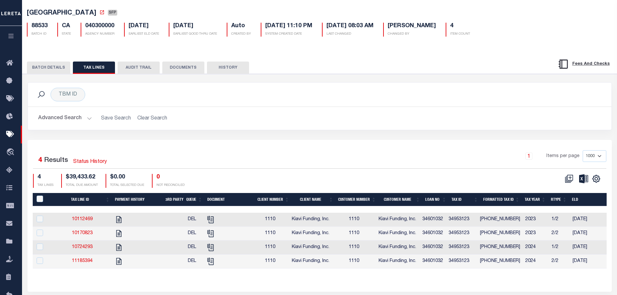
scroll to position [32, 0]
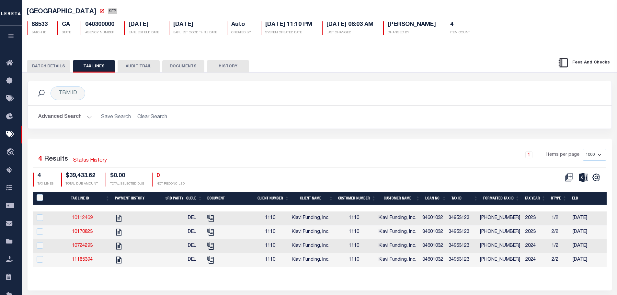
click at [91, 218] on link "10112469" at bounding box center [82, 218] width 21 height 5
checkbox input "true"
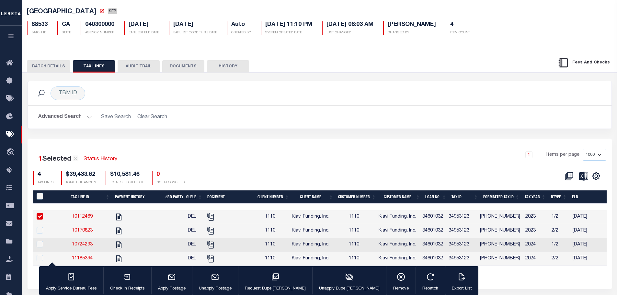
click at [50, 67] on button "BATCH DETAILS" at bounding box center [48, 66] width 43 height 12
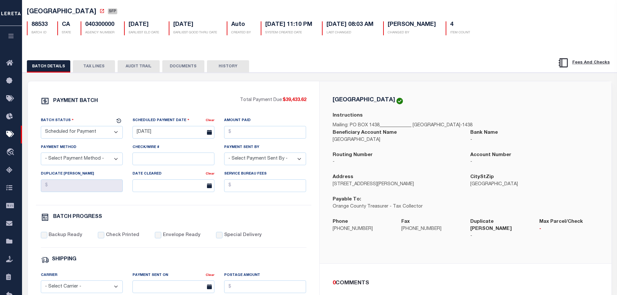
click at [89, 68] on button "TAX LINES" at bounding box center [94, 66] width 42 height 12
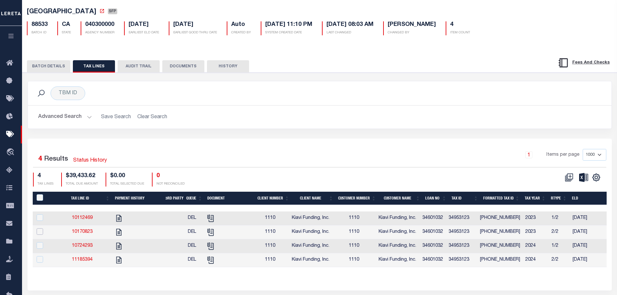
drag, startPoint x: 39, startPoint y: 234, endPoint x: 38, endPoint y: 227, distance: 7.5
click at [39, 234] on input "checkbox" at bounding box center [40, 231] width 6 height 6
checkbox input "true"
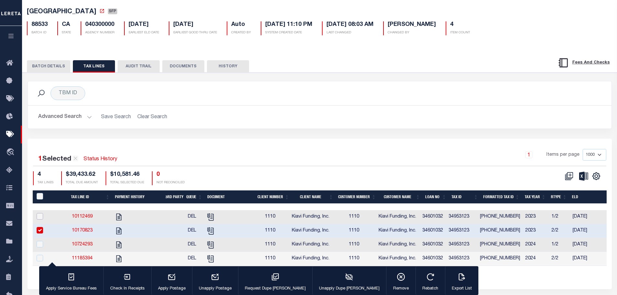
click at [39, 218] on input "checkbox" at bounding box center [40, 216] width 6 height 6
checkbox input "true"
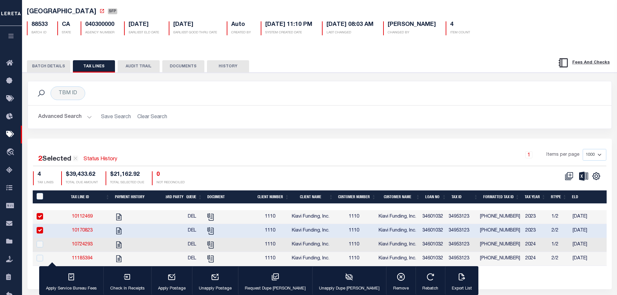
drag, startPoint x: 38, startPoint y: 231, endPoint x: 38, endPoint y: 224, distance: 7.4
click at [38, 228] on td at bounding box center [43, 231] width 21 height 14
checkbox input "false"
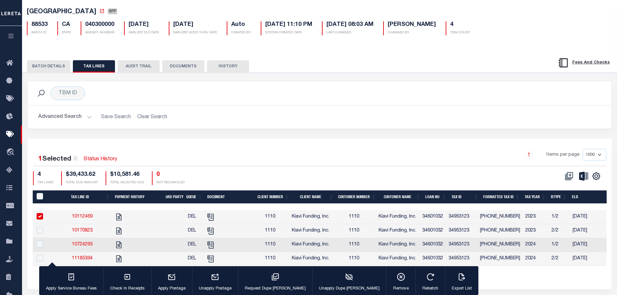
click at [39, 216] on input "checkbox" at bounding box center [40, 216] width 6 height 6
checkbox input "false"
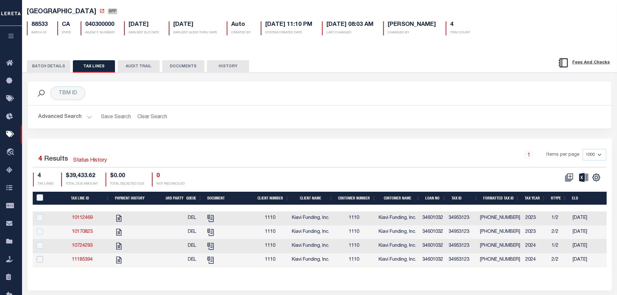
click at [38, 261] on input "checkbox" at bounding box center [40, 259] width 6 height 6
checkbox input "true"
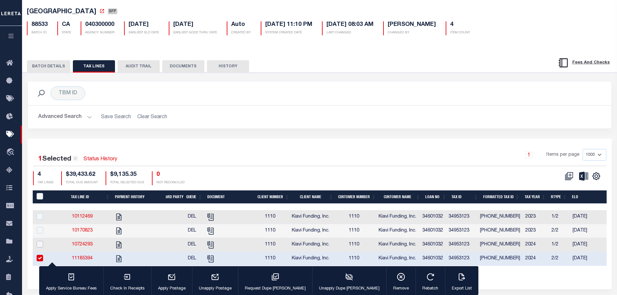
click at [38, 247] on input "checkbox" at bounding box center [40, 244] width 6 height 6
checkbox input "true"
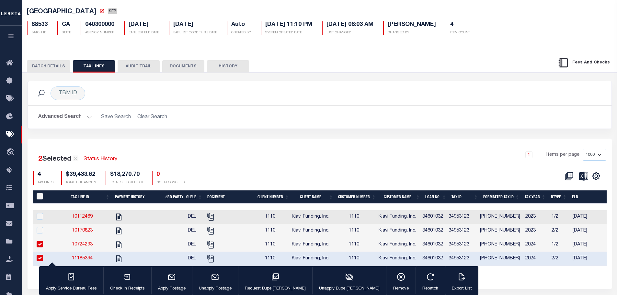
click at [39, 199] on input "PayeePaymentBatchId" at bounding box center [40, 196] width 6 height 6
checkbox input "true"
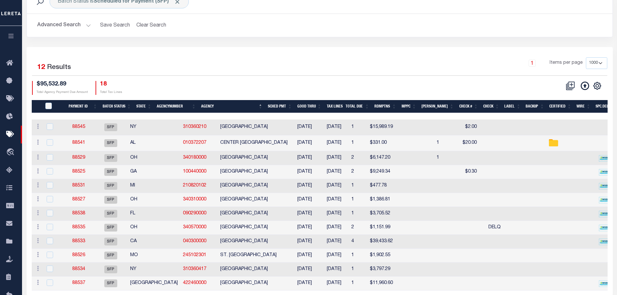
scroll to position [62, 0]
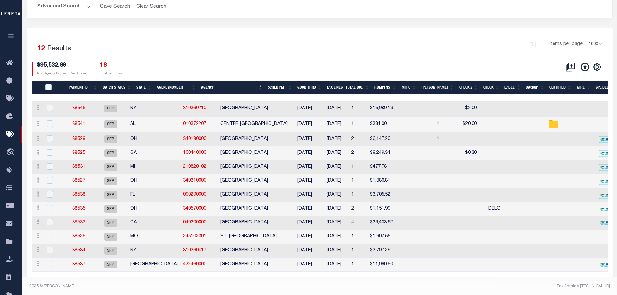
click at [80, 224] on link "88533" at bounding box center [78, 222] width 13 height 5
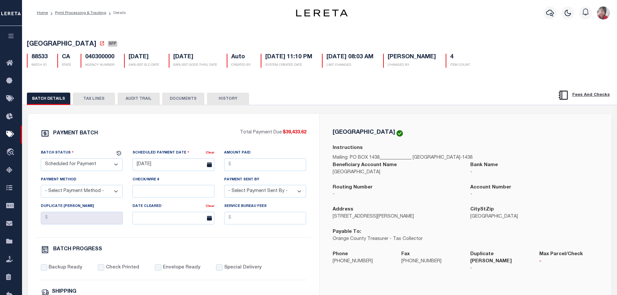
click at [93, 98] on button "TAX LINES" at bounding box center [94, 99] width 42 height 12
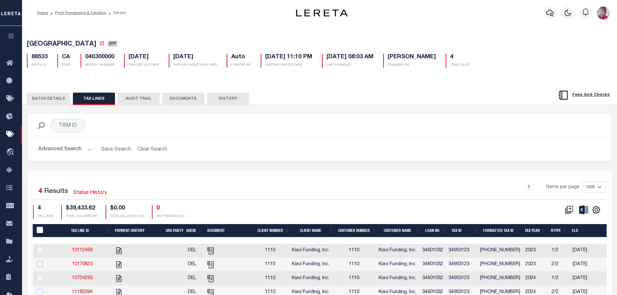
click at [40, 264] on input "checkbox" at bounding box center [40, 264] width 6 height 6
checkbox input "true"
checkbox input "false"
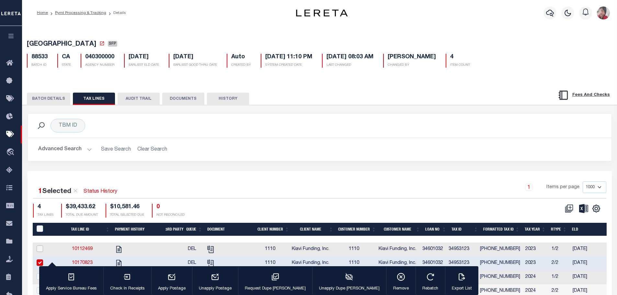
click at [41, 248] on input "checkbox" at bounding box center [40, 248] width 6 height 6
checkbox input "true"
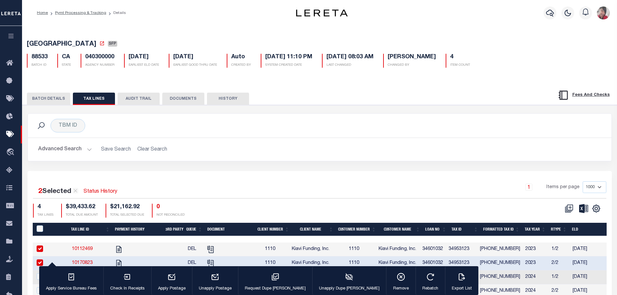
click at [36, 228] on div "PayeePaymentBatchId" at bounding box center [44, 228] width 18 height 7
click at [39, 228] on input "PayeePaymentBatchId" at bounding box center [40, 228] width 6 height 6
checkbox input "true"
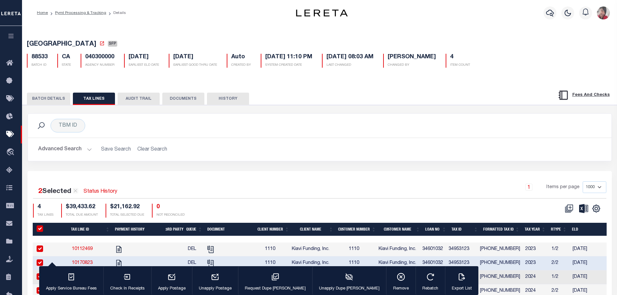
checkbox input "true"
click at [40, 229] on input "PayeePaymentBatchId" at bounding box center [40, 228] width 6 height 6
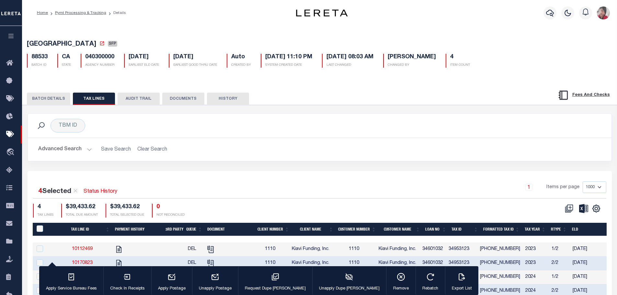
checkbox input "false"
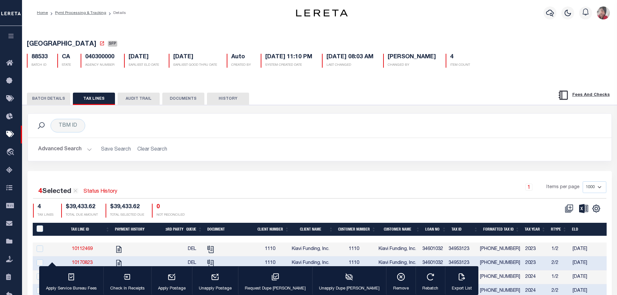
checkbox input "false"
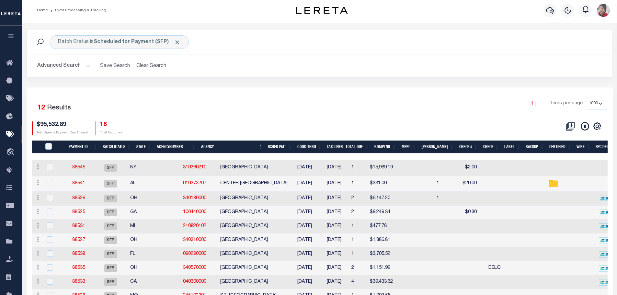
scroll to position [62, 0]
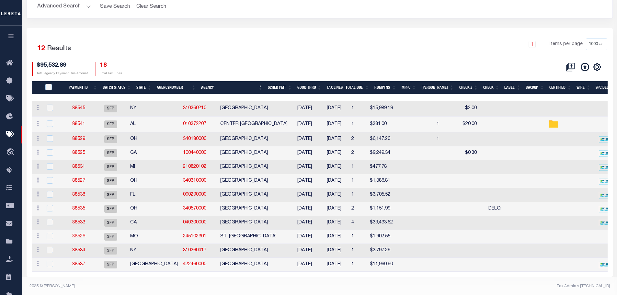
click at [85, 239] on link "88526" at bounding box center [78, 236] width 13 height 5
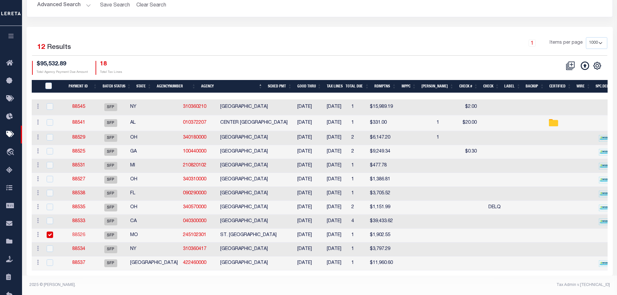
type input "12/19/2024"
type input "N"
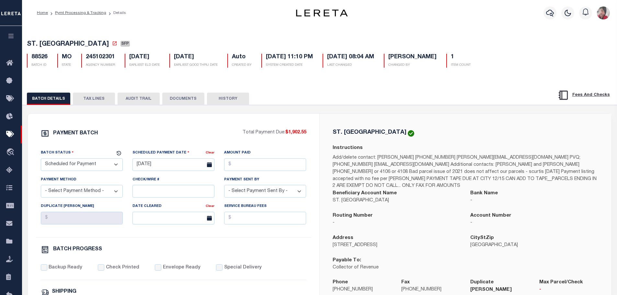
click at [101, 100] on button "TAX LINES" at bounding box center [94, 99] width 42 height 12
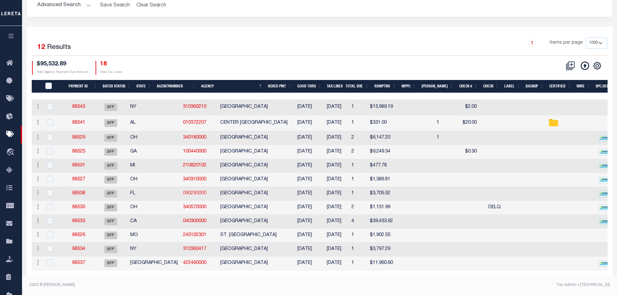
scroll to position [71, 0]
click at [83, 247] on link "88534" at bounding box center [78, 249] width 13 height 5
type input "[DATE]"
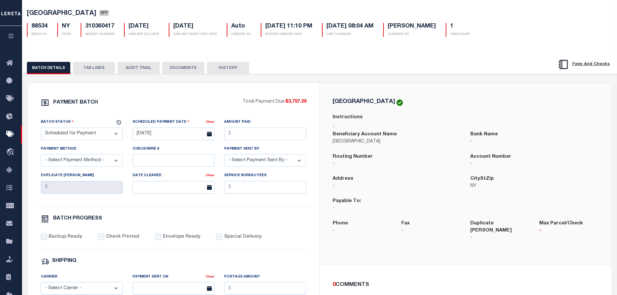
scroll to position [32, 0]
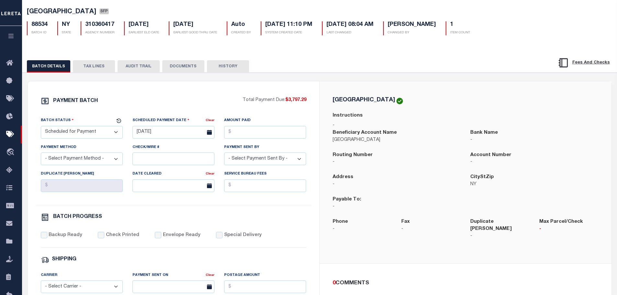
click at [93, 70] on button "TAX LINES" at bounding box center [94, 66] width 42 height 12
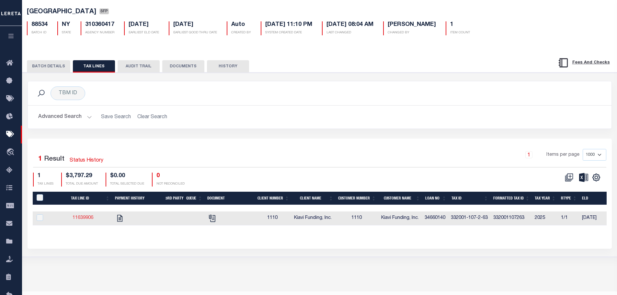
click at [86, 220] on link "11639906" at bounding box center [83, 218] width 21 height 5
checkbox input "true"
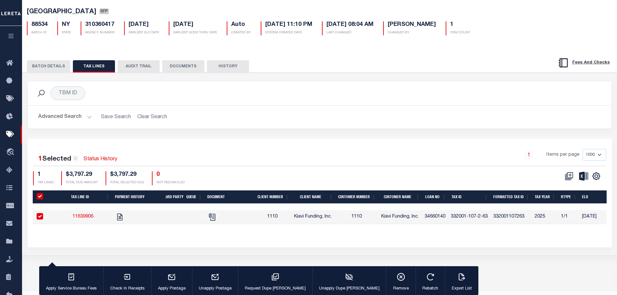
click at [42, 198] on input "PayeePaymentBatchId" at bounding box center [40, 196] width 6 height 6
checkbox input "false"
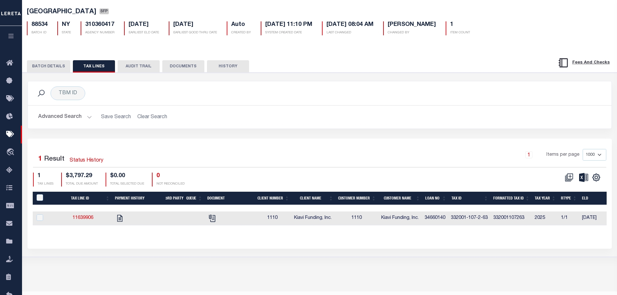
click at [55, 69] on button "BATCH DETAILS" at bounding box center [48, 66] width 43 height 12
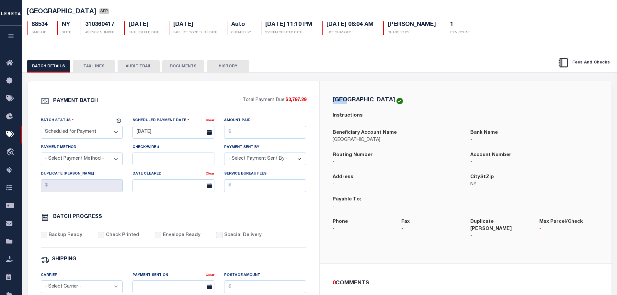
drag, startPoint x: 331, startPoint y: 100, endPoint x: 413, endPoint y: 100, distance: 81.6
click at [413, 100] on div "WASHINGTONVILLE VILLAGE Instructions - Beneficiary Account Name WASHINGTONVILLE…" at bounding box center [465, 172] width 276 height 151
drag, startPoint x: 414, startPoint y: 100, endPoint x: 332, endPoint y: 101, distance: 81.9
click at [333, 101] on div "[GEOGRAPHIC_DATA]" at bounding box center [466, 100] width 266 height 7
copy h5 "[GEOGRAPHIC_DATA]"
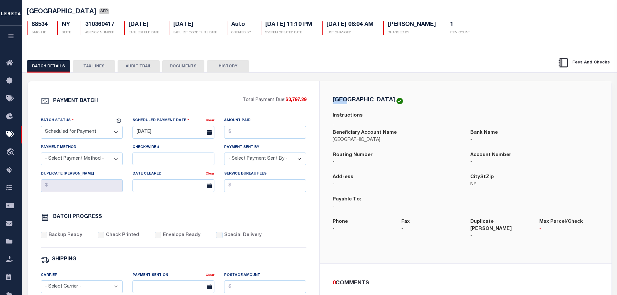
click at [91, 69] on button "TAX LINES" at bounding box center [94, 66] width 42 height 12
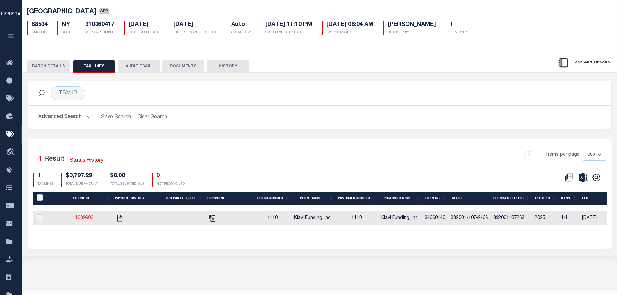
click at [86, 220] on link "11639906" at bounding box center [83, 218] width 21 height 5
checkbox input "true"
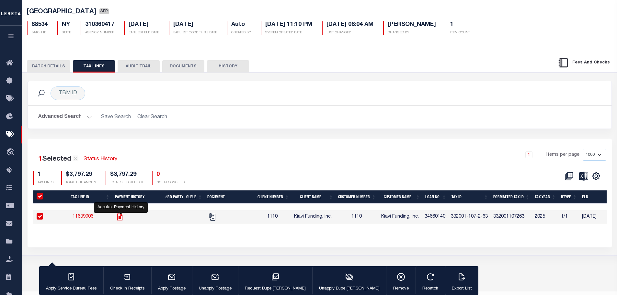
click at [121, 219] on icon "" at bounding box center [120, 217] width 8 height 8
checkbox input "false"
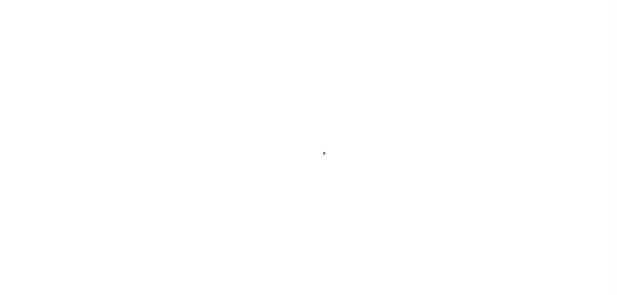
select select "DUE"
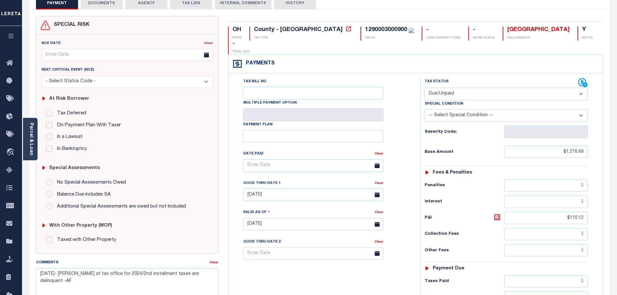
scroll to position [32, 0]
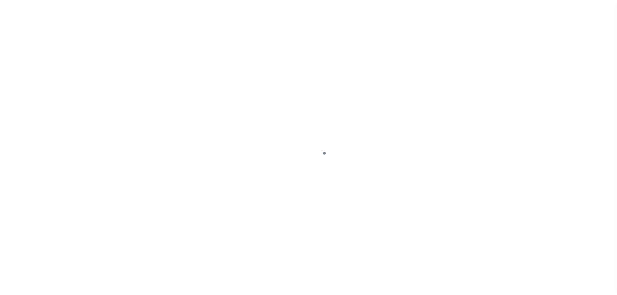
select select "DUE"
select select "15"
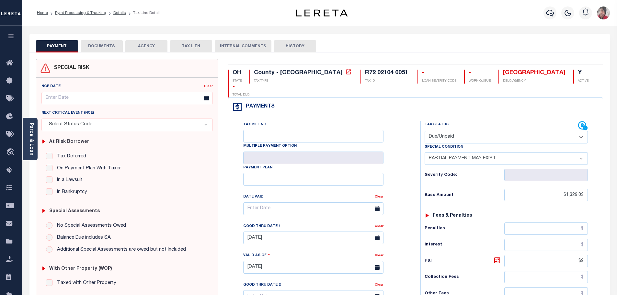
scroll to position [97, 0]
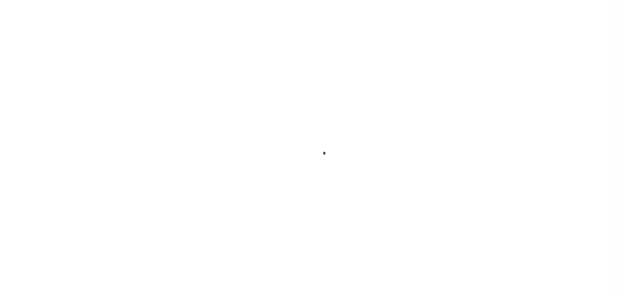
select select "DUE"
select select "20"
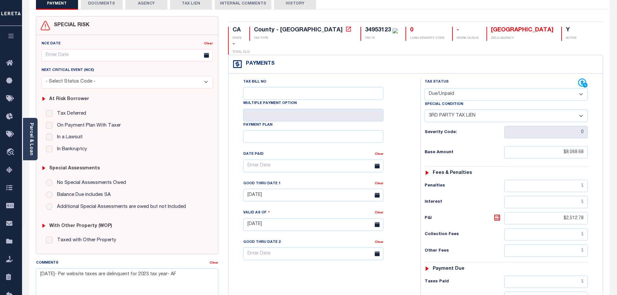
scroll to position [65, 0]
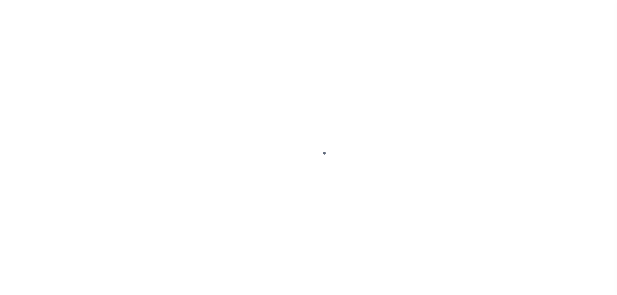
select select "DUE"
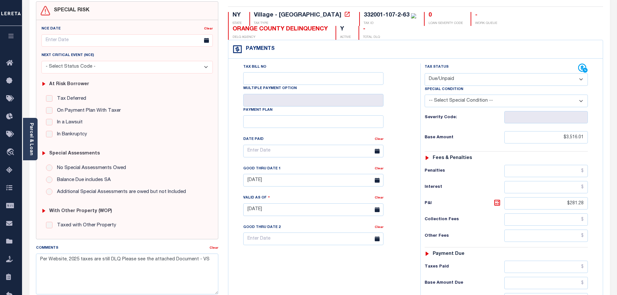
scroll to position [32, 0]
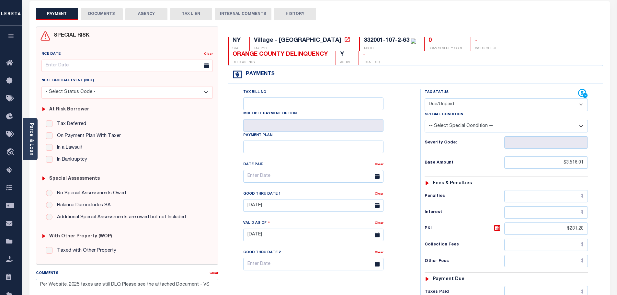
click at [110, 14] on button "DOCUMENTS" at bounding box center [102, 14] width 42 height 12
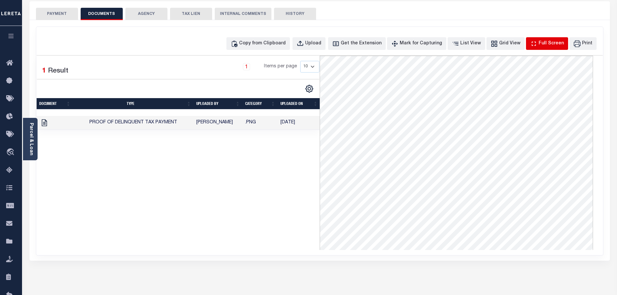
click at [550, 44] on div "Full Screen" at bounding box center [551, 43] width 25 height 7
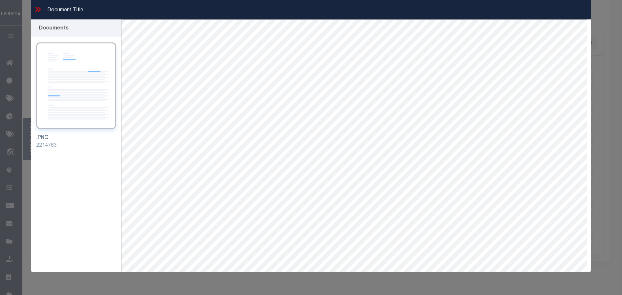
click at [40, 7] on icon at bounding box center [38, 9] width 8 height 8
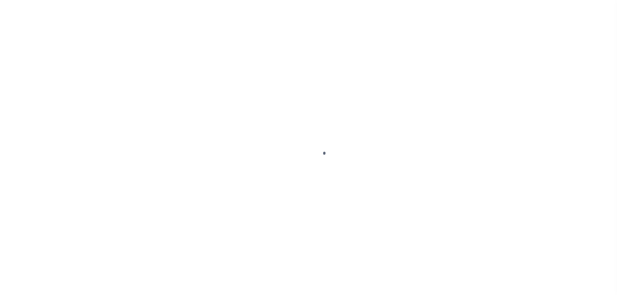
select select "DUE"
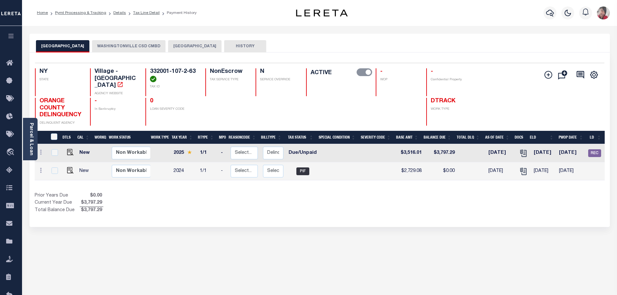
click at [145, 46] on button "WASHINGTONVILLE CSD CMBD" at bounding box center [129, 46] width 74 height 12
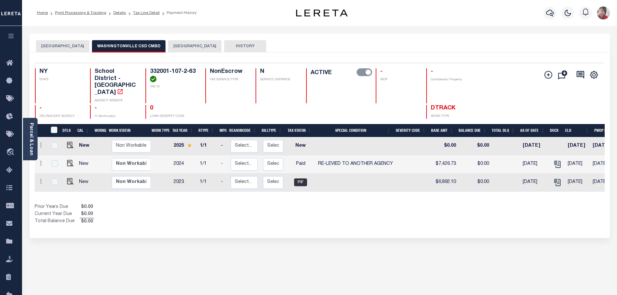
click at [216, 48] on button "[GEOGRAPHIC_DATA]" at bounding box center [194, 46] width 53 height 12
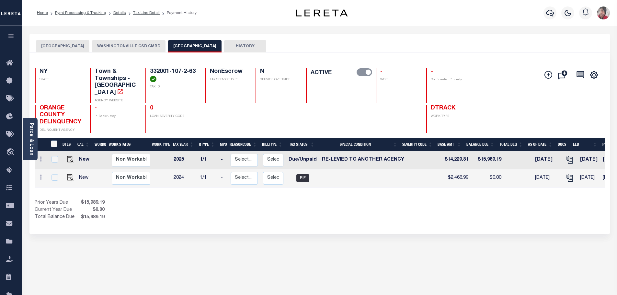
click at [89, 48] on button "[GEOGRAPHIC_DATA]" at bounding box center [62, 46] width 53 height 12
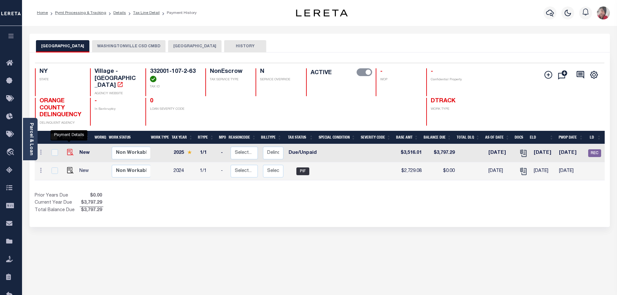
click at [69, 149] on img "" at bounding box center [70, 152] width 6 height 6
checkbox input "true"
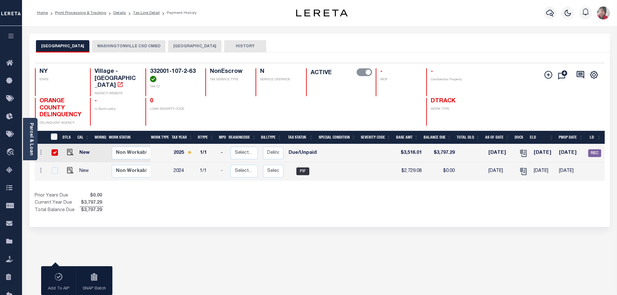
click at [53, 149] on input "checkbox" at bounding box center [54, 152] width 6 height 6
checkbox input "false"
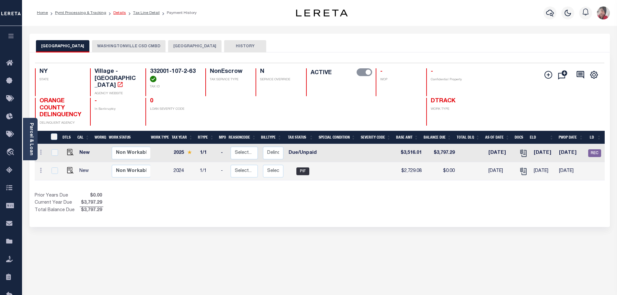
click at [113, 13] on link "Details" at bounding box center [119, 13] width 13 height 4
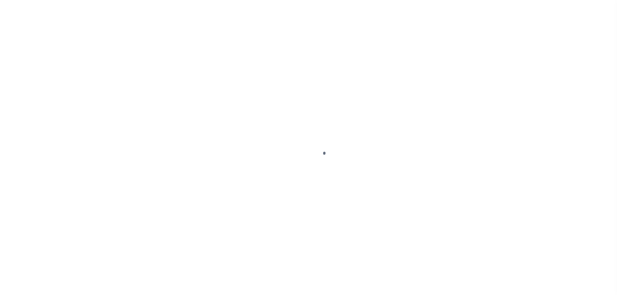
select select "DUE"
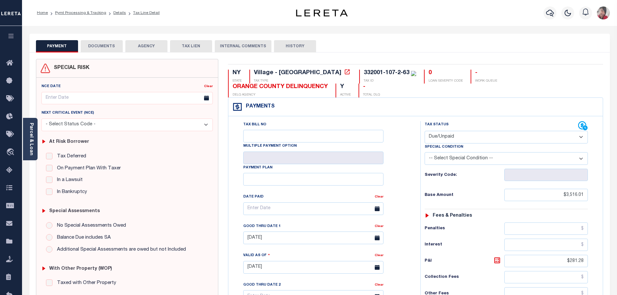
click at [139, 47] on button "AGENCY" at bounding box center [146, 46] width 42 height 12
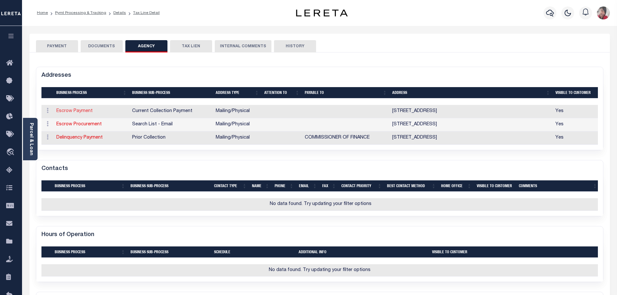
click at [78, 113] on link "Escrow Payment" at bounding box center [74, 111] width 36 height 5
select select "11"
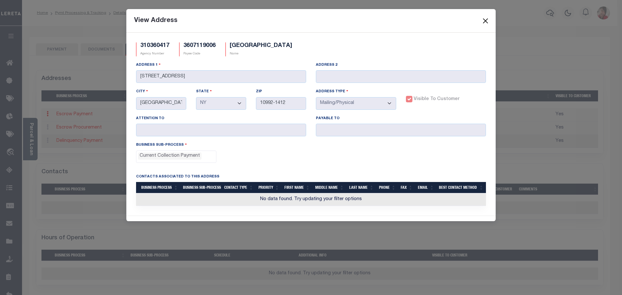
click at [483, 21] on button "Close" at bounding box center [485, 21] width 8 height 8
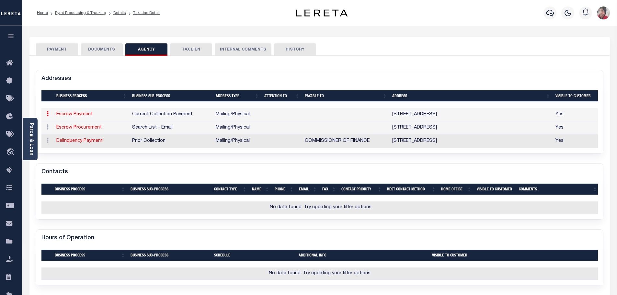
click at [65, 48] on button "PAYMENT" at bounding box center [57, 49] width 42 height 12
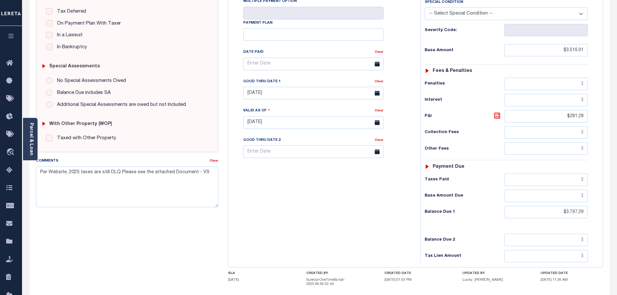
scroll to position [130, 0]
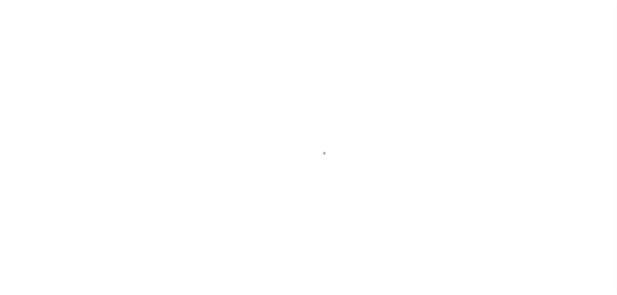
select select "SFP"
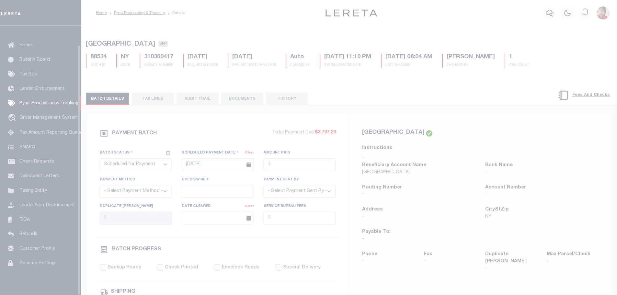
scroll to position [20, 0]
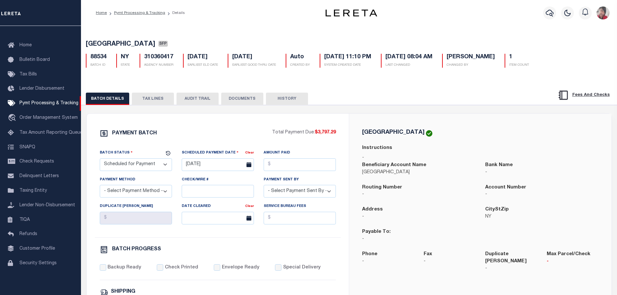
drag, startPoint x: 140, startPoint y: 97, endPoint x: 620, endPoint y: 112, distance: 480.2
click at [140, 97] on button "TAX LINES" at bounding box center [153, 99] width 42 height 12
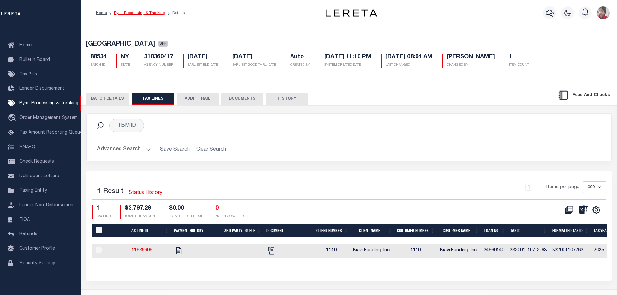
click at [147, 13] on link "Pymt Processing & Tracking" at bounding box center [139, 13] width 51 height 4
select select "1000"
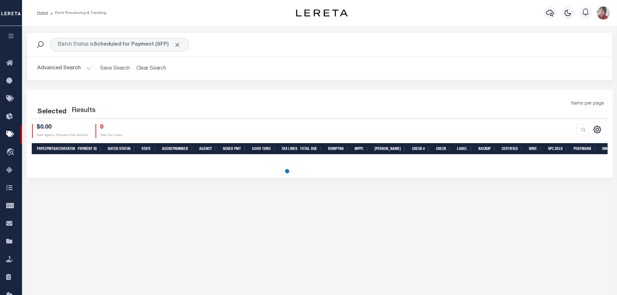
select select "1000"
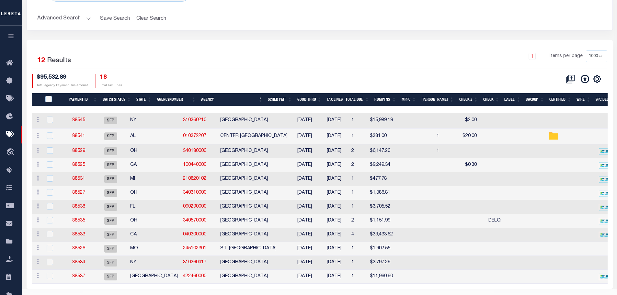
scroll to position [71, 0]
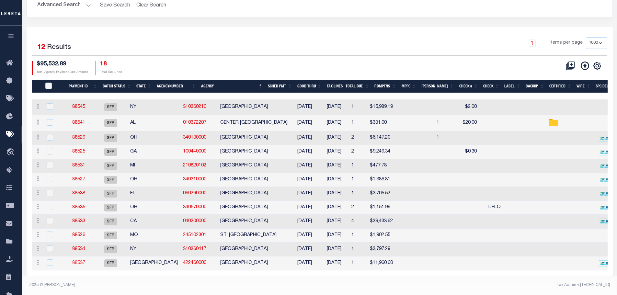
click at [84, 261] on link "88537" at bounding box center [78, 263] width 13 height 5
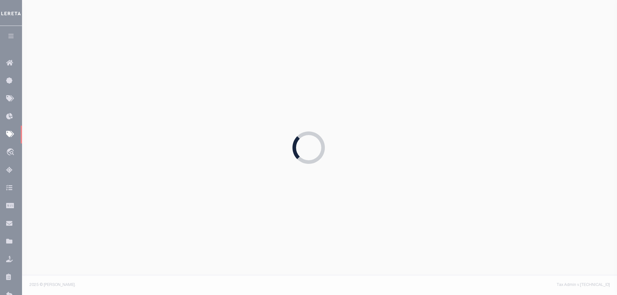
type input "[DATE]"
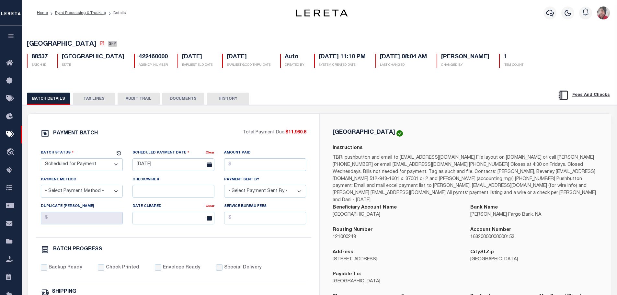
click at [100, 100] on button "TAX LINES" at bounding box center [94, 99] width 42 height 12
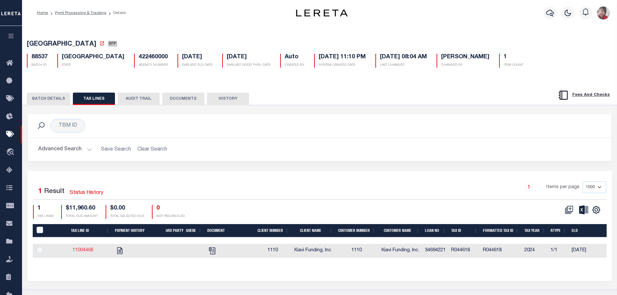
click at [83, 253] on link "11004468" at bounding box center [83, 250] width 21 height 5
checkbox input "true"
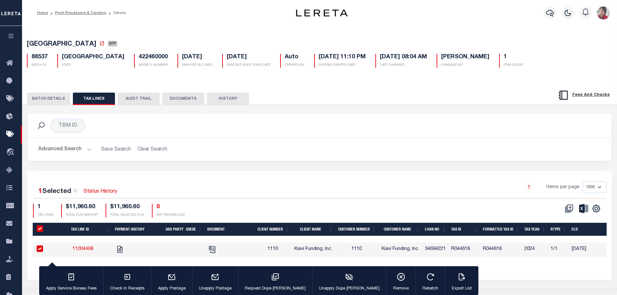
click at [42, 103] on button "BATCH DETAILS" at bounding box center [48, 99] width 43 height 12
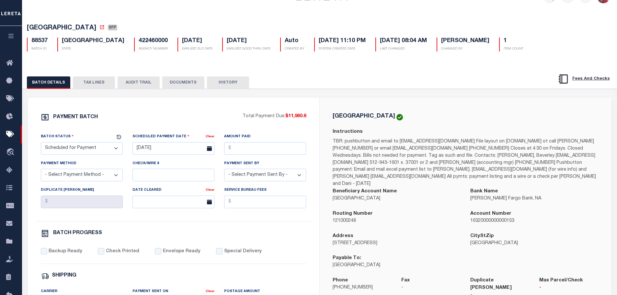
scroll to position [32, 0]
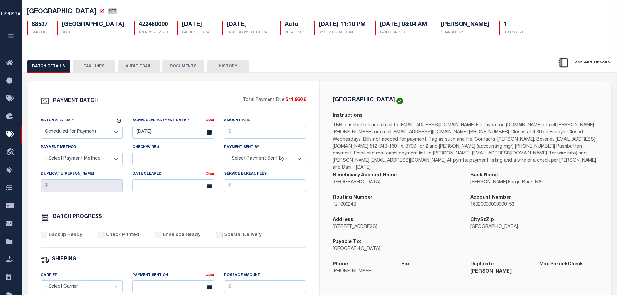
click at [93, 67] on button "TAX LINES" at bounding box center [94, 66] width 42 height 12
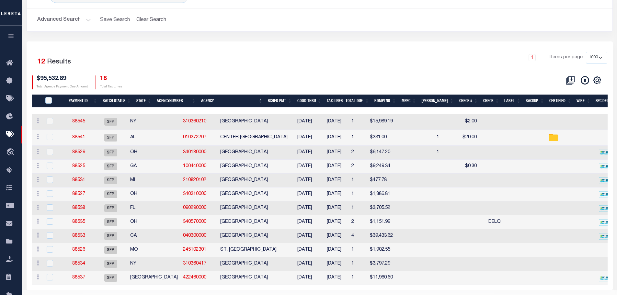
scroll to position [48, 0]
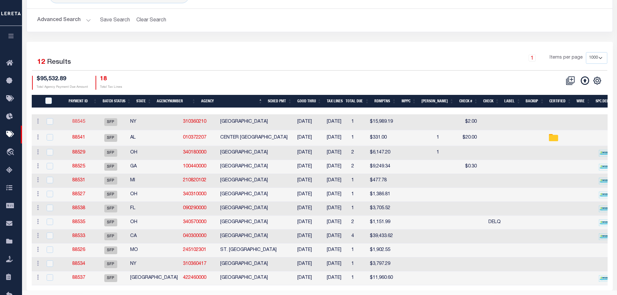
click at [85, 120] on link "88545" at bounding box center [78, 121] width 13 height 5
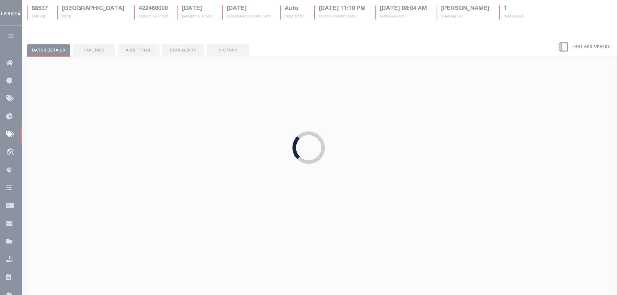
type input "[DATE]"
type input "$15,989.19"
select select "[PERSON_NAME]"
checkbox input "true"
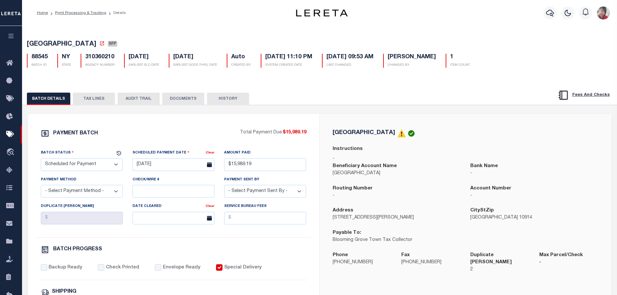
click at [96, 99] on button "TAX LINES" at bounding box center [94, 99] width 42 height 12
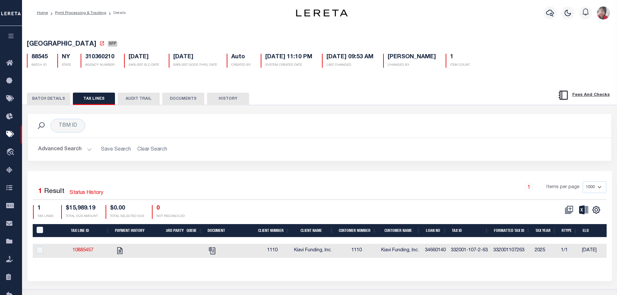
click at [37, 102] on button "BATCH DETAILS" at bounding box center [48, 99] width 43 height 12
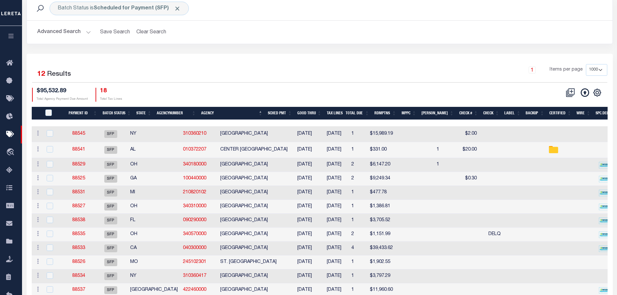
scroll to position [48, 0]
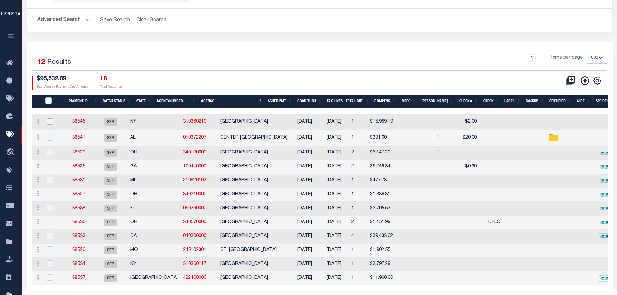
click at [51, 121] on input "checkbox" at bounding box center [50, 121] width 6 height 6
checkbox input "true"
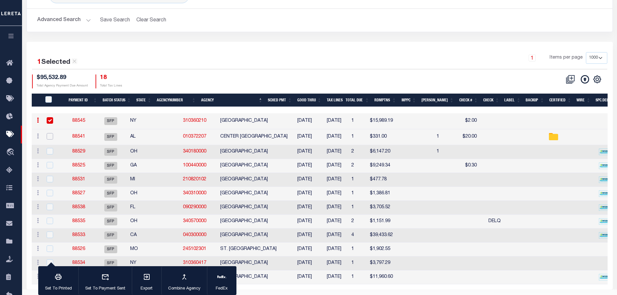
click at [51, 135] on input "checkbox" at bounding box center [50, 136] width 6 height 6
checkbox input "true"
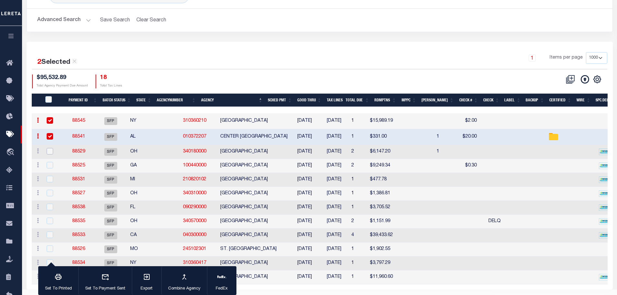
click at [50, 152] on input "checkbox" at bounding box center [50, 151] width 6 height 6
checkbox input "true"
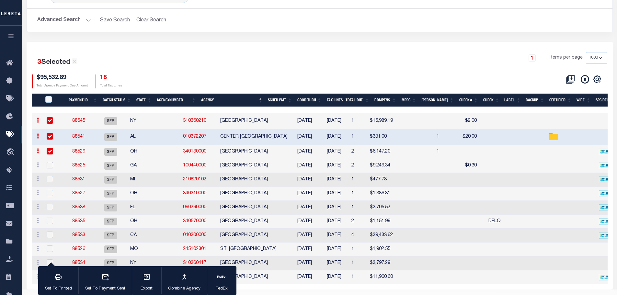
click at [50, 165] on input "checkbox" at bounding box center [50, 165] width 6 height 6
checkbox input "true"
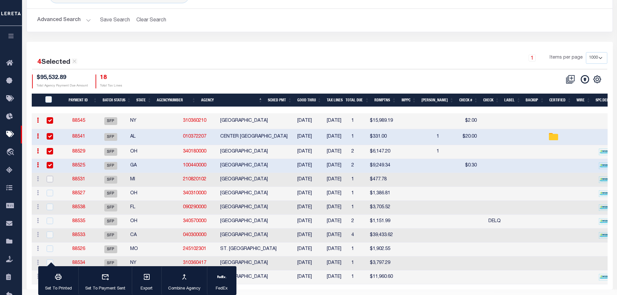
click at [50, 180] on input "checkbox" at bounding box center [50, 179] width 6 height 6
checkbox input "true"
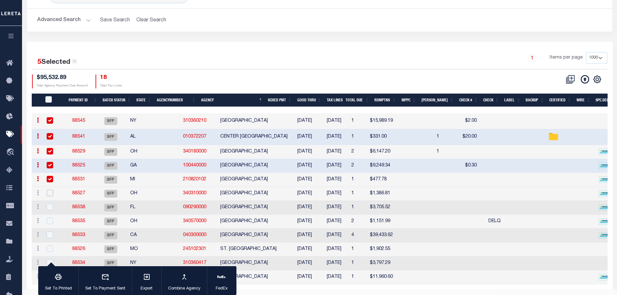
click at [47, 195] on input "checkbox" at bounding box center [50, 193] width 6 height 6
checkbox input "true"
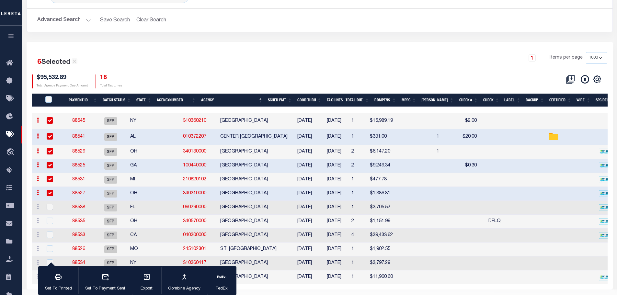
click at [51, 208] on input "checkbox" at bounding box center [50, 207] width 6 height 6
checkbox input "true"
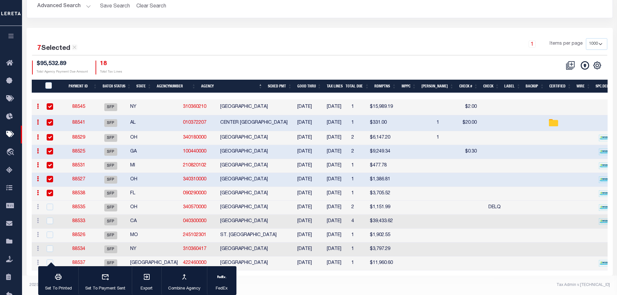
scroll to position [70, 0]
click at [48, 204] on input "checkbox" at bounding box center [50, 207] width 6 height 6
checkbox input "true"
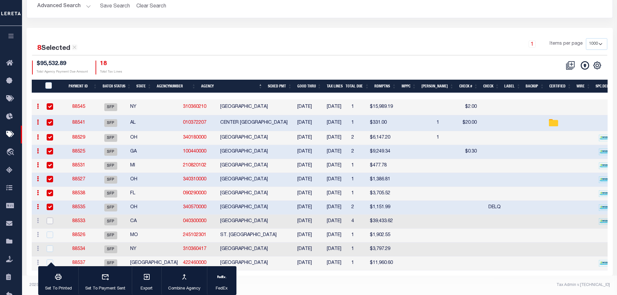
click at [51, 218] on input "checkbox" at bounding box center [50, 221] width 6 height 6
checkbox input "true"
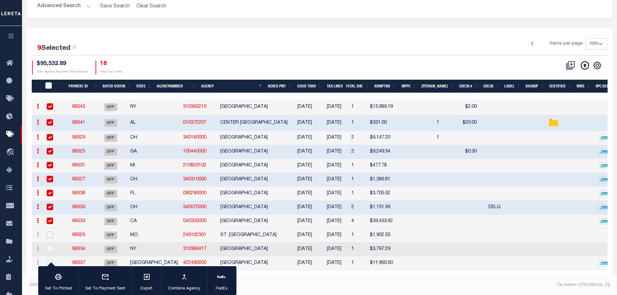
click at [51, 232] on input "checkbox" at bounding box center [50, 235] width 6 height 6
checkbox input "true"
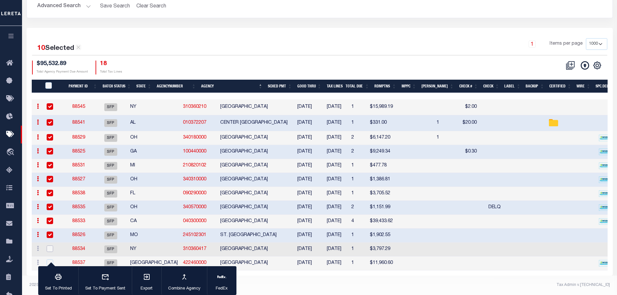
click at [51, 245] on input "checkbox" at bounding box center [50, 248] width 6 height 6
checkbox input "true"
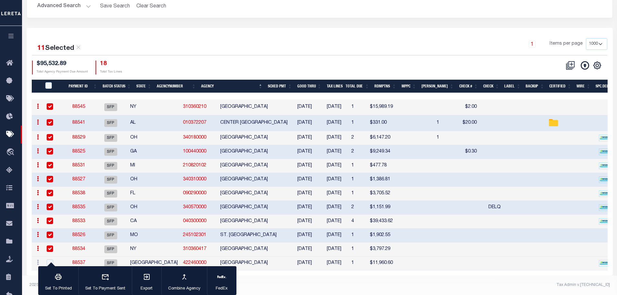
click at [52, 256] on td at bounding box center [53, 263] width 21 height 14
checkbox input "true"
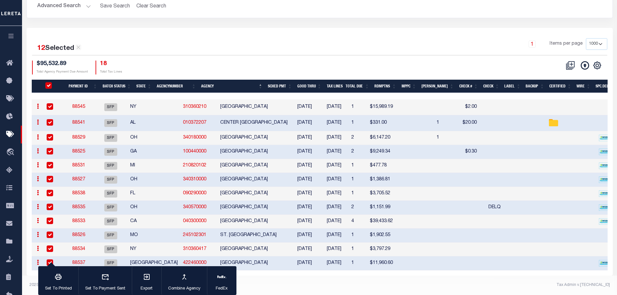
click at [46, 82] on div "PayeePmtBatchStatus" at bounding box center [53, 85] width 18 height 7
click at [51, 82] on input "PayeePmtBatchStatus" at bounding box center [48, 85] width 6 height 6
checkbox input "false"
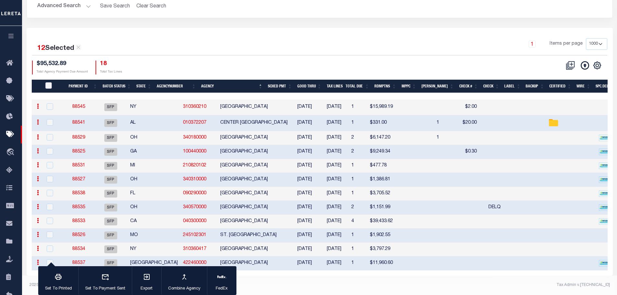
checkbox input "false"
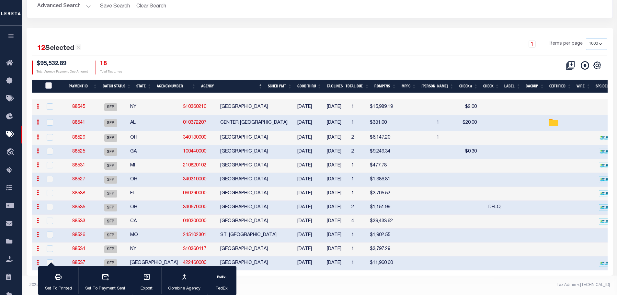
checkbox input "false"
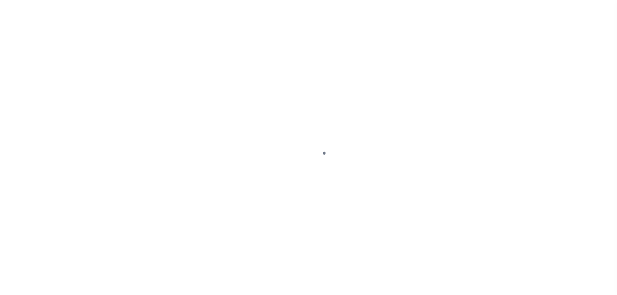
select select "DUE"
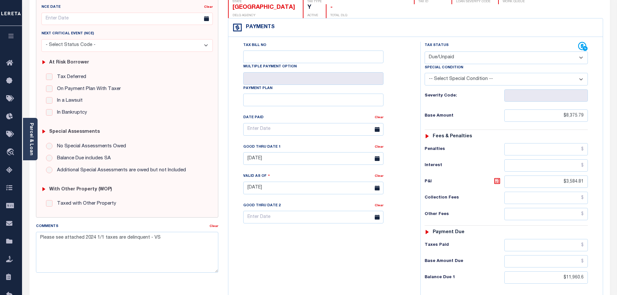
scroll to position [32, 0]
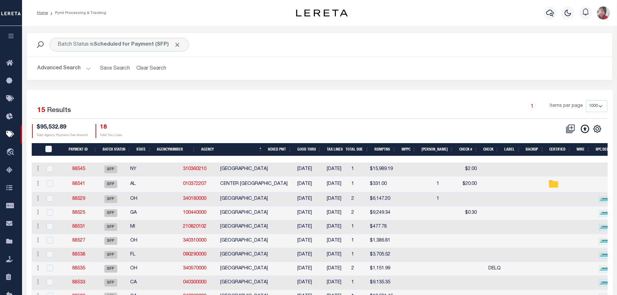
select select "1000"
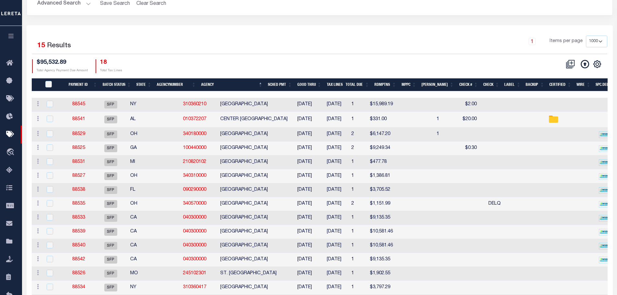
scroll to position [97, 0]
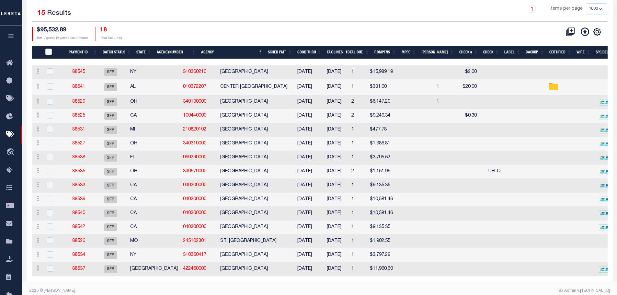
click at [169, 3] on div "2 Selected 15 Results 1 Items per page 100 200 500 1000 $95,532.89" at bounding box center [320, 137] width 586 height 289
click at [85, 72] on link "88545" at bounding box center [78, 72] width 13 height 5
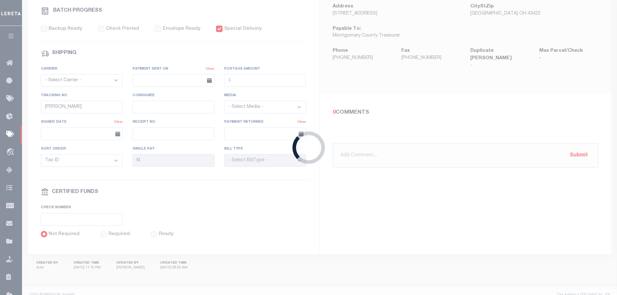
type input "[DATE]"
type input "$15,989.19"
select select "[PERSON_NAME]"
checkbox input "true"
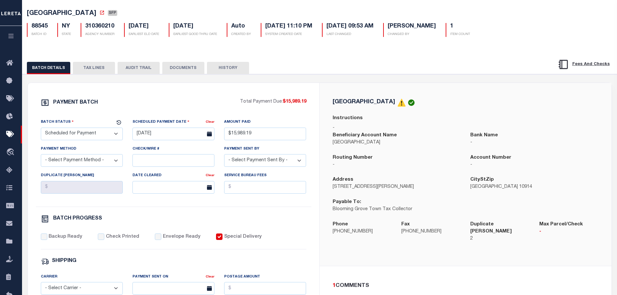
scroll to position [32, 0]
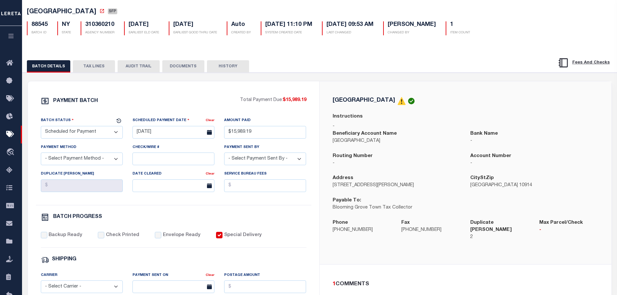
click at [556, 28] on div "88545 BATCH ID NY STATE 310360210 AGENCY NUMBER [DATE] EARLIEST ELD DATE [DATE]…" at bounding box center [319, 25] width 595 height 19
click at [385, 237] on div "Phone [PHONE_NUMBER]" at bounding box center [362, 233] width 69 height 29
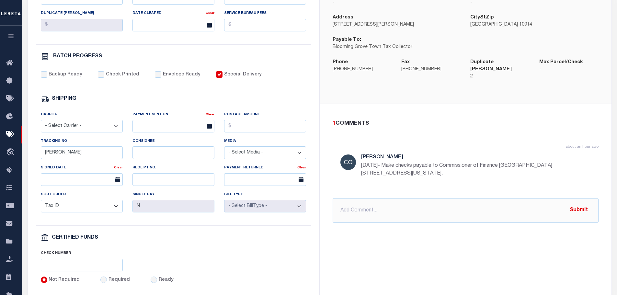
scroll to position [194, 0]
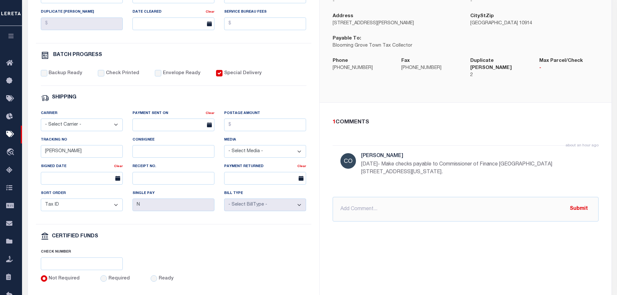
click at [473, 179] on div "about an hour ago [PERSON_NAME] [DATE]- Make checks payable to Commissioner of …" at bounding box center [466, 167] width 266 height 44
drag, startPoint x: 445, startPoint y: 158, endPoint x: 541, endPoint y: 159, distance: 95.9
click at [541, 161] on p "[DATE]- Make checks payable to Commissioner of Finance [GEOGRAPHIC_DATA] [STREE…" at bounding box center [458, 169] width 194 height 16
copy p "Commissioner of Finance [GEOGRAPHIC_DATA]"
click at [416, 183] on div "about an hour ago [PERSON_NAME] [DATE]- Make checks payable to Commissioner of …" at bounding box center [466, 167] width 266 height 44
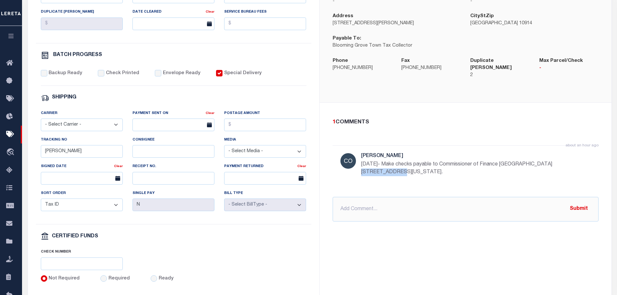
drag, startPoint x: 543, startPoint y: 157, endPoint x: 388, endPoint y: 168, distance: 155.2
click at [388, 168] on p "[DATE]- Make checks payable to Commissioner of Finance [GEOGRAPHIC_DATA] [STREE…" at bounding box center [458, 169] width 194 height 16
copy p "[STREET_ADDRESS]"
click at [552, 87] on div "[GEOGRAPHIC_DATA] Instructions - Beneficiary Account Name [GEOGRAPHIC_DATA] Ban…" at bounding box center [466, 10] width 292 height 183
click at [413, 13] on div "Routing Number -" at bounding box center [397, 2] width 138 height 22
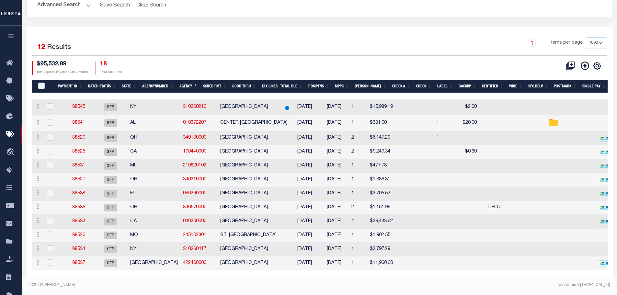
scroll to position [71, 0]
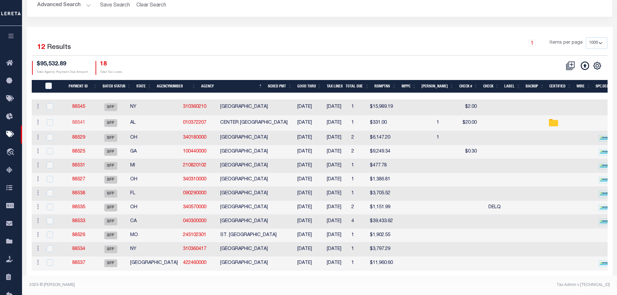
click at [85, 120] on link "88541" at bounding box center [78, 122] width 13 height 5
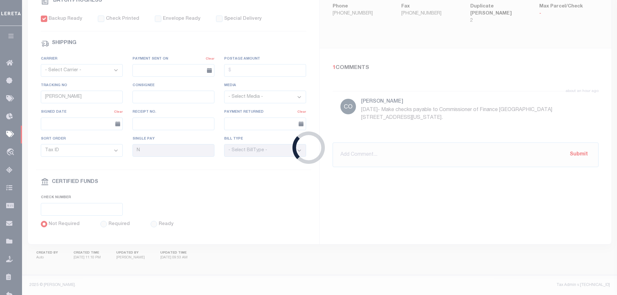
type input "$20"
checkbox input "true"
checkbox input "false"
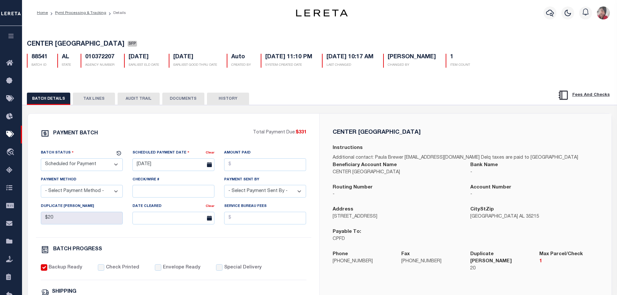
click at [412, 195] on p "-" at bounding box center [397, 194] width 128 height 7
drag, startPoint x: 409, startPoint y: 175, endPoint x: 333, endPoint y: 175, distance: 76.4
click at [333, 175] on p "CENTER [GEOGRAPHIC_DATA]" at bounding box center [397, 172] width 128 height 7
copy p "CENTER [GEOGRAPHIC_DATA]"
drag, startPoint x: 369, startPoint y: 267, endPoint x: 332, endPoint y: 266, distance: 37.0
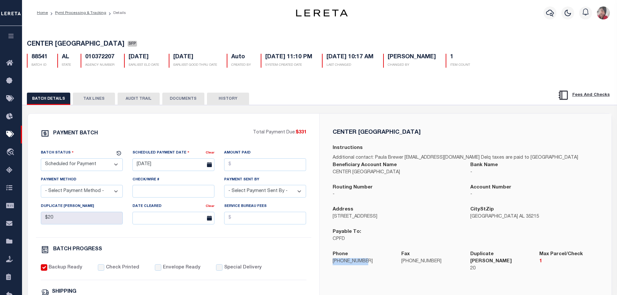
click at [332, 266] on div "Phone [PHONE_NUMBER]" at bounding box center [362, 265] width 69 height 29
copy p "[PHONE_NUMBER]"
click at [399, 237] on p "CPFD" at bounding box center [397, 239] width 128 height 7
drag, startPoint x: 400, startPoint y: 221, endPoint x: 332, endPoint y: 222, distance: 67.7
click at [332, 222] on div "Address [STREET_ADDRESS]" at bounding box center [397, 217] width 138 height 22
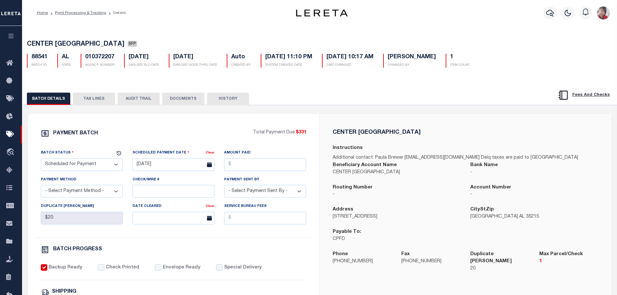
copy p "[STREET_ADDRESS]"
click at [409, 182] on div "Beneficiary Account Name CENTER [GEOGRAPHIC_DATA]" at bounding box center [397, 173] width 138 height 22
drag, startPoint x: 412, startPoint y: 172, endPoint x: 332, endPoint y: 177, distance: 80.5
click at [332, 177] on div "Beneficiary Account Name CENTER [GEOGRAPHIC_DATA]" at bounding box center [397, 173] width 138 height 22
copy p "CENTER [GEOGRAPHIC_DATA]"
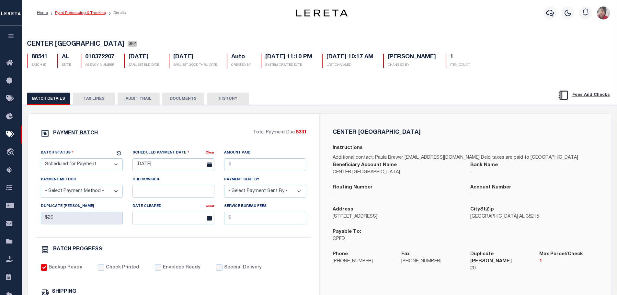
click at [77, 14] on link "Pymt Processing & Tracking" at bounding box center [80, 13] width 51 height 4
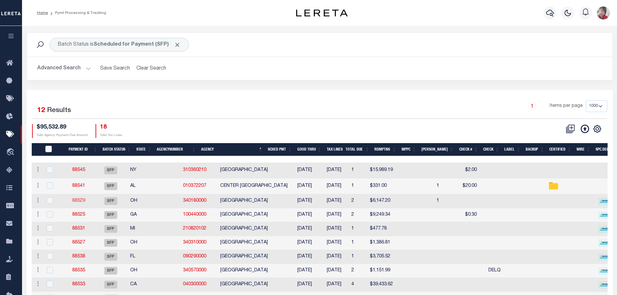
click at [85, 201] on link "88529" at bounding box center [78, 201] width 13 height 5
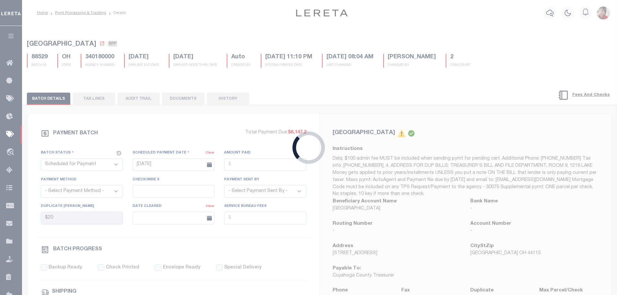
type input "[DATE]"
select select
checkbox input "false"
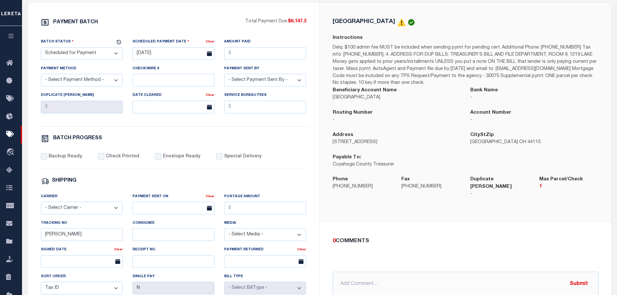
scroll to position [97, 0]
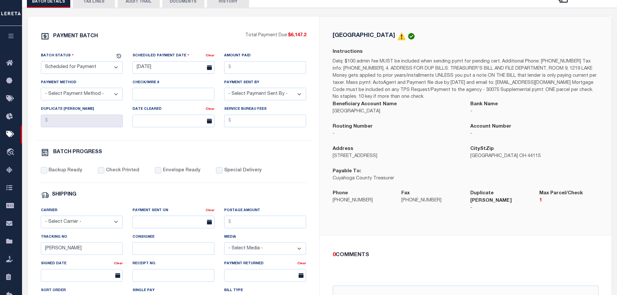
click at [407, 223] on div "[GEOGRAPHIC_DATA] Instructions Beneficiary Account Name [GEOGRAPHIC_DATA] Bank …" at bounding box center [466, 126] width 292 height 219
drag, startPoint x: 399, startPoint y: 183, endPoint x: 327, endPoint y: 183, distance: 71.2
click at [328, 183] on div "Payable To: Cuyahoga County Treasurer" at bounding box center [397, 179] width 138 height 22
copy p "Cuyahoga County Treasurer"
click at [359, 220] on div "[GEOGRAPHIC_DATA] Instructions Beneficiary Account Name [GEOGRAPHIC_DATA] Bank …" at bounding box center [466, 126] width 292 height 219
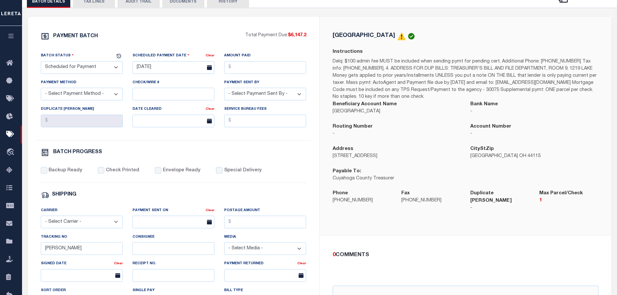
click at [349, 204] on p "[PHONE_NUMBER]" at bounding box center [362, 200] width 59 height 7
drag, startPoint x: 369, startPoint y: 202, endPoint x: 333, endPoint y: 205, distance: 36.7
click at [333, 204] on p "[PHONE_NUMBER]" at bounding box center [362, 200] width 59 height 7
copy p "[PHONE_NUMBER]"
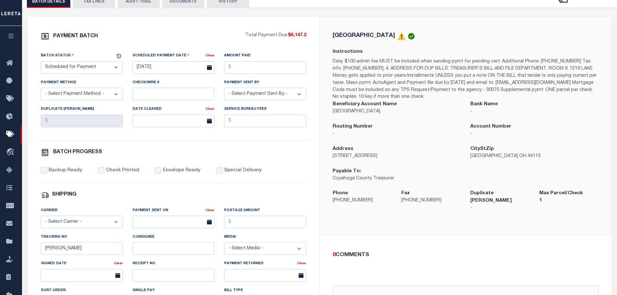
click at [417, 222] on div "[GEOGRAPHIC_DATA] Instructions Beneficiary Account Name [GEOGRAPHIC_DATA] Bank …" at bounding box center [466, 126] width 292 height 219
drag, startPoint x: 419, startPoint y: 155, endPoint x: 331, endPoint y: 161, distance: 88.9
click at [331, 161] on div "Address [STREET_ADDRESS]" at bounding box center [397, 156] width 138 height 22
copy p "[STREET_ADDRESS]"
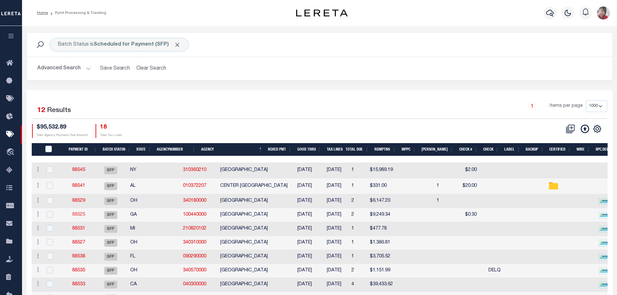
click at [85, 215] on link "88525" at bounding box center [78, 214] width 13 height 5
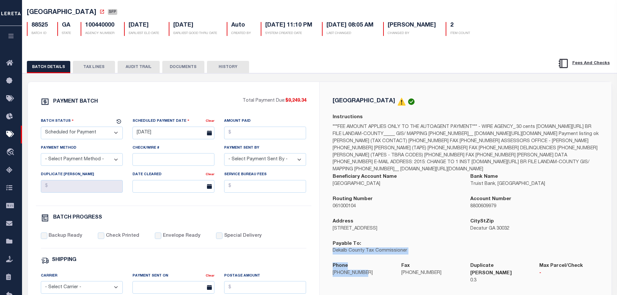
scroll to position [36, 0]
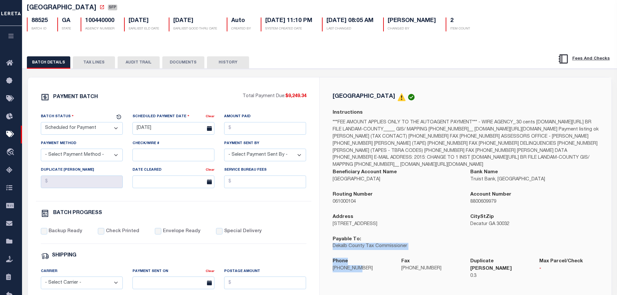
drag, startPoint x: 419, startPoint y: 287, endPoint x: 352, endPoint y: 267, distance: 70.2
click at [355, 286] on div "[GEOGRAPHIC_DATA] Instructions Beneficiary Account Name [GEOGRAPHIC_DATA] Bank …" at bounding box center [465, 190] width 276 height 194
click at [417, 213] on div "Routing Number 061000104" at bounding box center [397, 202] width 138 height 22
drag, startPoint x: 410, startPoint y: 254, endPoint x: 329, endPoint y: 259, distance: 80.8
click at [329, 258] on div "Payable To: Dekalb County Tax Commissioner" at bounding box center [397, 247] width 138 height 22
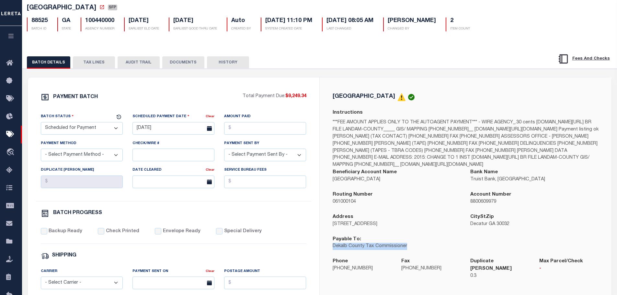
copy p "Dekalb County Tax Commissioner"
drag, startPoint x: 370, startPoint y: 279, endPoint x: 330, endPoint y: 279, distance: 39.2
click at [330, 279] on div "Phone [PHONE_NUMBER]" at bounding box center [362, 272] width 69 height 29
click at [413, 236] on div "Address [STREET_ADDRESS]" at bounding box center [397, 224] width 138 height 22
drag, startPoint x: 411, startPoint y: 235, endPoint x: 332, endPoint y: 236, distance: 78.7
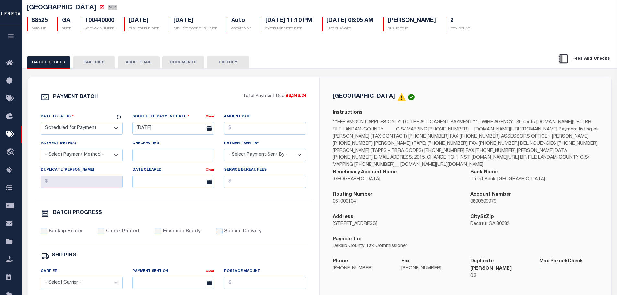
click at [333, 228] on p "[STREET_ADDRESS]" at bounding box center [397, 224] width 128 height 7
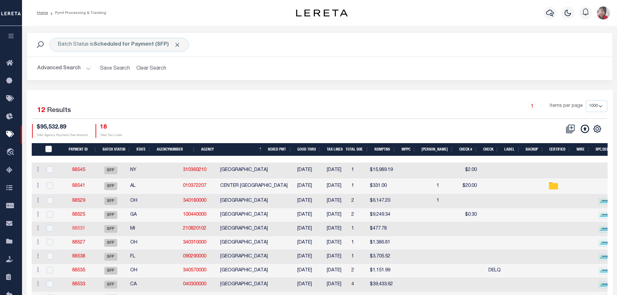
click at [85, 227] on link "88531" at bounding box center [78, 228] width 13 height 5
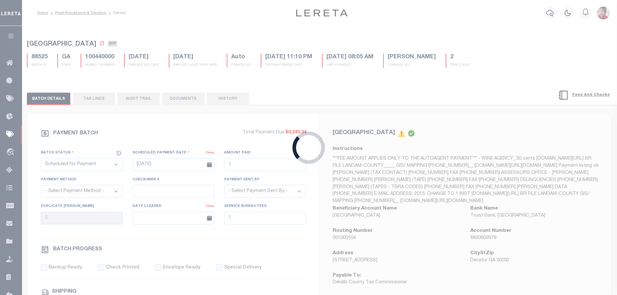
type input "[DATE]"
select select "37"
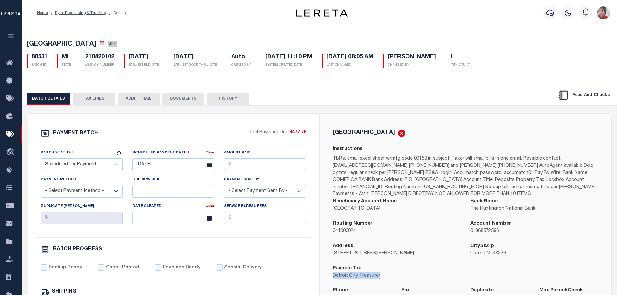
drag, startPoint x: 385, startPoint y: 277, endPoint x: 331, endPoint y: 281, distance: 54.5
click at [331, 281] on div "Payable To: Detroit City Treasurer" at bounding box center [397, 276] width 138 height 22
click at [323, 262] on div "[GEOGRAPHIC_DATA] Instructions Beneficiary Account Name [GEOGRAPHIC_DATA] Bank …" at bounding box center [466, 223] width 292 height 219
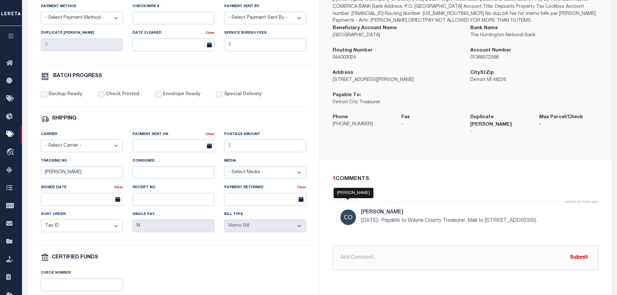
scroll to position [227, 0]
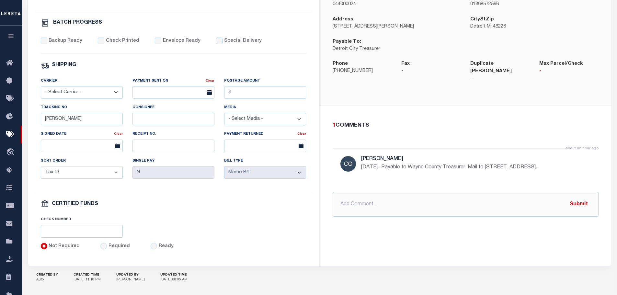
click at [467, 182] on div "about an hour ago [PERSON_NAME] [DATE]- Payable to Wayne County Treasurer. Mail…" at bounding box center [466, 166] width 266 height 36
drag, startPoint x: 471, startPoint y: 162, endPoint x: 415, endPoint y: 162, distance: 56.0
click at [415, 164] on p "[DATE]- Payable to Wayne County Treasurer. Mail to [STREET_ADDRESS]." at bounding box center [458, 168] width 194 height 8
click at [487, 183] on div "about an hour ago [PERSON_NAME] [DATE]- Payable to Wayne County Treasurer. Mail…" at bounding box center [466, 166] width 266 height 36
click at [477, 179] on div "about an hour ago [PERSON_NAME] [DATE]- Payable to Wayne County Treasurer. Mail…" at bounding box center [466, 166] width 266 height 36
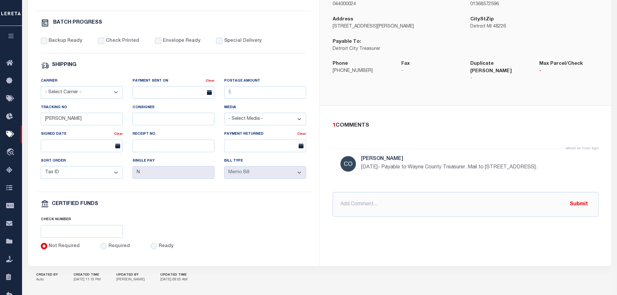
drag, startPoint x: 547, startPoint y: 161, endPoint x: 491, endPoint y: 162, distance: 56.0
click at [491, 164] on p "[DATE]- Payable to Wayne County Treasurer. Mail to [STREET_ADDRESS]." at bounding box center [458, 168] width 194 height 8
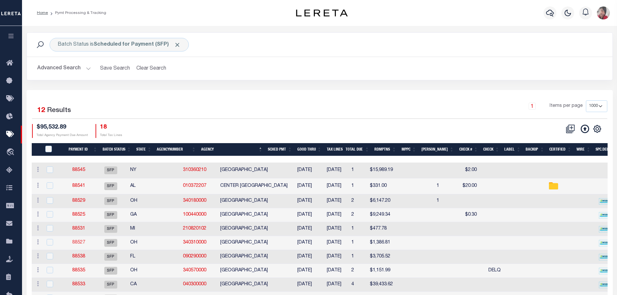
click at [82, 245] on link "88527" at bounding box center [78, 242] width 13 height 5
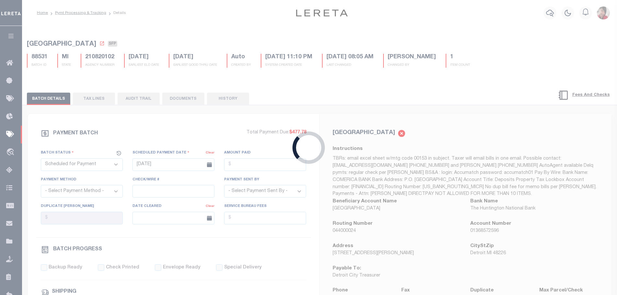
type input "[DATE]"
select select
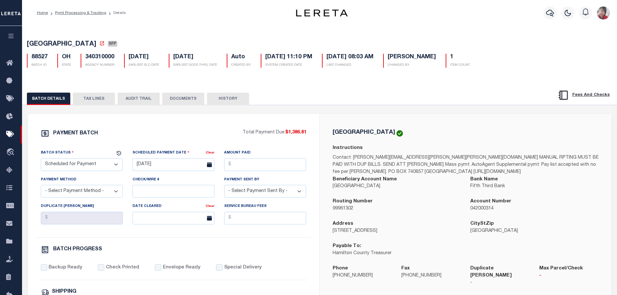
click at [393, 257] on p "Hamilton County Treasurer" at bounding box center [397, 253] width 128 height 7
drag, startPoint x: 396, startPoint y: 255, endPoint x: 332, endPoint y: 255, distance: 64.4
click at [332, 255] on div "Payable To: Hamilton County Treasurer" at bounding box center [397, 254] width 138 height 22
drag, startPoint x: 365, startPoint y: 280, endPoint x: 327, endPoint y: 282, distance: 37.9
click at [328, 282] on div "Phone [PHONE_NUMBER]" at bounding box center [362, 279] width 69 height 29
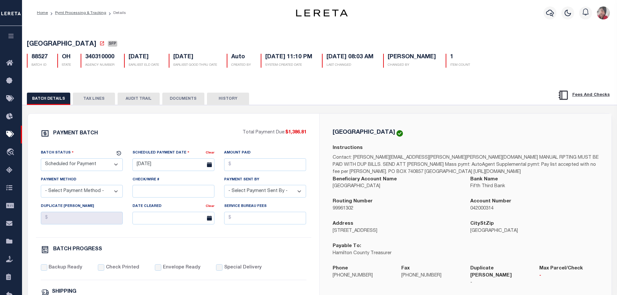
click at [412, 232] on p "[STREET_ADDRESS]" at bounding box center [397, 231] width 128 height 7
drag, startPoint x: 412, startPoint y: 232, endPoint x: 332, endPoint y: 237, distance: 80.5
click at [332, 237] on div "Address [STREET_ADDRESS]" at bounding box center [397, 231] width 138 height 22
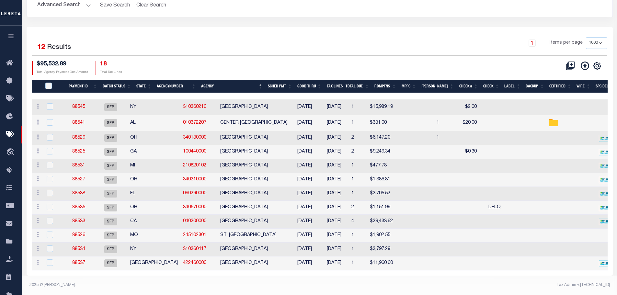
scroll to position [71, 0]
click at [81, 191] on link "88538" at bounding box center [78, 193] width 13 height 5
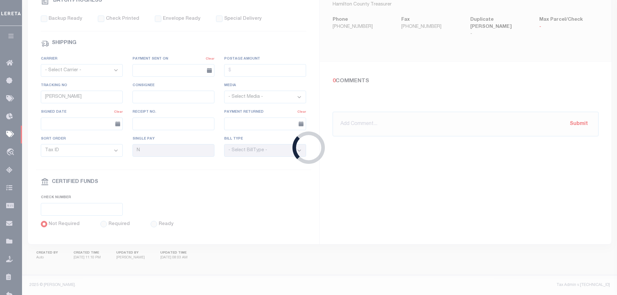
type input "[DATE]"
type input "1"
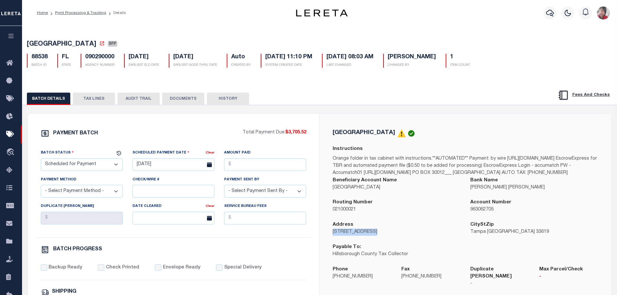
click at [411, 236] on p "[STREET_ADDRESS]" at bounding box center [397, 232] width 128 height 7
drag, startPoint x: 410, startPoint y: 257, endPoint x: 412, endPoint y: 267, distance: 9.5
click at [412, 258] on div "Payable To: Hillsborough County Tax Collector" at bounding box center [397, 251] width 128 height 15
drag, startPoint x: 371, startPoint y: 285, endPoint x: 333, endPoint y: 286, distance: 38.6
click at [333, 280] on p "[PHONE_NUMBER]" at bounding box center [362, 276] width 59 height 7
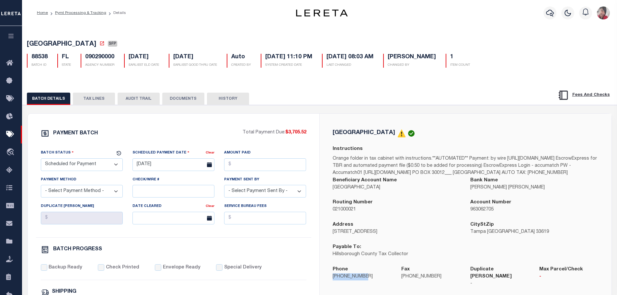
drag, startPoint x: 390, startPoint y: 244, endPoint x: 333, endPoint y: 245, distance: 57.0
click at [333, 236] on p "[STREET_ADDRESS]" at bounding box center [397, 232] width 128 height 7
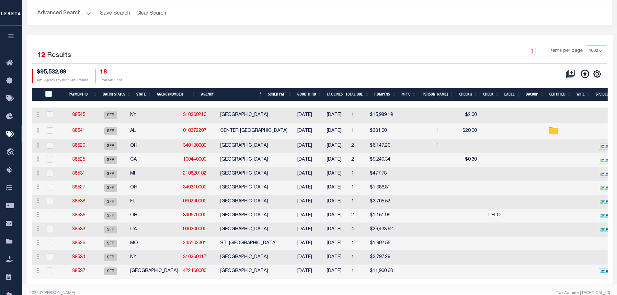
scroll to position [70, 0]
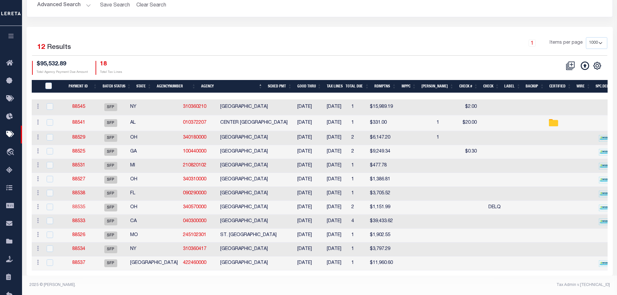
click at [85, 205] on link "88535" at bounding box center [78, 207] width 13 height 5
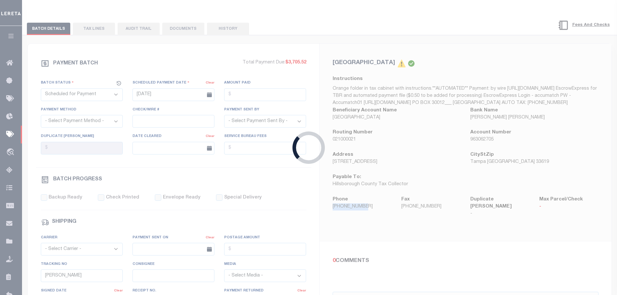
type input "[DATE]"
type input "DELQ"
type input "N"
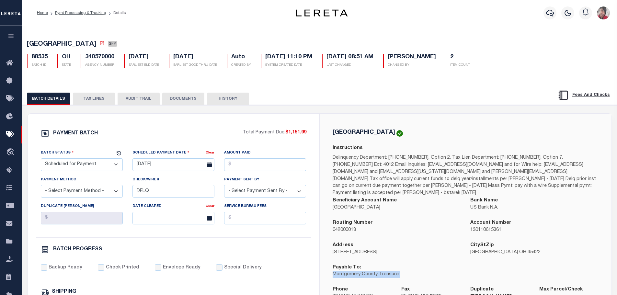
drag, startPoint x: 407, startPoint y: 271, endPoint x: 334, endPoint y: 271, distance: 72.9
click at [334, 271] on p "Montgomery County Treasurer" at bounding box center [397, 274] width 128 height 7
click at [385, 286] on div "Phone [PHONE_NUMBER]" at bounding box center [362, 293] width 59 height 15
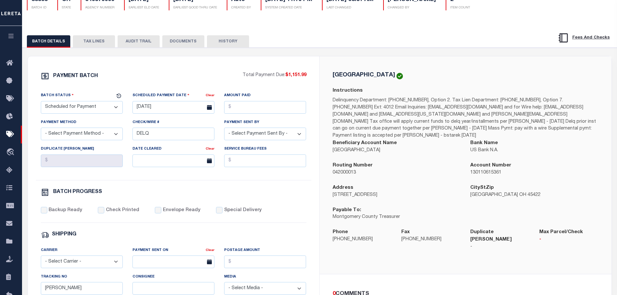
scroll to position [65, 0]
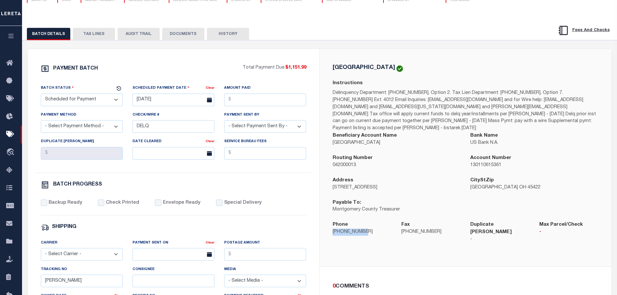
drag, startPoint x: 368, startPoint y: 226, endPoint x: 329, endPoint y: 228, distance: 38.3
click at [329, 228] on div "Phone [PHONE_NUMBER]" at bounding box center [362, 235] width 69 height 29
click at [420, 184] on p "[STREET_ADDRESS]" at bounding box center [397, 187] width 128 height 7
drag, startPoint x: 380, startPoint y: 187, endPoint x: 330, endPoint y: 187, distance: 49.2
click at [330, 187] on div "Address [STREET_ADDRESS]" at bounding box center [397, 188] width 138 height 22
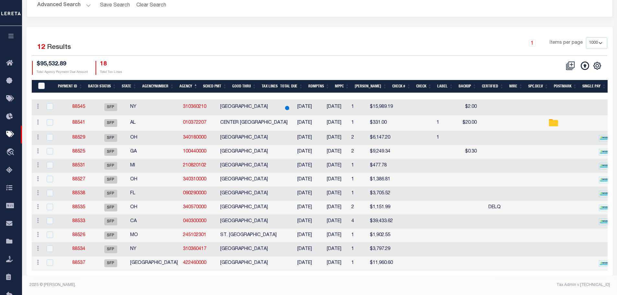
scroll to position [70, 0]
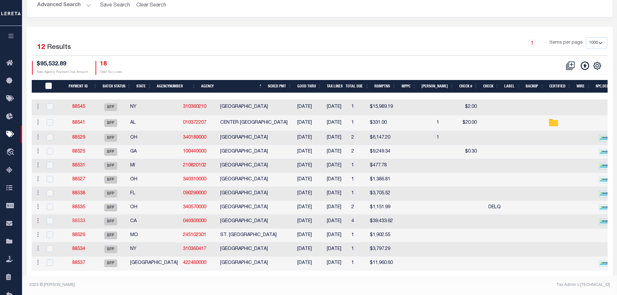
click at [85, 220] on link "88533" at bounding box center [78, 221] width 13 height 5
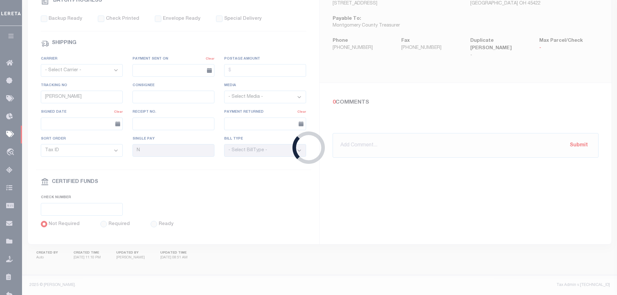
type input "[DATE]"
type input "2"
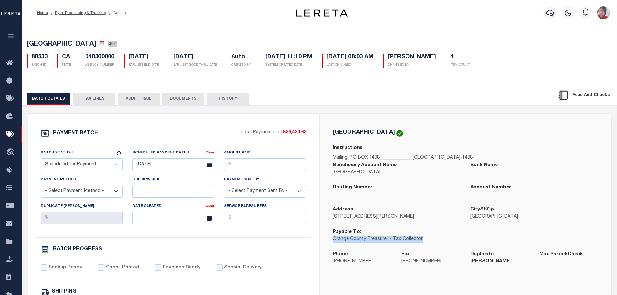
drag, startPoint x: 429, startPoint y: 242, endPoint x: 328, endPoint y: 241, distance: 101.0
click at [328, 241] on div "Payable To: Orange County Treasurer - Tax Collector" at bounding box center [397, 239] width 138 height 22
drag, startPoint x: 372, startPoint y: 268, endPoint x: 334, endPoint y: 267, distance: 38.9
click at [334, 267] on div "Phone [PHONE_NUMBER]" at bounding box center [362, 265] width 69 height 29
click at [438, 201] on div "Routing Number -" at bounding box center [397, 195] width 138 height 22
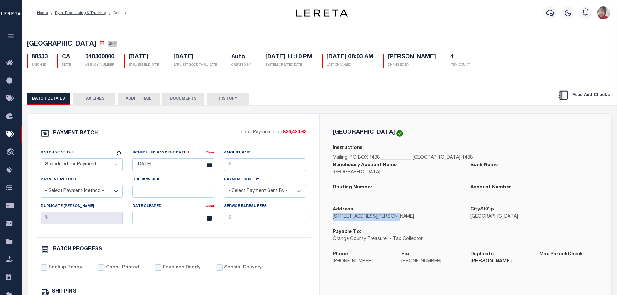
drag, startPoint x: 397, startPoint y: 217, endPoint x: 332, endPoint y: 222, distance: 65.9
click at [332, 222] on div "Address [STREET_ADDRESS][PERSON_NAME]" at bounding box center [397, 217] width 138 height 22
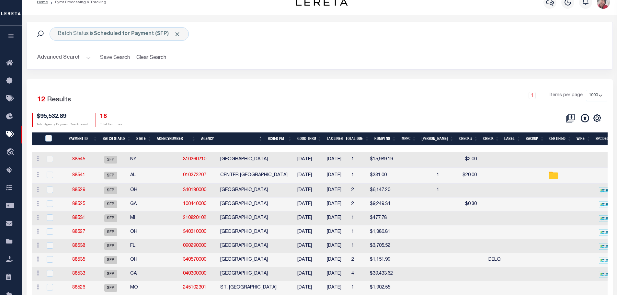
scroll to position [70, 0]
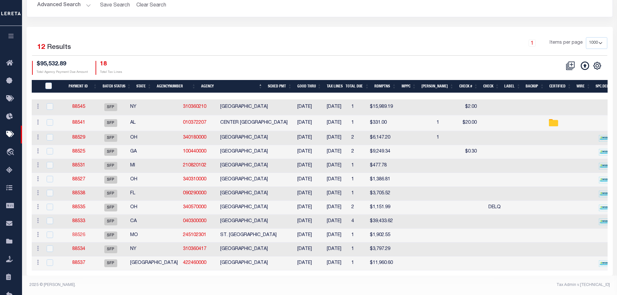
click at [85, 233] on link "88526" at bounding box center [78, 235] width 13 height 5
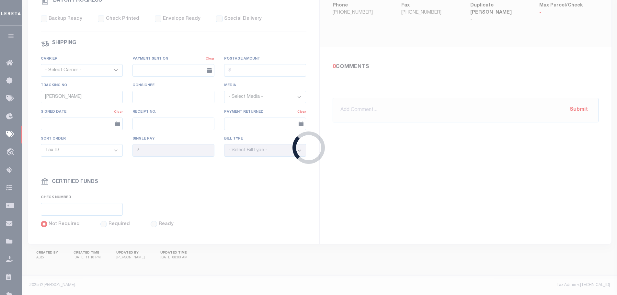
type input "[DATE]"
type input "N"
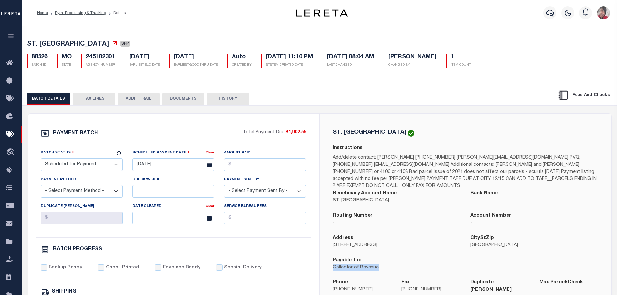
drag, startPoint x: 392, startPoint y: 266, endPoint x: 328, endPoint y: 264, distance: 64.5
click at [328, 264] on div "Payable To: Collector of Revenue" at bounding box center [397, 268] width 138 height 22
drag, startPoint x: 370, startPoint y: 287, endPoint x: 324, endPoint y: 286, distance: 46.6
click at [324, 286] on div "ST. [GEOGRAPHIC_DATA] Instructions Add/delete contact: [PERSON_NAME] [PHONE_NUM…" at bounding box center [466, 219] width 292 height 210
click at [420, 242] on p "[STREET_ADDRESS]" at bounding box center [397, 245] width 128 height 7
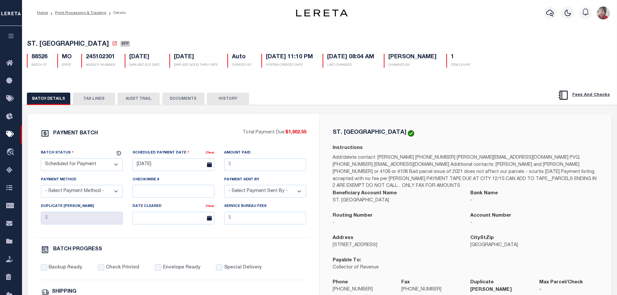
drag, startPoint x: 404, startPoint y: 243, endPoint x: 331, endPoint y: 242, distance: 72.6
click at [331, 242] on div "Address [STREET_ADDRESS]" at bounding box center [397, 245] width 138 height 22
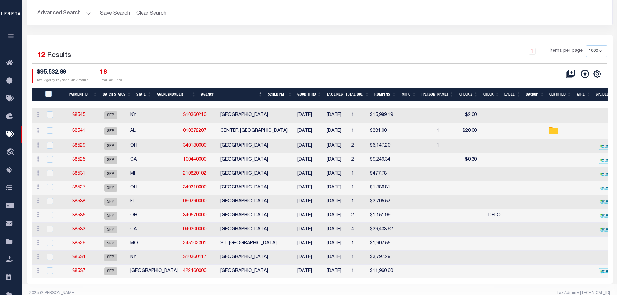
scroll to position [70, 0]
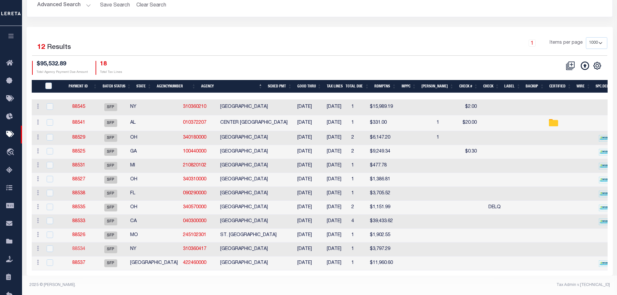
click at [84, 247] on link "88534" at bounding box center [78, 249] width 13 height 5
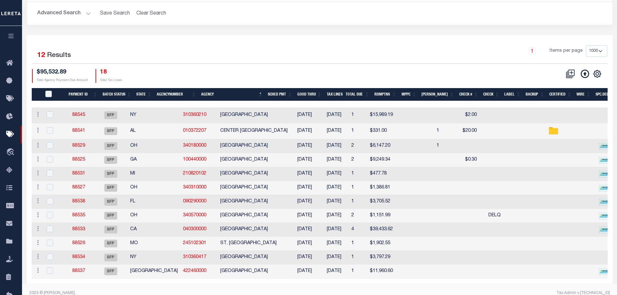
scroll to position [70, 0]
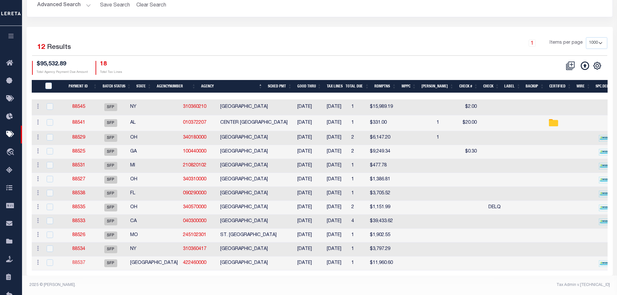
click at [82, 261] on link "88537" at bounding box center [78, 263] width 13 height 5
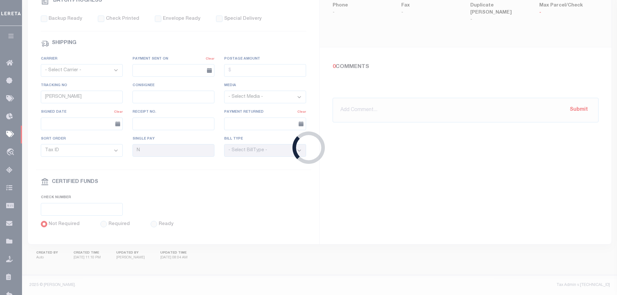
type input "[DATE]"
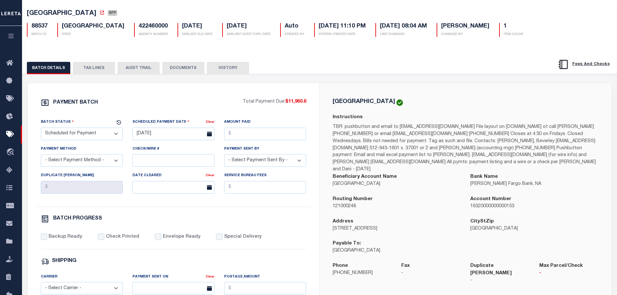
scroll to position [32, 0]
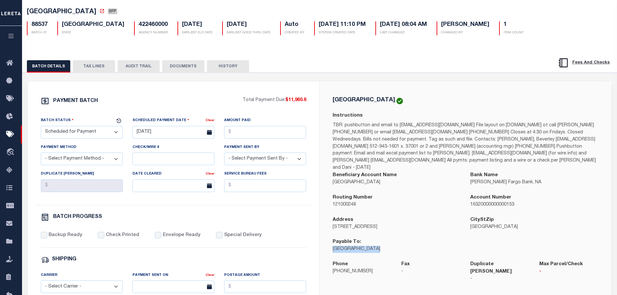
drag, startPoint x: 392, startPoint y: 242, endPoint x: 330, endPoint y: 244, distance: 61.9
click at [330, 244] on div "Payable To: [GEOGRAPHIC_DATA]" at bounding box center [397, 249] width 138 height 22
click at [365, 272] on div "[GEOGRAPHIC_DATA] Instructions Beneficiary Account Name [GEOGRAPHIC_DATA] Bank …" at bounding box center [466, 193] width 292 height 225
drag, startPoint x: 366, startPoint y: 262, endPoint x: 325, endPoint y: 261, distance: 40.2
click at [325, 261] on div "[GEOGRAPHIC_DATA] Instructions Beneficiary Account Name [GEOGRAPHIC_DATA] Bank …" at bounding box center [466, 193] width 292 height 225
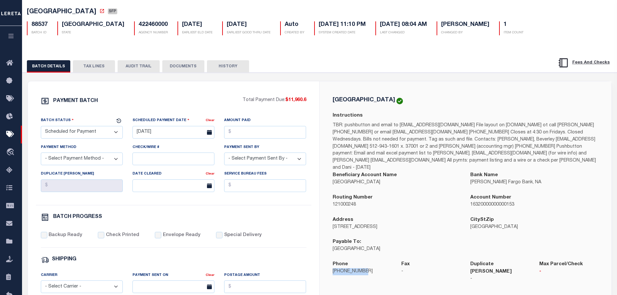
drag, startPoint x: 388, startPoint y: 219, endPoint x: 332, endPoint y: 221, distance: 55.7
click at [332, 221] on div "Address [STREET_ADDRESS]" at bounding box center [397, 227] width 138 height 22
drag, startPoint x: 332, startPoint y: 216, endPoint x: 394, endPoint y: 218, distance: 62.2
click at [394, 218] on div "Address [STREET_ADDRESS]" at bounding box center [397, 227] width 138 height 22
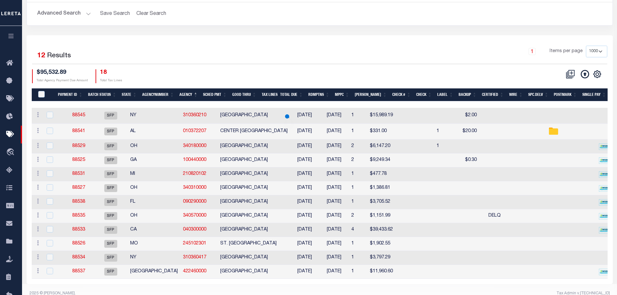
scroll to position [70, 0]
